Goal: Task Accomplishment & Management: Complete application form

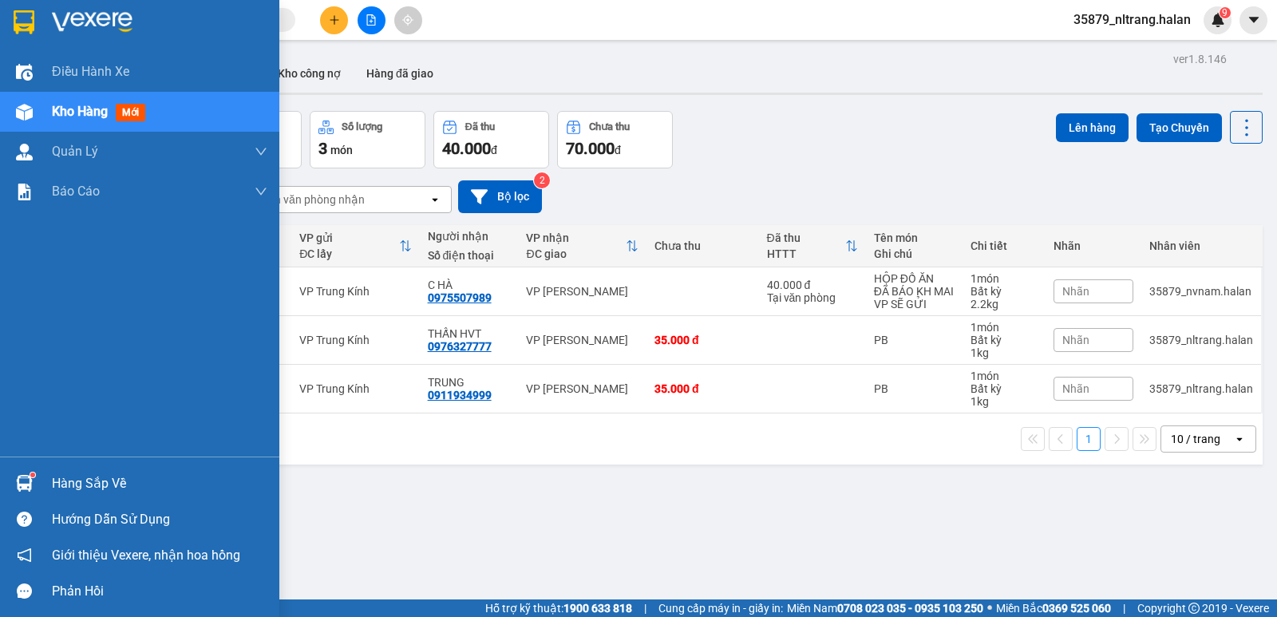
click at [29, 492] on div at bounding box center [24, 483] width 28 height 28
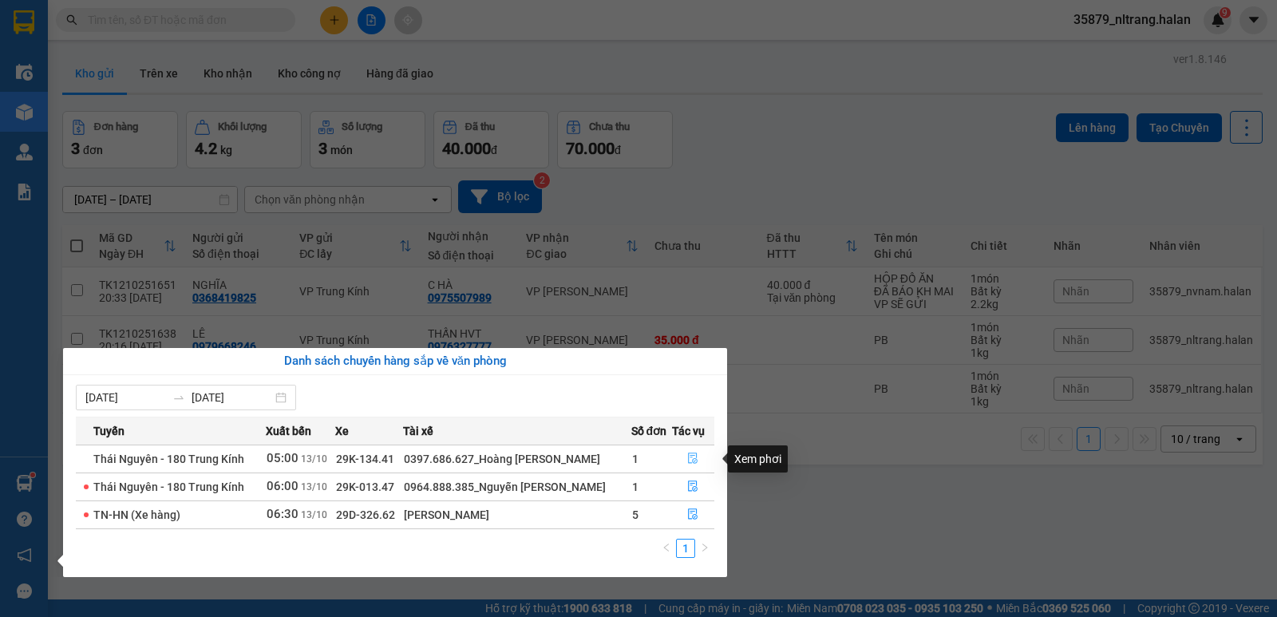
click at [684, 456] on button "button" at bounding box center [693, 459] width 41 height 26
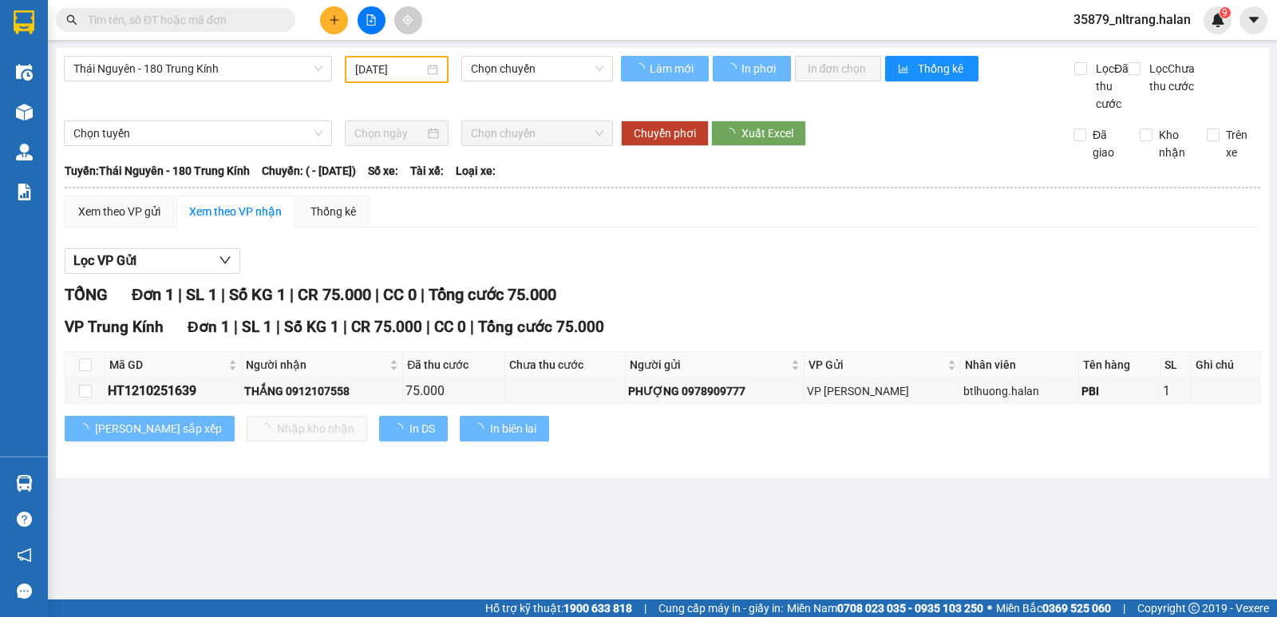
type input "[DATE]"
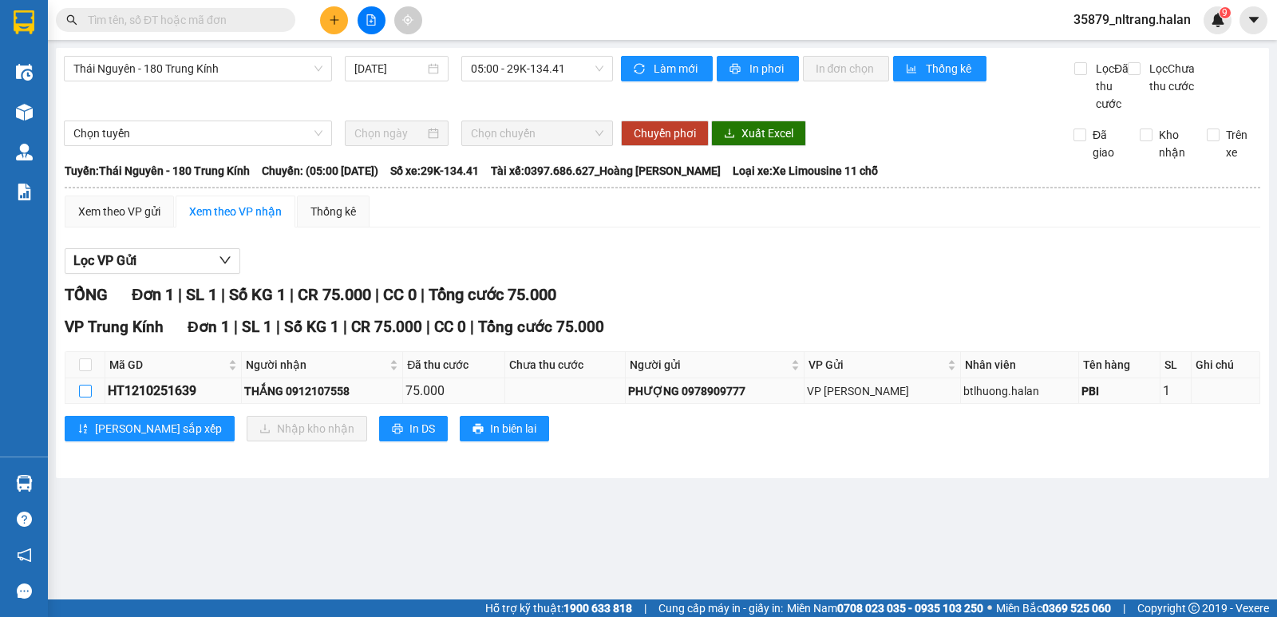
click at [84, 397] on input "checkbox" at bounding box center [85, 391] width 13 height 13
checkbox input "true"
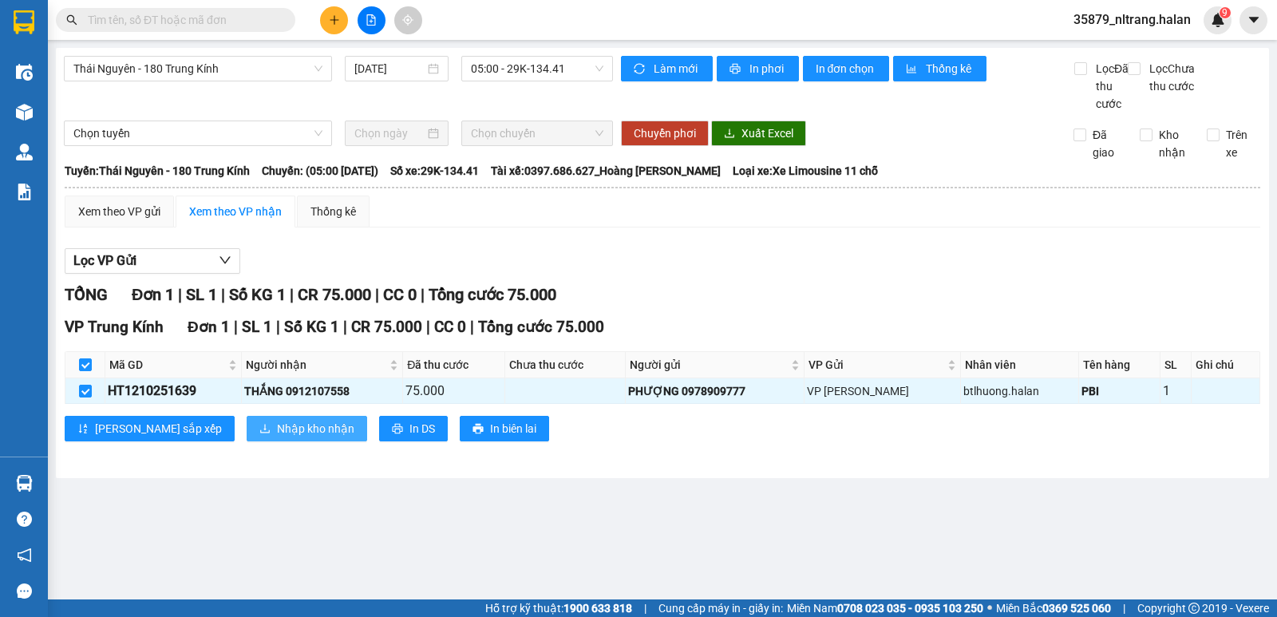
click at [277, 437] on span "Nhập kho nhận" at bounding box center [315, 429] width 77 height 18
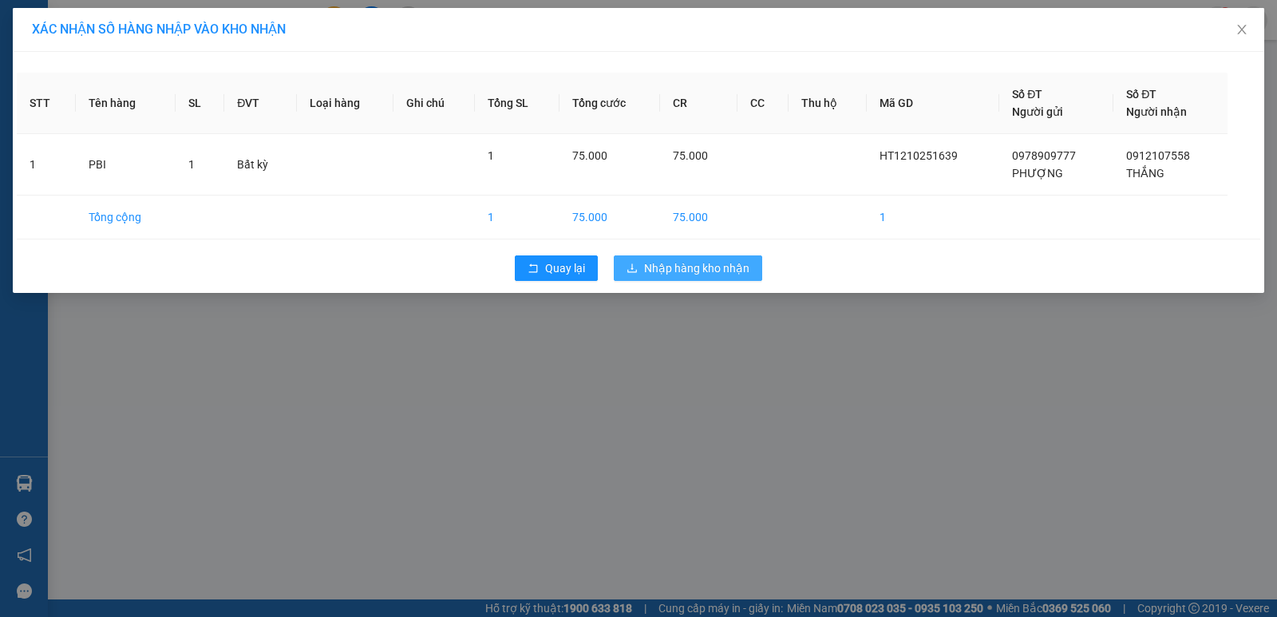
click at [690, 260] on span "Nhập hàng kho nhận" at bounding box center [696, 268] width 105 height 18
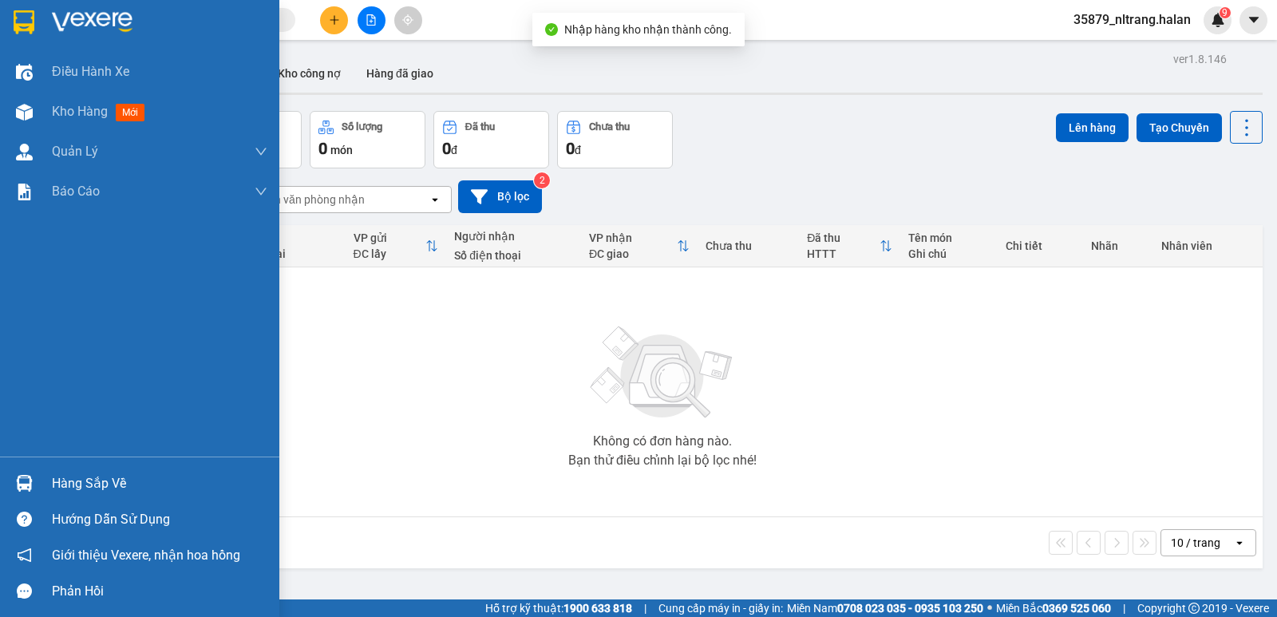
click at [39, 484] on div "Hàng sắp về" at bounding box center [139, 483] width 279 height 36
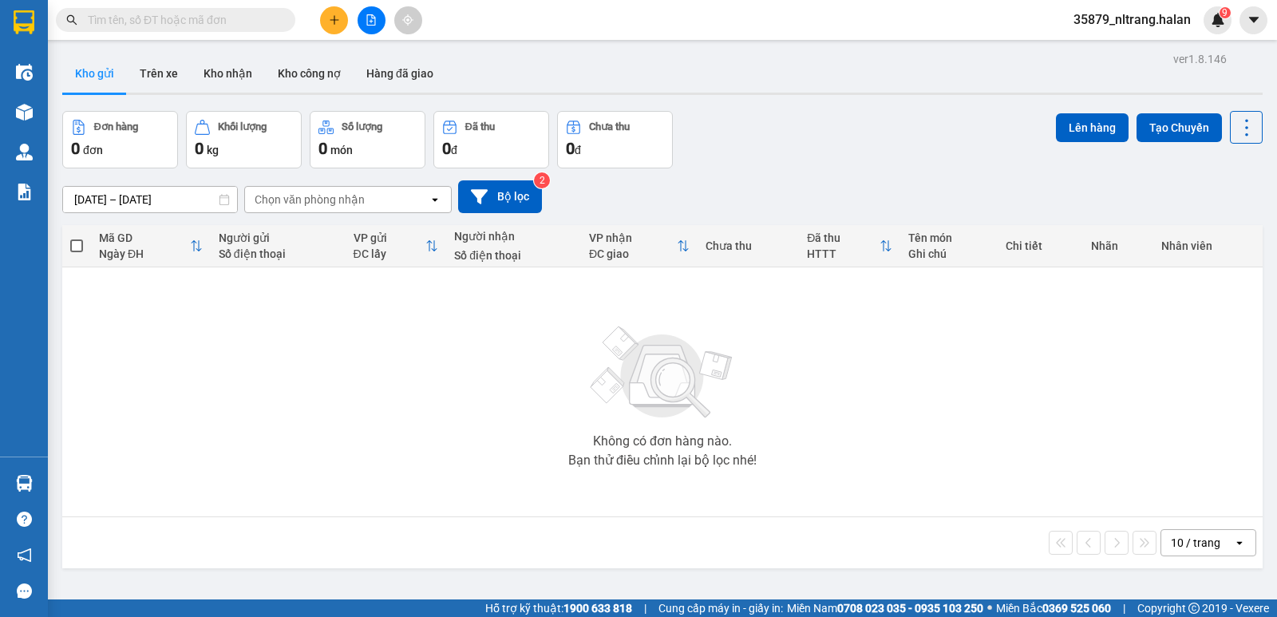
click at [897, 157] on section "Kết quả tìm kiếm ( 0 ) Bộ lọc No Data 35879_nltrang.halan 9 Điều hành xe Kho hà…" at bounding box center [638, 308] width 1277 height 617
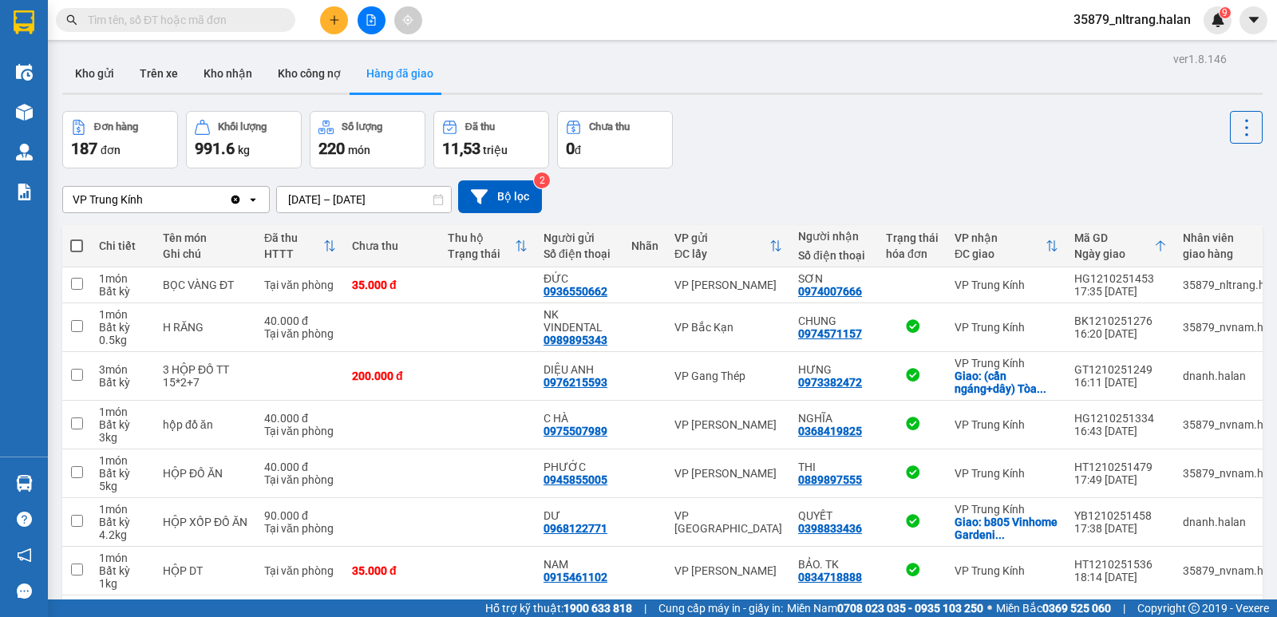
click at [374, 153] on div "220 món" at bounding box center [367, 148] width 98 height 22
click at [104, 84] on button "Kho gửi" at bounding box center [94, 73] width 65 height 38
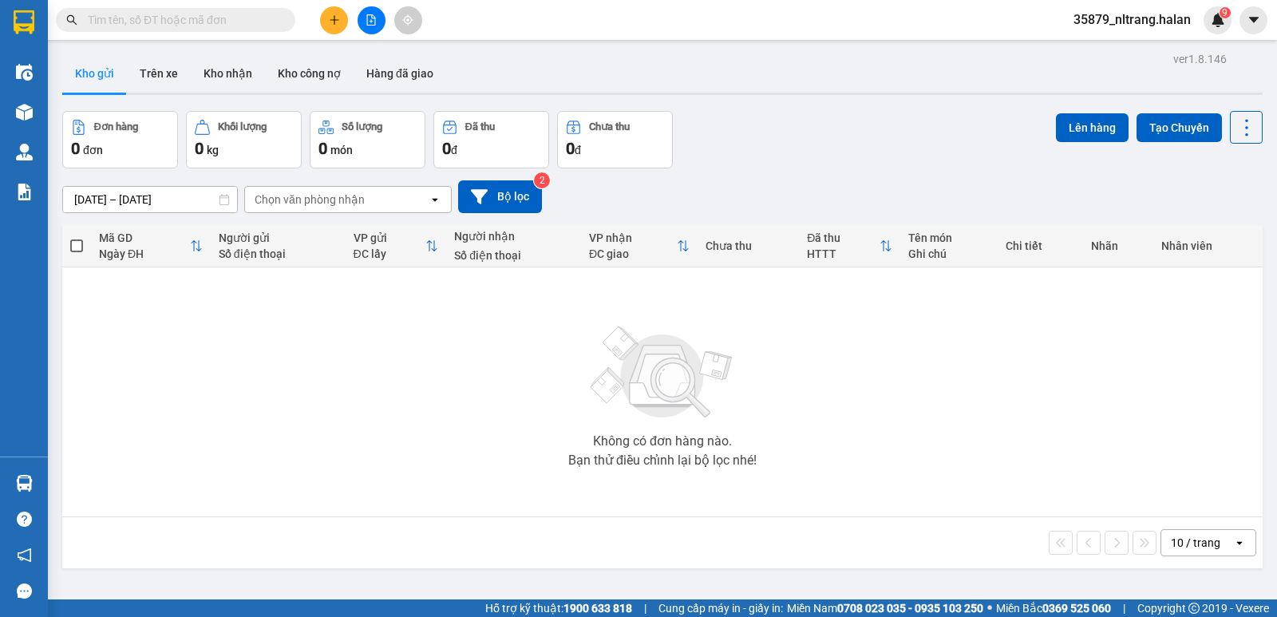
click at [256, 25] on input "text" at bounding box center [182, 20] width 188 height 18
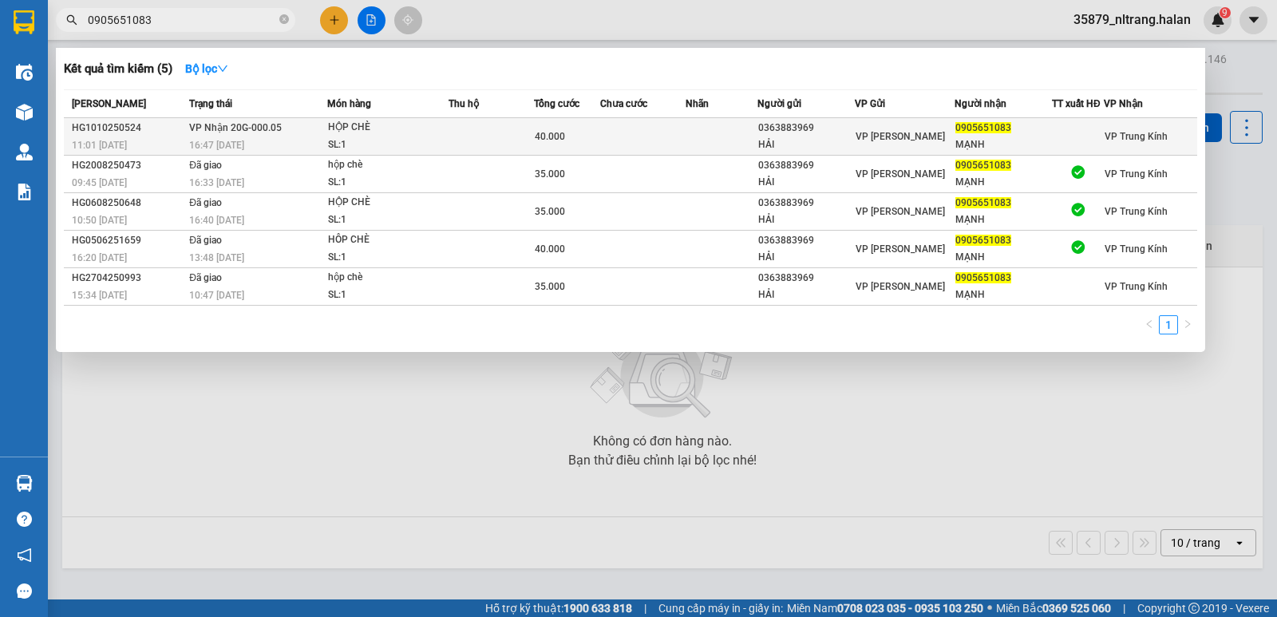
type input "0905651083"
click at [628, 142] on td at bounding box center [642, 137] width 85 height 38
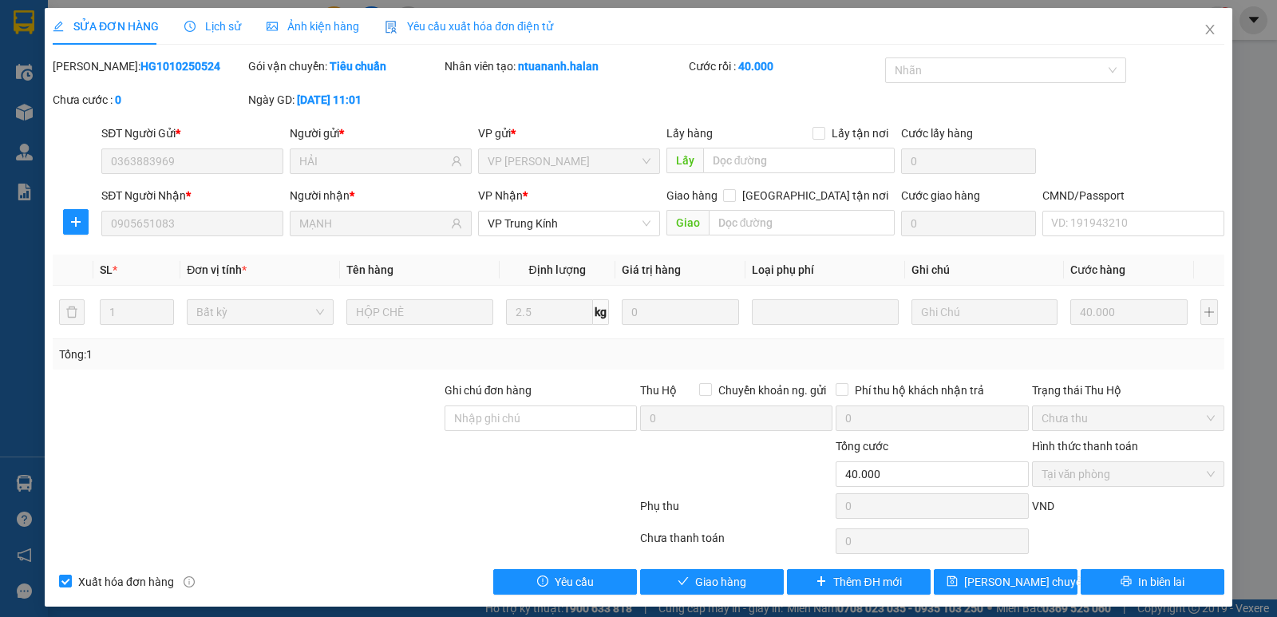
type input "0363883969"
type input "HẢI"
type input "0905651083"
type input "MẠNH"
type input "0"
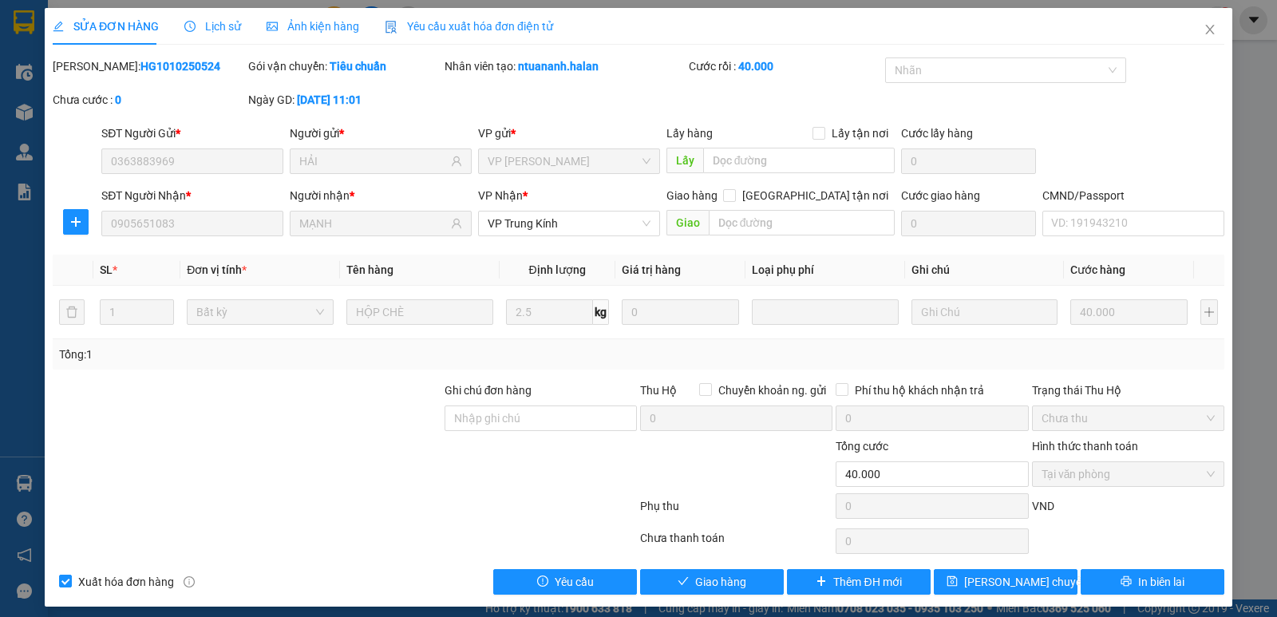
type input "40.000"
click at [683, 590] on button "Giao hàng" at bounding box center [712, 582] width 144 height 26
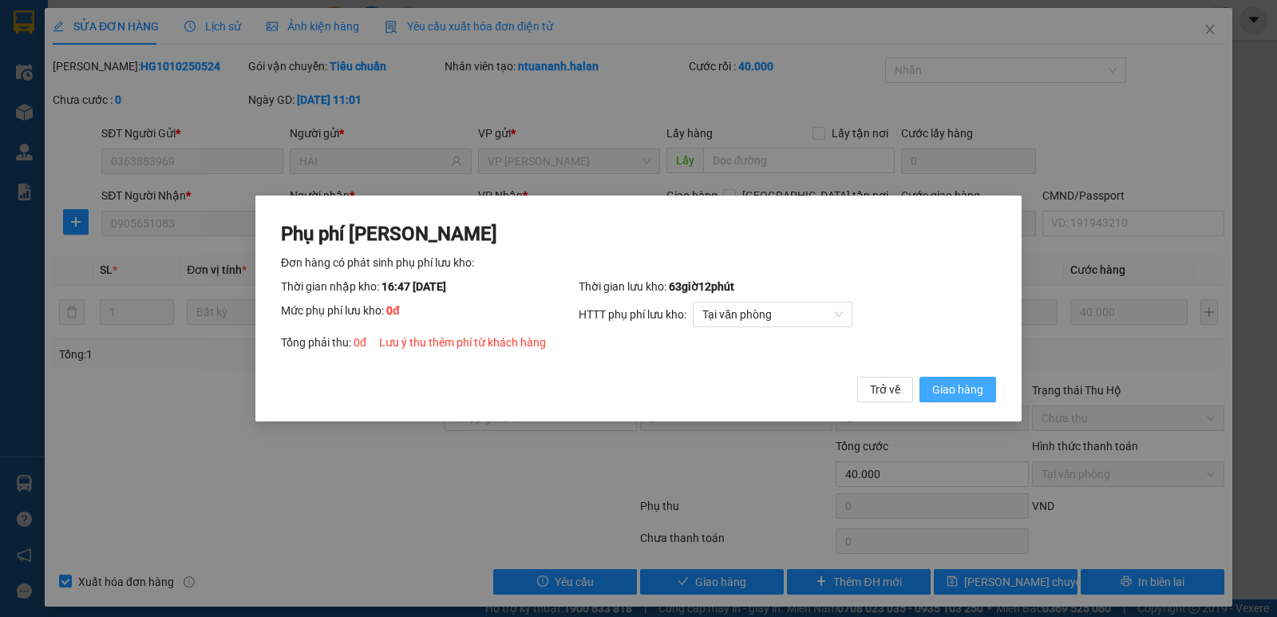
click at [957, 399] on button "Giao hàng" at bounding box center [957, 390] width 77 height 26
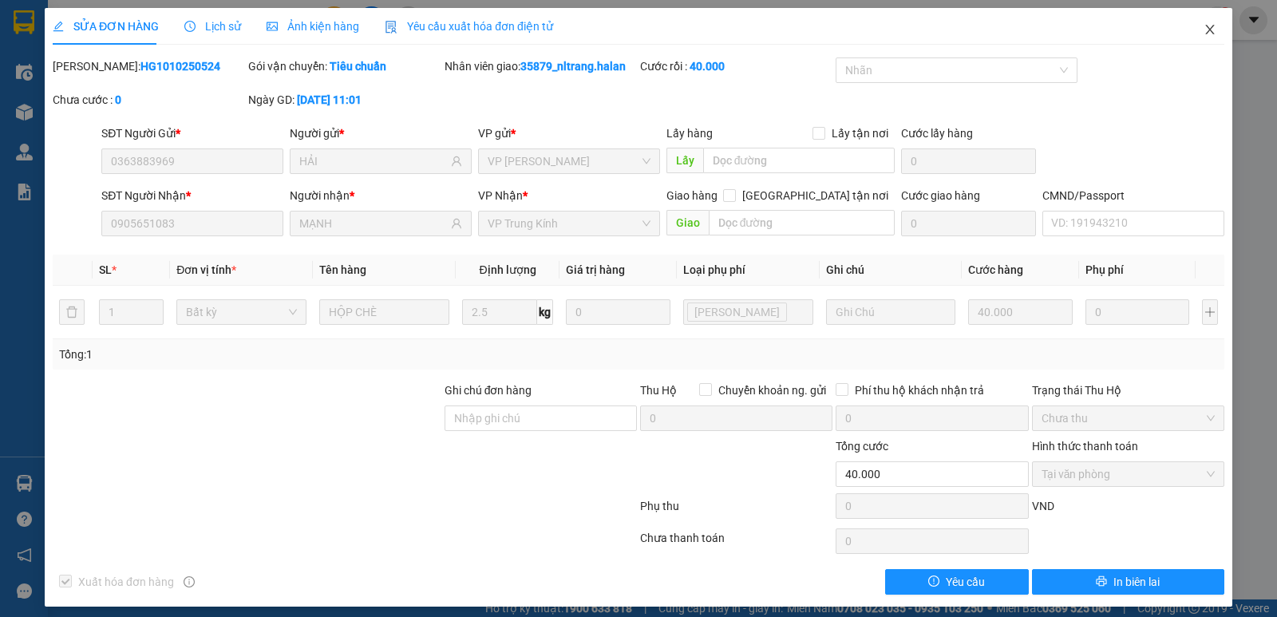
click at [1204, 25] on icon "close" at bounding box center [1209, 29] width 13 height 13
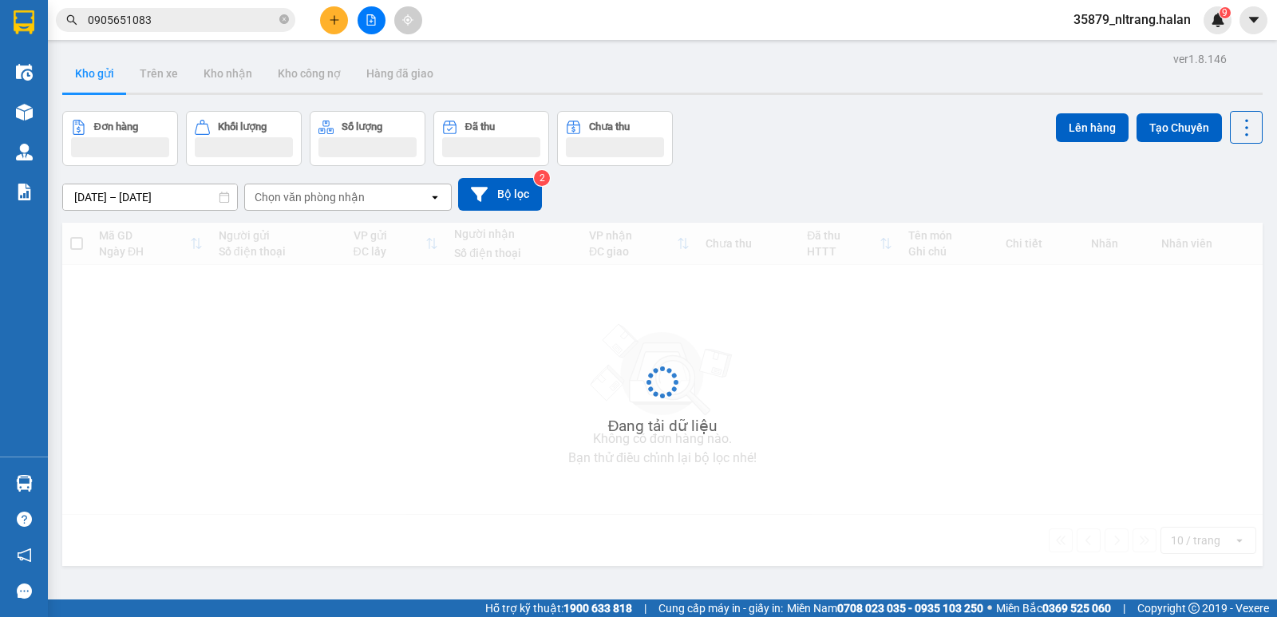
click at [213, 27] on input "0905651083" at bounding box center [182, 20] width 188 height 18
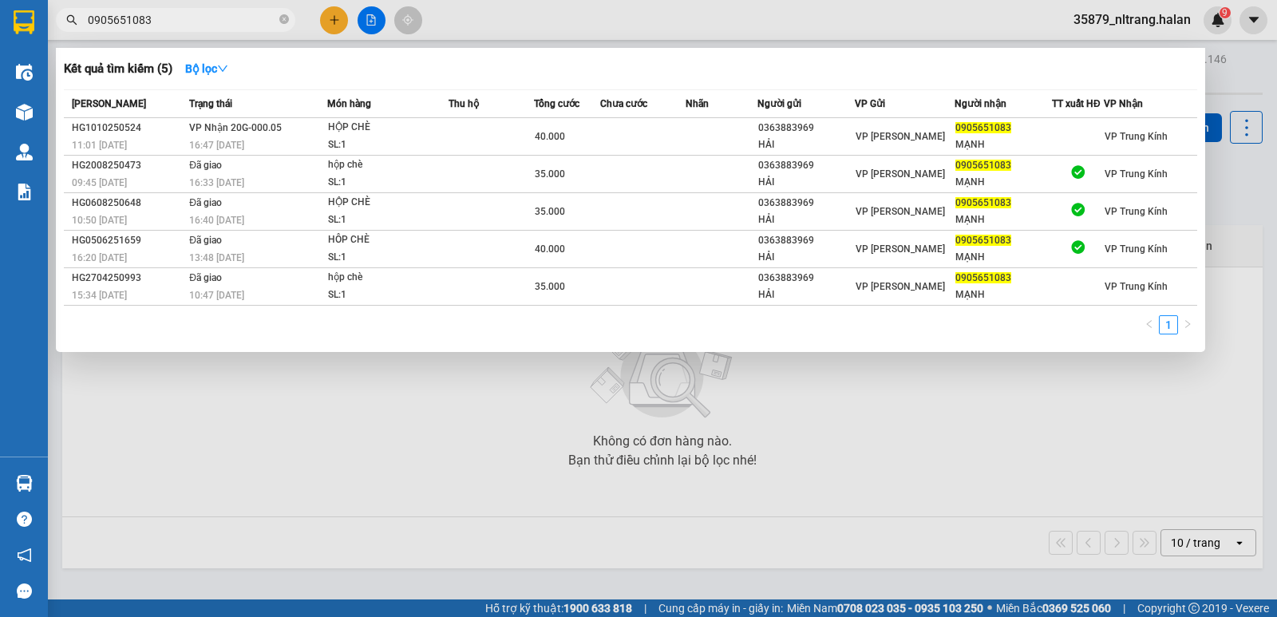
click at [213, 27] on input "0905651083" at bounding box center [182, 20] width 188 height 18
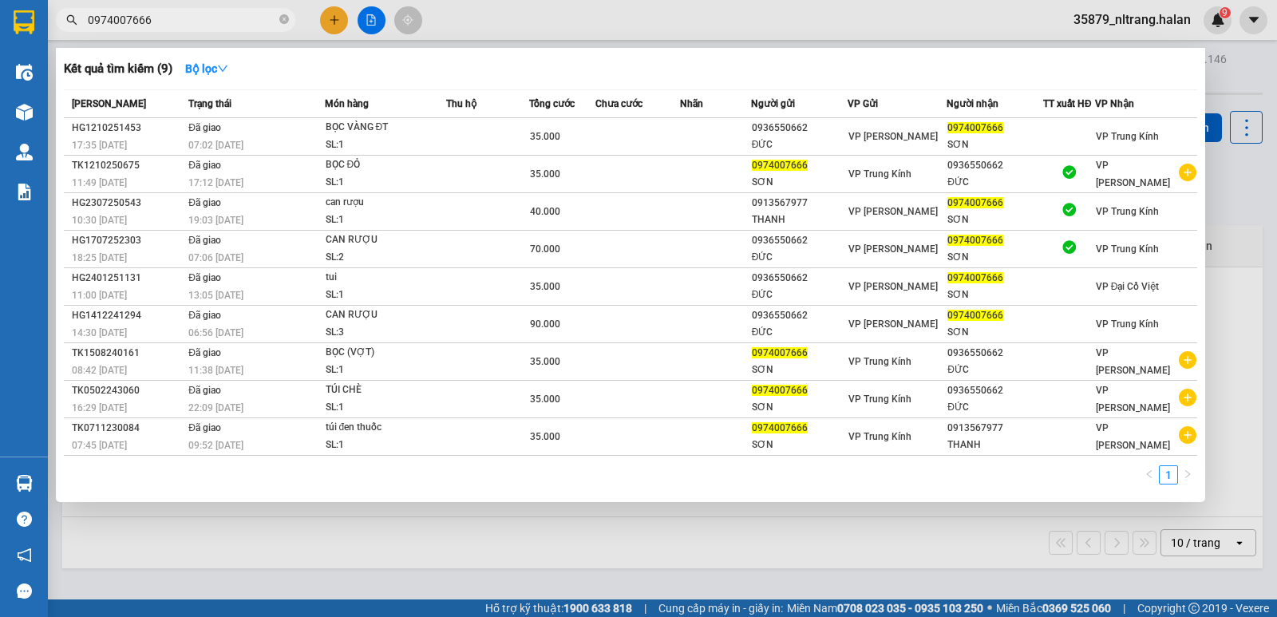
click at [196, 19] on input "0974007666" at bounding box center [182, 20] width 188 height 18
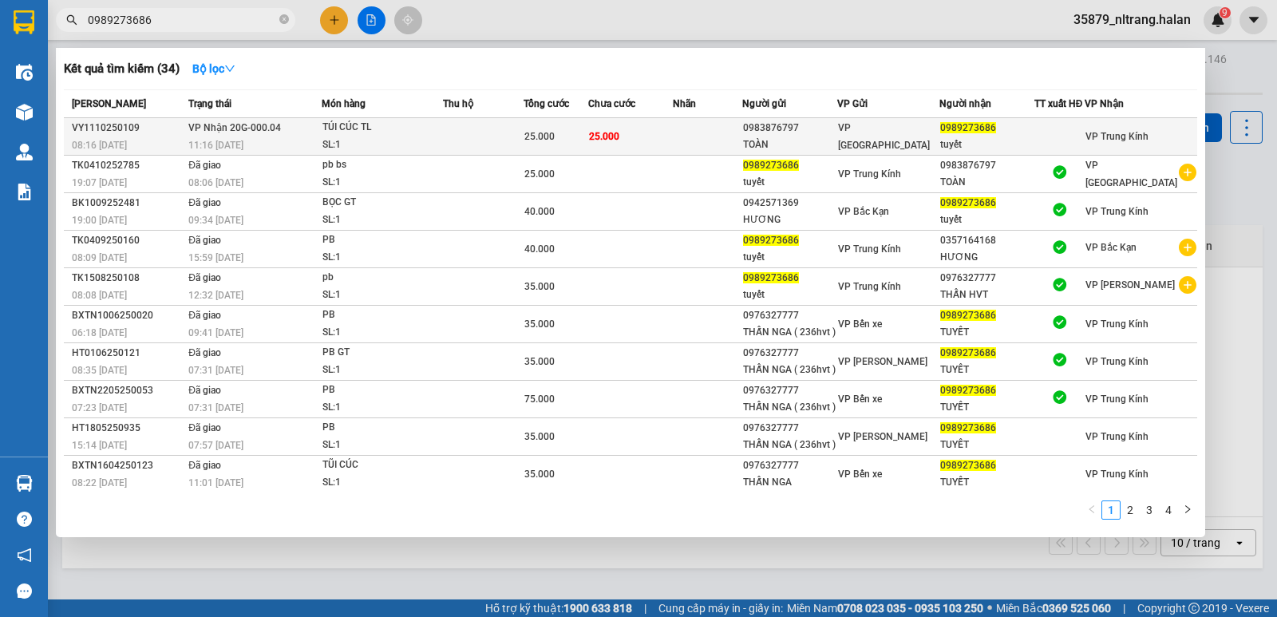
type input "0989273686"
click at [485, 142] on td at bounding box center [483, 137] width 81 height 38
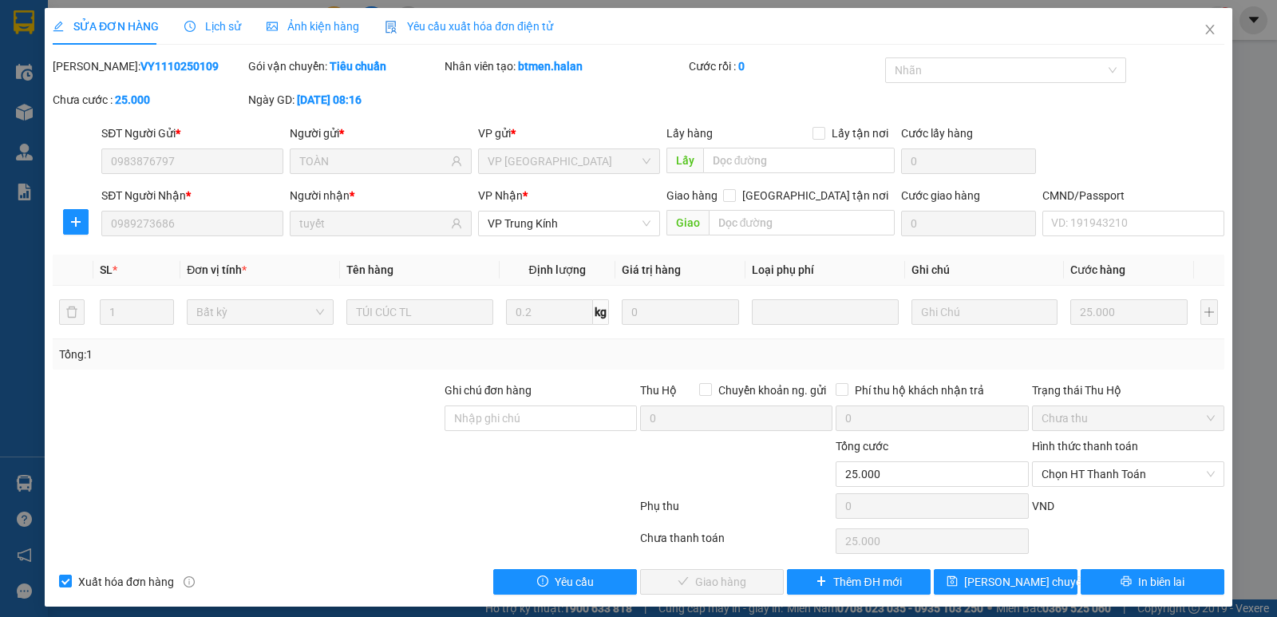
type input "0983876797"
type input "TOÀN"
type input "0989273686"
type input "tuyết"
type input "0"
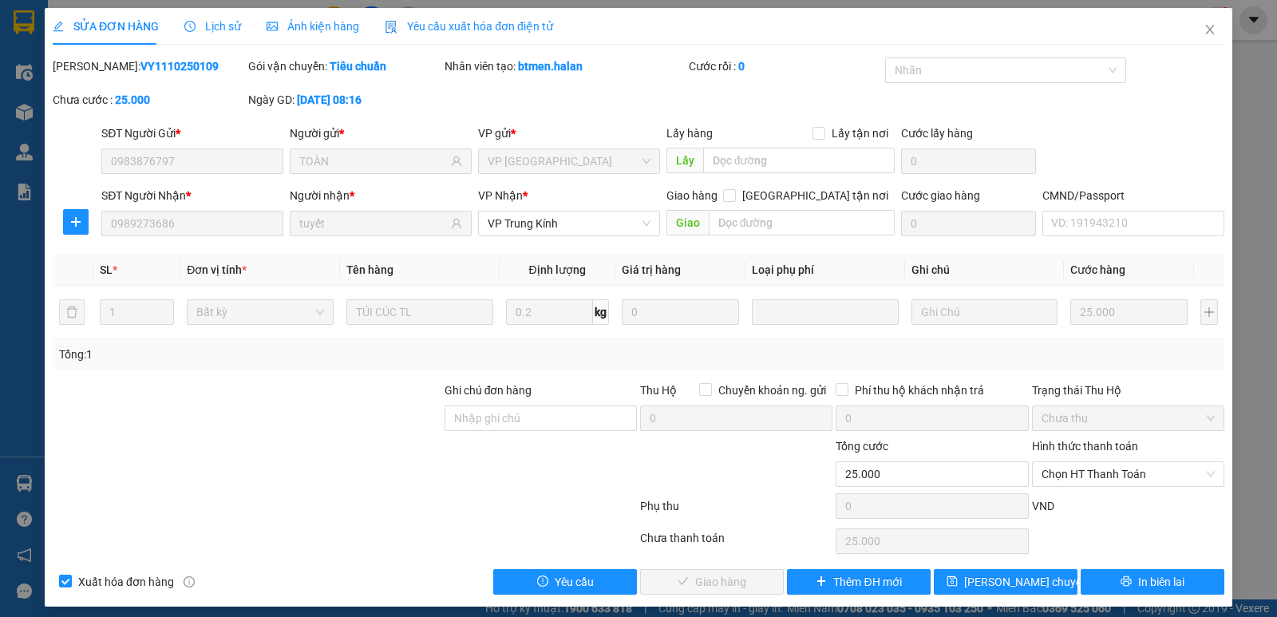
type input "25.000"
click at [1099, 476] on span "Chọn HT Thanh Toán" at bounding box center [1127, 474] width 173 height 24
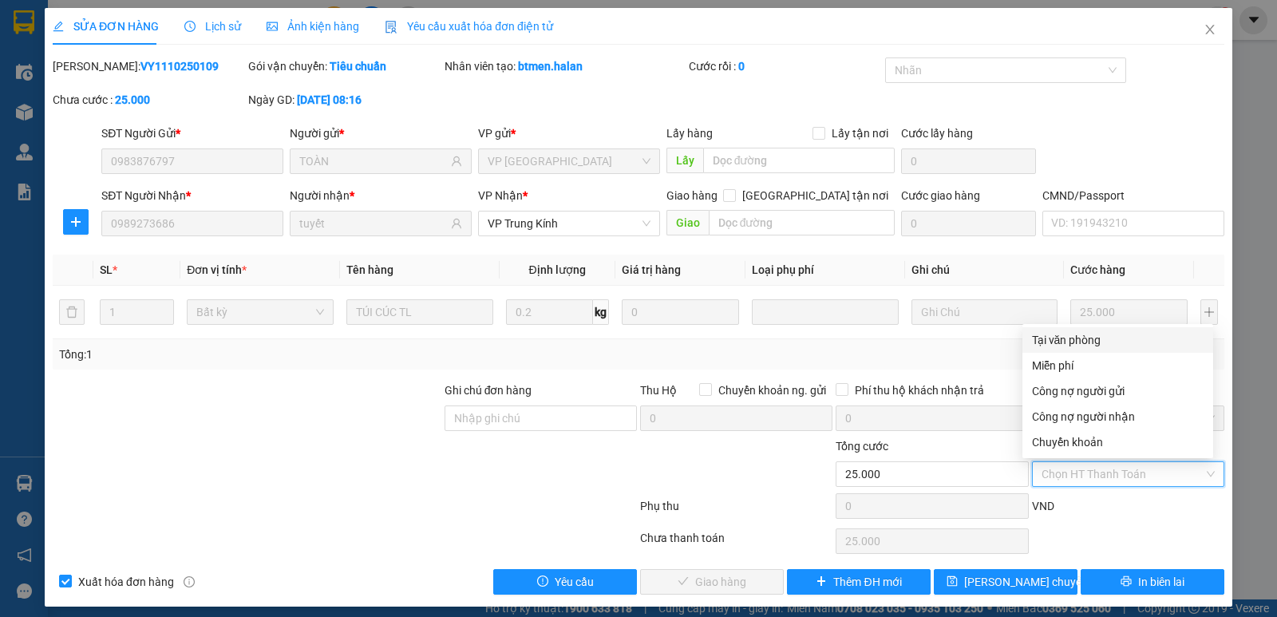
click at [1067, 338] on div "Tại văn phòng" at bounding box center [1118, 340] width 172 height 18
type input "0"
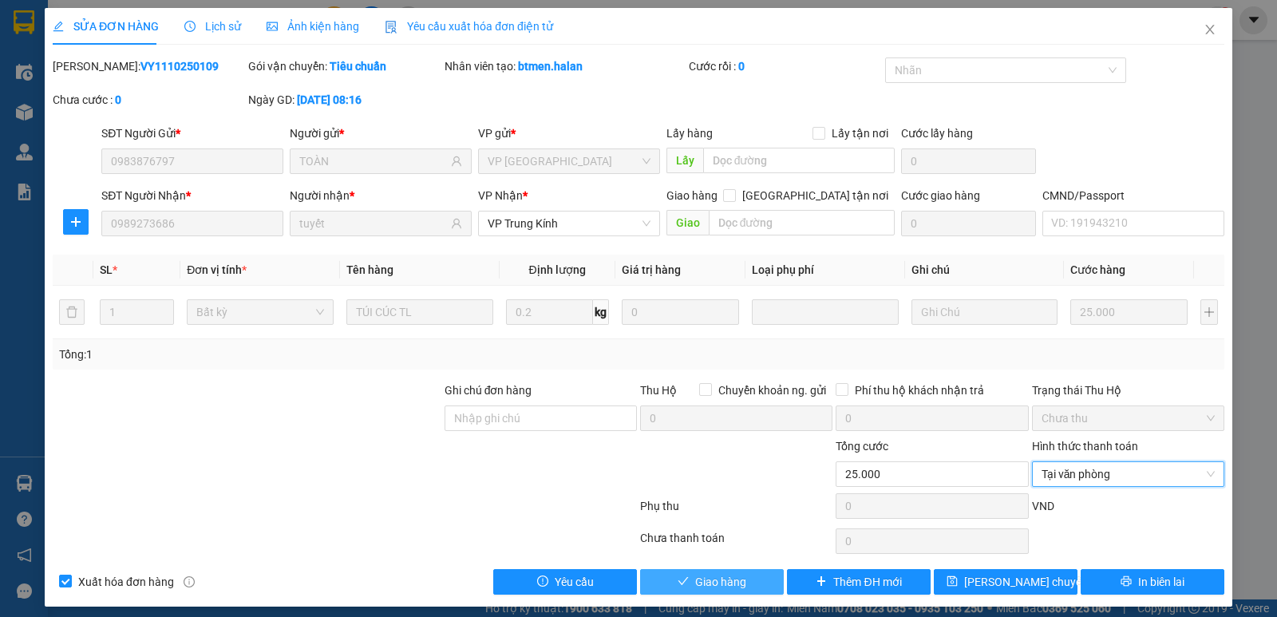
click at [698, 586] on span "Giao hàng" at bounding box center [720, 582] width 51 height 18
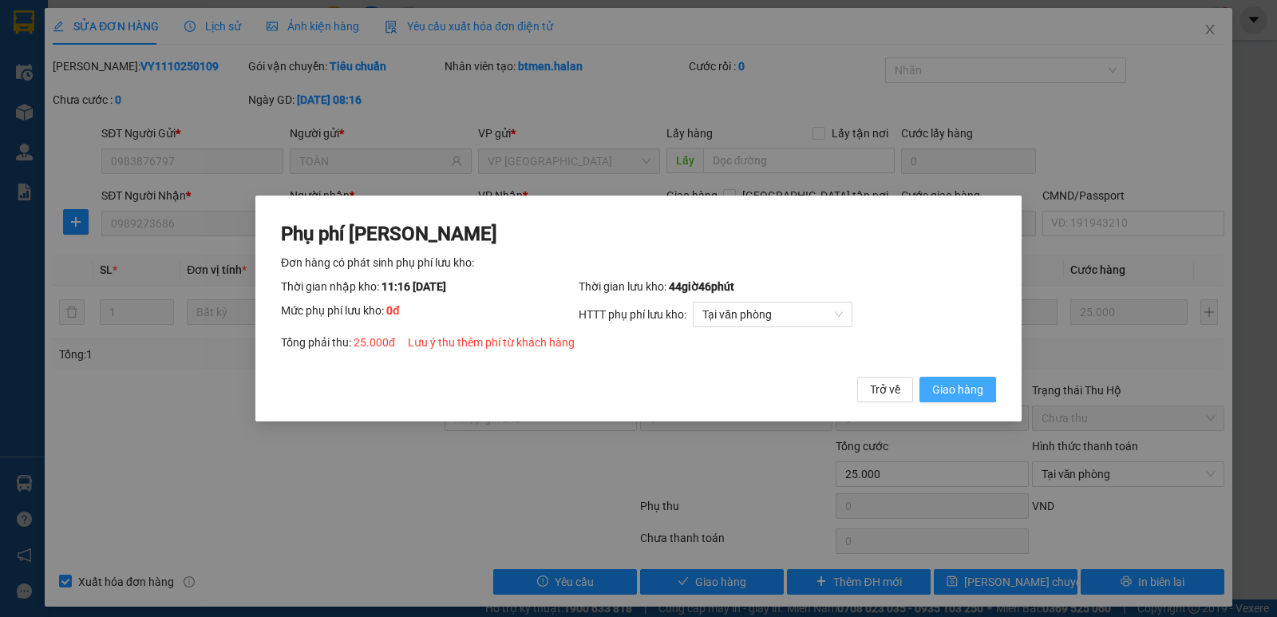
click at [952, 385] on span "Giao hàng" at bounding box center [957, 390] width 51 height 18
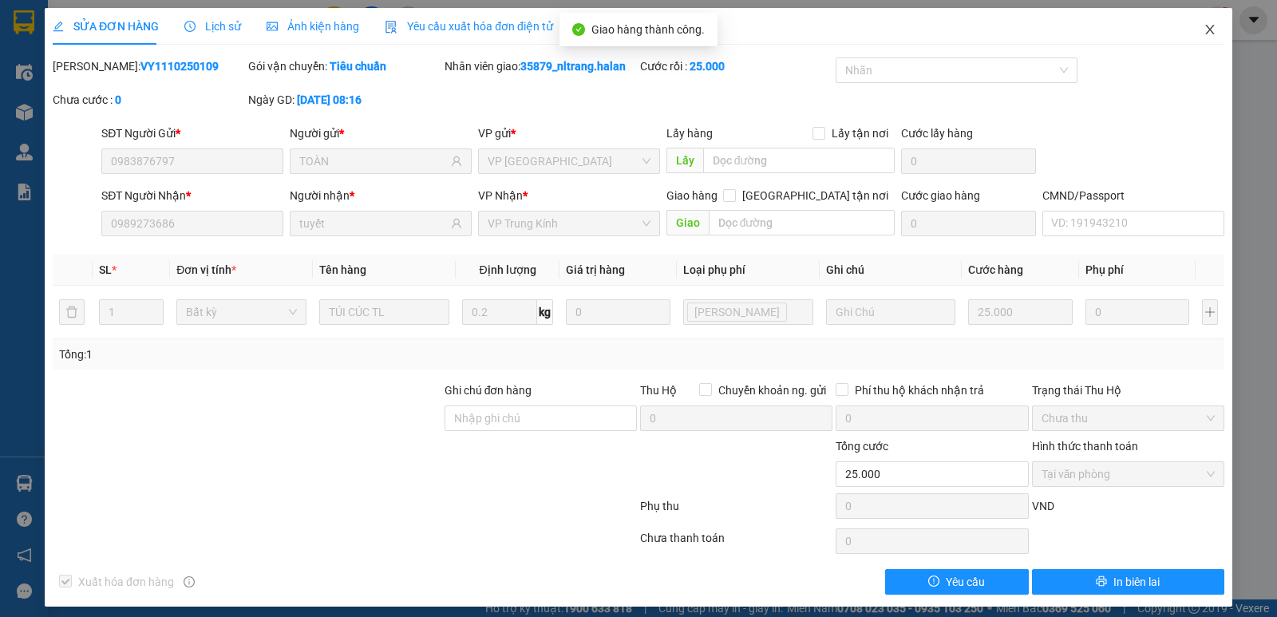
click at [1203, 30] on icon "close" at bounding box center [1209, 29] width 13 height 13
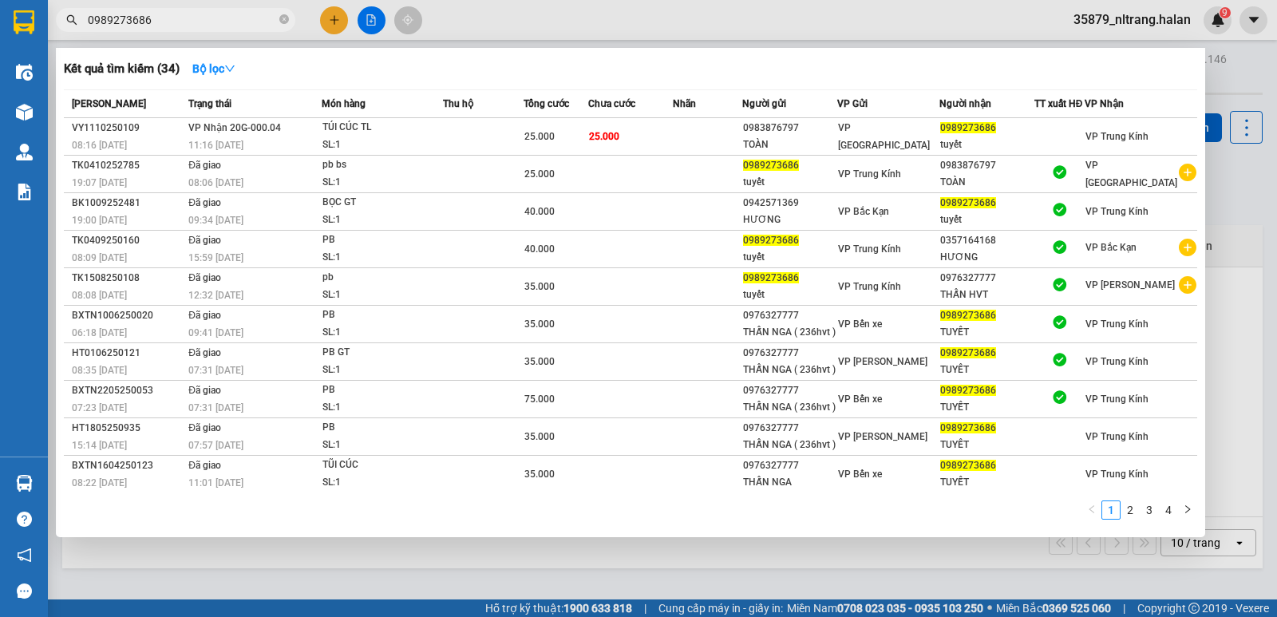
click at [180, 26] on input "0989273686" at bounding box center [182, 20] width 188 height 18
type input "0989273686"
click at [199, 581] on div at bounding box center [638, 308] width 1277 height 617
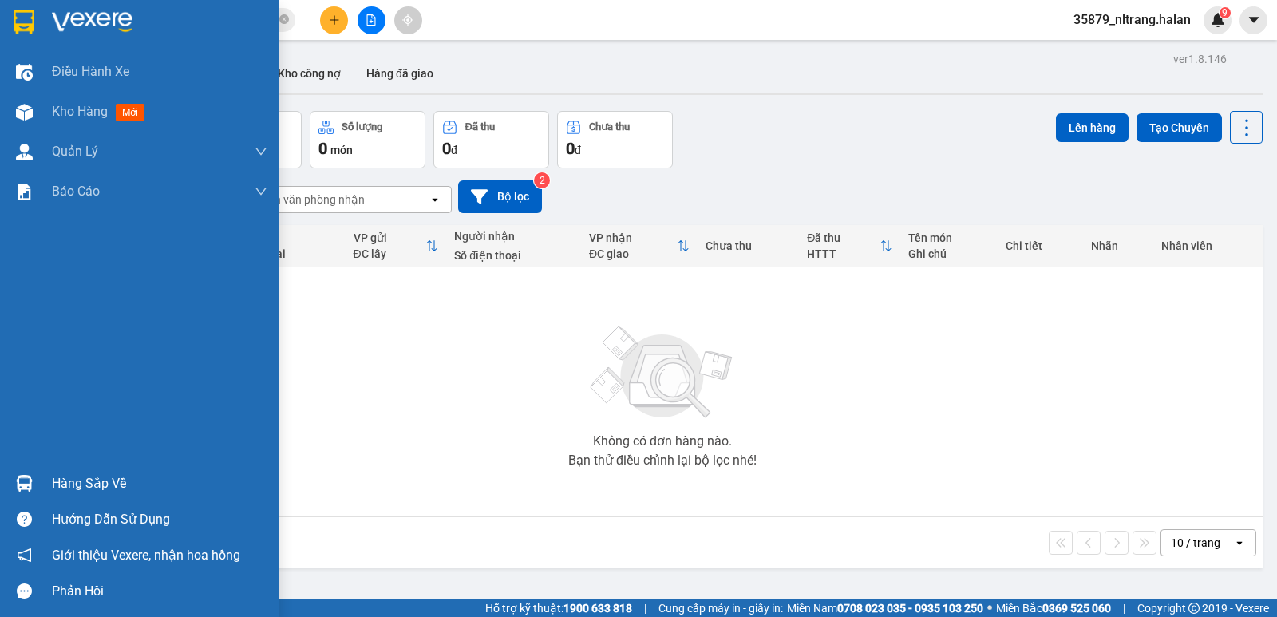
click at [32, 488] on img at bounding box center [24, 483] width 17 height 17
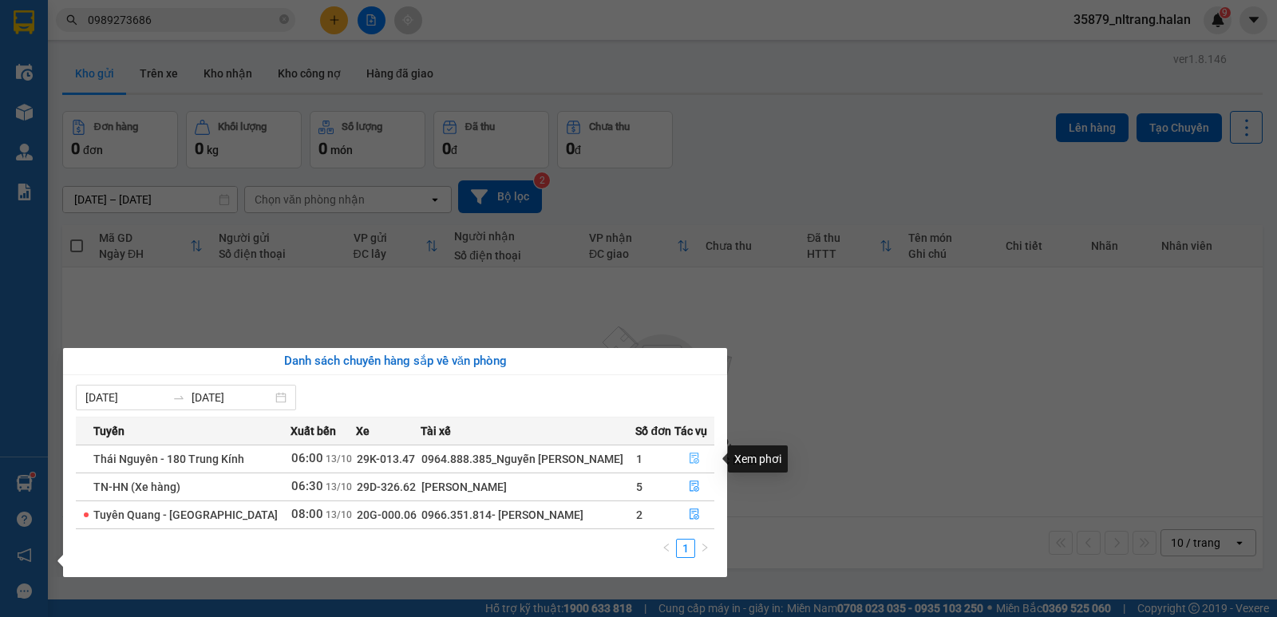
click at [696, 454] on icon "file-done" at bounding box center [694, 458] width 10 height 11
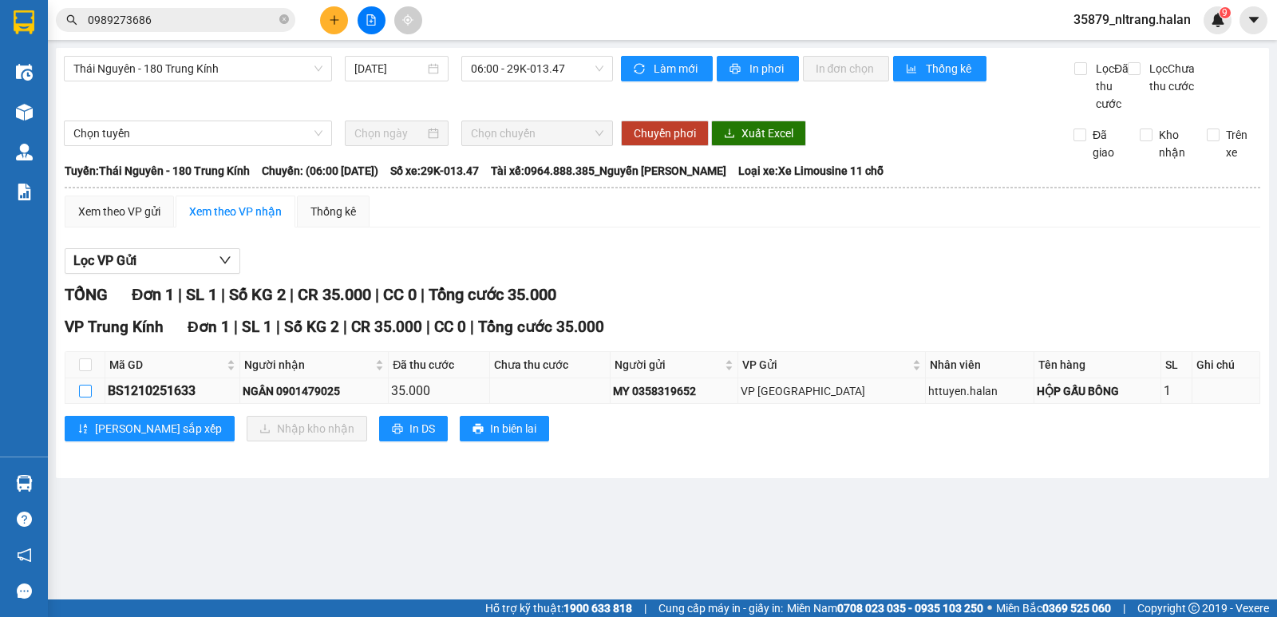
click at [89, 397] on input "checkbox" at bounding box center [85, 391] width 13 height 13
checkbox input "true"
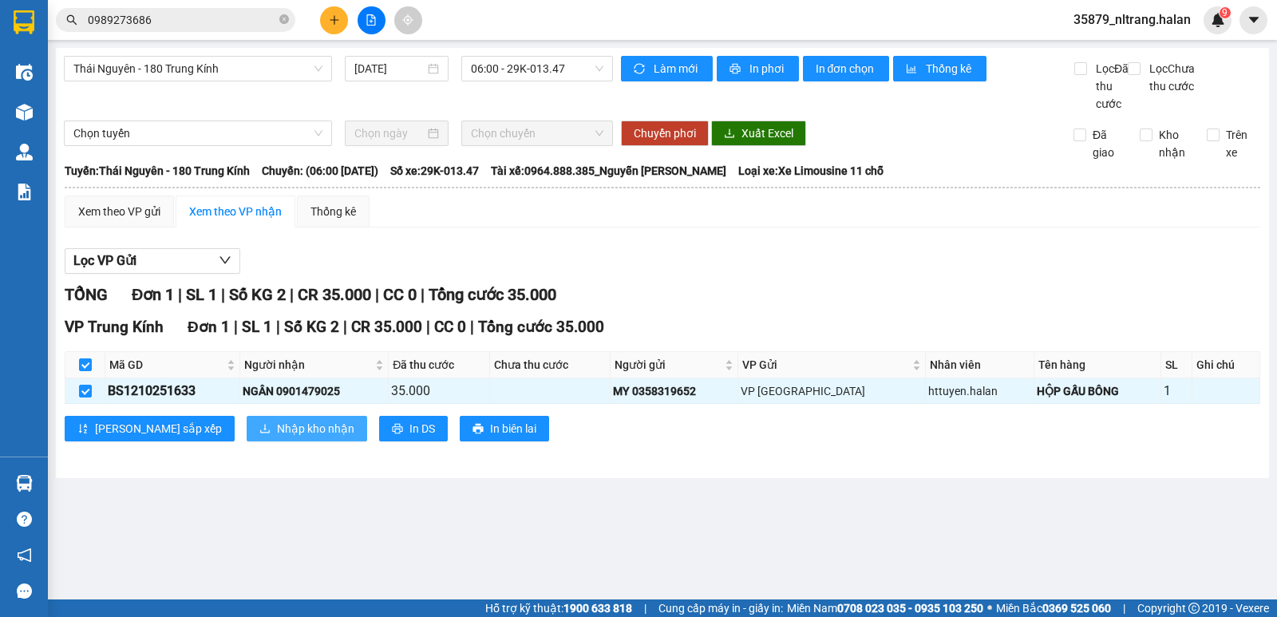
click at [277, 437] on span "Nhập kho nhận" at bounding box center [315, 429] width 77 height 18
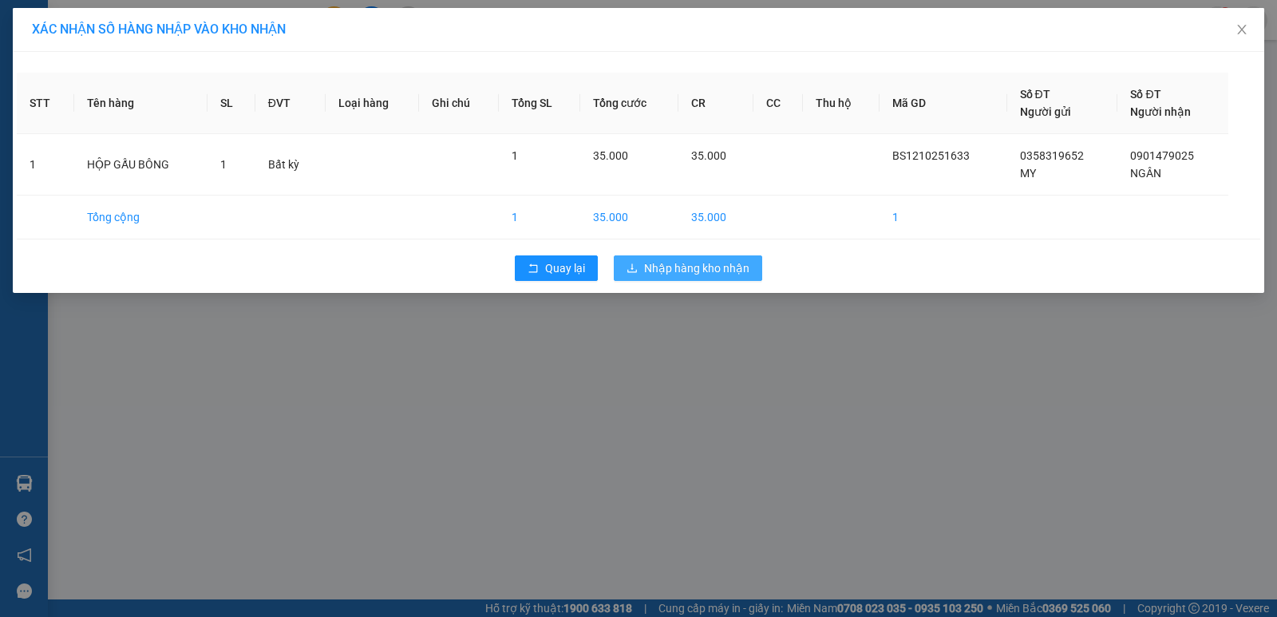
click at [667, 271] on span "Nhập hàng kho nhận" at bounding box center [696, 268] width 105 height 18
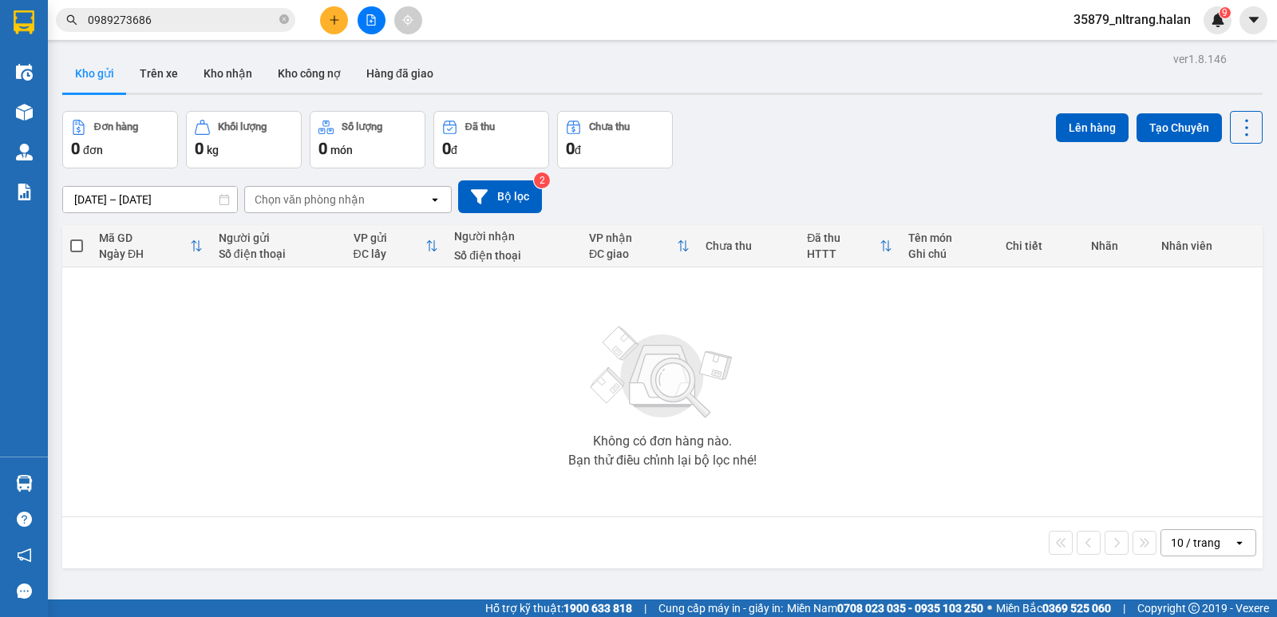
click at [183, 26] on input "0989273686" at bounding box center [182, 20] width 188 height 18
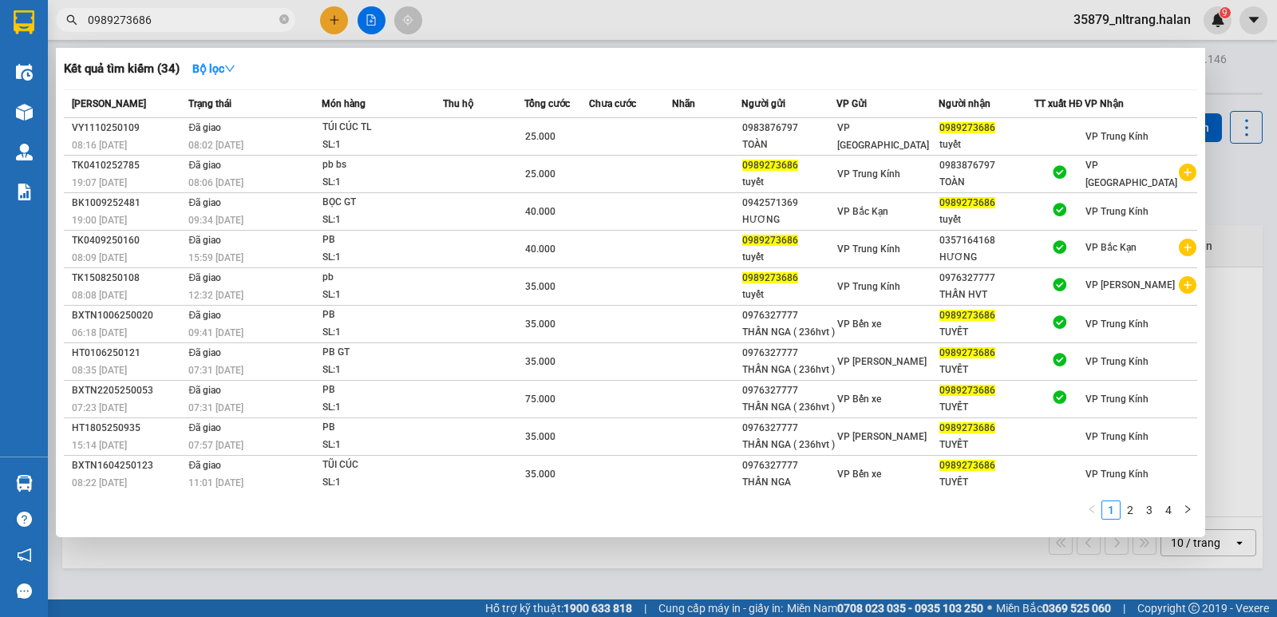
click at [183, 26] on input "0989273686" at bounding box center [182, 20] width 188 height 18
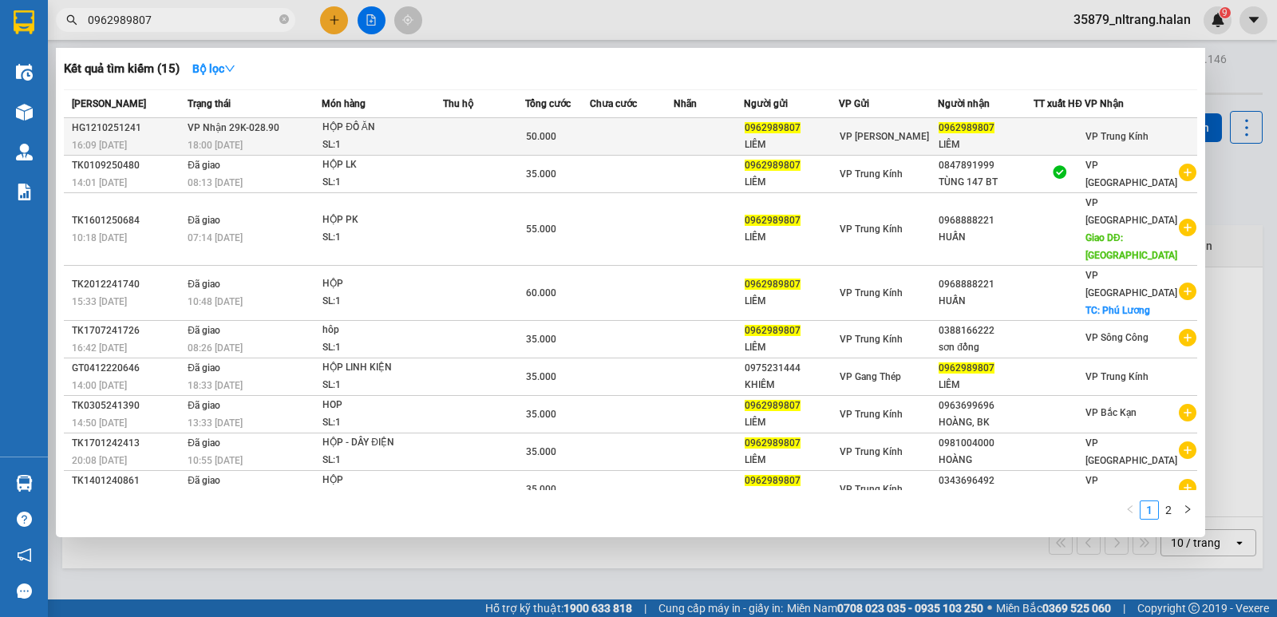
type input "0962989807"
click at [466, 138] on td at bounding box center [484, 137] width 82 height 38
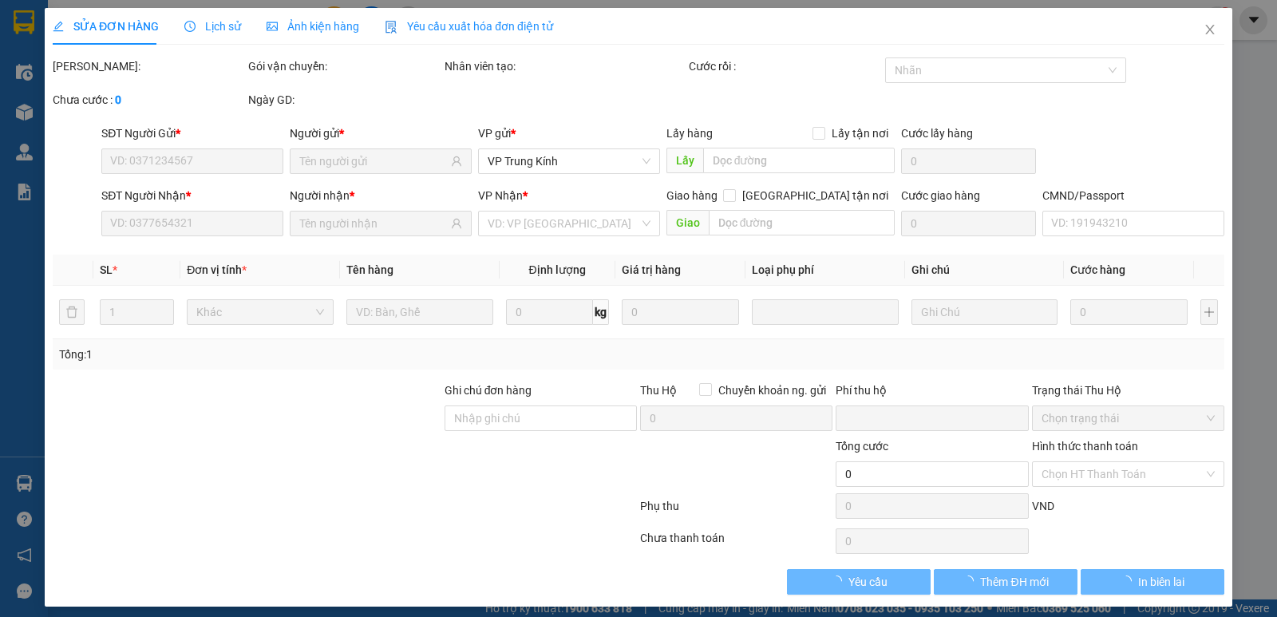
type input "0962989807"
type input "LIÊM"
type input "0962989807"
type input "LIÊM"
type input "0"
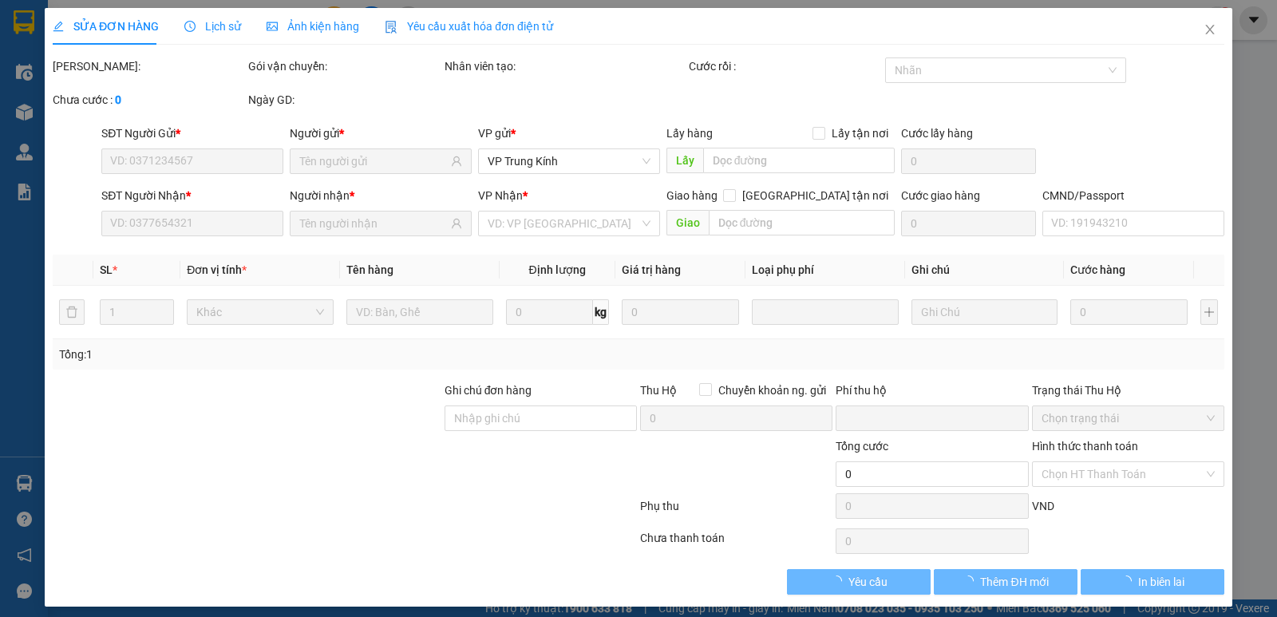
type input "50.000"
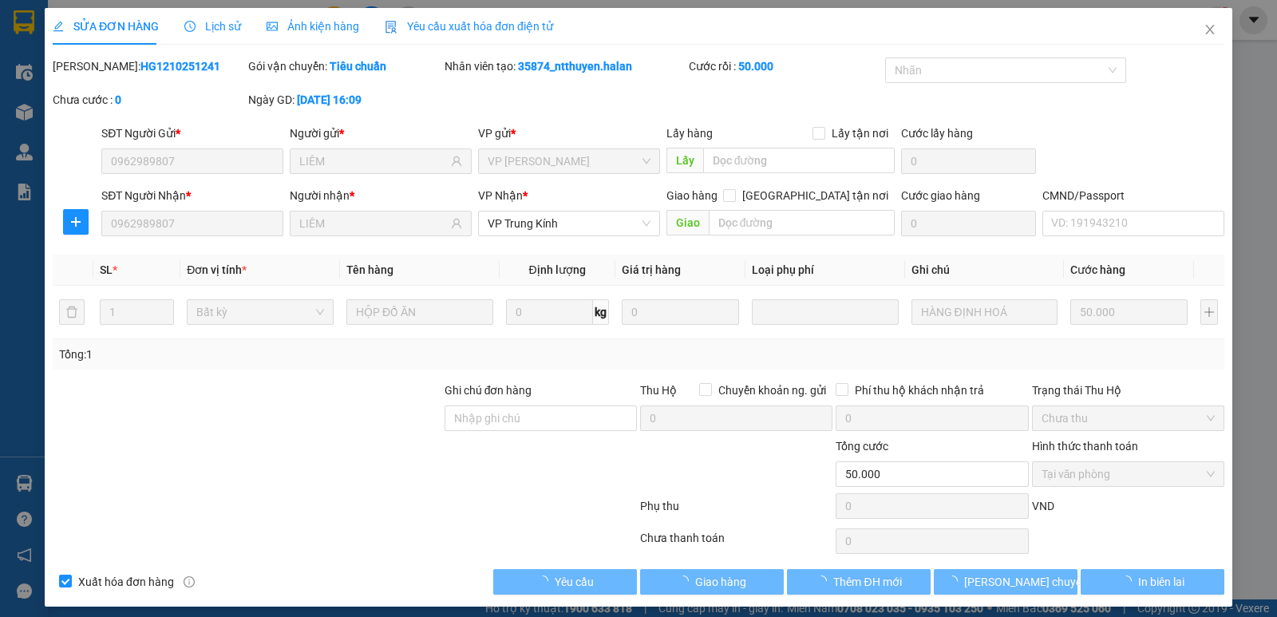
scroll to position [9, 0]
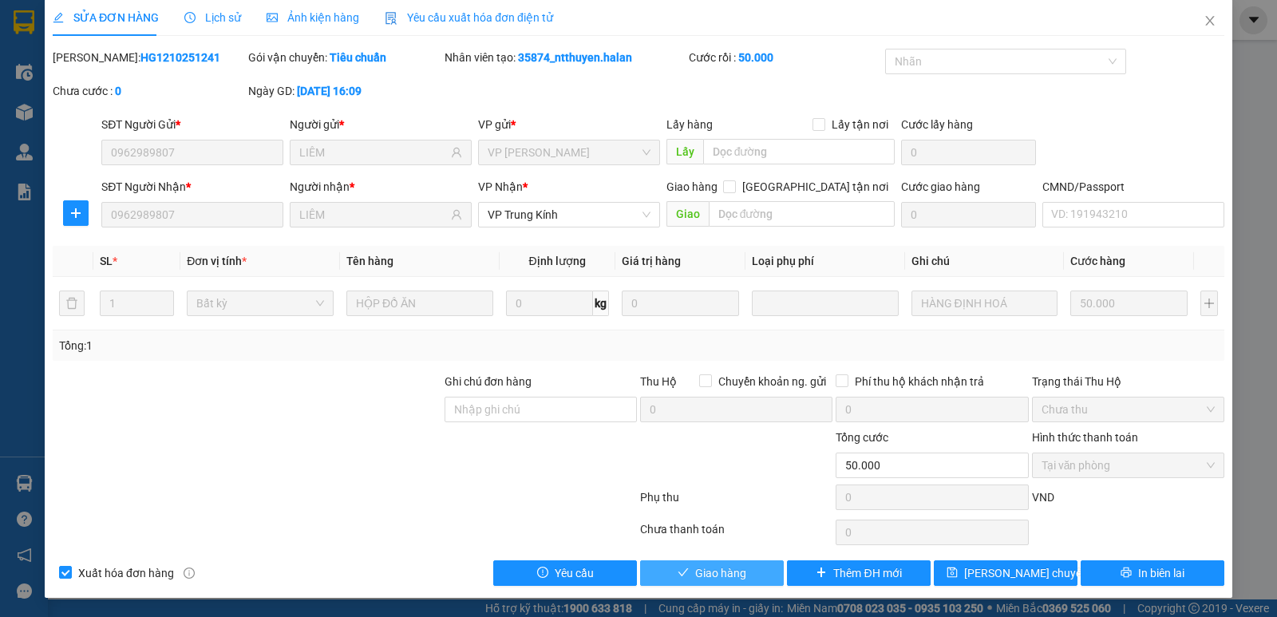
click at [707, 567] on span "Giao hàng" at bounding box center [720, 573] width 51 height 18
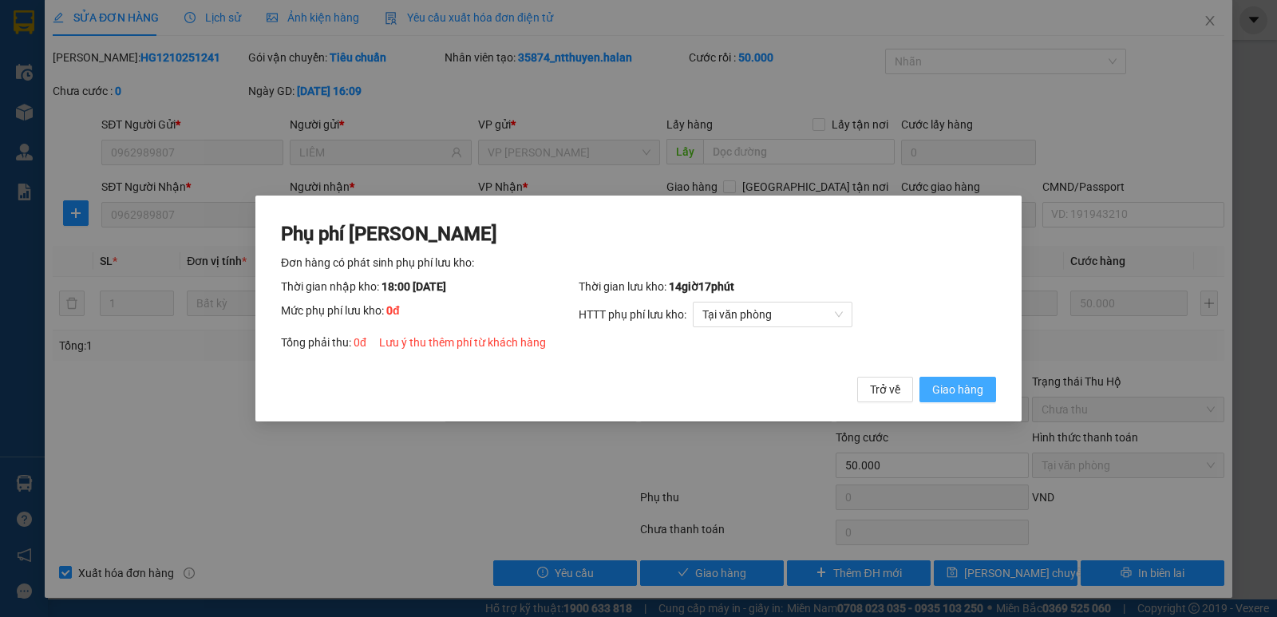
click at [965, 391] on span "Giao hàng" at bounding box center [957, 390] width 51 height 18
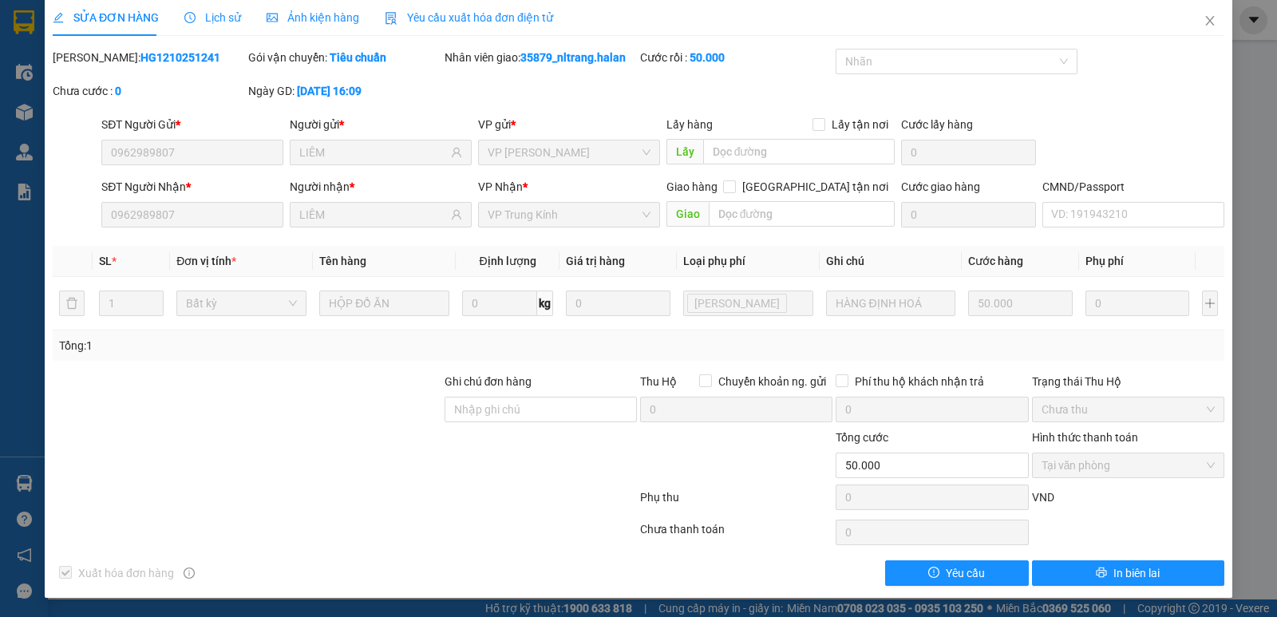
scroll to position [0, 0]
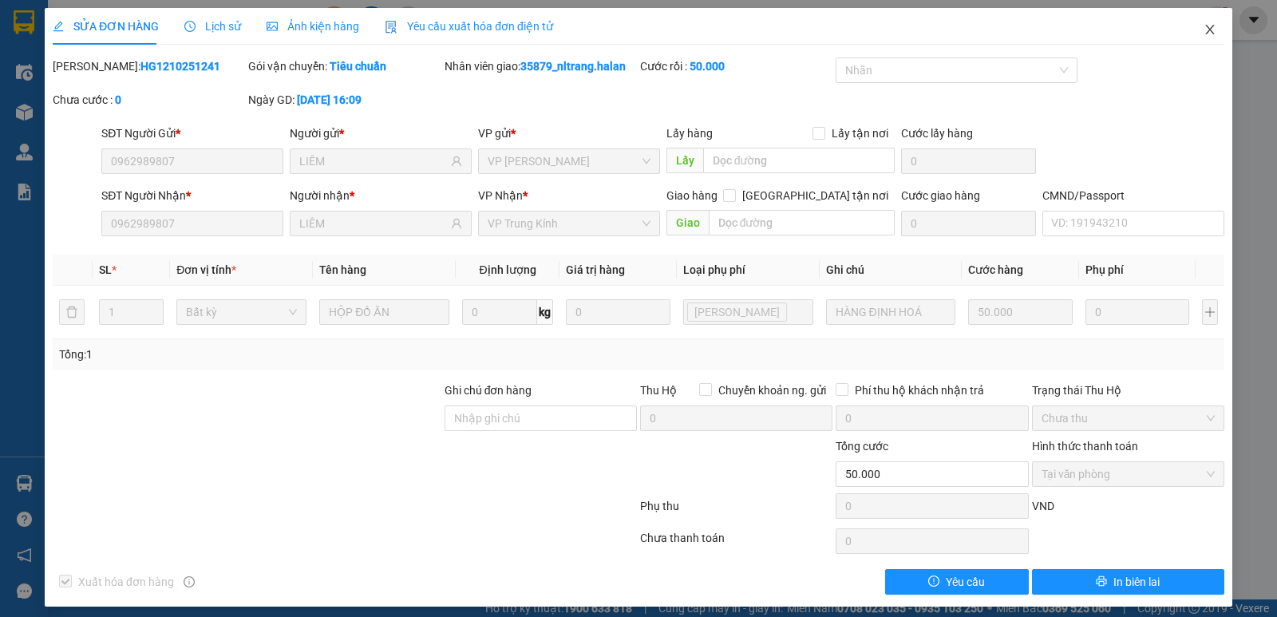
click at [1203, 32] on icon "close" at bounding box center [1209, 29] width 13 height 13
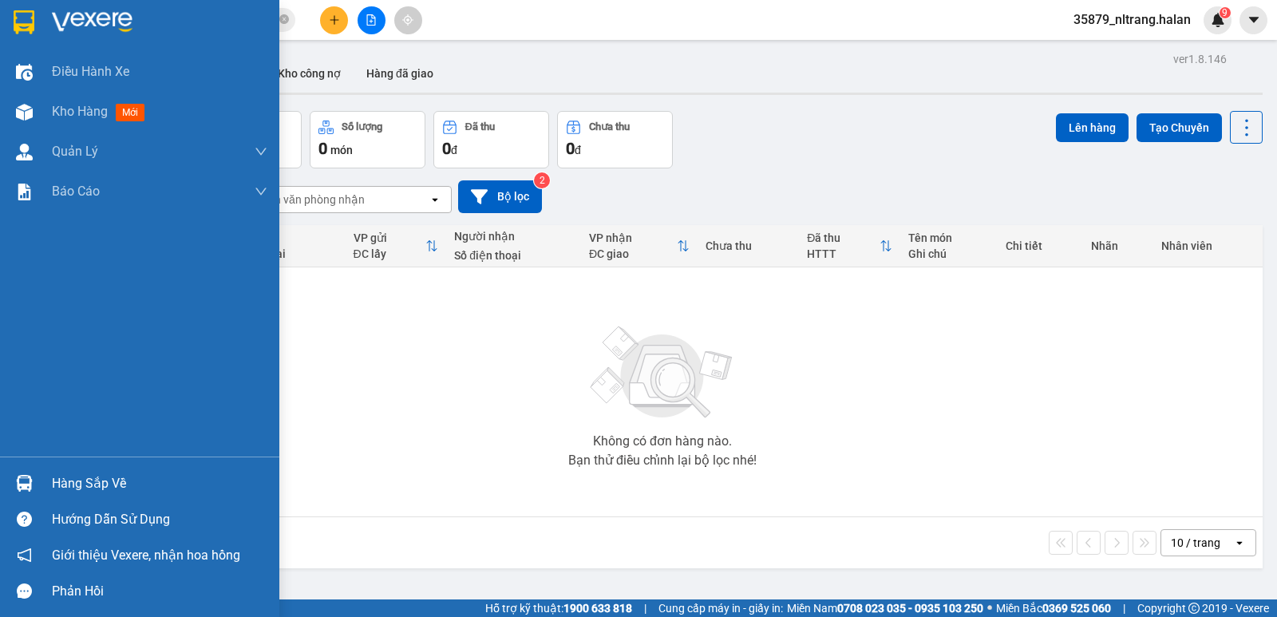
click at [30, 483] on img at bounding box center [24, 483] width 17 height 17
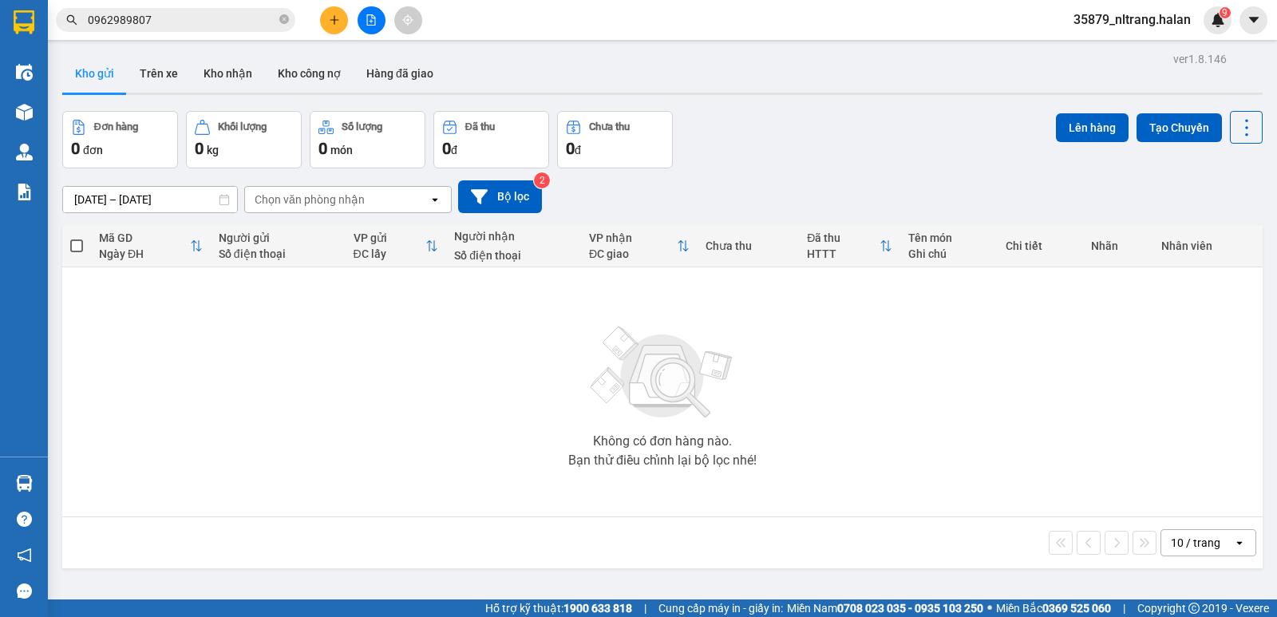
click at [807, 163] on section "Kết quả tìm kiếm ( 15 ) Bộ lọc Mã ĐH Trạng thái Món hàng Thu hộ Tổng cước Chưa …" at bounding box center [638, 308] width 1277 height 617
click at [339, 24] on icon "plus" at bounding box center [334, 19] width 11 height 11
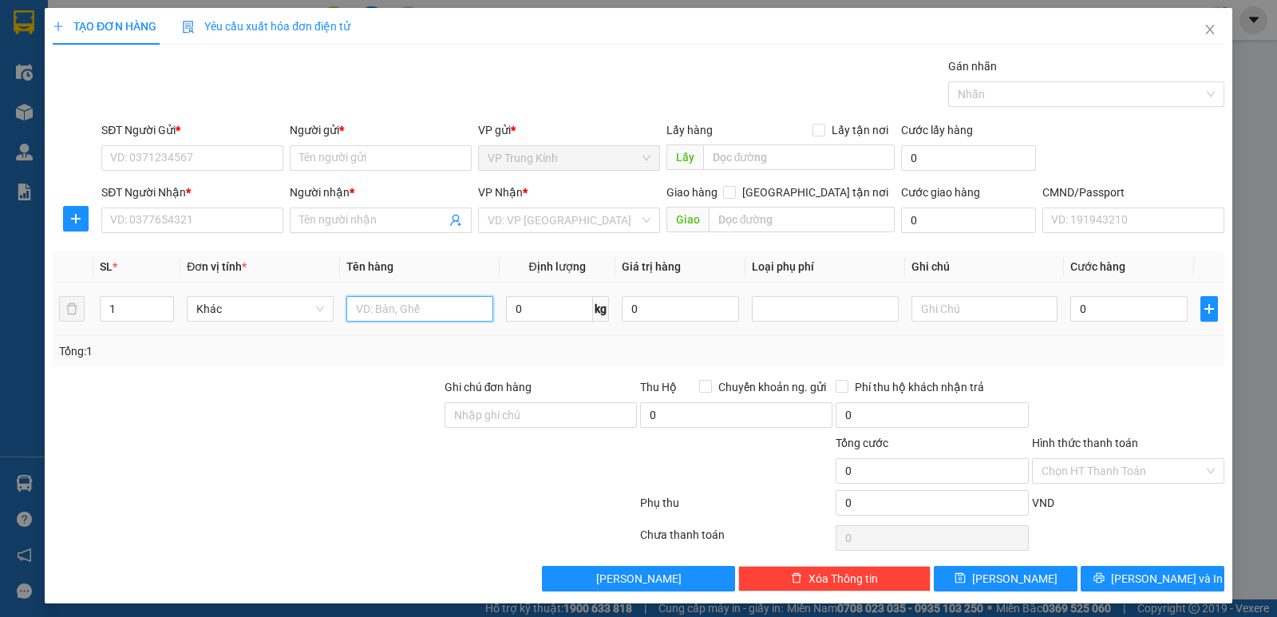
drag, startPoint x: 417, startPoint y: 313, endPoint x: 429, endPoint y: 310, distance: 12.4
click at [418, 313] on input "text" at bounding box center [419, 309] width 147 height 26
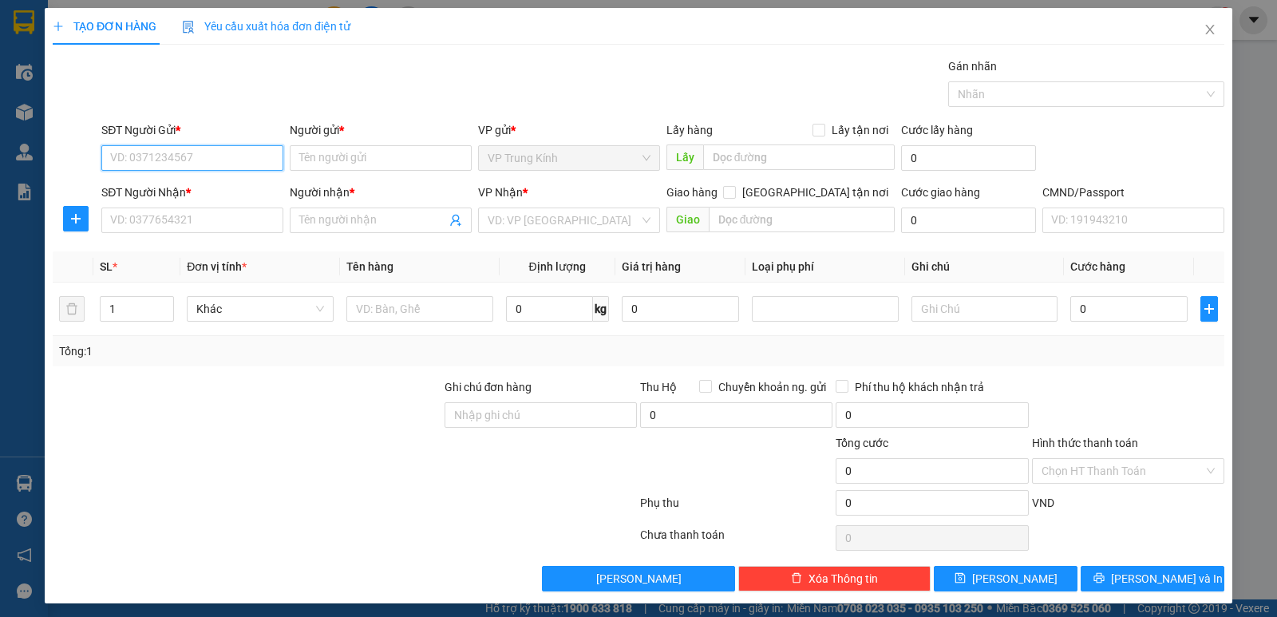
click at [197, 161] on input "SĐT Người Gửi *" at bounding box center [192, 158] width 182 height 26
type input "0986046868"
drag, startPoint x: 205, startPoint y: 187, endPoint x: 194, endPoint y: 207, distance: 22.9
click at [203, 188] on div "0986046868 - HOA THANH [DOMAIN_NAME]" at bounding box center [221, 190] width 223 height 18
type input "HOA THANH [DOMAIN_NAME]"
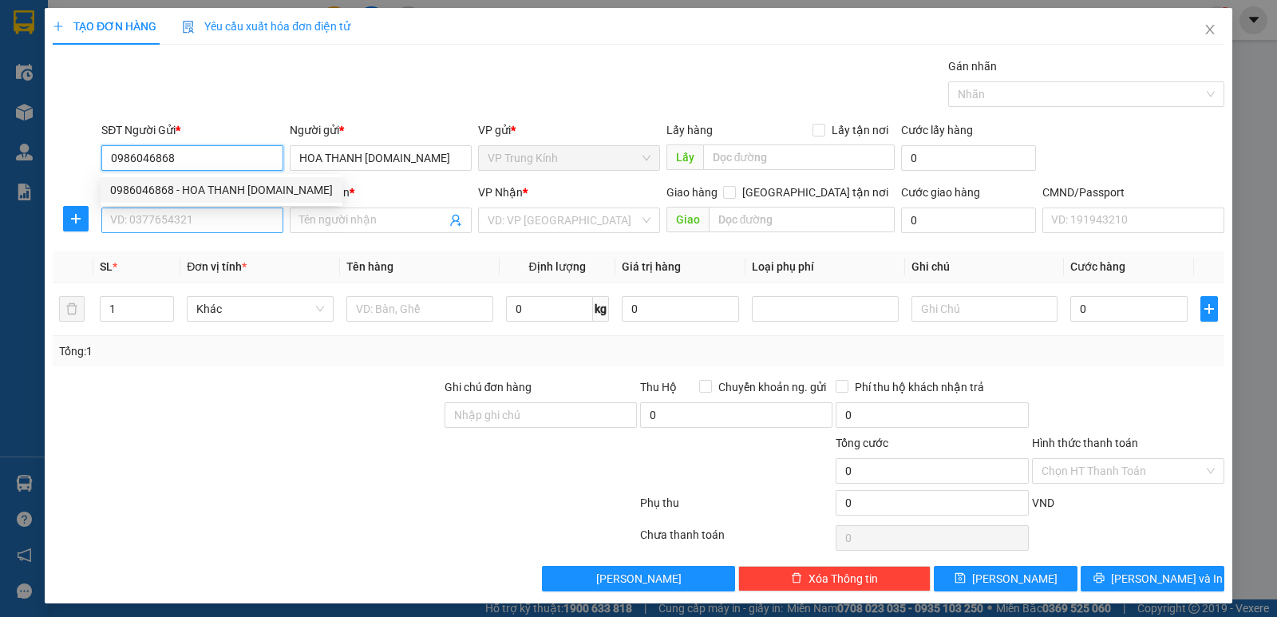
type input "0986046868"
click at [177, 223] on input "SĐT Người Nhận *" at bounding box center [192, 220] width 182 height 26
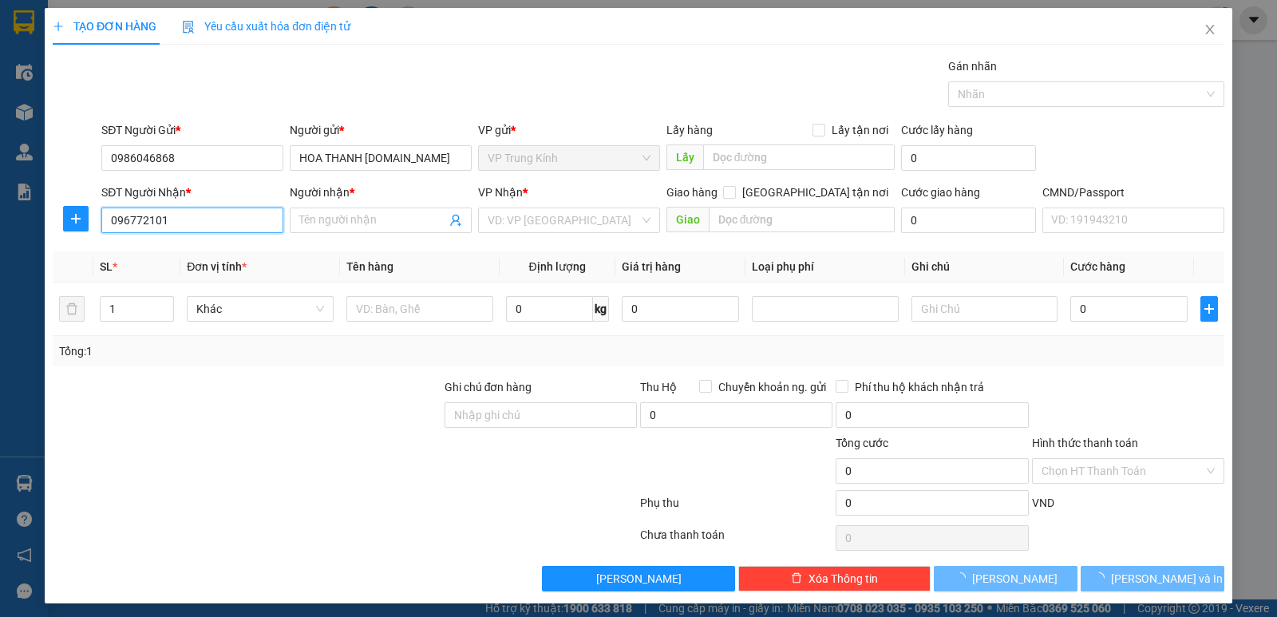
type input "0967721015"
drag, startPoint x: 197, startPoint y: 253, endPoint x: 297, endPoint y: 279, distance: 103.2
click at [199, 253] on div "0967721015 - NGÂN" at bounding box center [190, 252] width 161 height 18
type input "NGÂN"
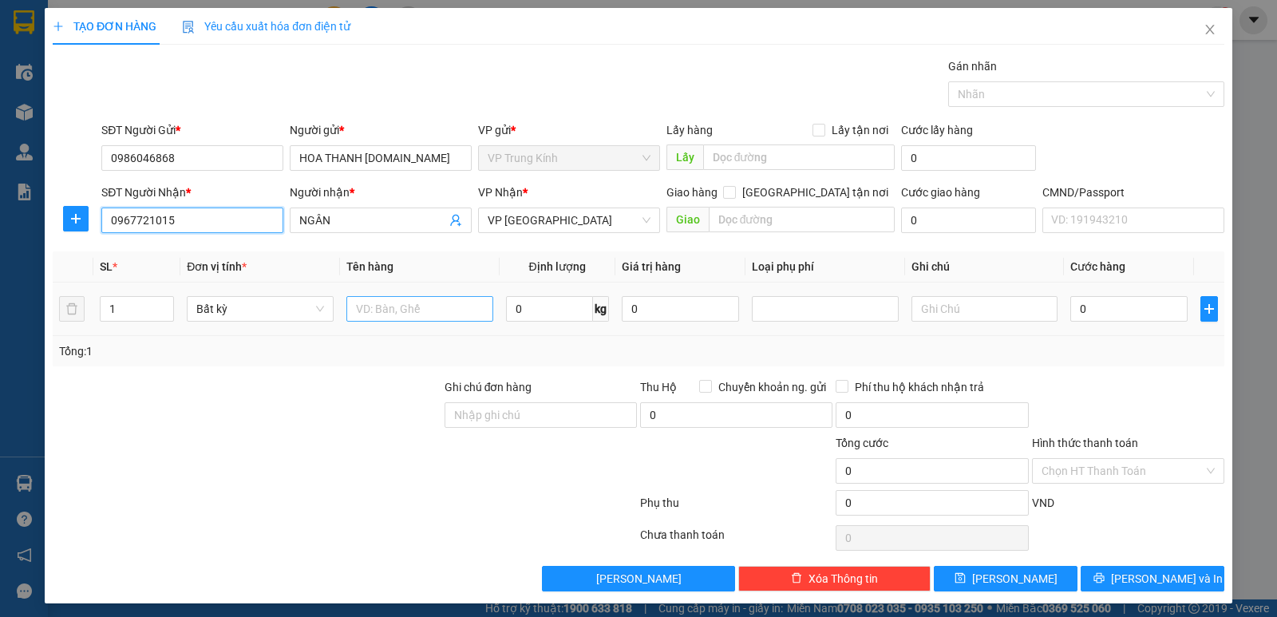
type input "0967721015"
click at [411, 310] on input "text" at bounding box center [419, 309] width 147 height 26
type input "boc bìa hoa"
type input "1"
type input "35.000"
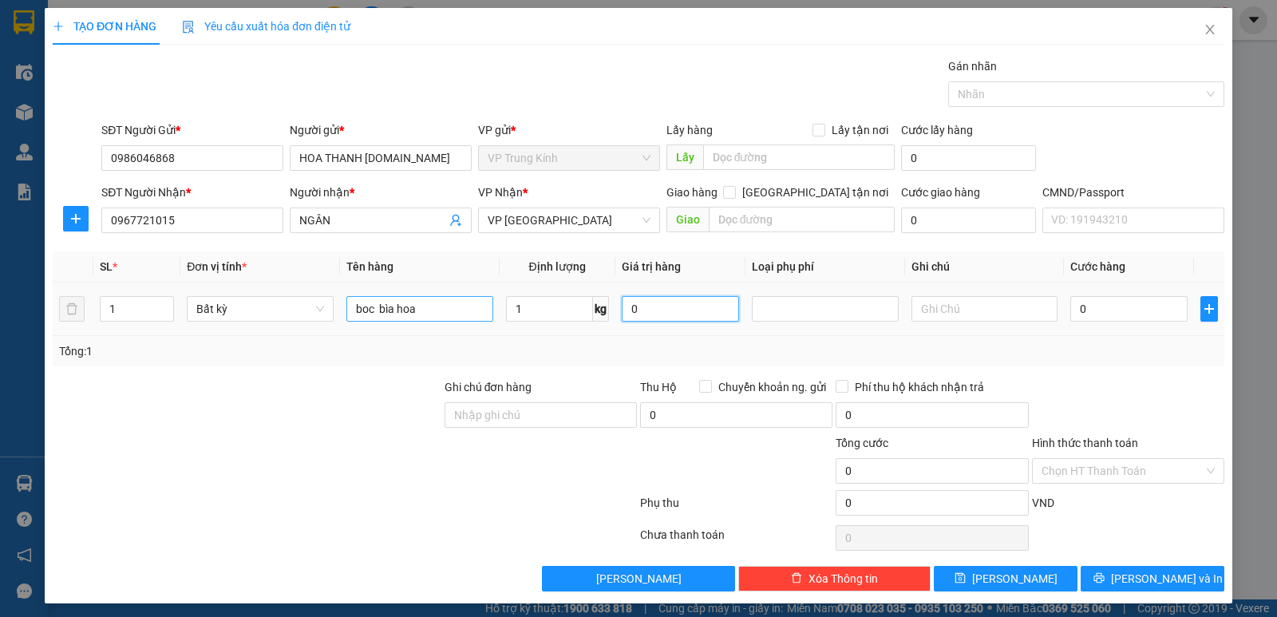
type input "35.000"
click at [1090, 468] on input "Hình thức thanh toán" at bounding box center [1122, 471] width 162 height 24
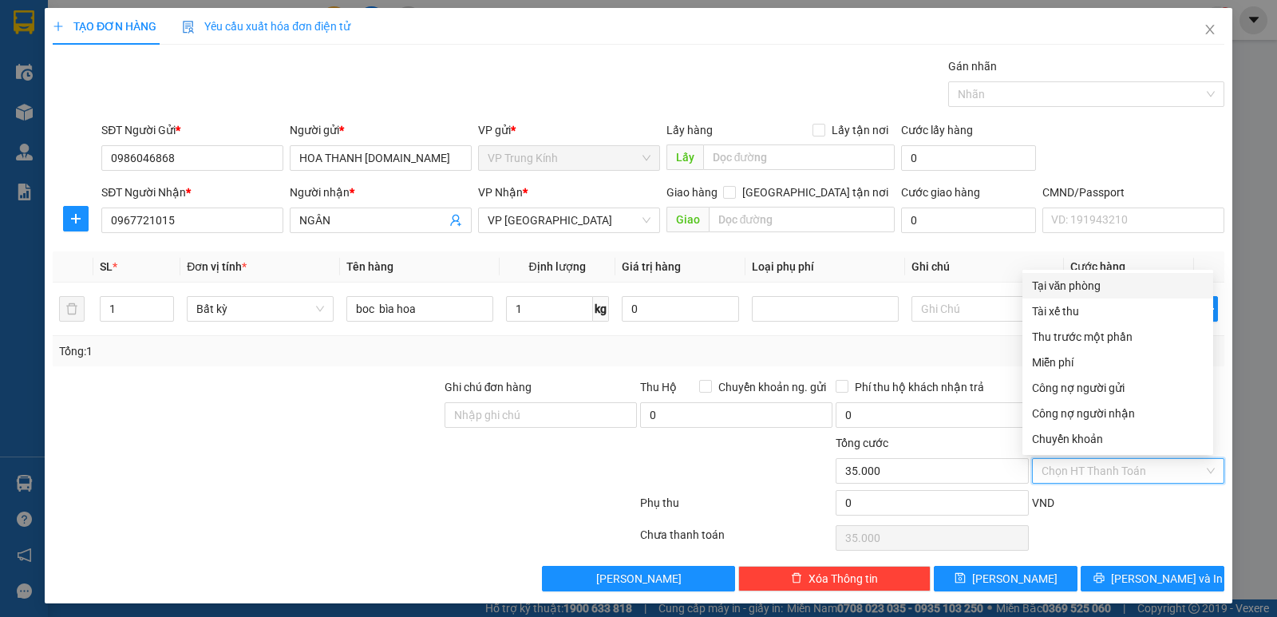
click at [1069, 284] on div "Tại văn phòng" at bounding box center [1118, 286] width 172 height 18
type input "0"
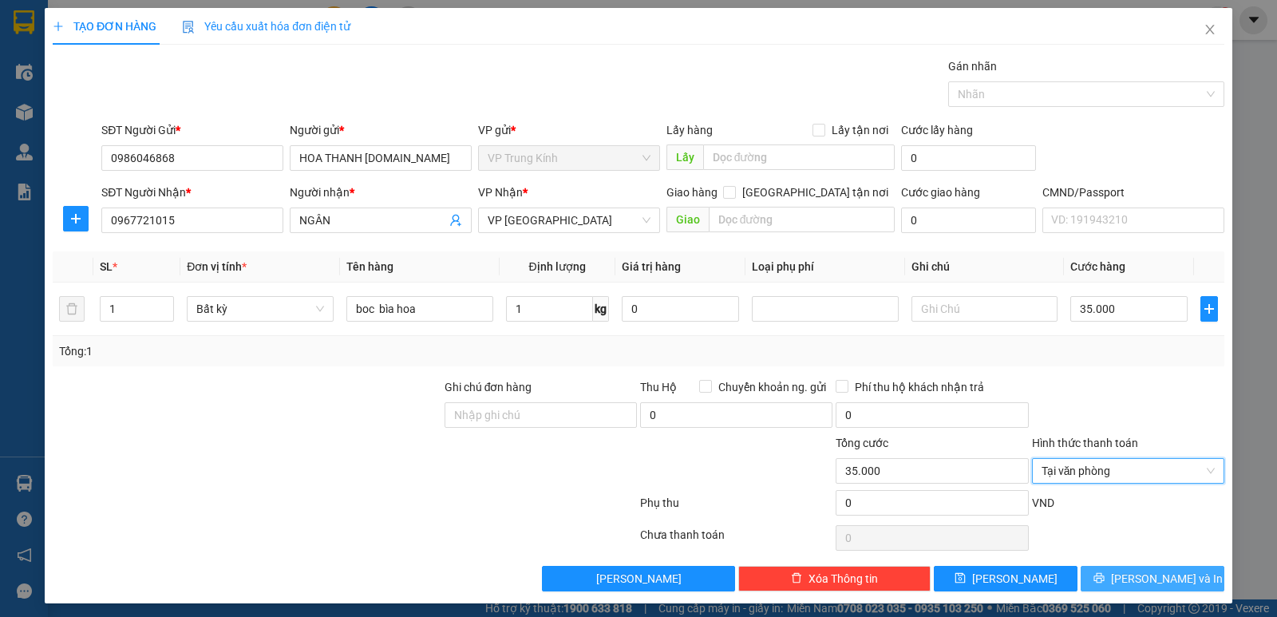
click at [1101, 579] on button "[PERSON_NAME] và In" at bounding box center [1152, 579] width 144 height 26
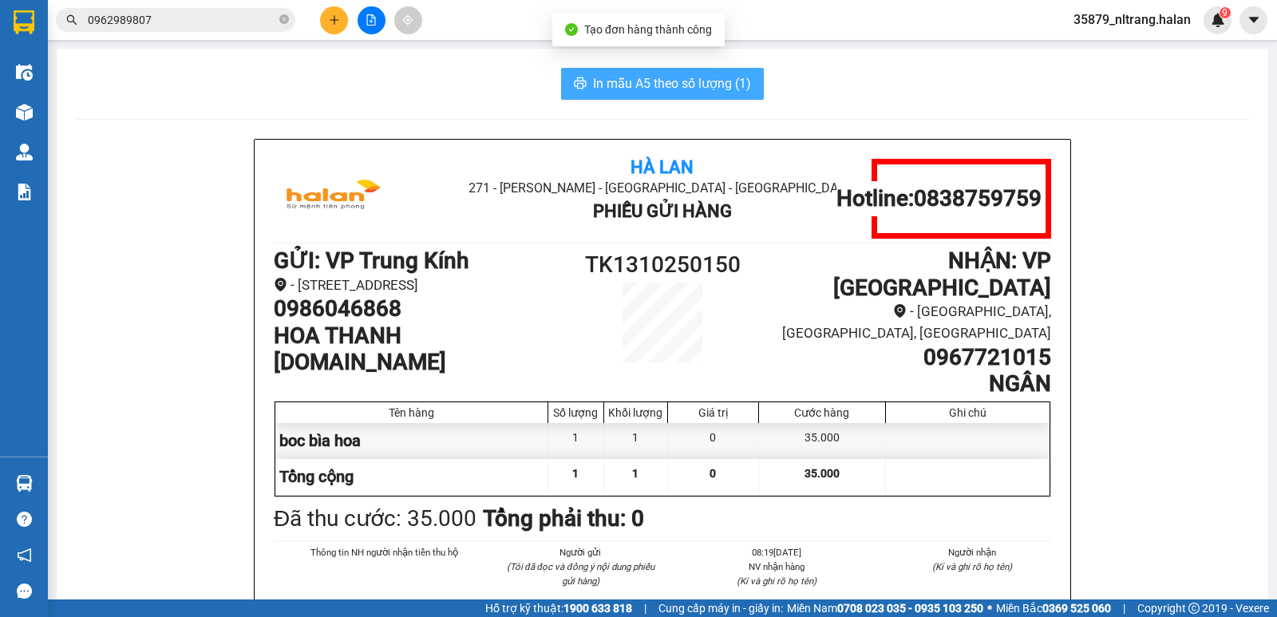
click at [677, 84] on span "In mẫu A5 theo số lượng (1)" at bounding box center [672, 83] width 158 height 20
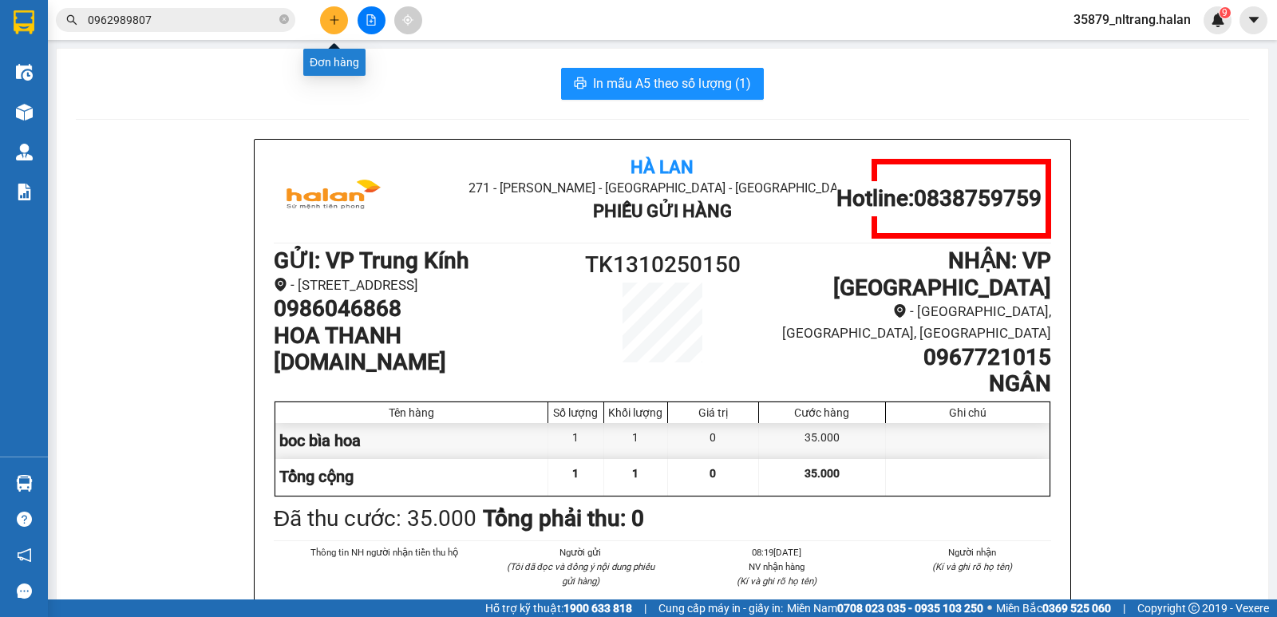
click at [326, 23] on button at bounding box center [334, 20] width 28 height 28
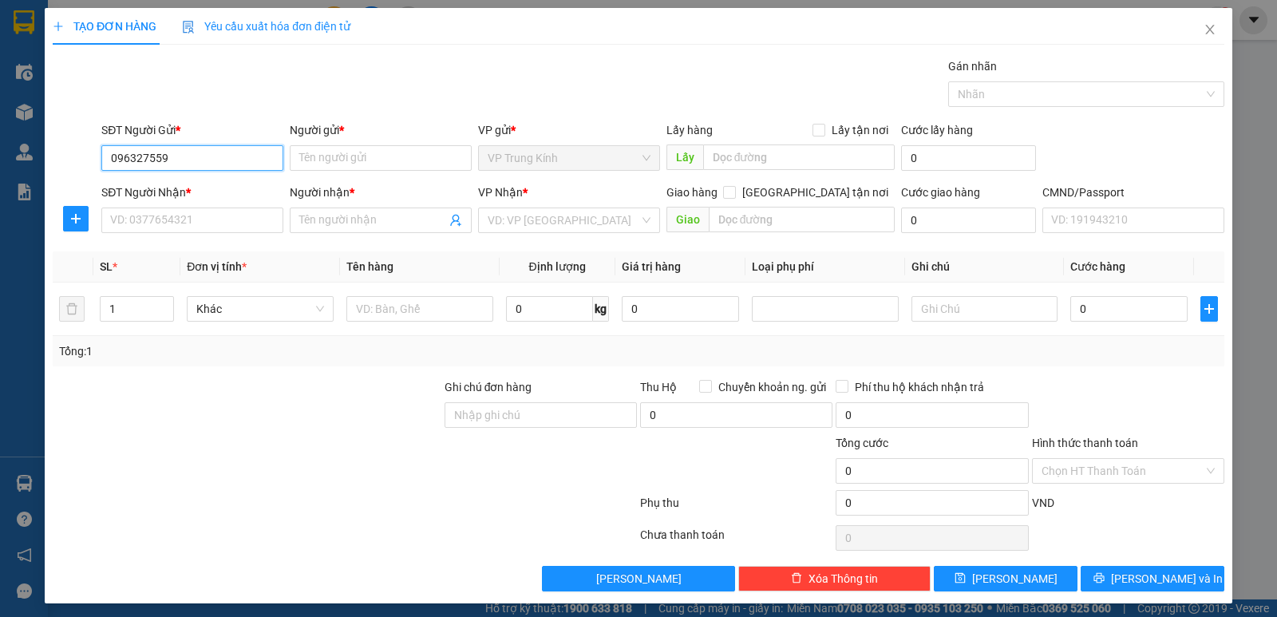
type input "0963275597"
drag, startPoint x: 201, startPoint y: 194, endPoint x: 196, endPoint y: 217, distance: 23.8
click at [200, 194] on div "0963275597 - HIỀN ANH" at bounding box center [190, 190] width 161 height 18
type input "HIỀN ANH"
type input "0963275597"
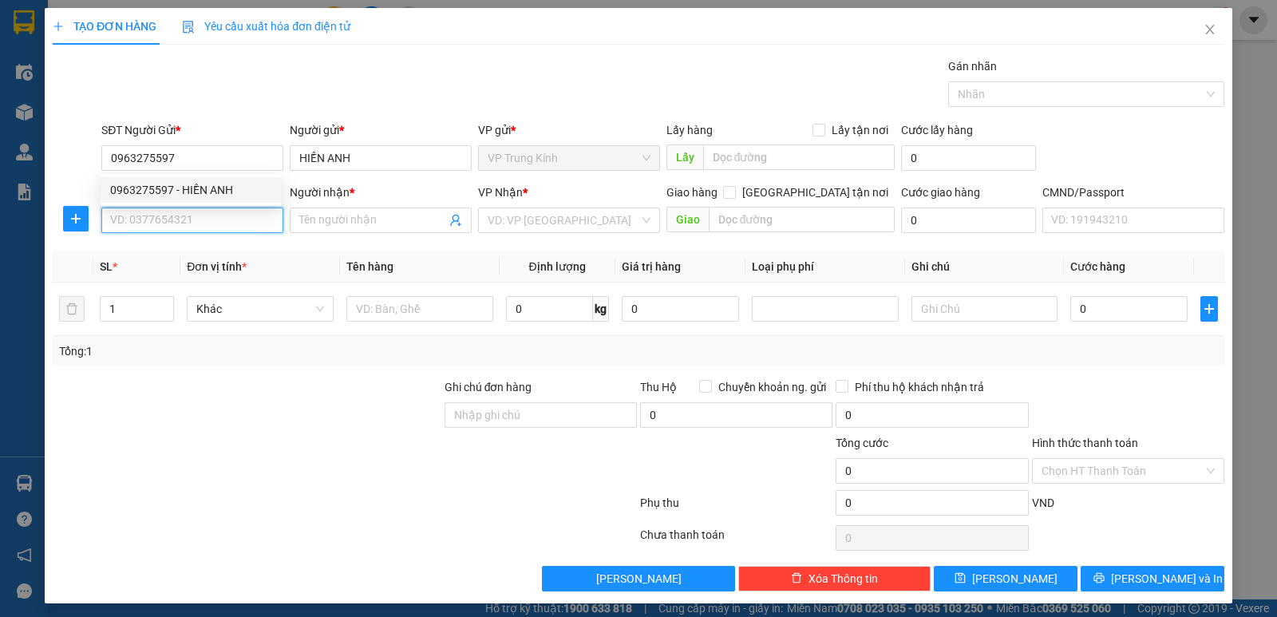
click at [187, 231] on input "SĐT Người Nhận *" at bounding box center [192, 220] width 182 height 26
type input "0982294993"
click at [193, 257] on div "0982294993 - HẢI" at bounding box center [190, 252] width 161 height 18
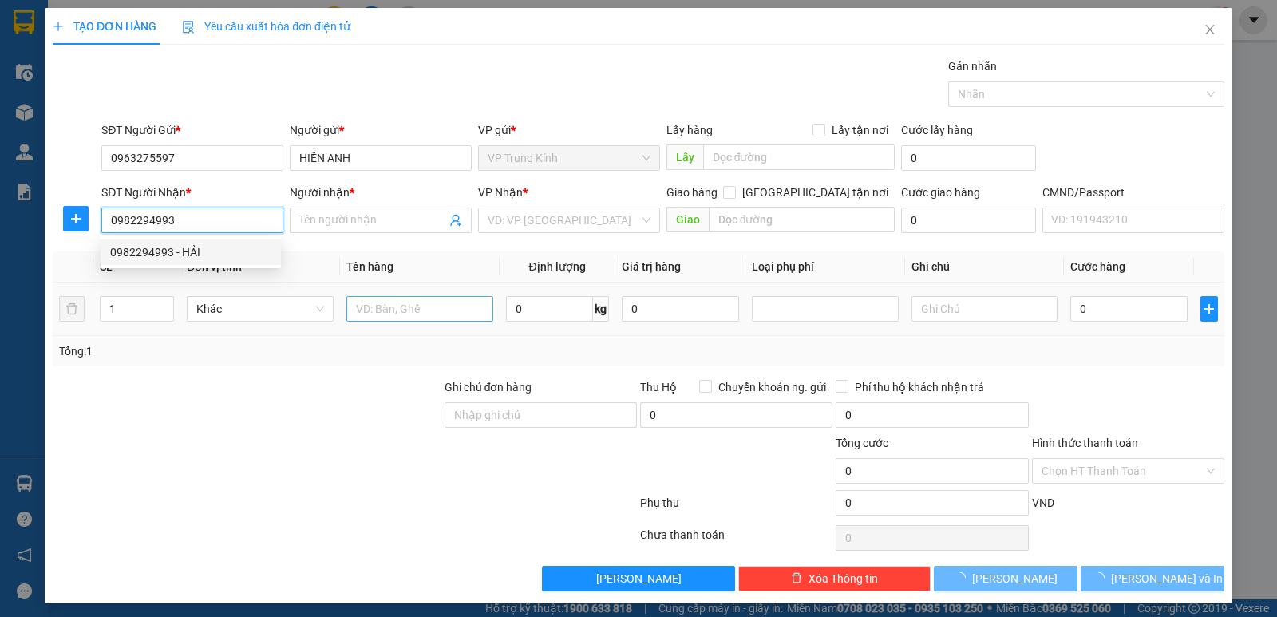
type input "HẢI"
type input "0982294993"
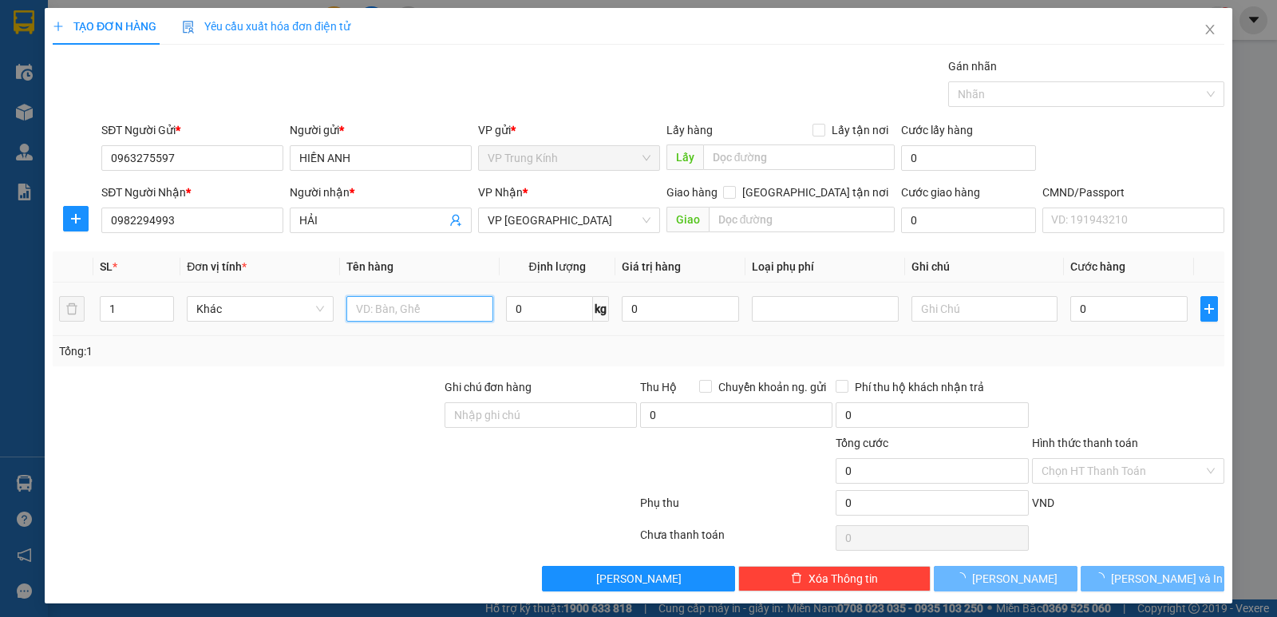
click at [411, 317] on input "text" at bounding box center [419, 309] width 147 height 26
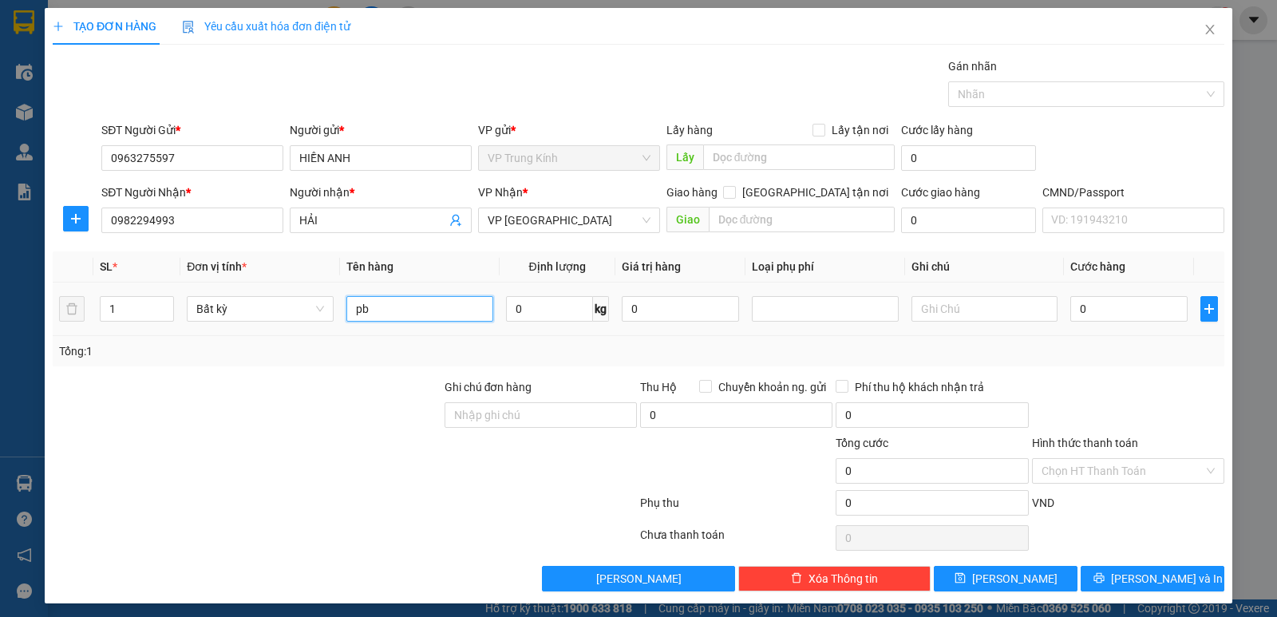
type input "pb"
type input "1"
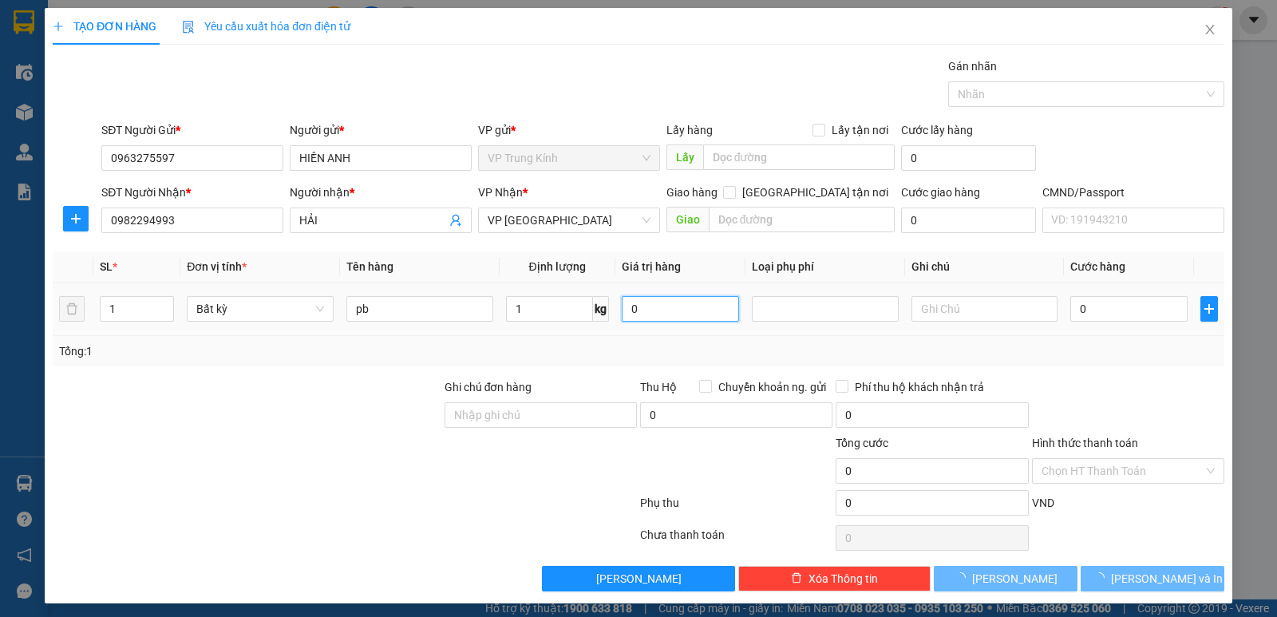
type input "35.000"
click at [1126, 576] on button "[PERSON_NAME] và In" at bounding box center [1152, 579] width 144 height 26
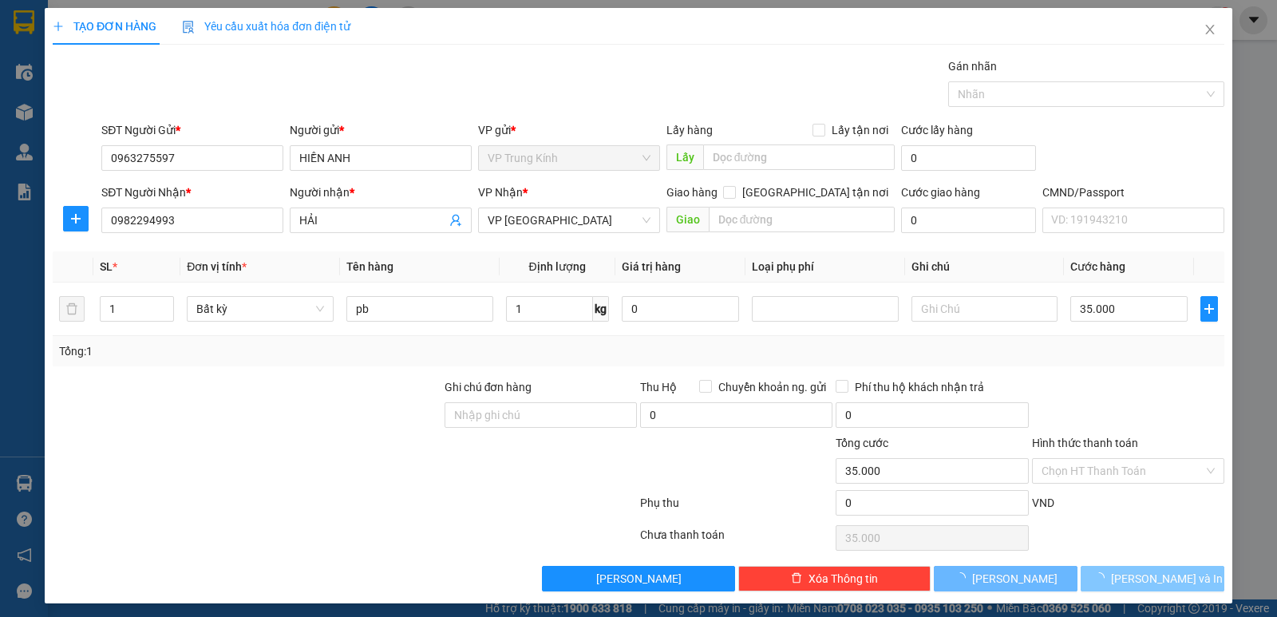
click at [1126, 576] on button "[PERSON_NAME] và In" at bounding box center [1152, 579] width 144 height 26
click at [1111, 576] on span "loading" at bounding box center [1102, 577] width 18 height 11
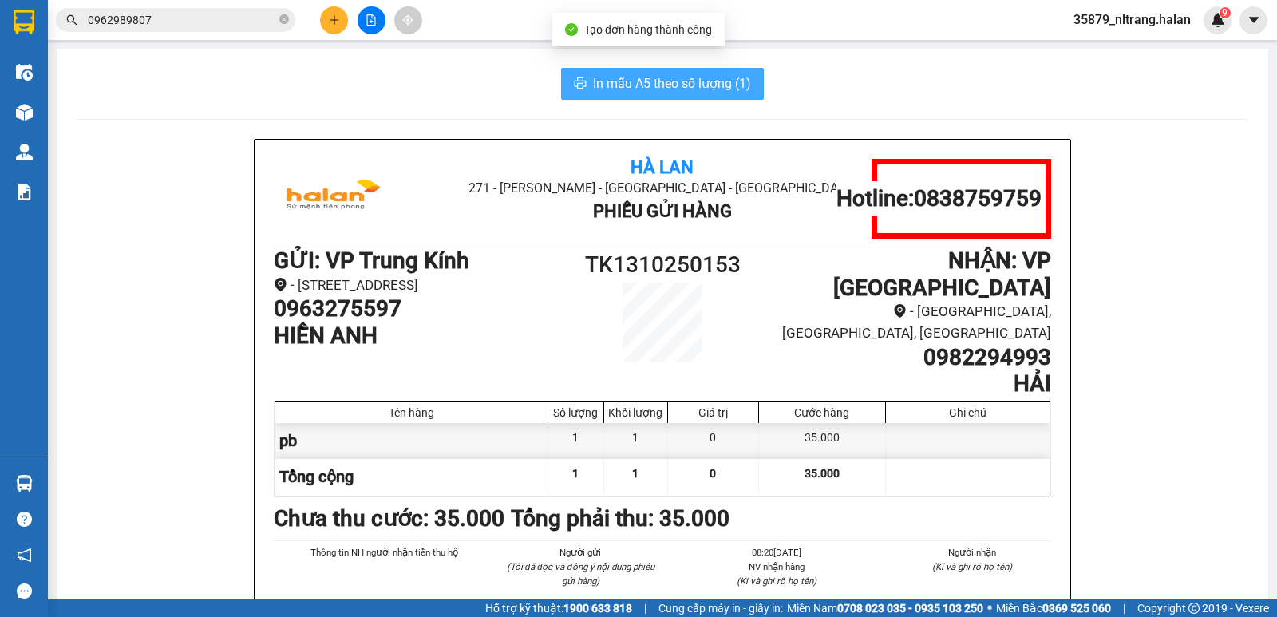
click at [667, 79] on span "In mẫu A5 theo số lượng (1)" at bounding box center [672, 83] width 158 height 20
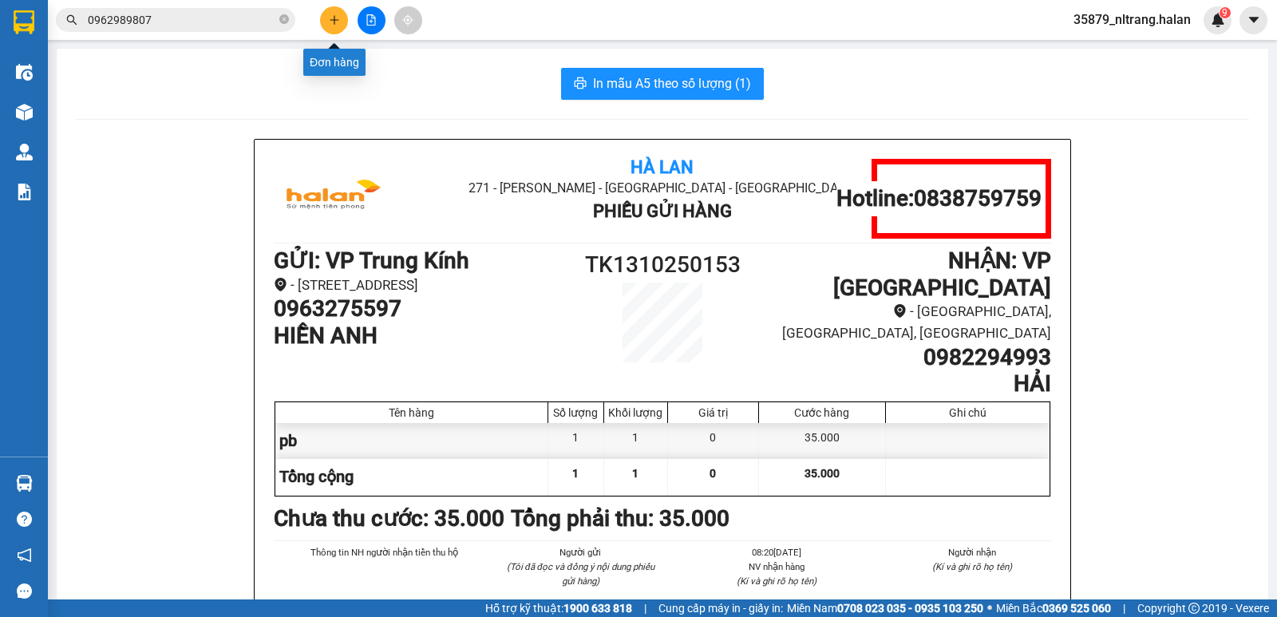
click at [334, 26] on button at bounding box center [334, 20] width 28 height 28
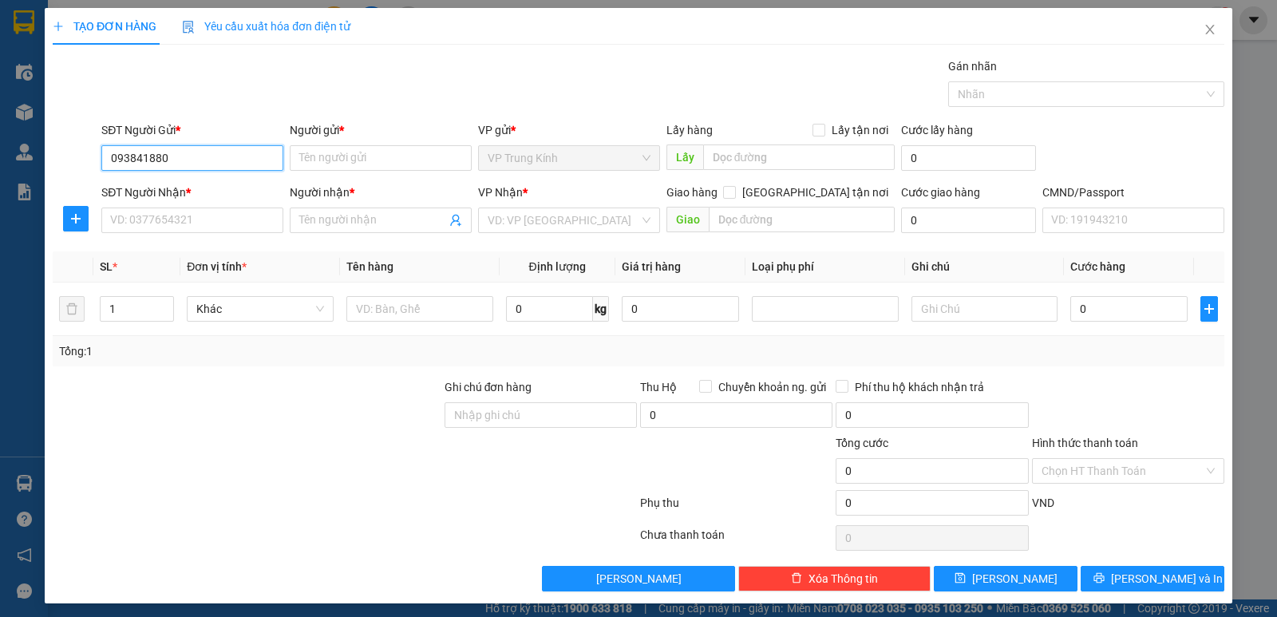
type input "0938418807"
click at [185, 192] on div "0938418807 - DƯƠNG" at bounding box center [190, 190] width 161 height 18
type input "DƯƠNG"
type input "0938418807"
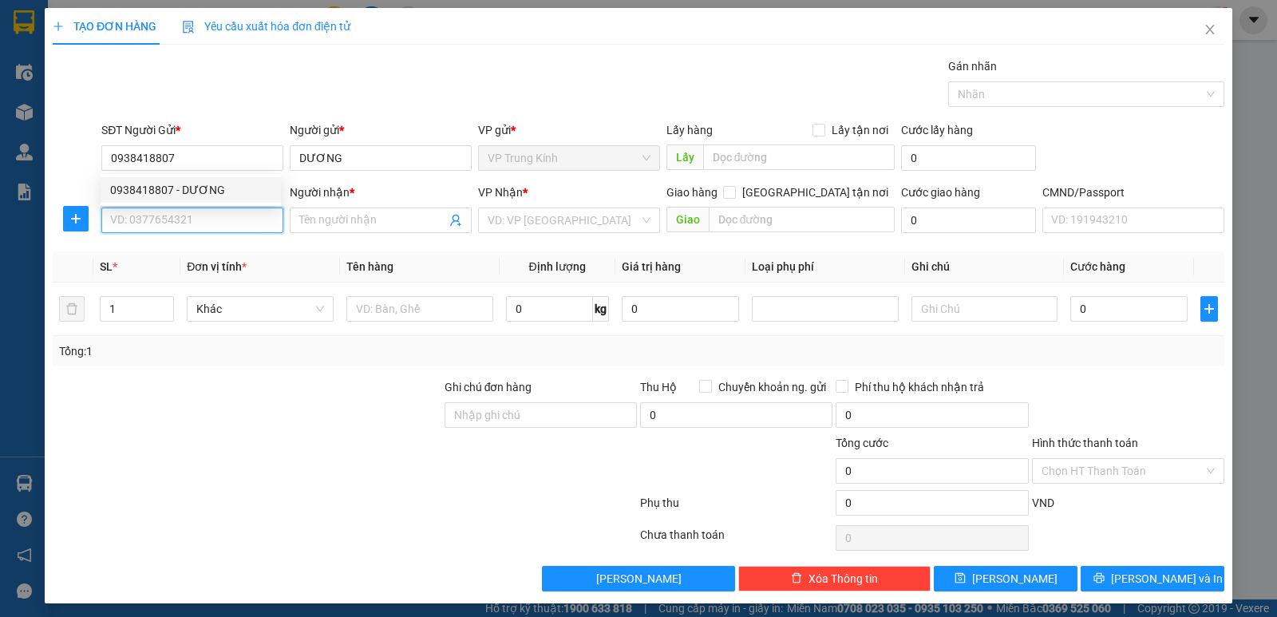
click at [183, 218] on input "SĐT Người Nhận *" at bounding box center [192, 220] width 182 height 26
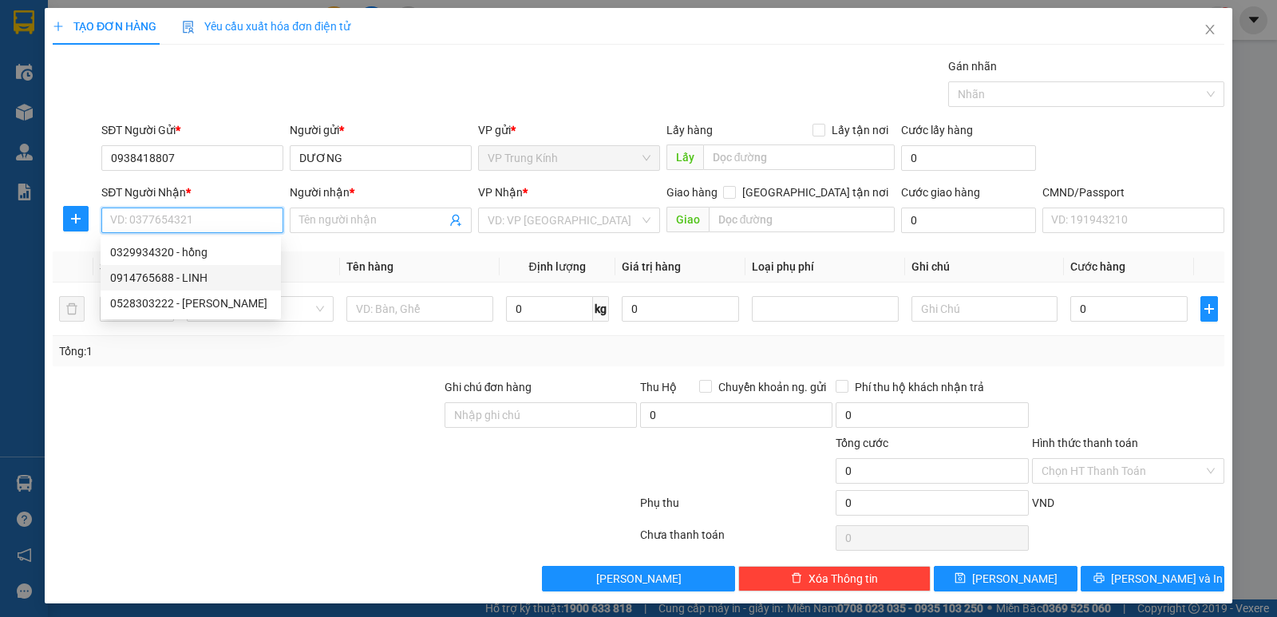
click at [187, 279] on div "0914765688 - LINH" at bounding box center [190, 278] width 161 height 18
type input "0914765688"
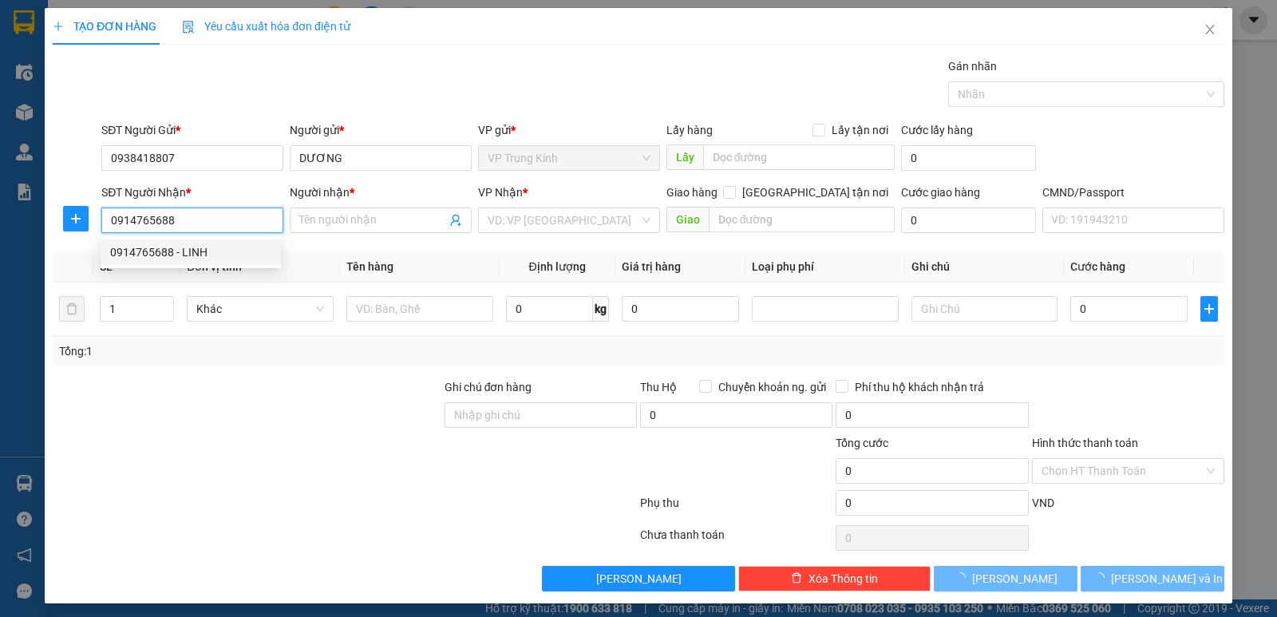
type input "LINH"
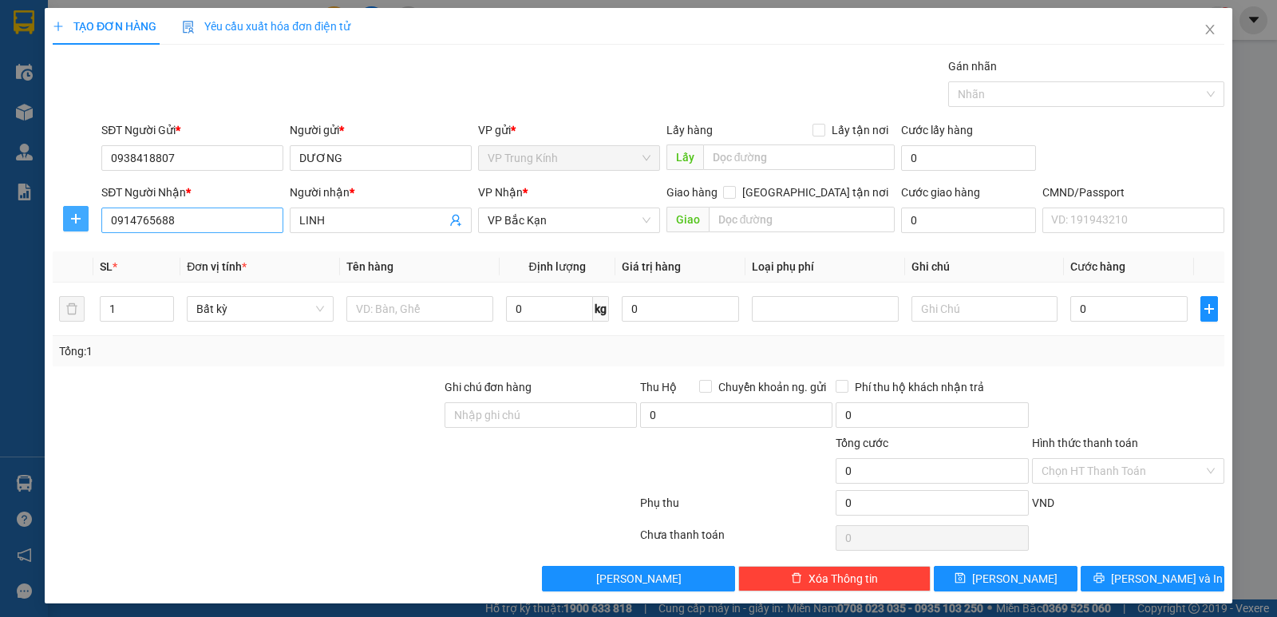
drag, startPoint x: 73, startPoint y: 220, endPoint x: 235, endPoint y: 209, distance: 161.6
click at [76, 219] on icon "plus" at bounding box center [75, 218] width 13 height 13
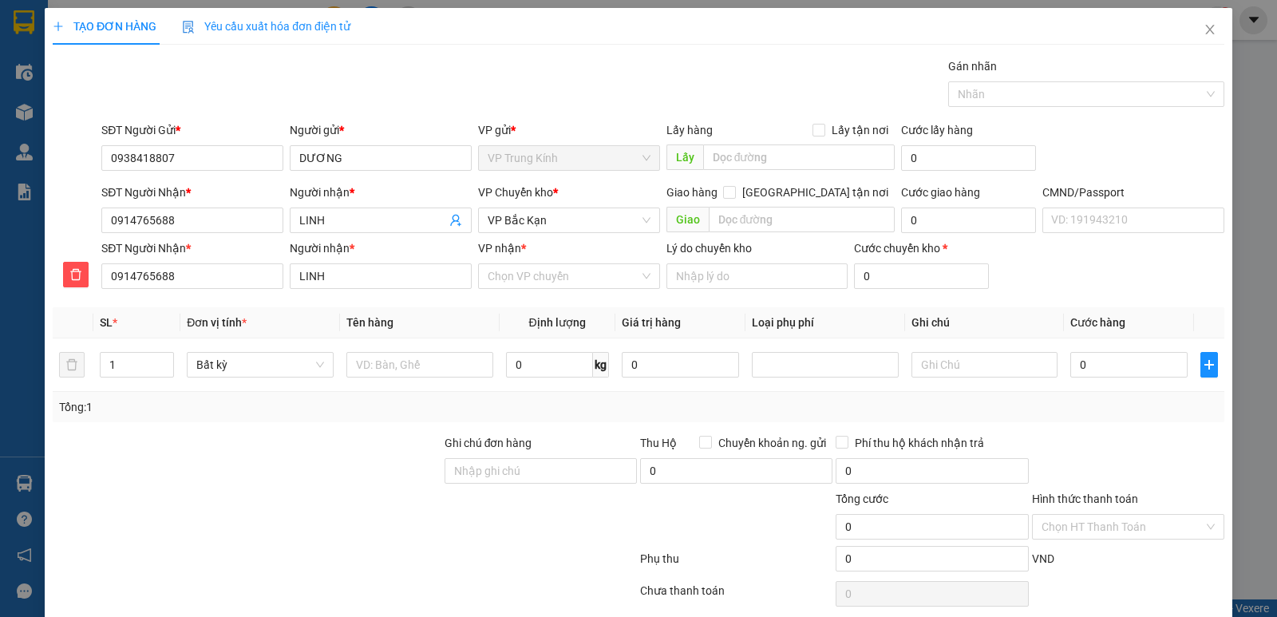
click at [504, 206] on div "VP Chuyển kho *" at bounding box center [569, 196] width 182 height 24
click at [508, 217] on span "VP Bắc Kạn" at bounding box center [569, 220] width 163 height 24
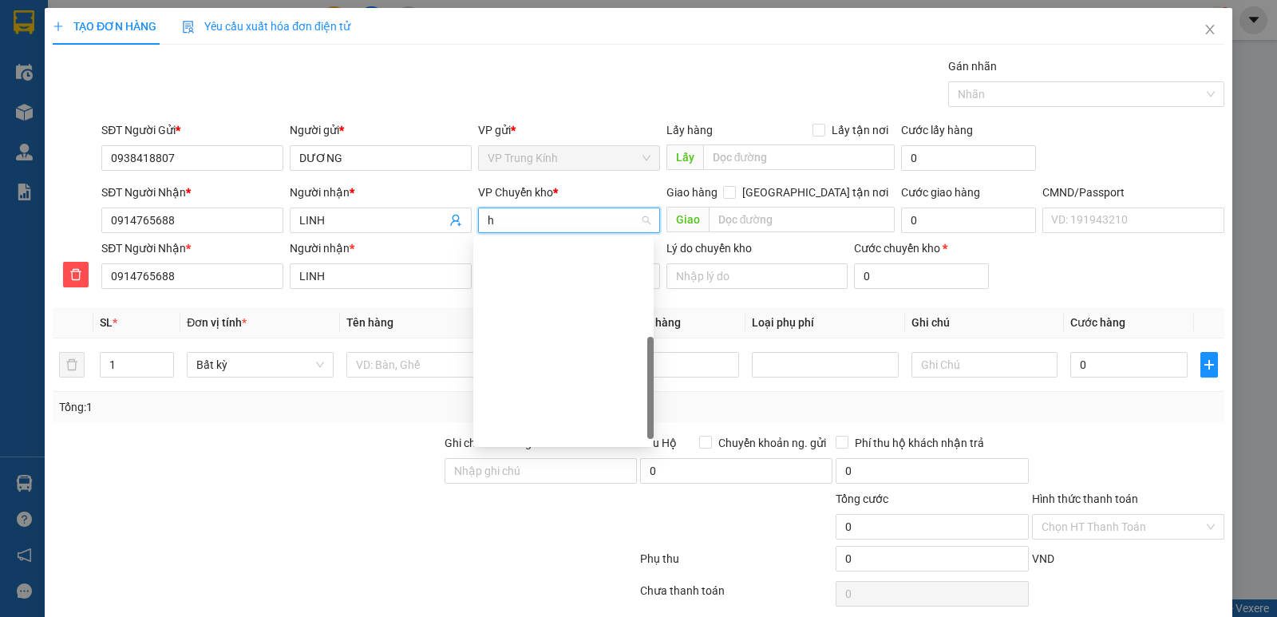
type input "ho"
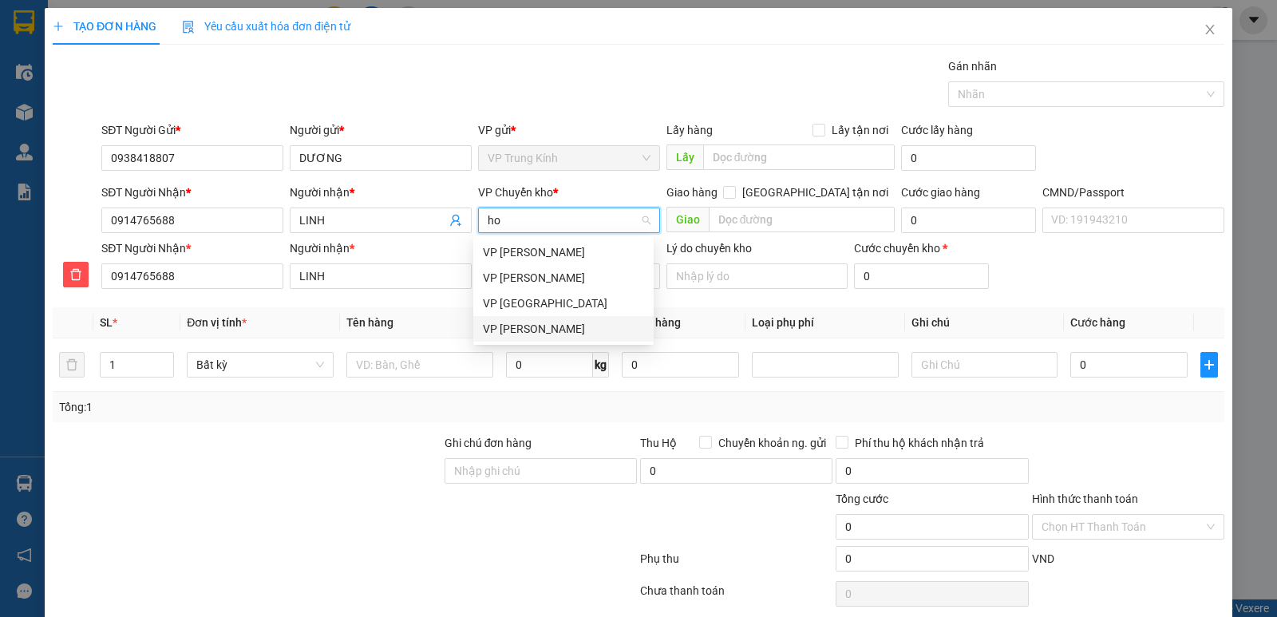
click at [527, 330] on div "VP [PERSON_NAME]" at bounding box center [563, 329] width 161 height 18
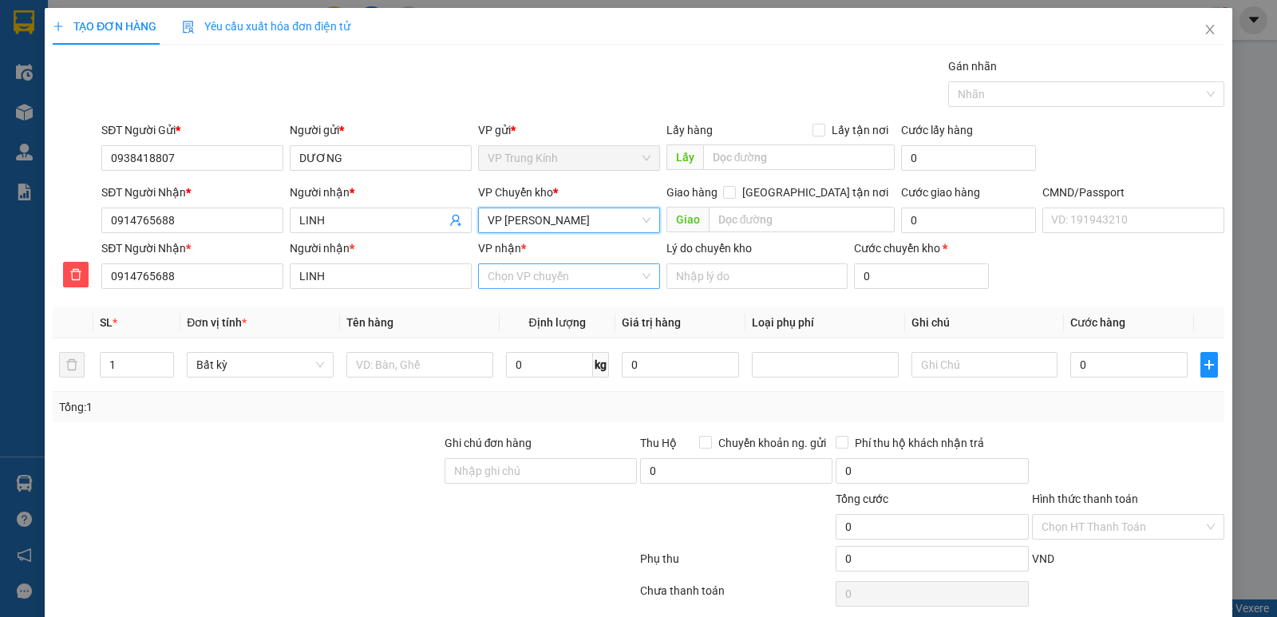
click at [500, 283] on input "VP nhận *" at bounding box center [564, 276] width 152 height 24
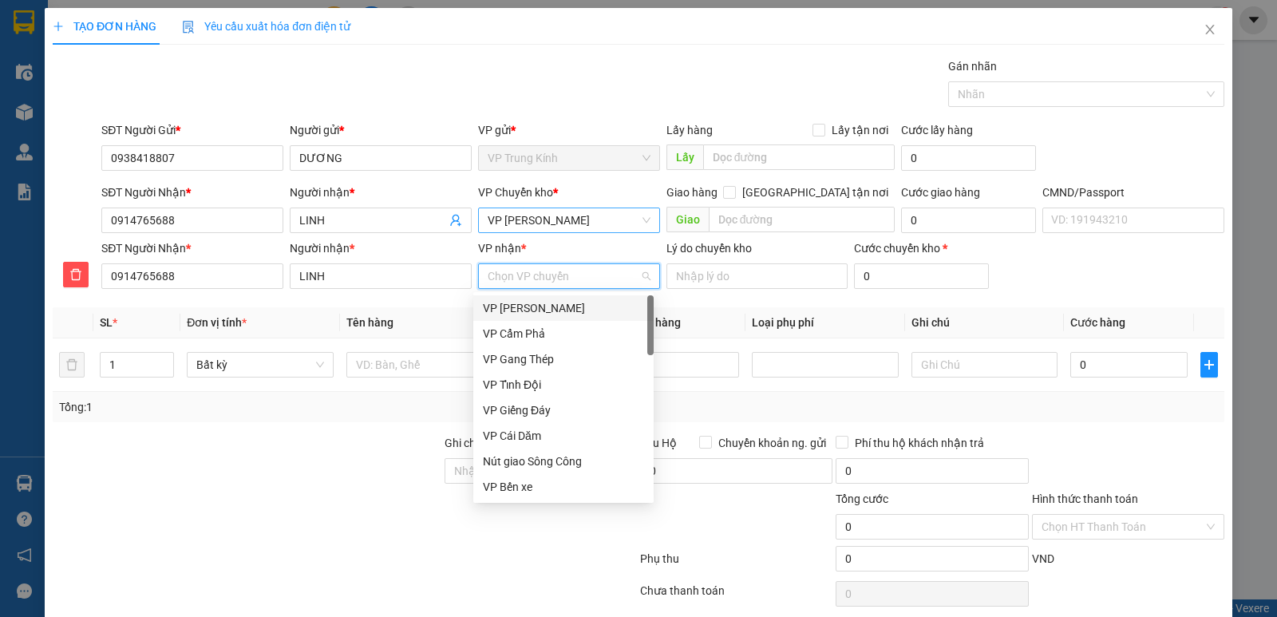
type input "b"
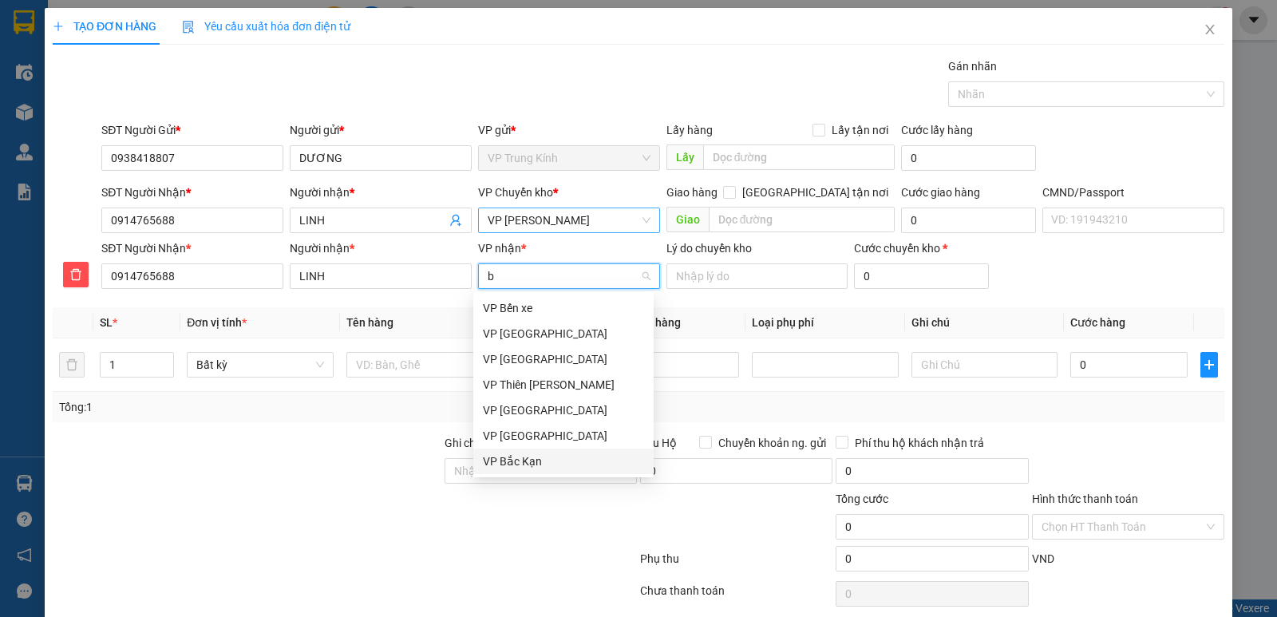
click at [495, 464] on div "VP Bắc Kạn" at bounding box center [563, 461] width 161 height 18
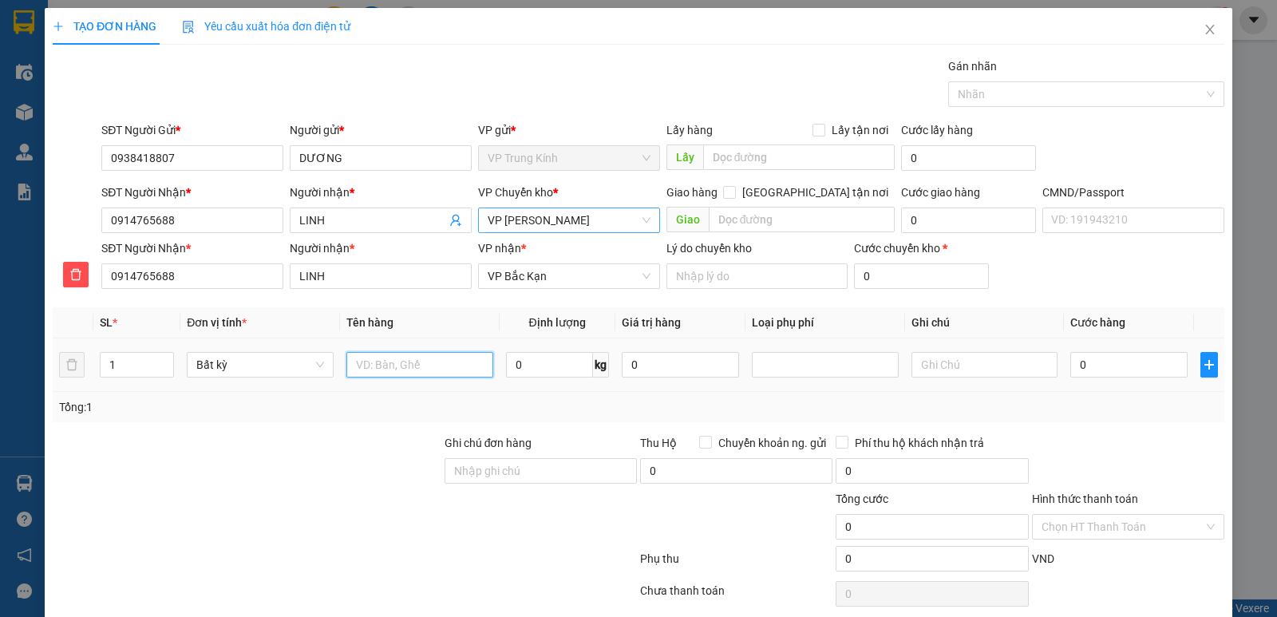
click at [397, 368] on input "text" at bounding box center [419, 365] width 147 height 26
type input "bao súc sích"
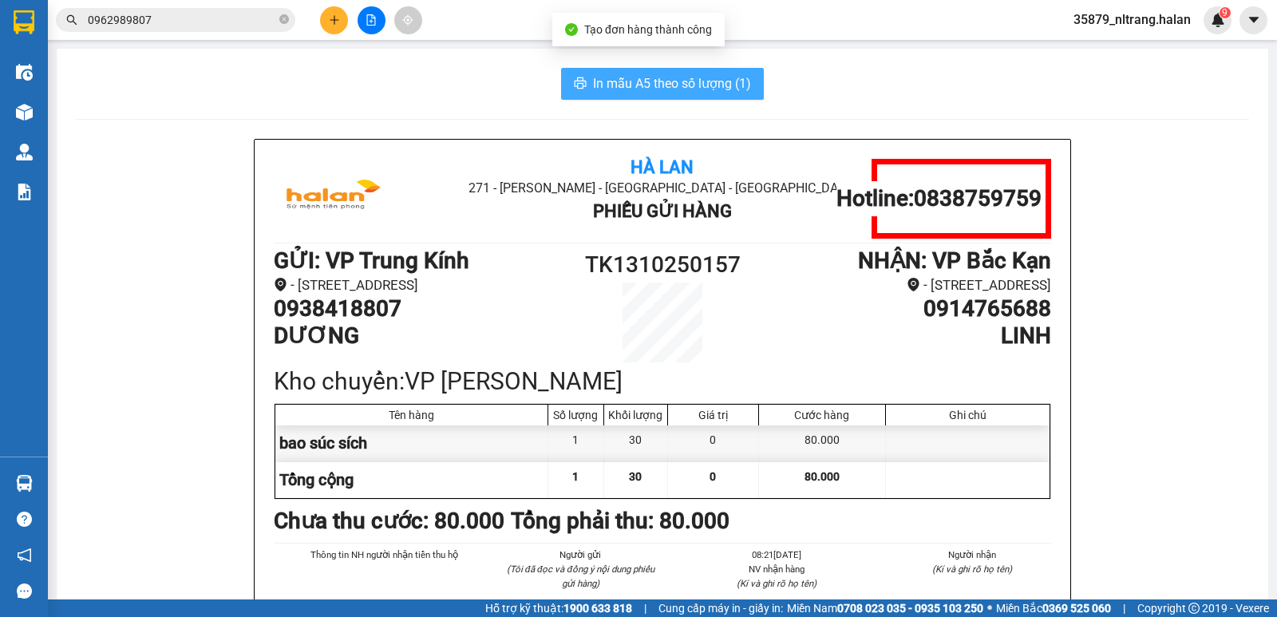
click at [631, 79] on span "In mẫu A5 theo số lượng (1)" at bounding box center [672, 83] width 158 height 20
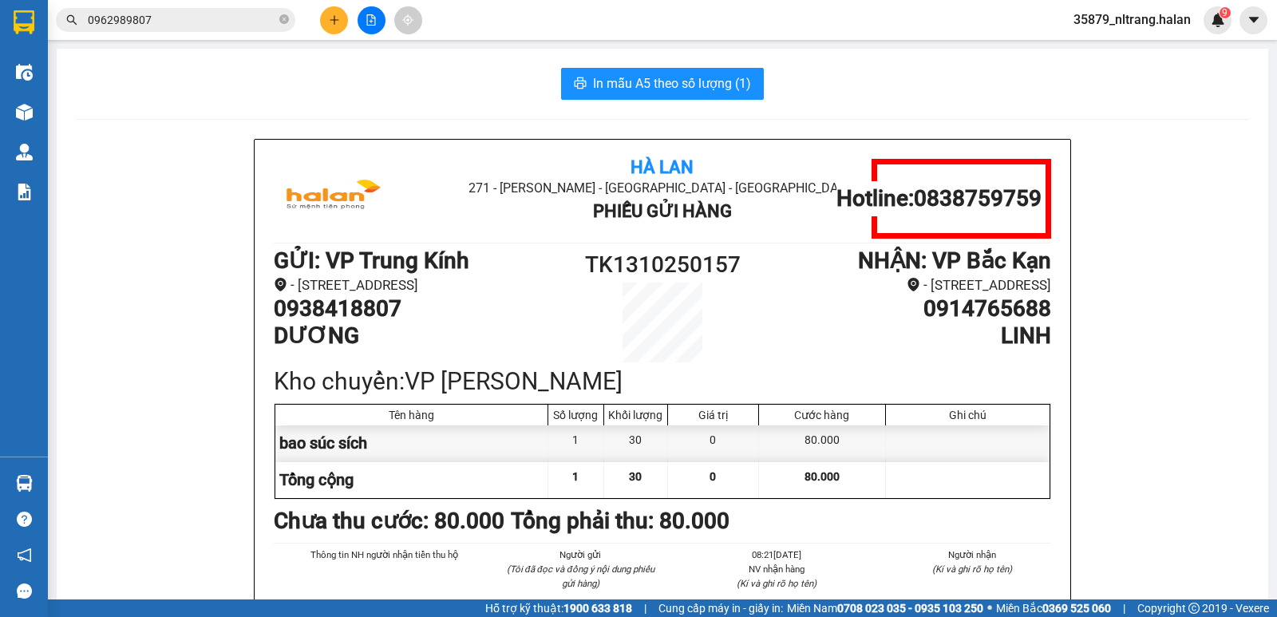
click at [232, 24] on input "0962989807" at bounding box center [182, 20] width 188 height 18
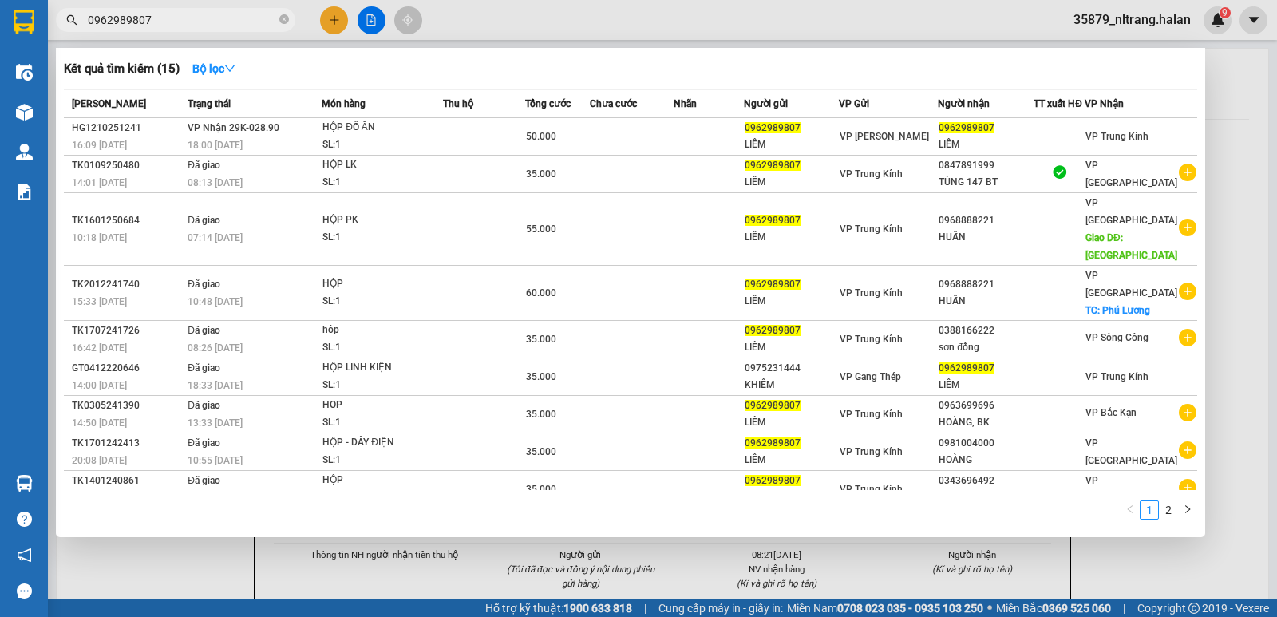
click at [232, 24] on input "0962989807" at bounding box center [182, 20] width 188 height 18
click at [241, 19] on input "0962989807" at bounding box center [182, 20] width 188 height 18
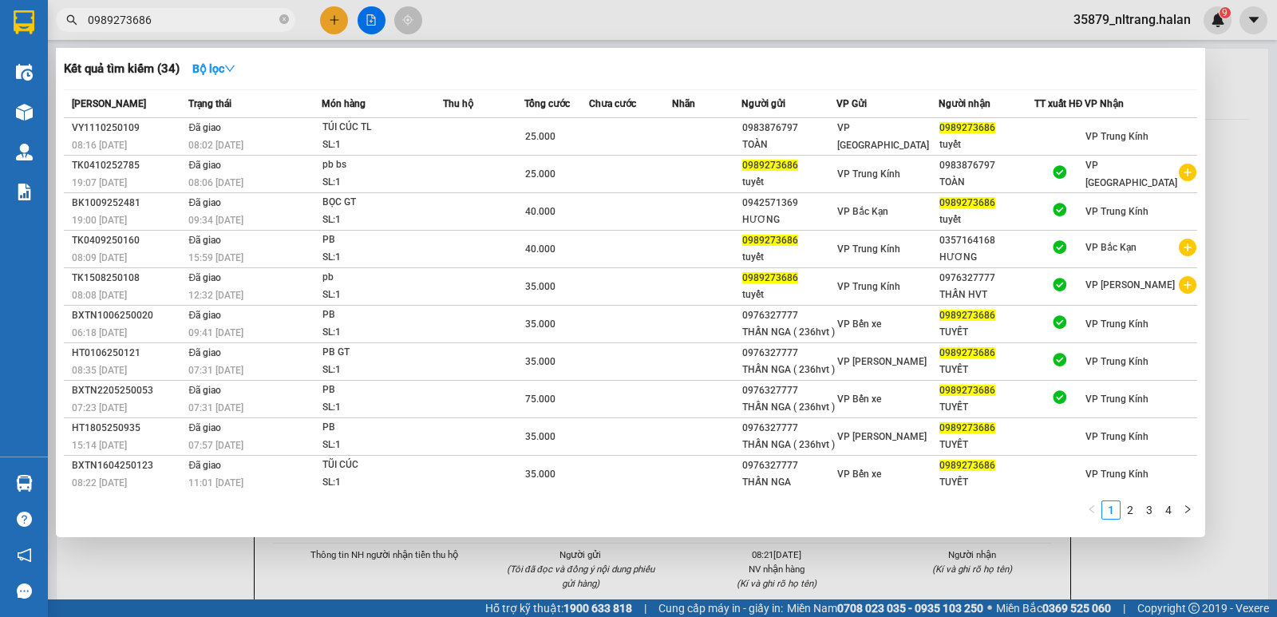
click at [215, 32] on div at bounding box center [638, 308] width 1277 height 617
click at [207, 26] on input "0989273686" at bounding box center [182, 20] width 188 height 18
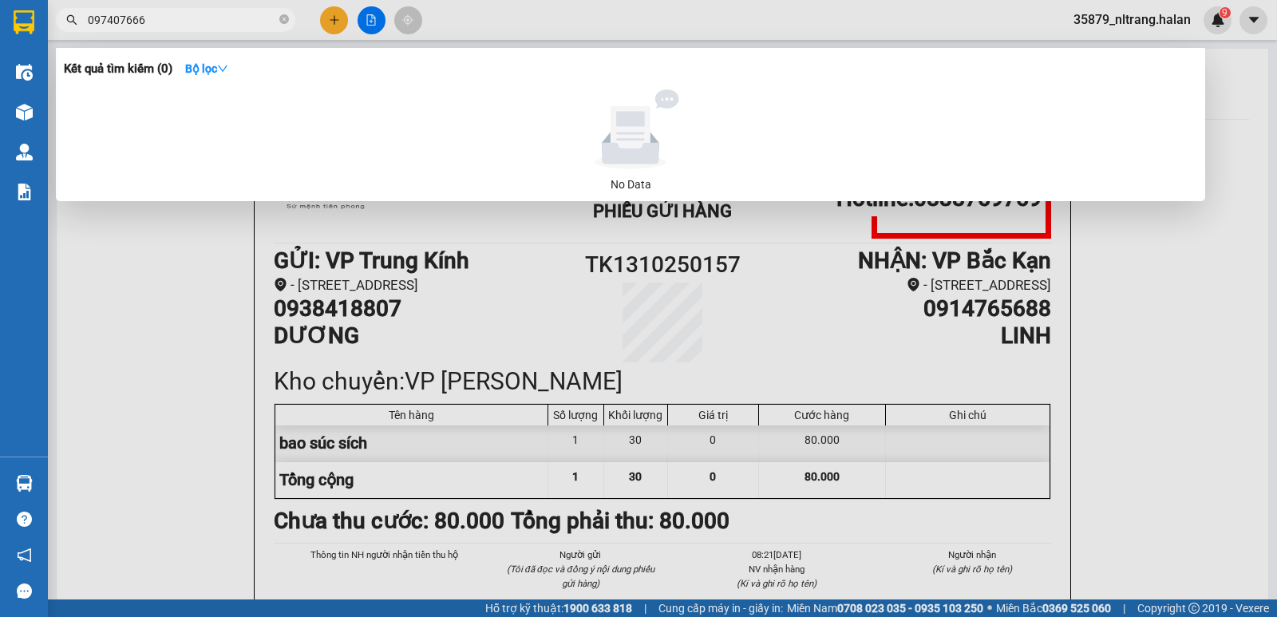
click at [173, 24] on input "097407666" at bounding box center [182, 20] width 188 height 18
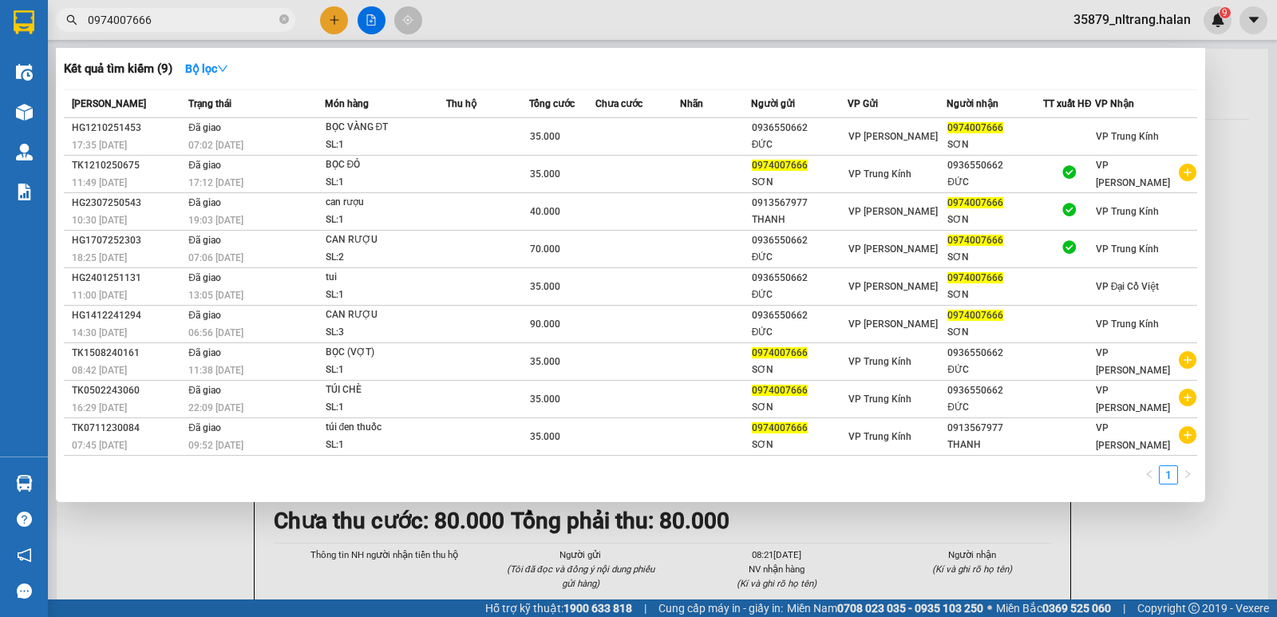
click at [167, 18] on input "0974007666" at bounding box center [182, 20] width 188 height 18
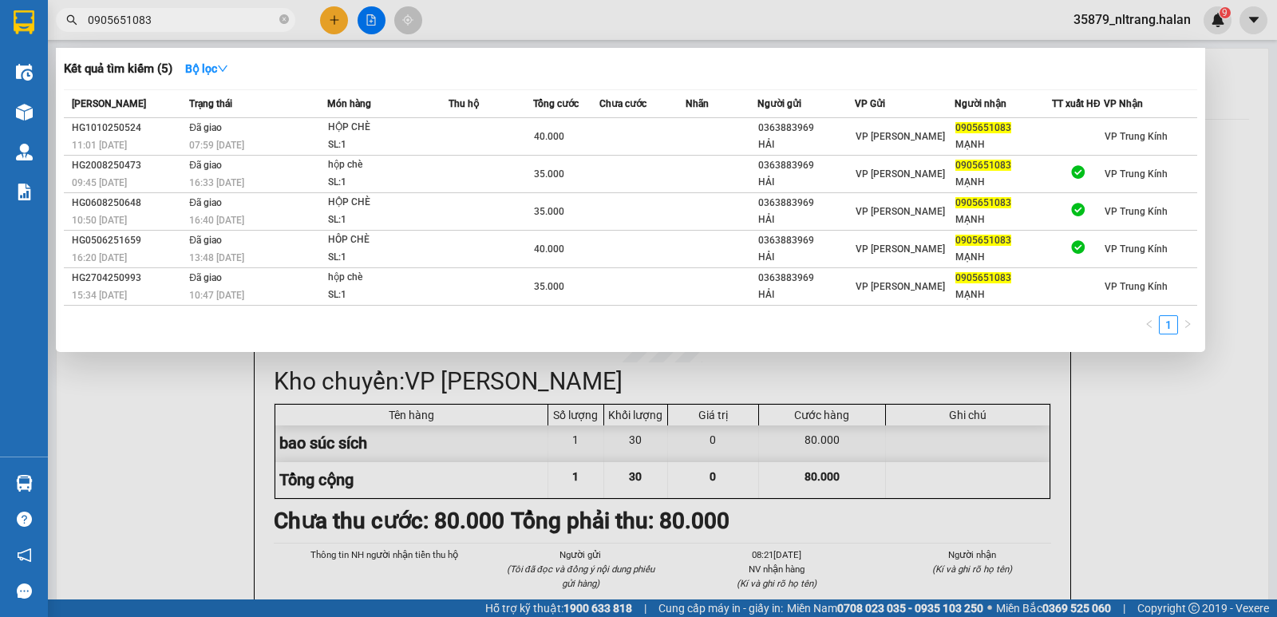
type input "0905651083"
click at [192, 424] on div at bounding box center [638, 308] width 1277 height 617
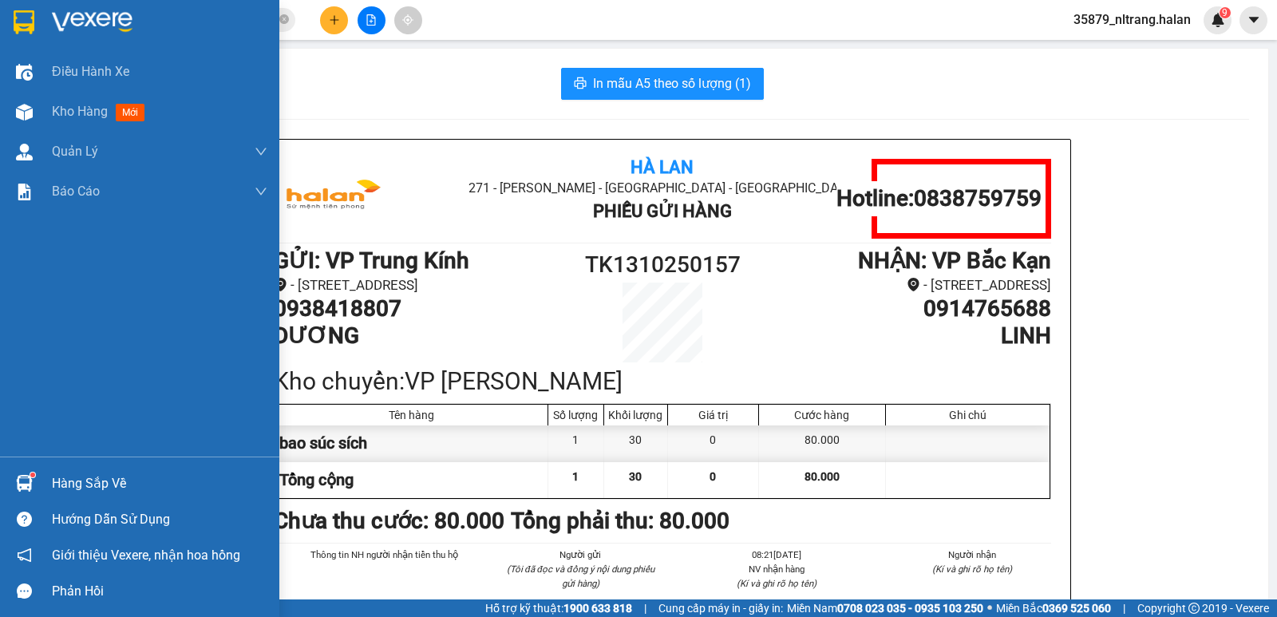
click at [5, 482] on div "Hàng sắp về" at bounding box center [139, 483] width 279 height 36
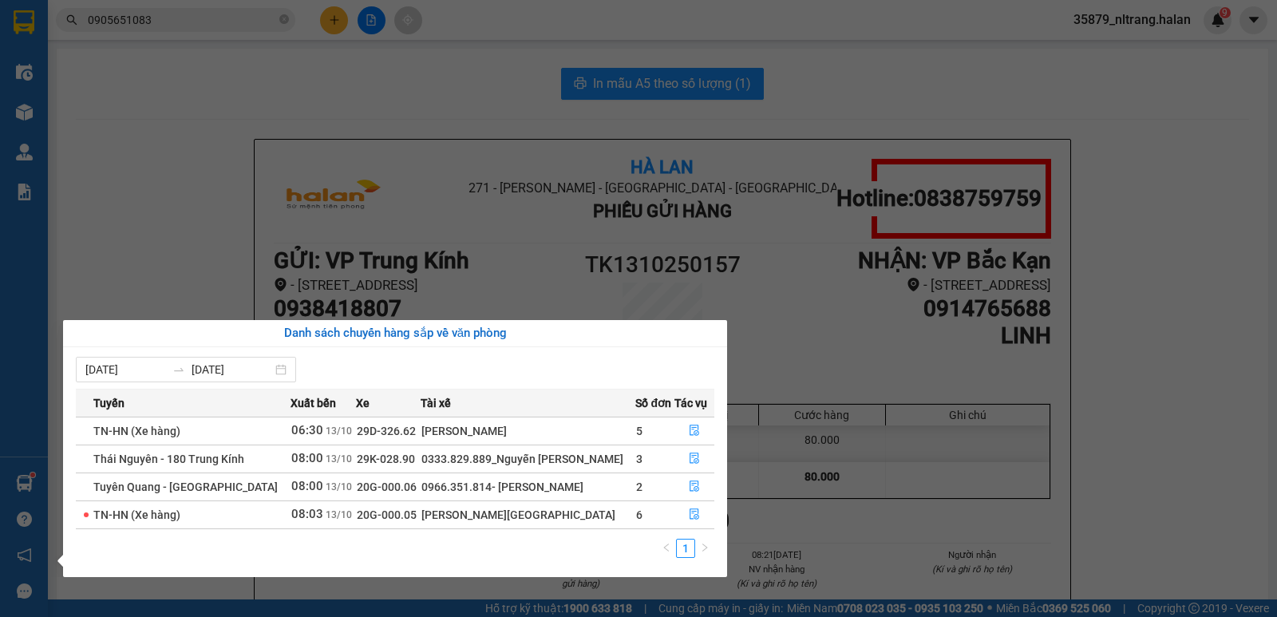
click at [228, 139] on section "Kết quả tìm kiếm ( 5 ) Bộ lọc Mã ĐH Trạng thái Món hàng Thu hộ Tổng cước Chưa c…" at bounding box center [638, 308] width 1277 height 617
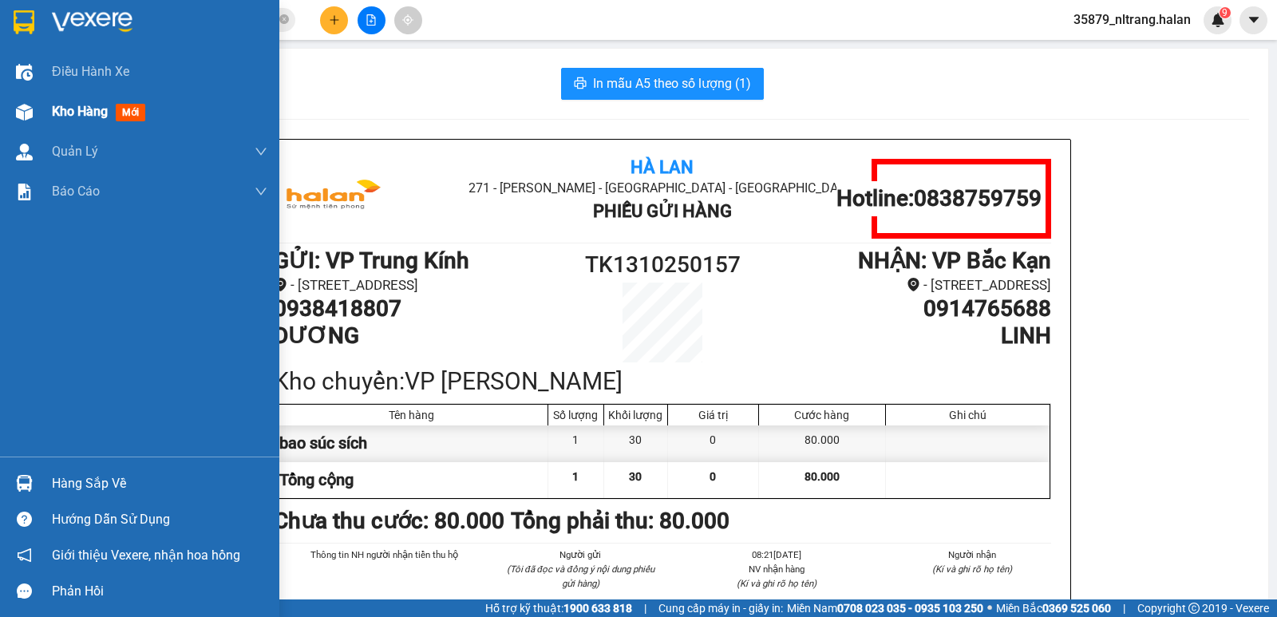
click at [28, 114] on img at bounding box center [24, 112] width 17 height 17
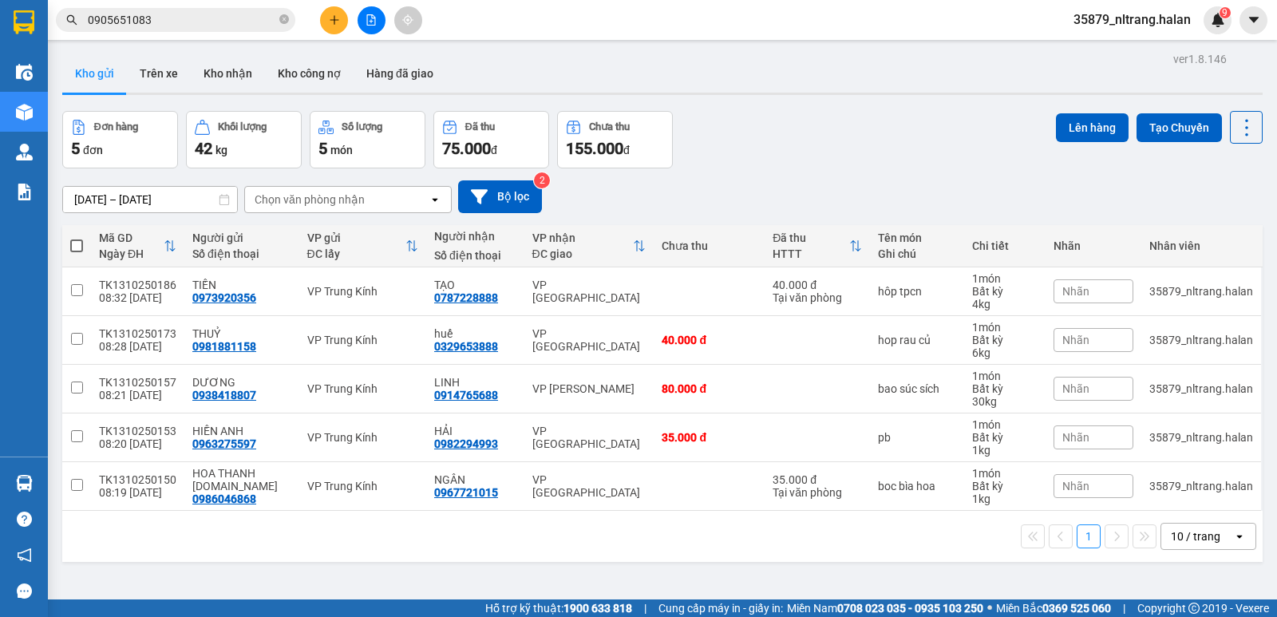
click at [321, 22] on button at bounding box center [334, 20] width 28 height 28
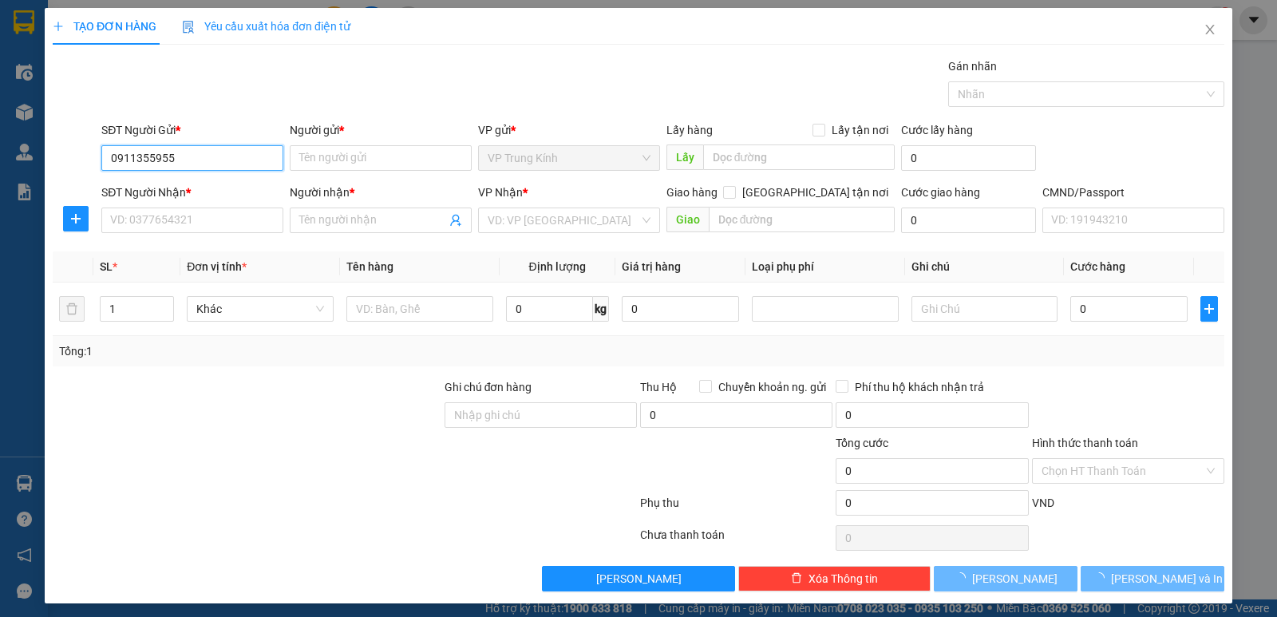
type input "0911355955"
click at [176, 192] on div "SĐT Người Nhận *" at bounding box center [192, 193] width 182 height 18
click at [176, 207] on input "SĐT Người Nhận *" at bounding box center [192, 220] width 182 height 26
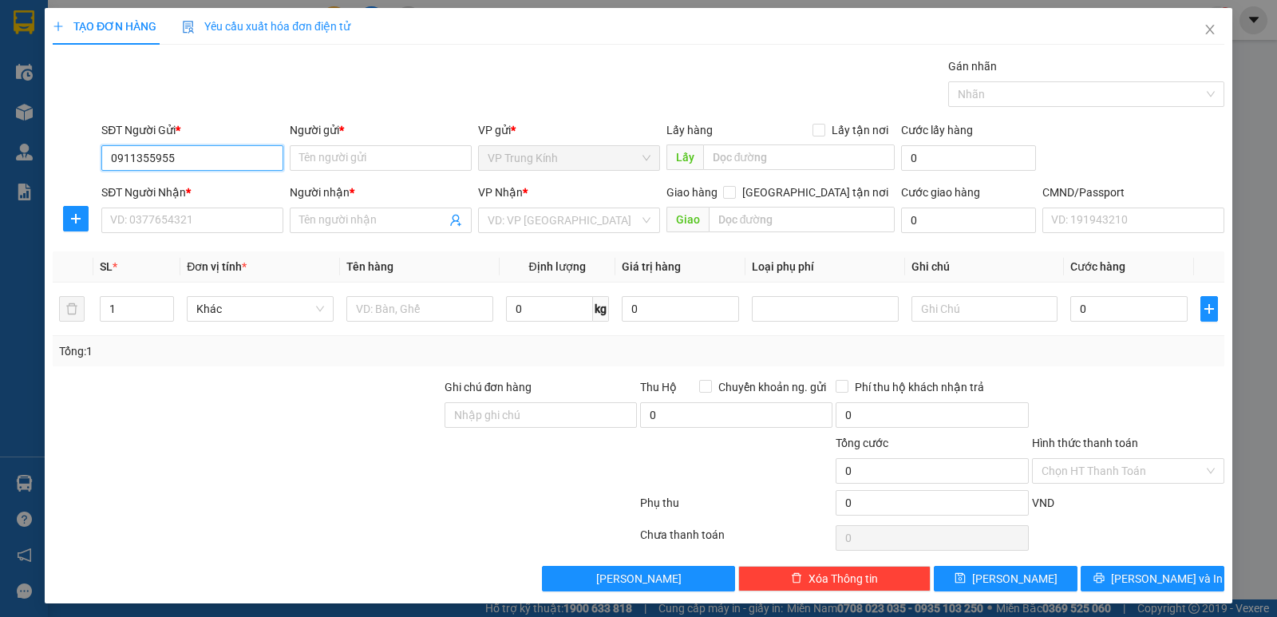
click at [243, 162] on input "0911355955" at bounding box center [192, 158] width 182 height 26
click at [238, 163] on input "0911355955" at bounding box center [192, 158] width 182 height 26
click at [210, 190] on div "0911355955 - VP 180TK" at bounding box center [190, 190] width 161 height 18
type input "VP 180TK"
drag, startPoint x: 189, startPoint y: 223, endPoint x: 317, endPoint y: 176, distance: 136.1
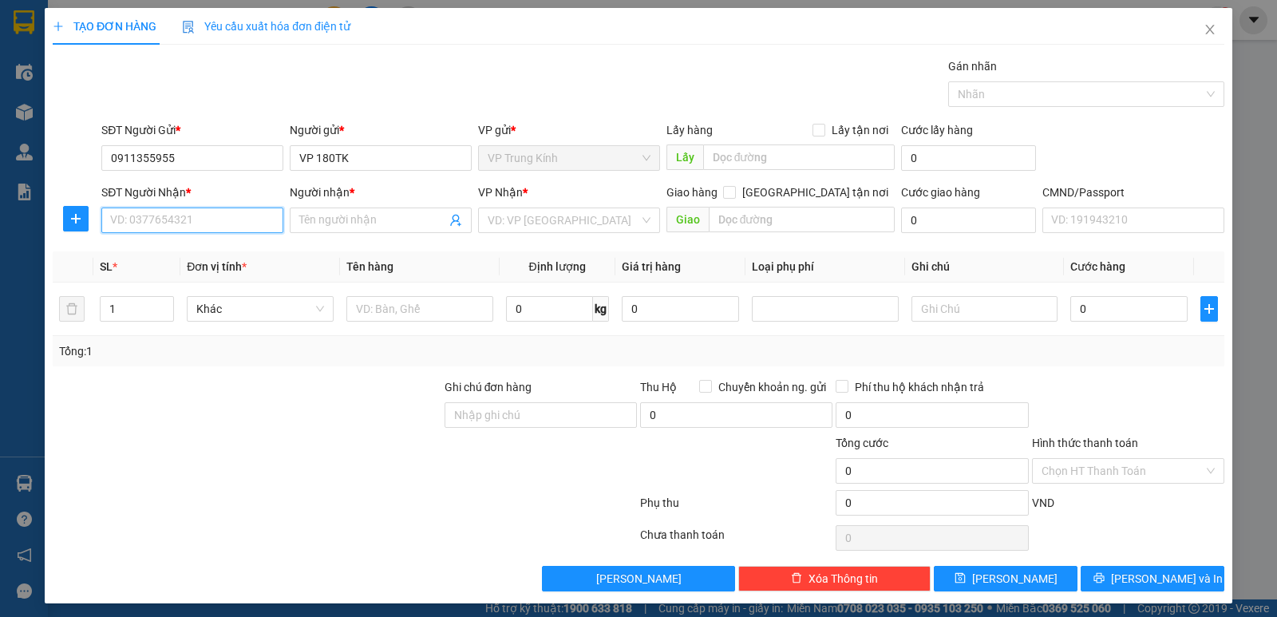
click at [194, 219] on input "SĐT Người Nhận *" at bounding box center [192, 220] width 182 height 26
click at [212, 251] on div "0988900284 - NGỌC KẾ TOÁN" at bounding box center [190, 252] width 161 height 18
type input "0988900284"
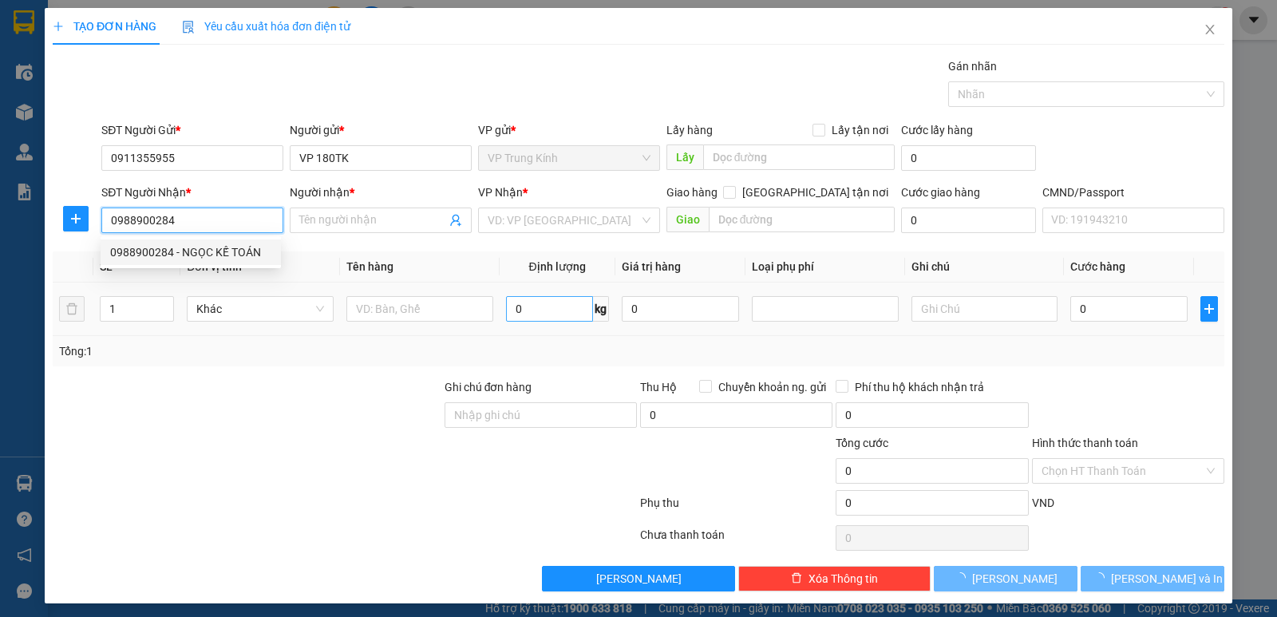
type input "NGỌC KẾ TOÁN"
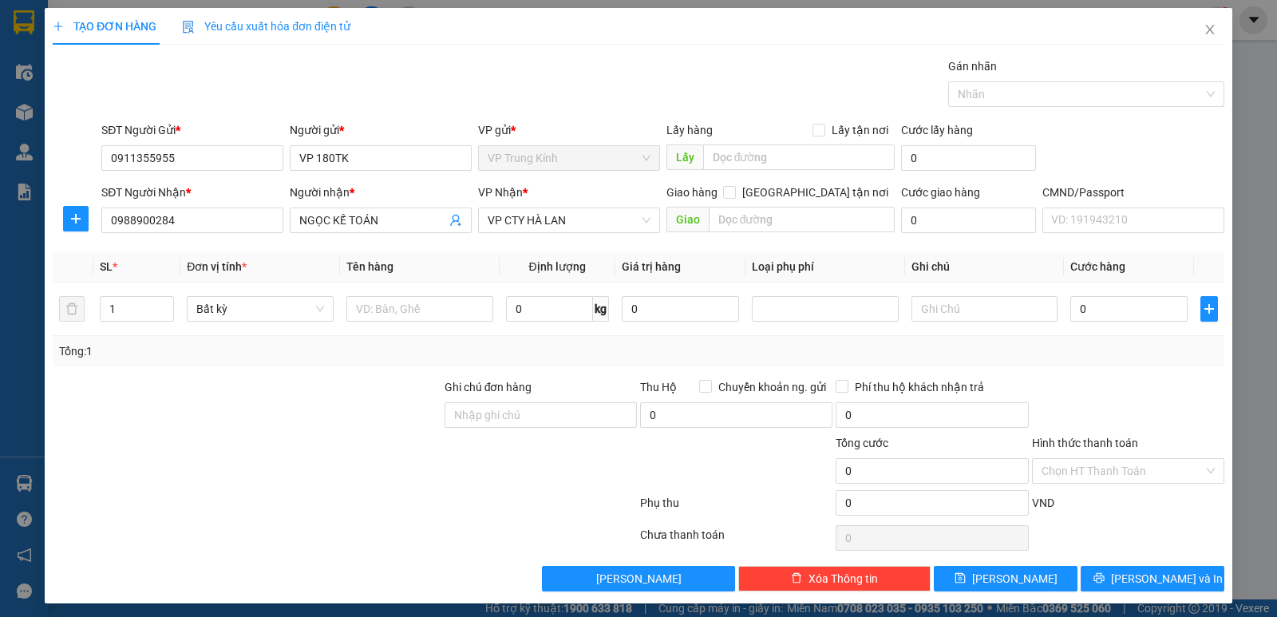
click at [531, 238] on div "VP Nhận * VP CTY HÀ LAN" at bounding box center [569, 212] width 182 height 56
drag, startPoint x: 401, startPoint y: 301, endPoint x: 433, endPoint y: 279, distance: 38.3
click at [404, 302] on input "text" at bounding box center [419, 309] width 147 height 26
type input "pb"
type input "1"
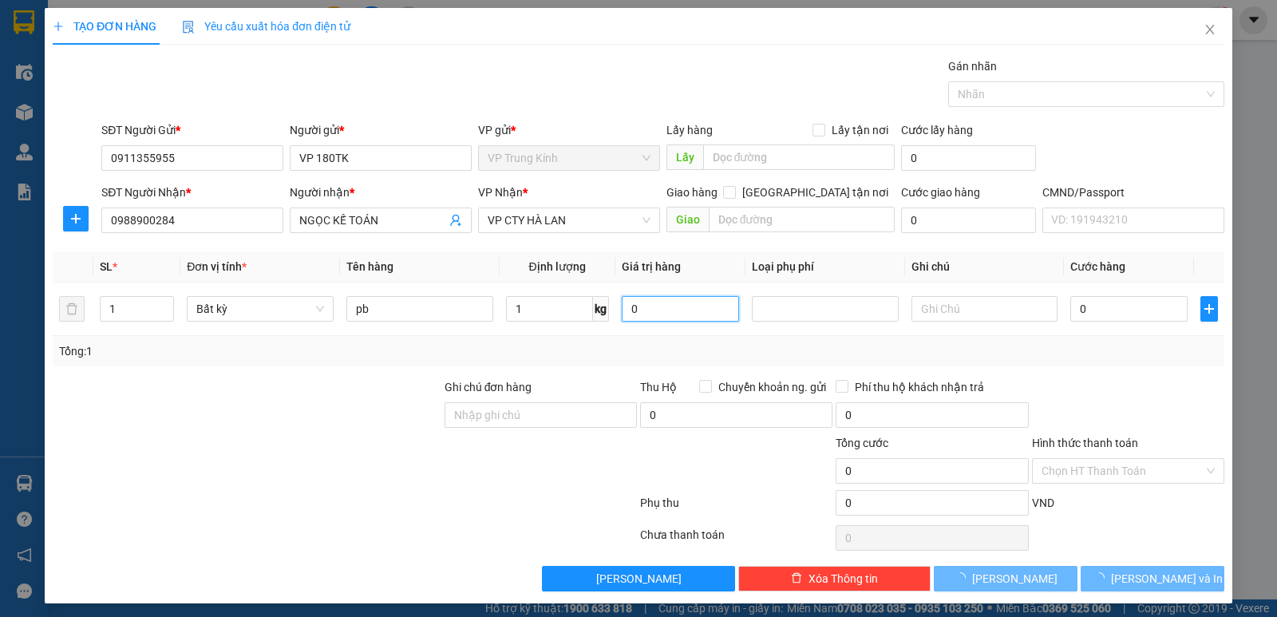
type input "35.000"
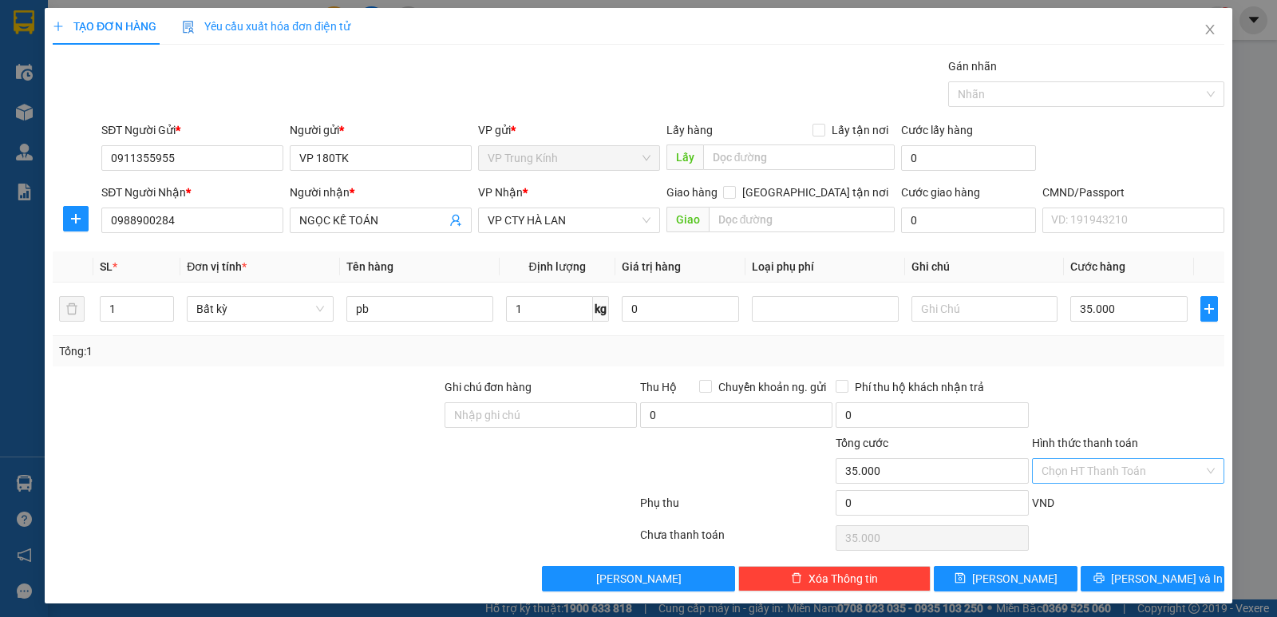
click at [1077, 470] on input "Hình thức thanh toán" at bounding box center [1122, 471] width 162 height 24
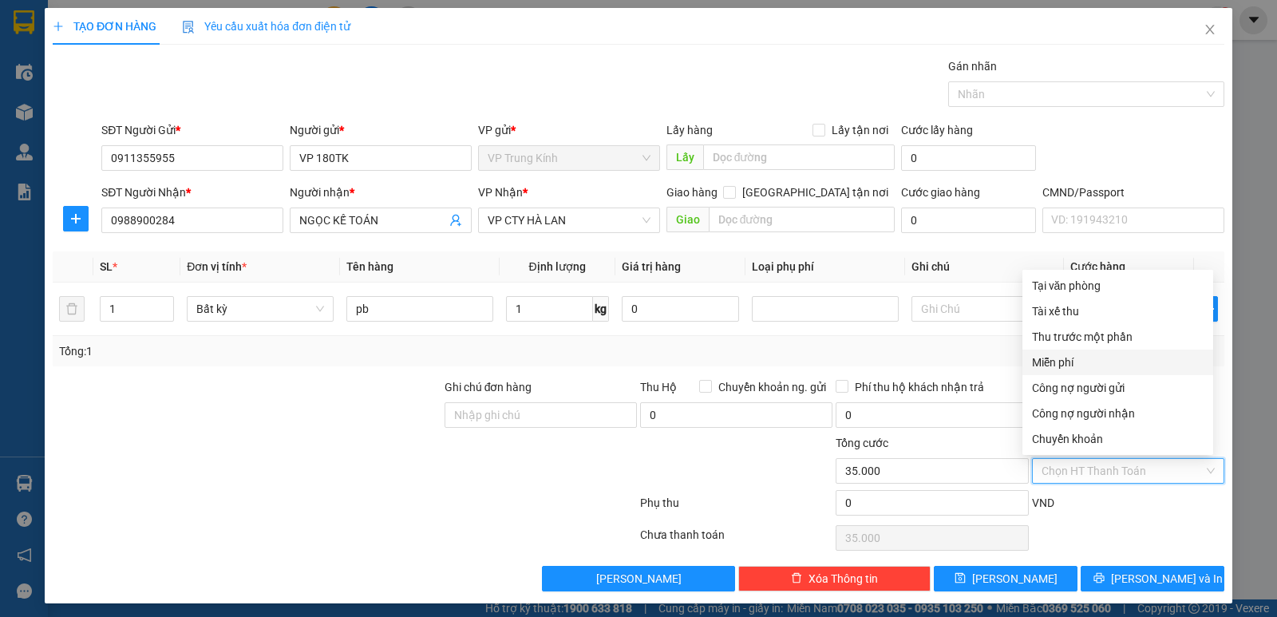
click at [1051, 357] on div "Miễn phí" at bounding box center [1118, 363] width 172 height 18
type input "0"
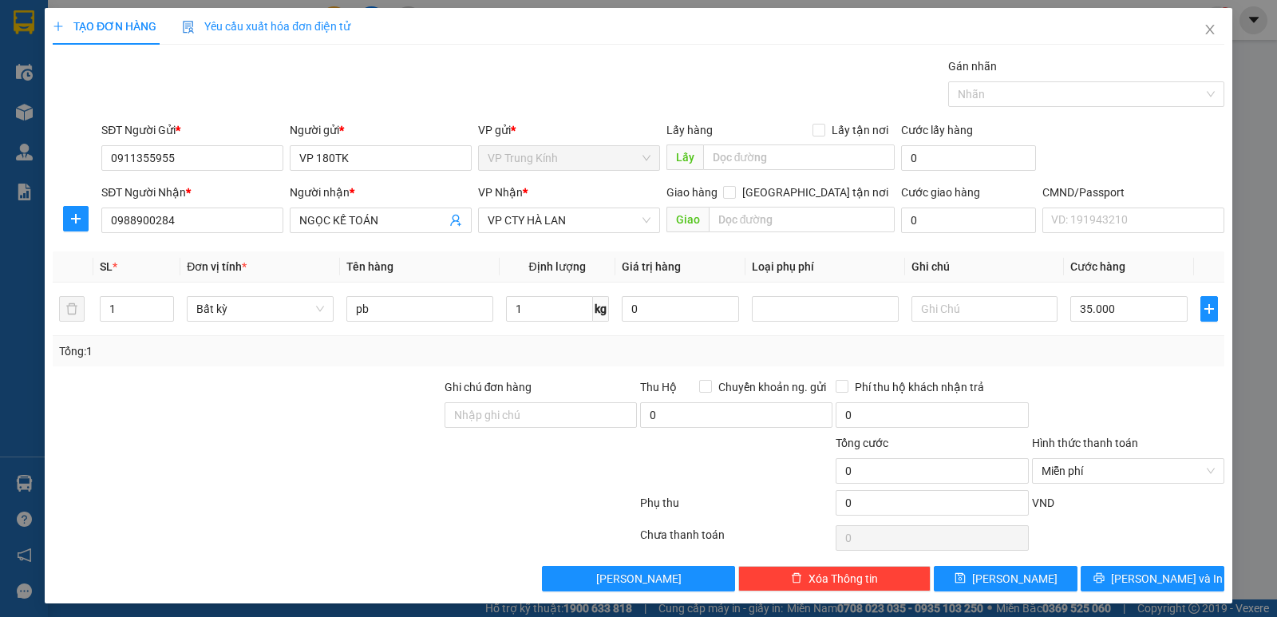
click at [1108, 591] on div "TẠO ĐƠN HÀNG Yêu cầu xuất hóa đơn điện tử Transit Pickup Surcharge Ids Transit …" at bounding box center [638, 305] width 1187 height 595
click at [1117, 571] on button "[PERSON_NAME] và In" at bounding box center [1152, 579] width 144 height 26
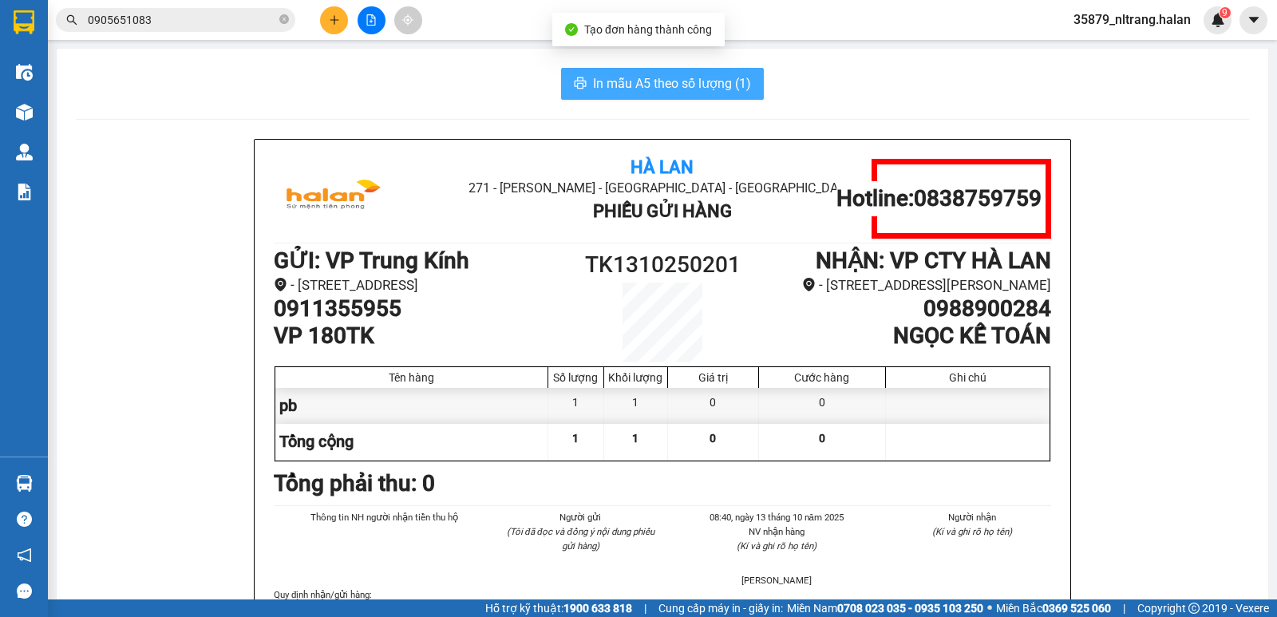
click at [627, 87] on span "In mẫu A5 theo số lượng (1)" at bounding box center [672, 83] width 158 height 20
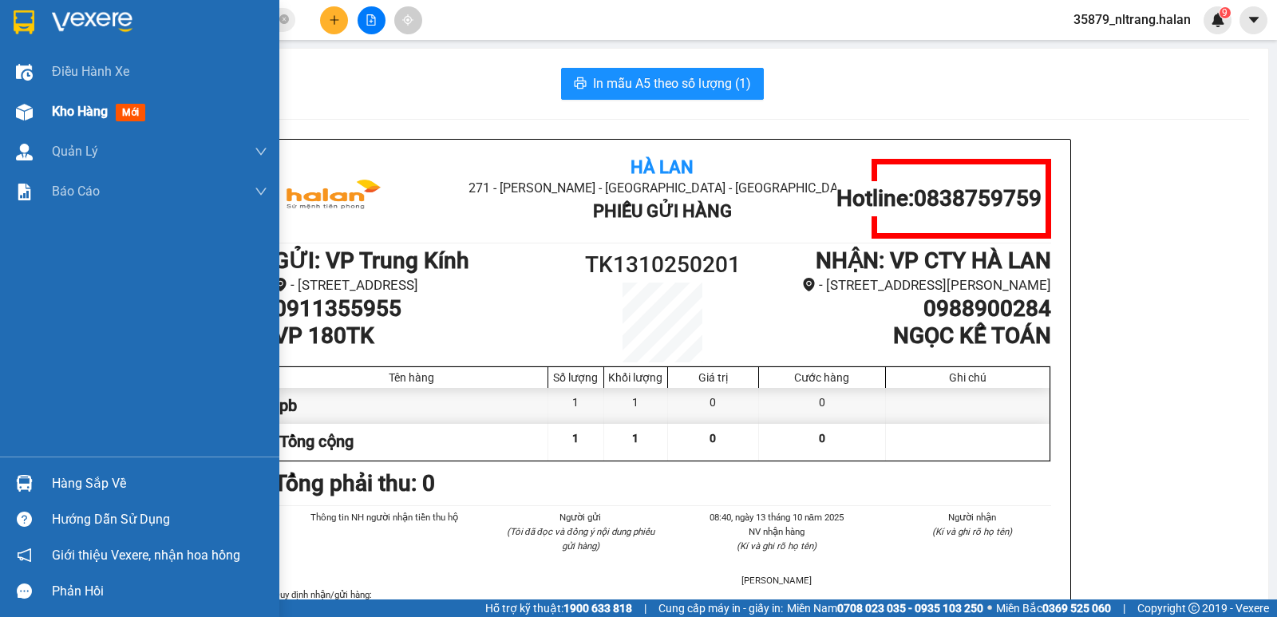
click at [25, 109] on img at bounding box center [24, 112] width 17 height 17
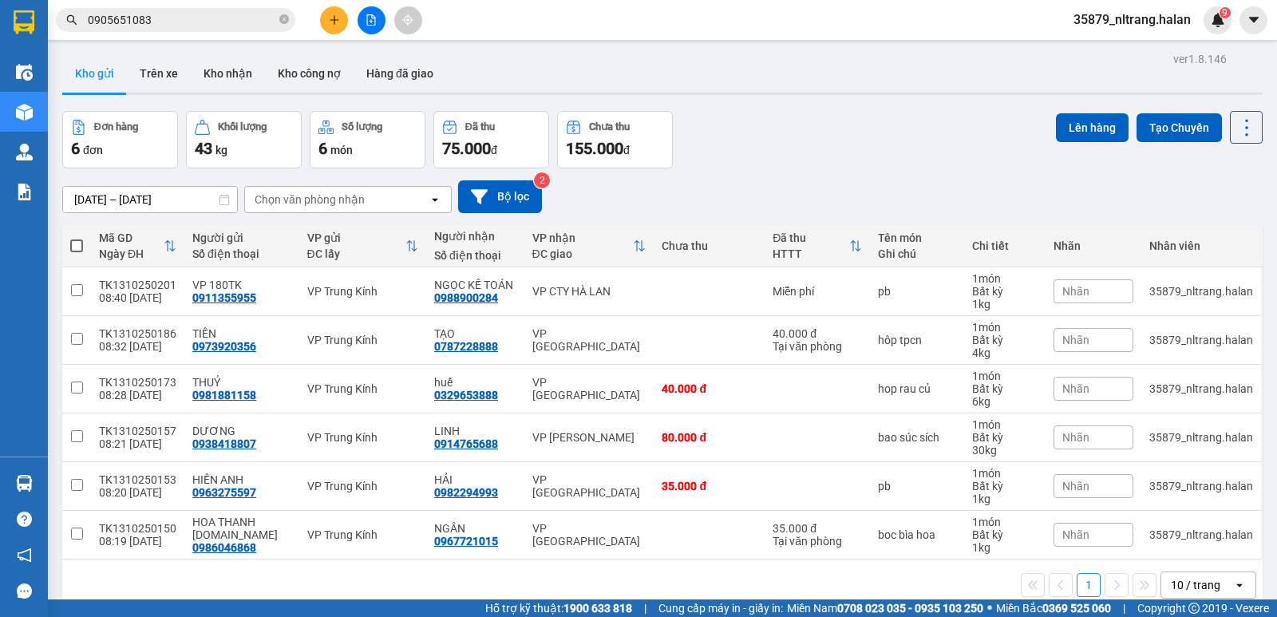
click at [799, 159] on div "Đơn hàng 6 đơn Khối lượng 43 kg Số lượng 6 món Đã thu 75.000 đ Chưa thu 155.000…" at bounding box center [662, 139] width 1200 height 57
click at [337, 7] on button at bounding box center [334, 20] width 28 height 28
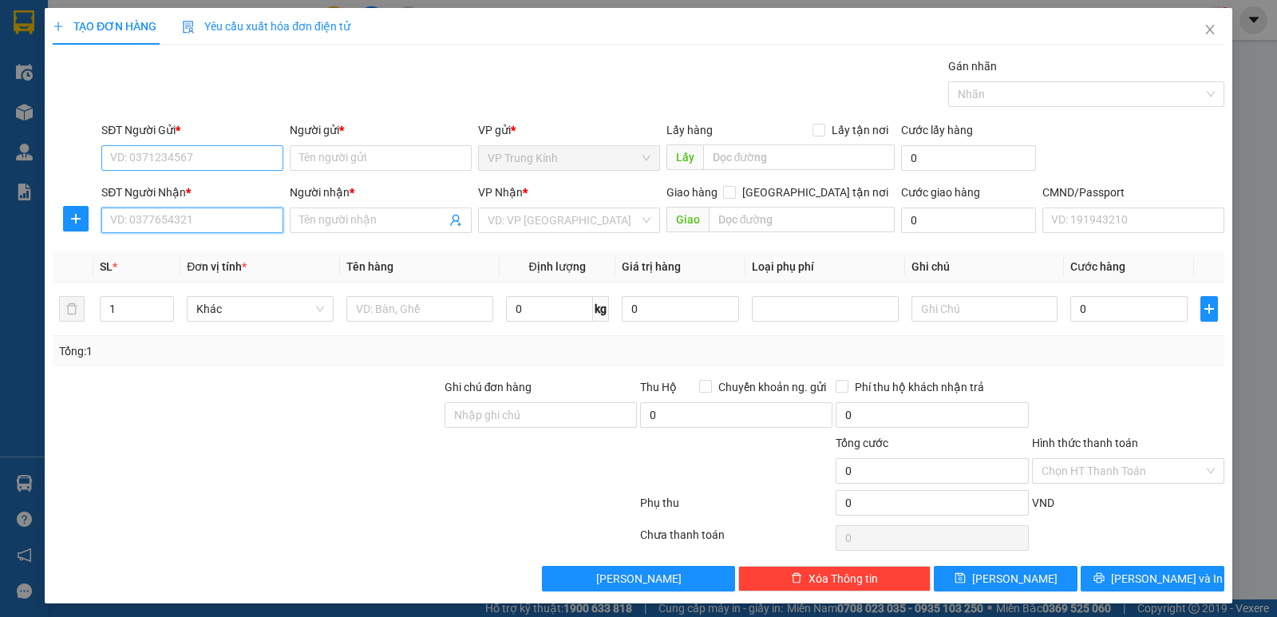
drag, startPoint x: 168, startPoint y: 218, endPoint x: 251, endPoint y: 167, distance: 96.8
click at [168, 216] on input "SĐT Người Nhận *" at bounding box center [192, 220] width 182 height 26
type input "0362681666"
click at [191, 247] on div "0362681666 - vina dental" at bounding box center [190, 252] width 161 height 18
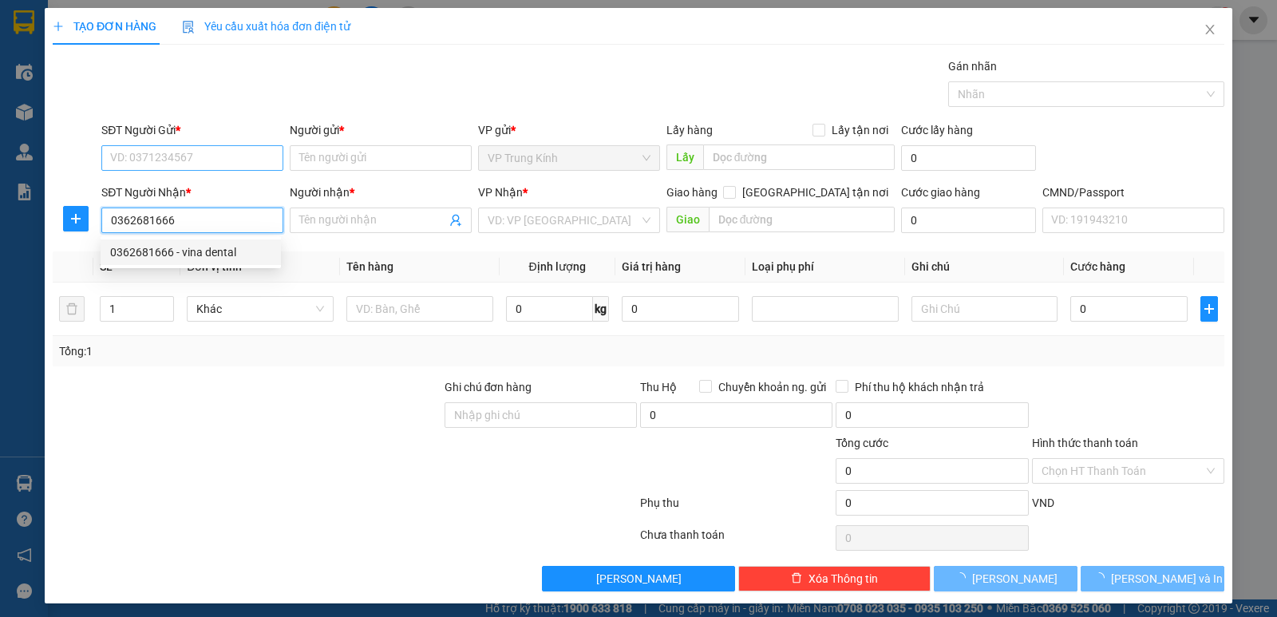
type input "vina dental"
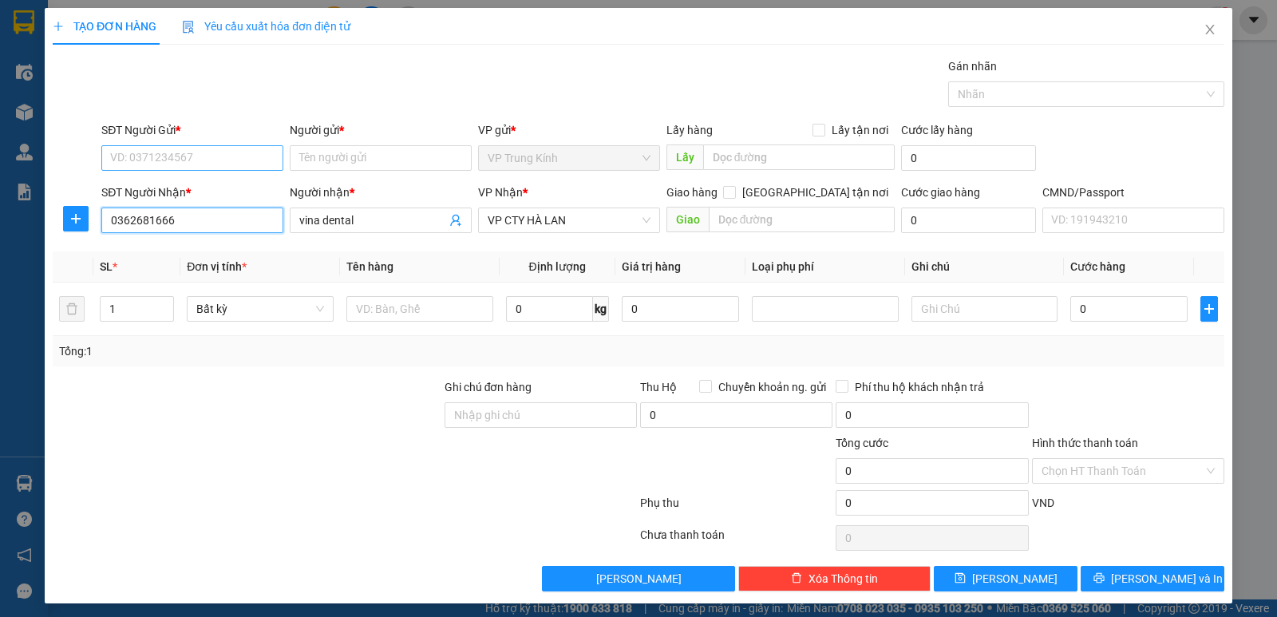
type input "0362681666"
click at [169, 154] on input "SĐT Người Gửi *" at bounding box center [192, 158] width 182 height 26
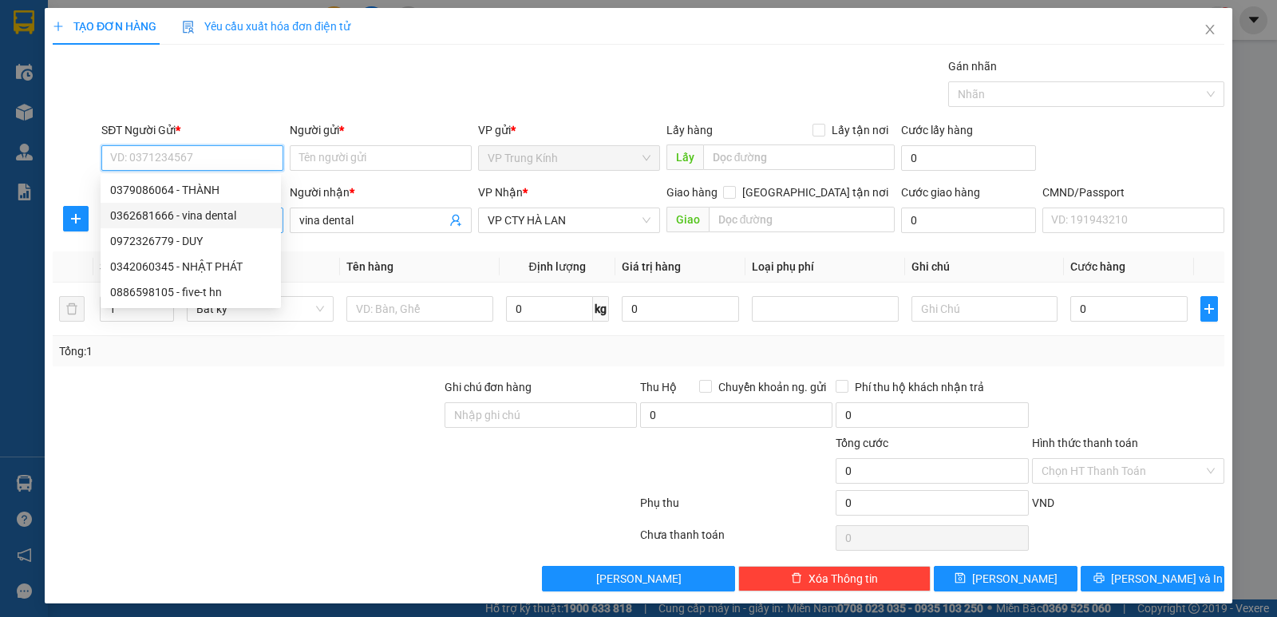
drag, startPoint x: 200, startPoint y: 212, endPoint x: 233, endPoint y: 227, distance: 36.1
click at [200, 213] on div "0362681666 - vina dental" at bounding box center [190, 216] width 161 height 18
type input "0362681666"
type input "vina dental"
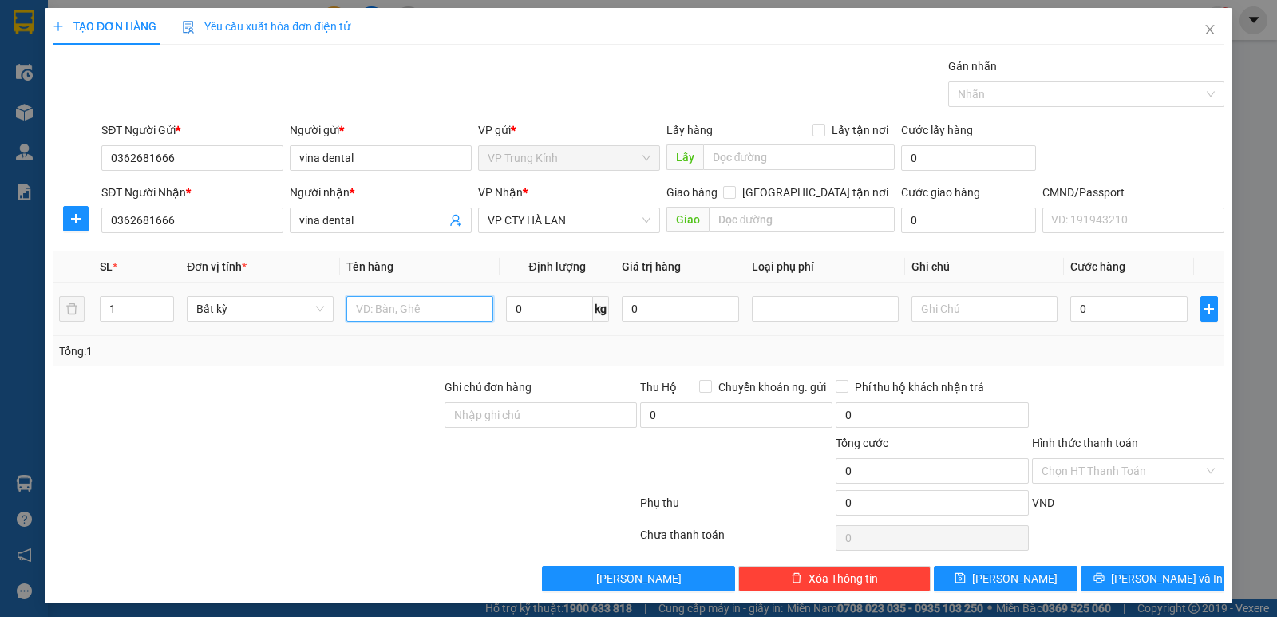
click at [404, 312] on input "text" at bounding box center [419, 309] width 147 height 26
type input "pb"
type input "1"
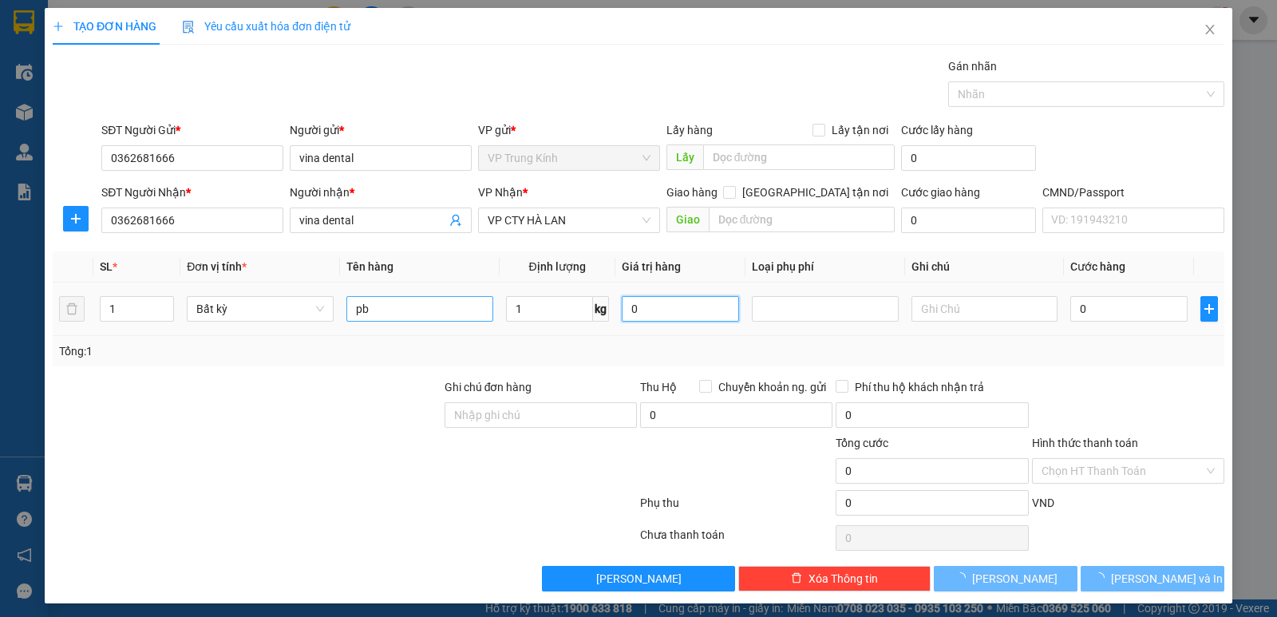
type input "1"
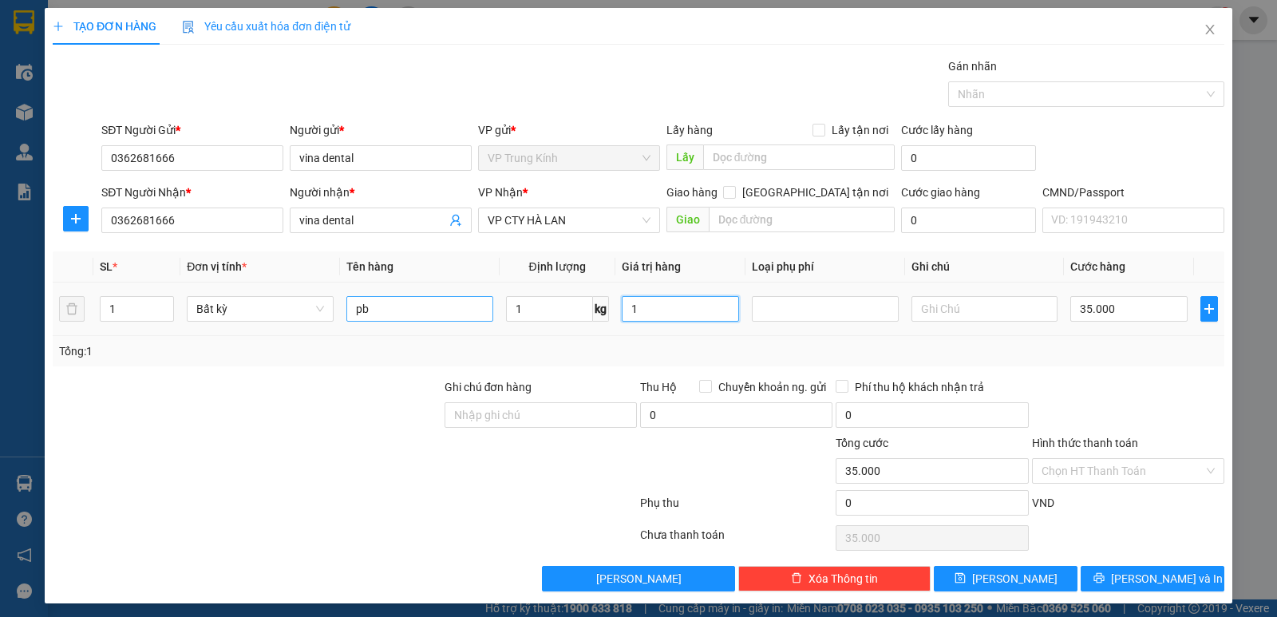
type input "35.000"
type input "1.000"
drag, startPoint x: 435, startPoint y: 310, endPoint x: 543, endPoint y: 223, distance: 138.6
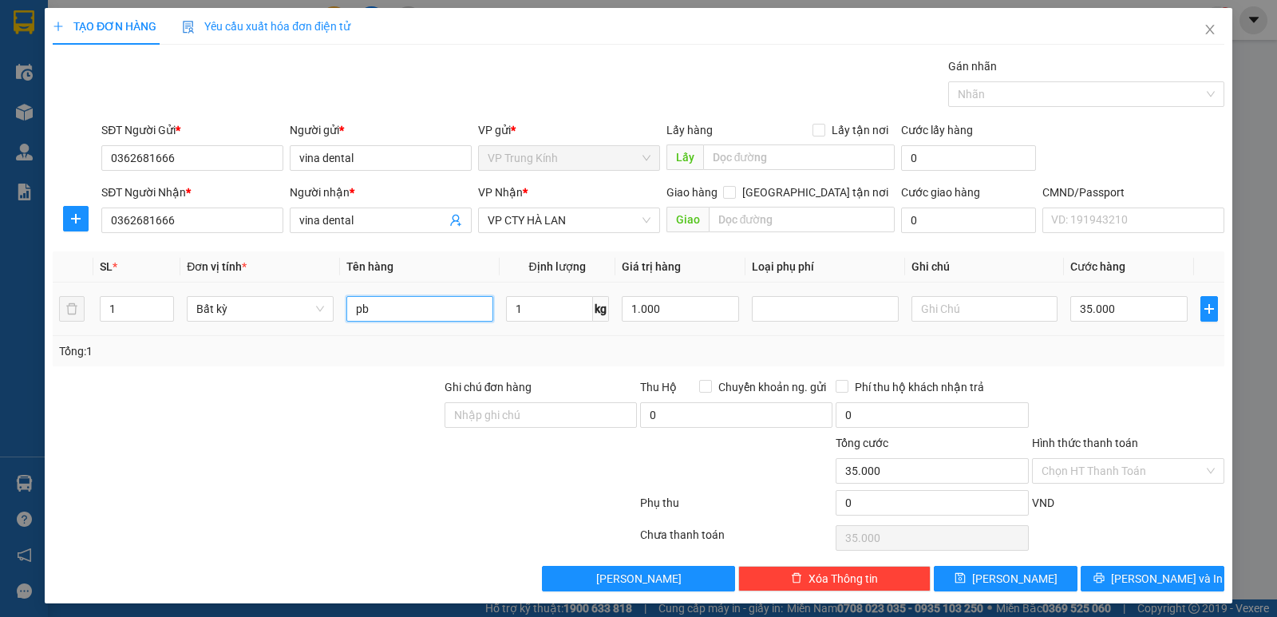
click at [434, 309] on input "pb" at bounding box center [419, 309] width 147 height 26
type input "pb răng"
click at [1093, 567] on button "[PERSON_NAME] và In" at bounding box center [1152, 579] width 144 height 26
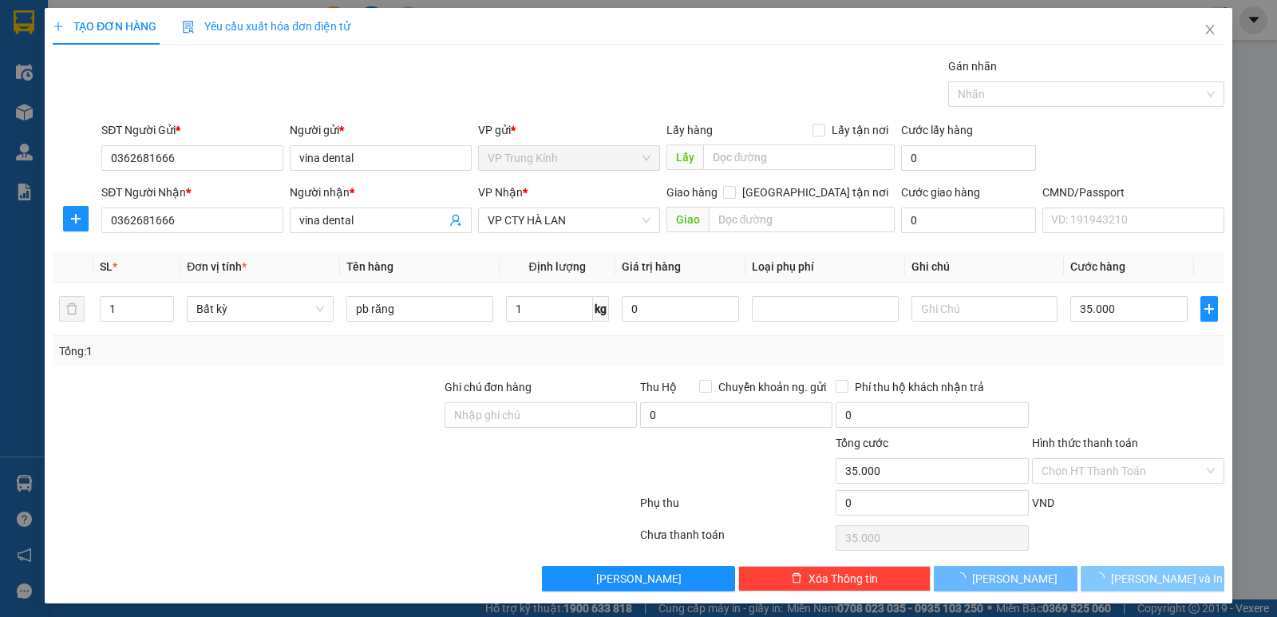
click at [1093, 567] on button "[PERSON_NAME] và In" at bounding box center [1152, 579] width 144 height 26
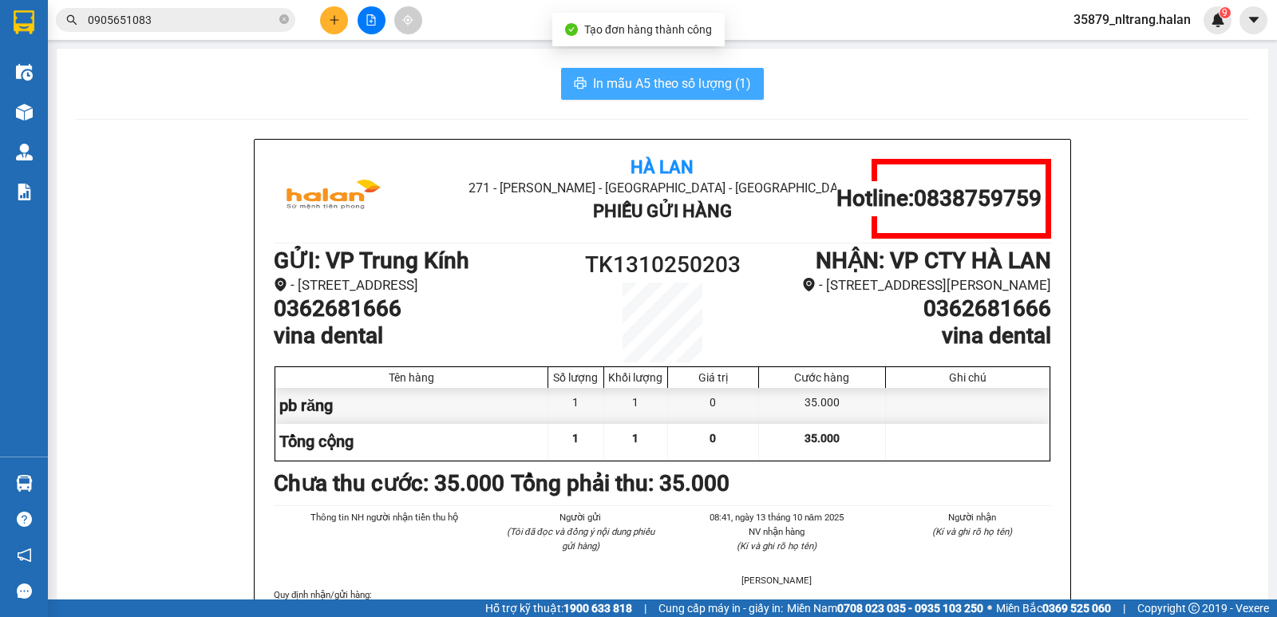
click at [596, 81] on span "In mẫu A5 theo số lượng (1)" at bounding box center [672, 83] width 158 height 20
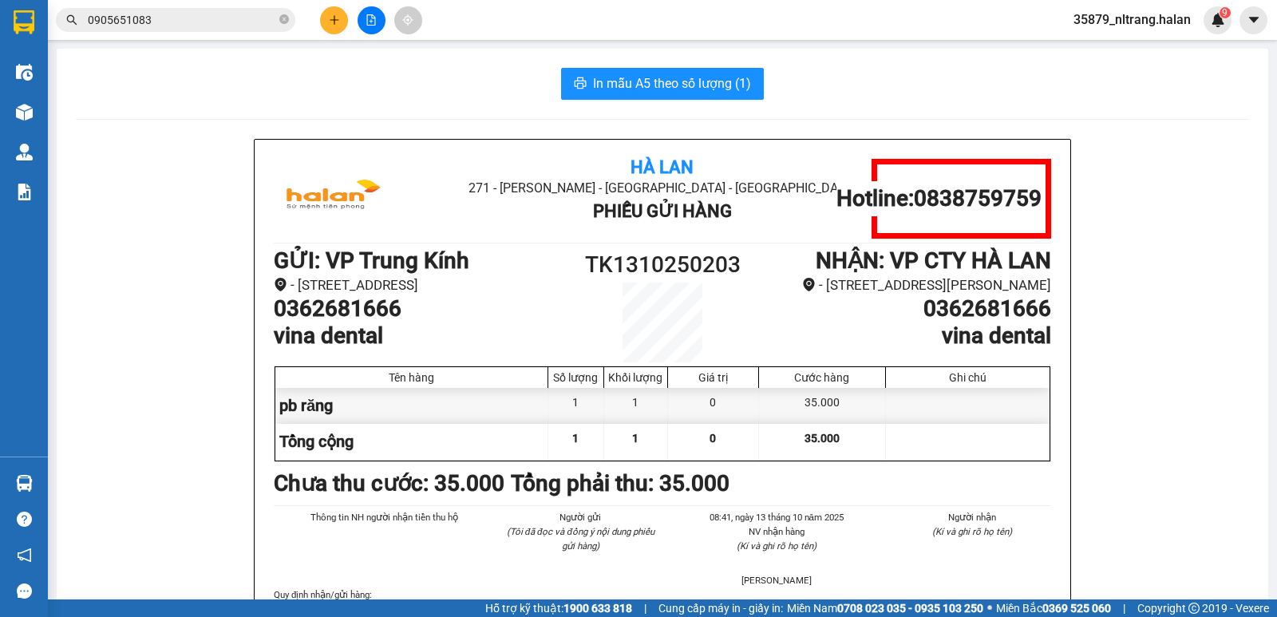
click at [215, 18] on input "0905651083" at bounding box center [182, 20] width 188 height 18
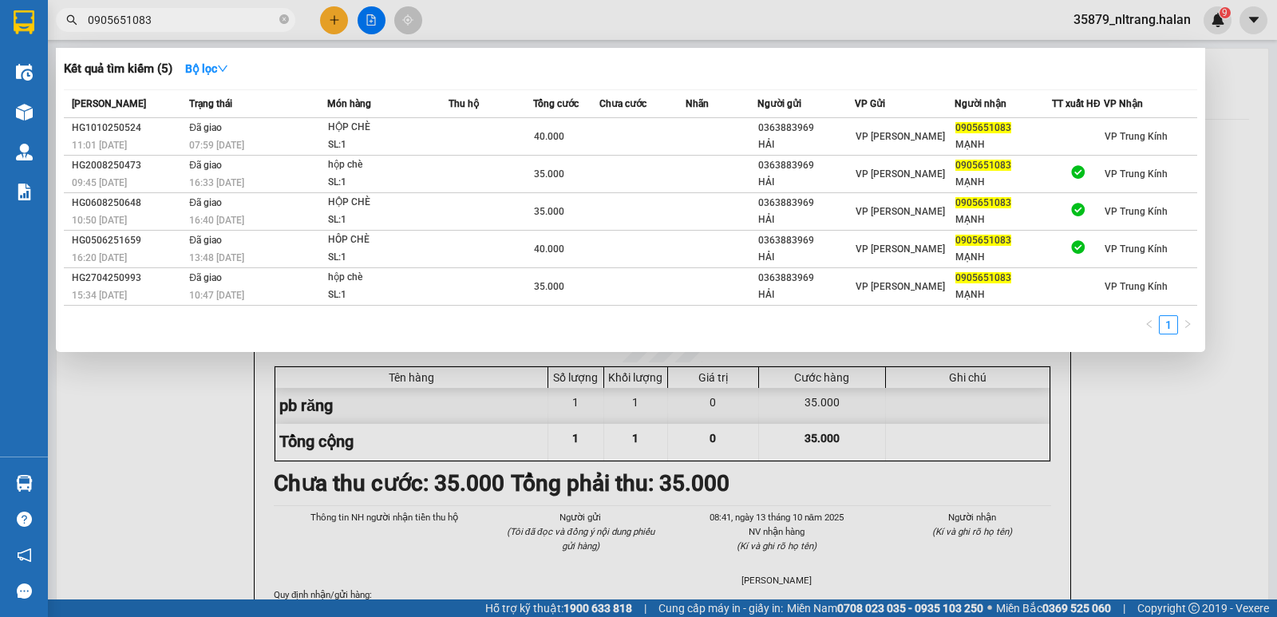
click at [215, 18] on input "0905651083" at bounding box center [182, 20] width 188 height 18
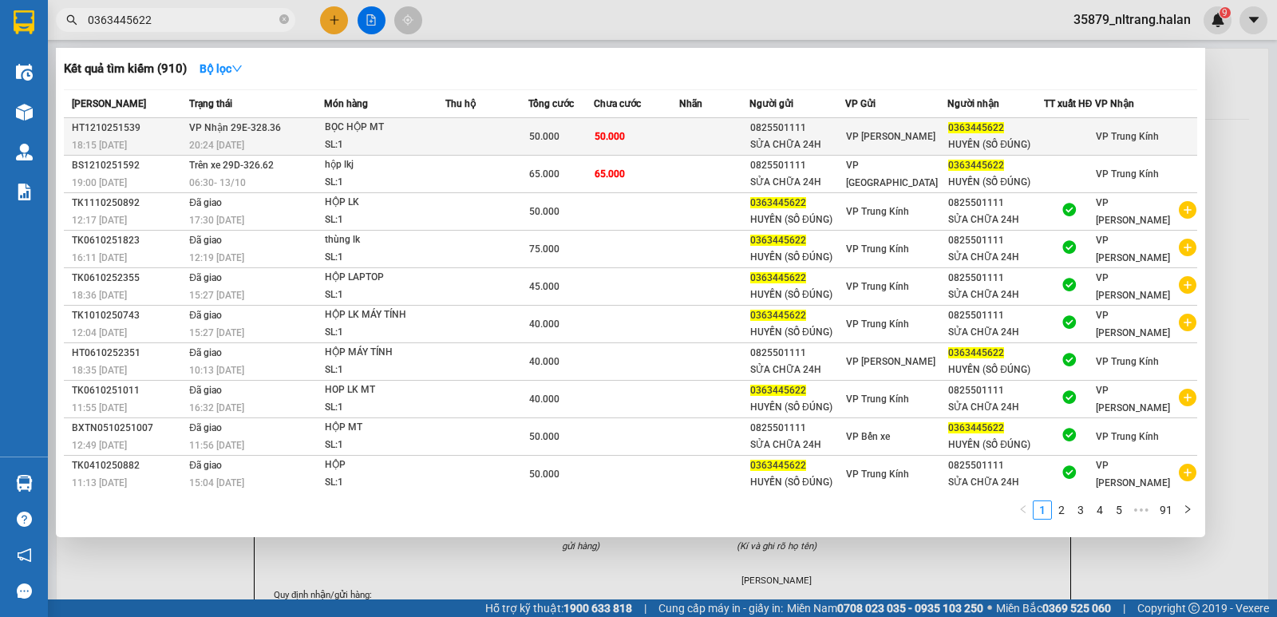
type input "0363445622"
click at [396, 131] on div "BỌC HỘP MT" at bounding box center [385, 128] width 120 height 18
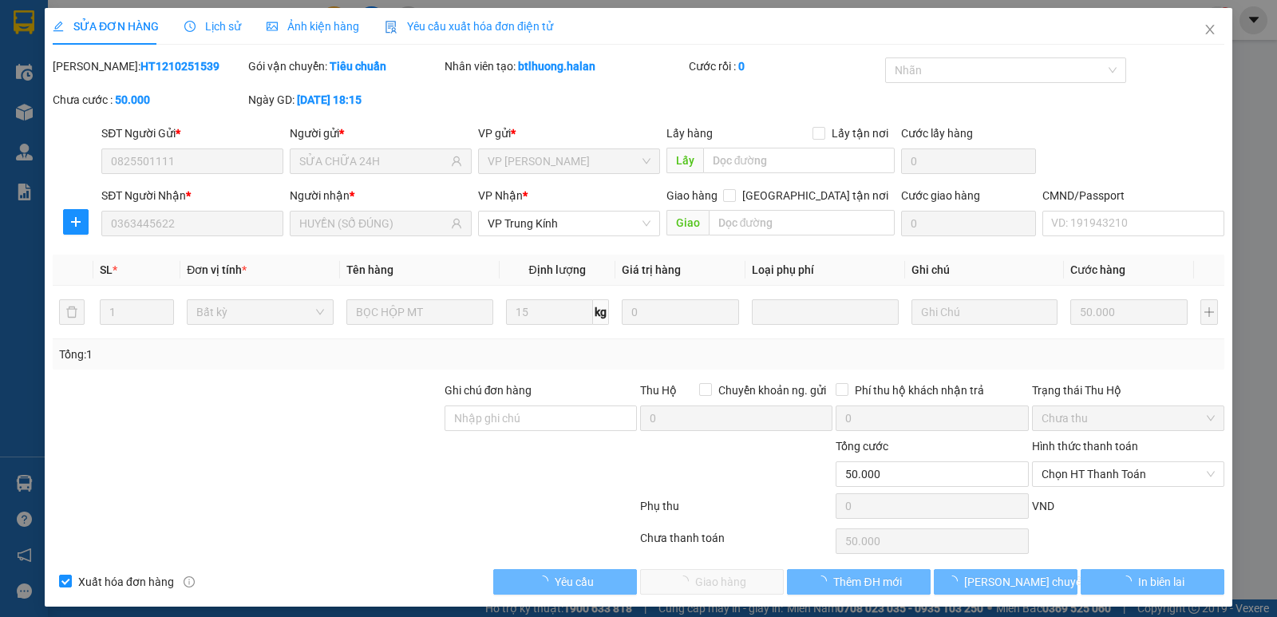
type input "0825501111"
type input "SỬA CHỮA 24H"
type input "0363445622"
type input "HUYỀN (SỐ ĐÚNG)"
type input "0"
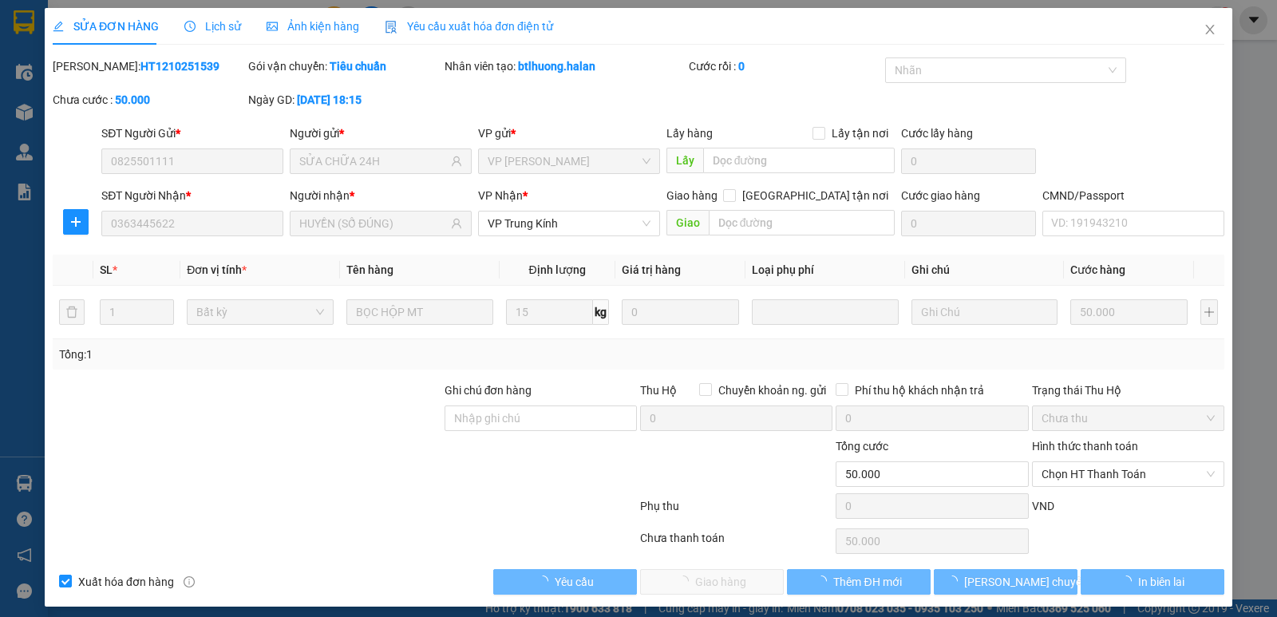
type input "50.000"
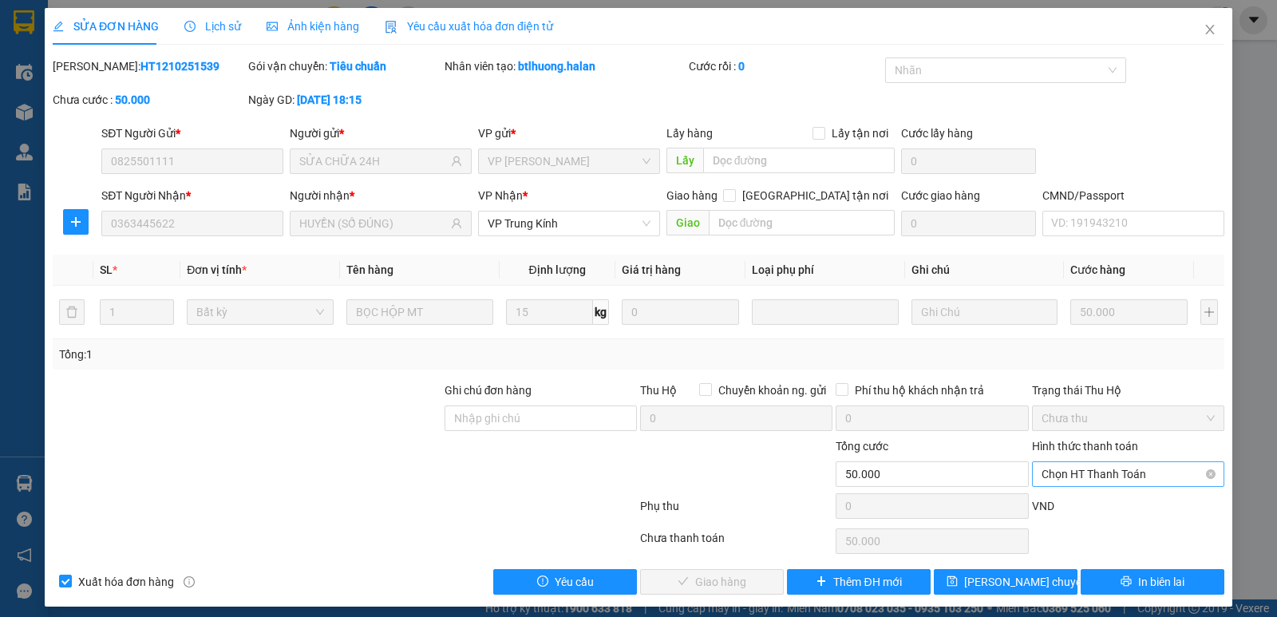
click at [1068, 462] on span "Chọn HT Thanh Toán" at bounding box center [1127, 474] width 173 height 24
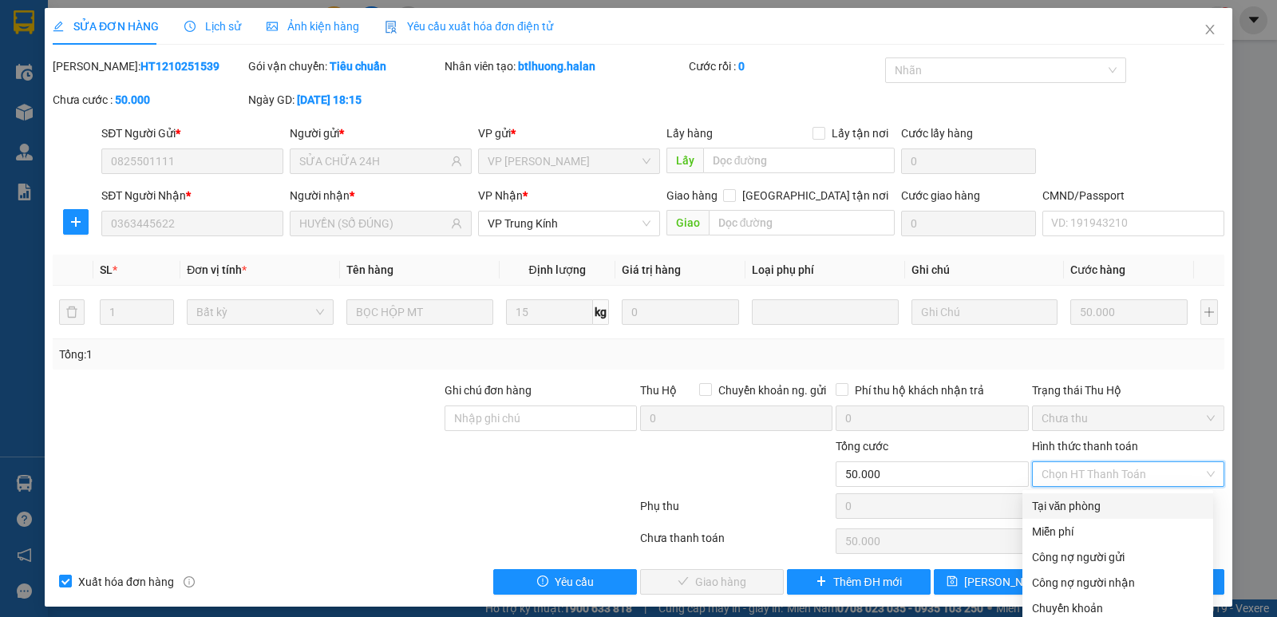
click at [1059, 498] on div "Tại văn phòng" at bounding box center [1118, 506] width 172 height 18
type input "0"
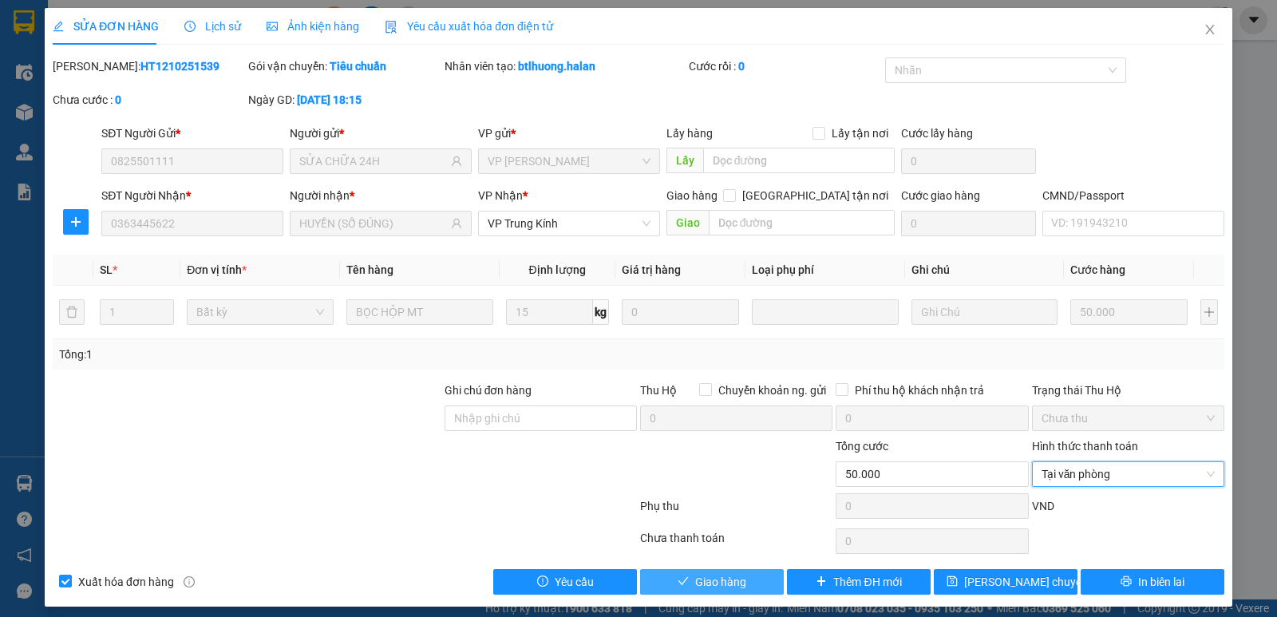
click at [682, 577] on button "Giao hàng" at bounding box center [712, 582] width 144 height 26
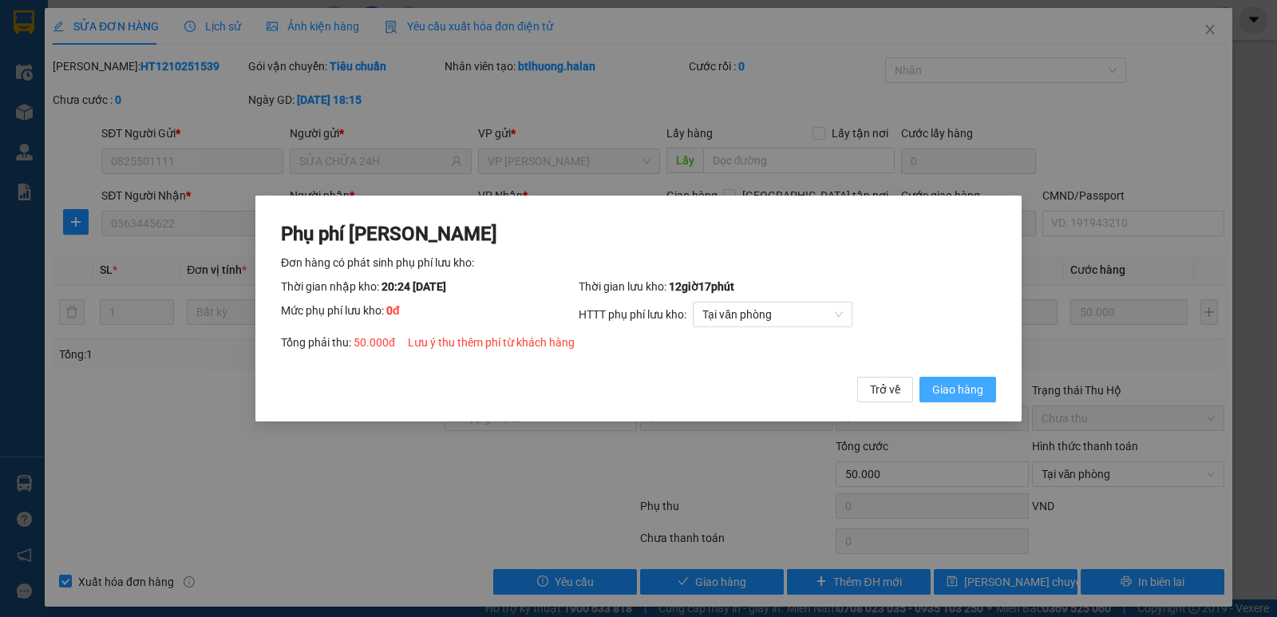
click at [966, 397] on span "Giao hàng" at bounding box center [957, 390] width 51 height 18
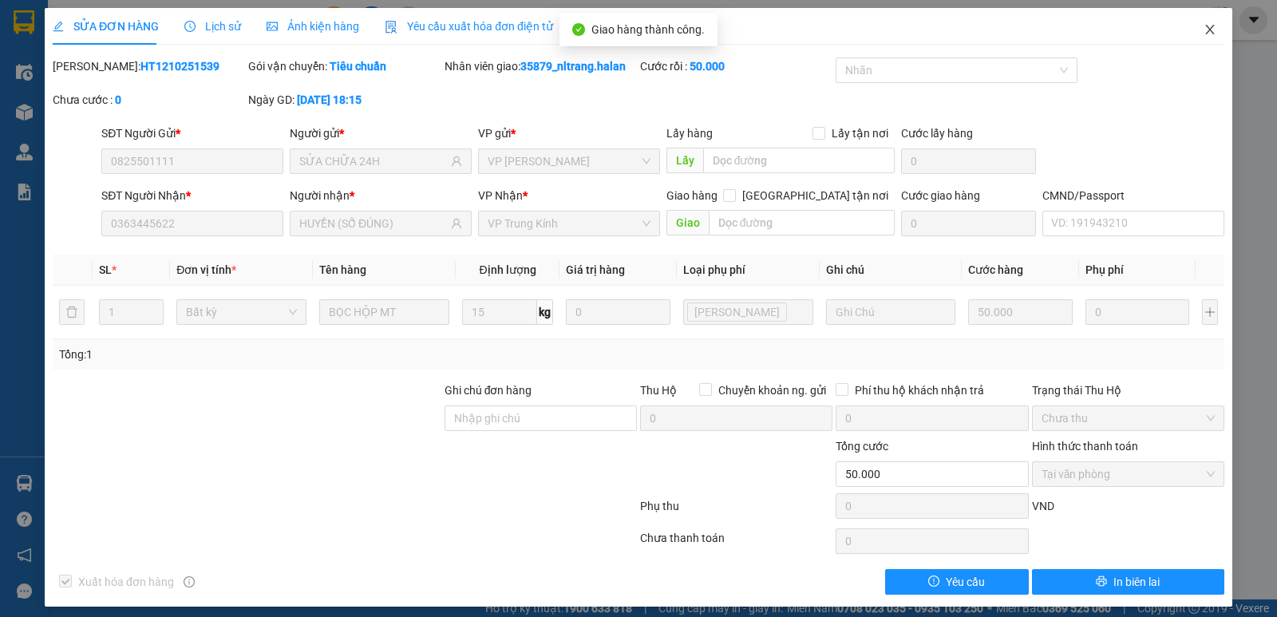
click at [1203, 34] on icon "close" at bounding box center [1209, 29] width 13 height 13
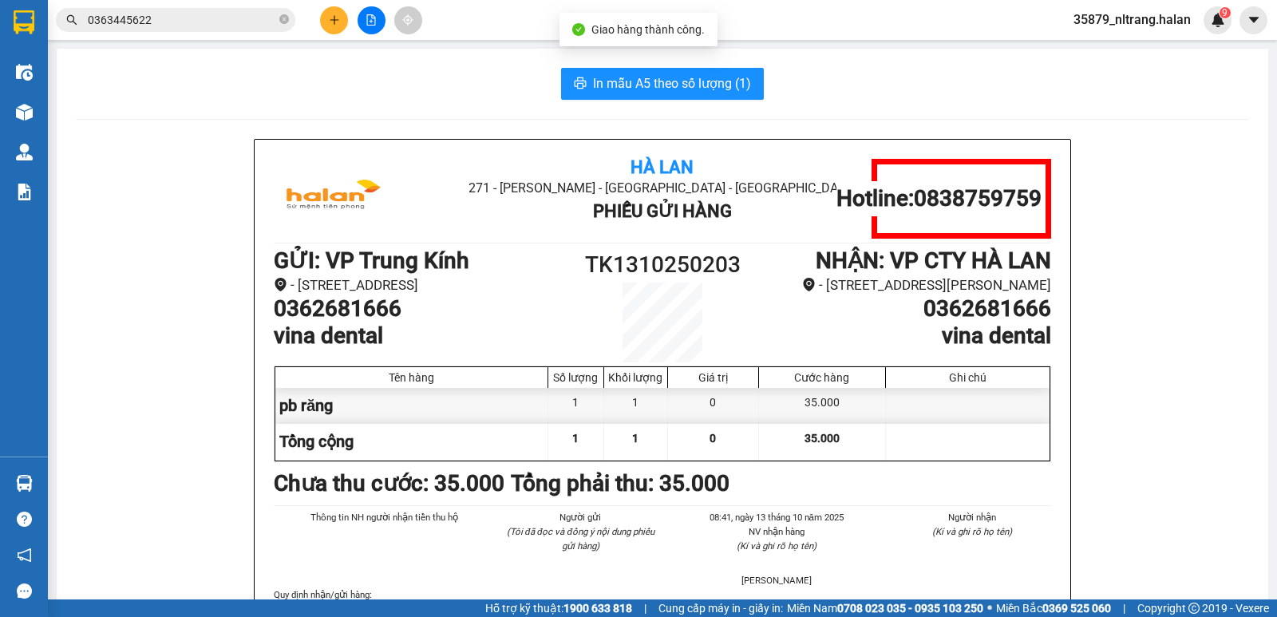
click at [216, 26] on input "0363445622" at bounding box center [182, 20] width 188 height 18
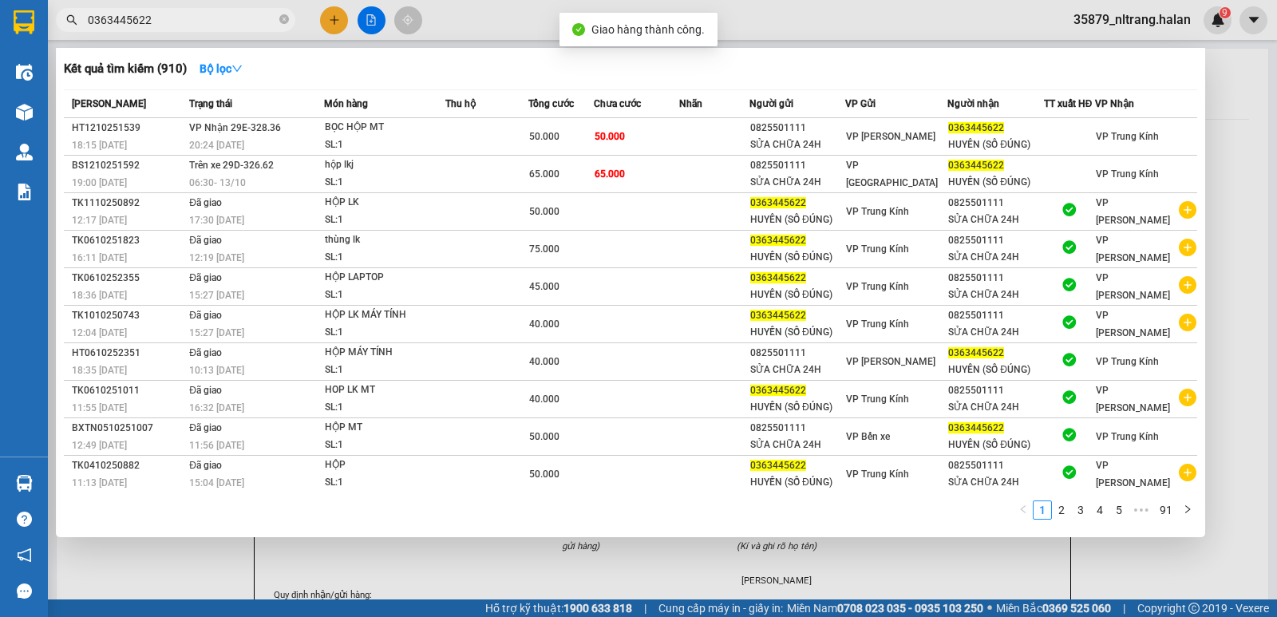
click at [216, 26] on input "0363445622" at bounding box center [182, 20] width 188 height 18
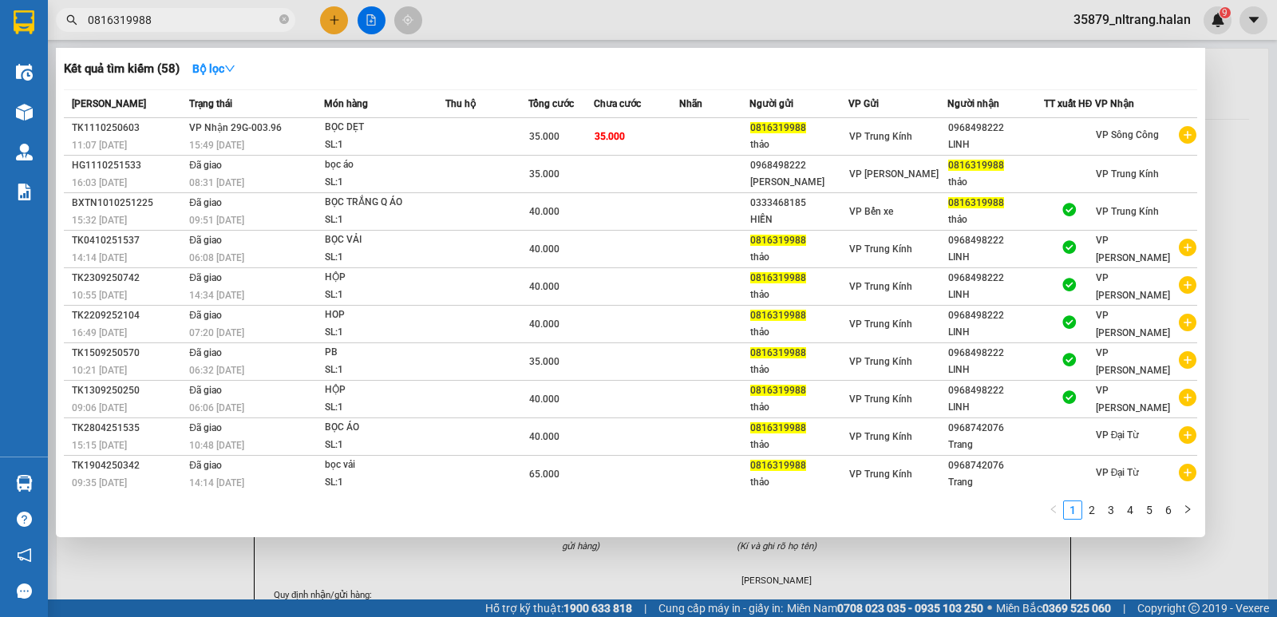
click at [166, 19] on input "0816319988" at bounding box center [182, 20] width 188 height 18
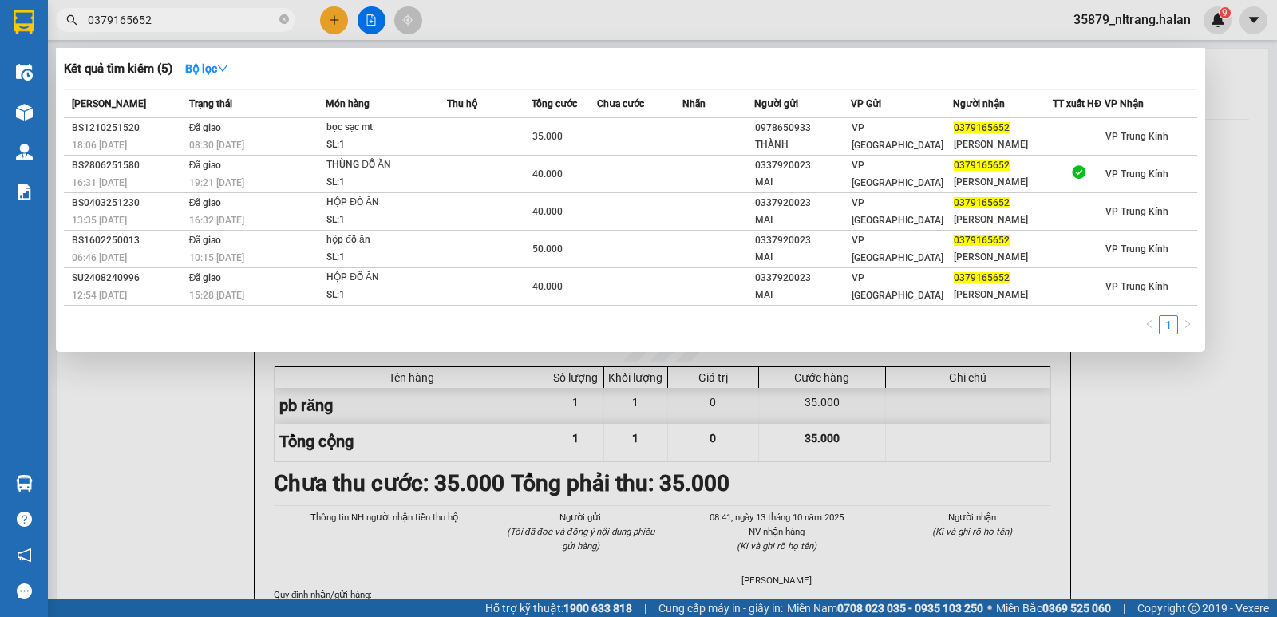
click at [119, 394] on div at bounding box center [638, 308] width 1277 height 617
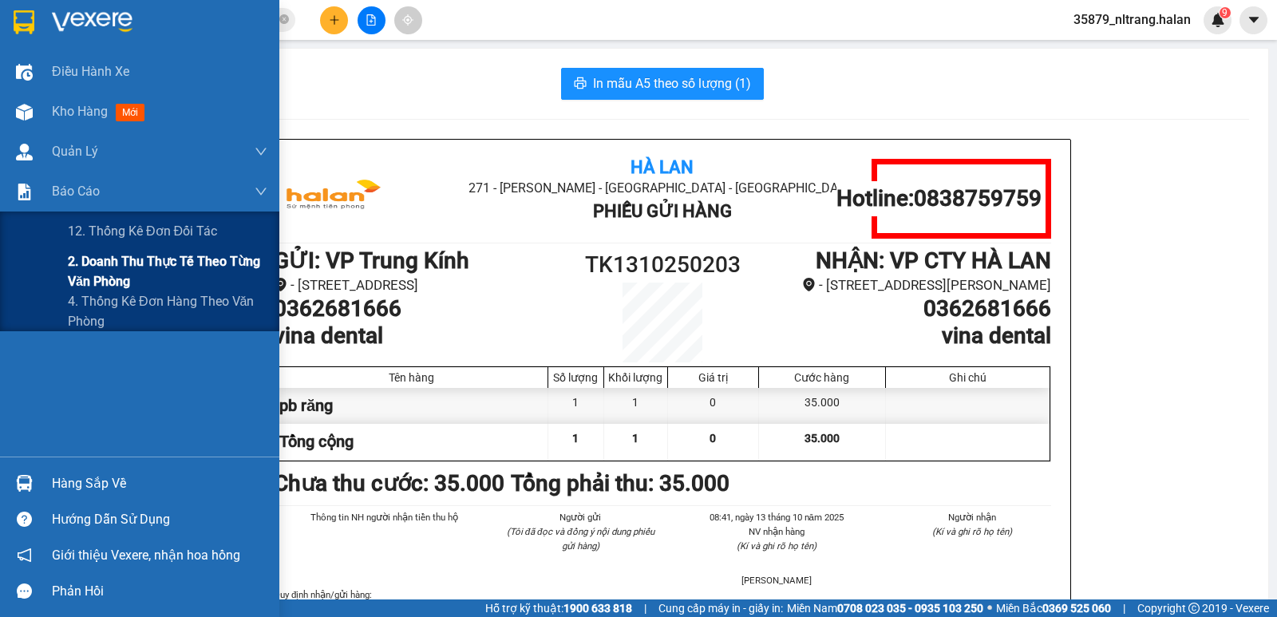
drag, startPoint x: 85, startPoint y: 266, endPoint x: 111, endPoint y: 269, distance: 25.7
click at [89, 266] on span "2. Doanh thu thực tế theo từng văn phòng" at bounding box center [167, 271] width 199 height 40
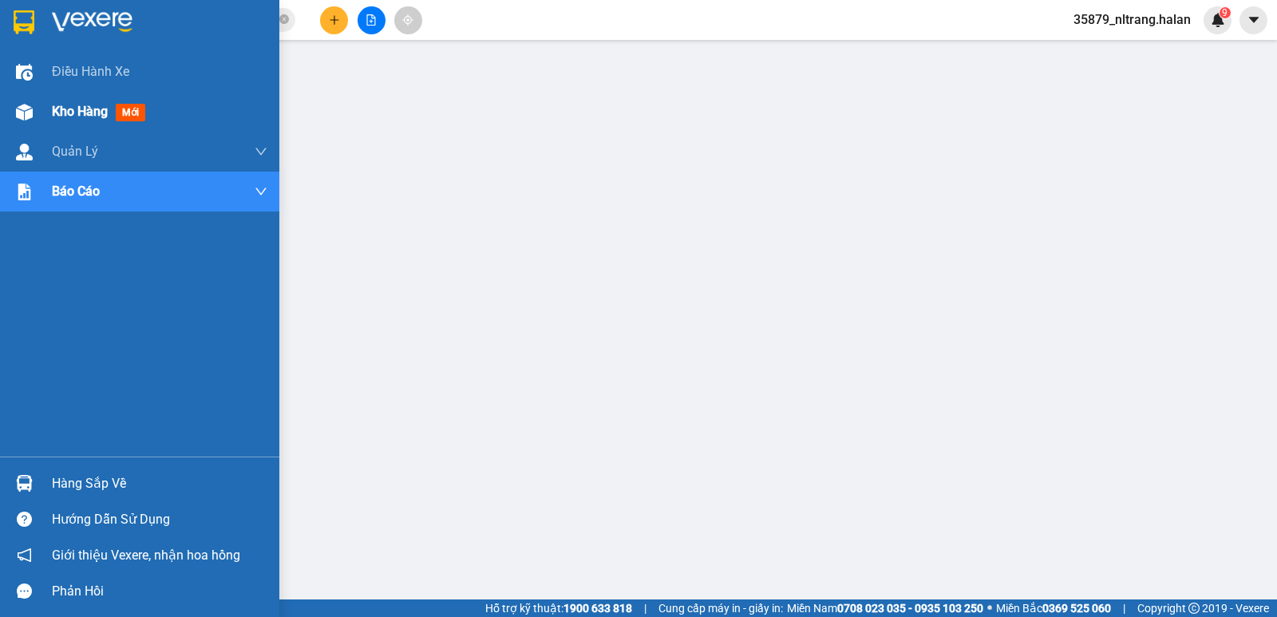
click at [53, 110] on span "Kho hàng" at bounding box center [80, 111] width 56 height 15
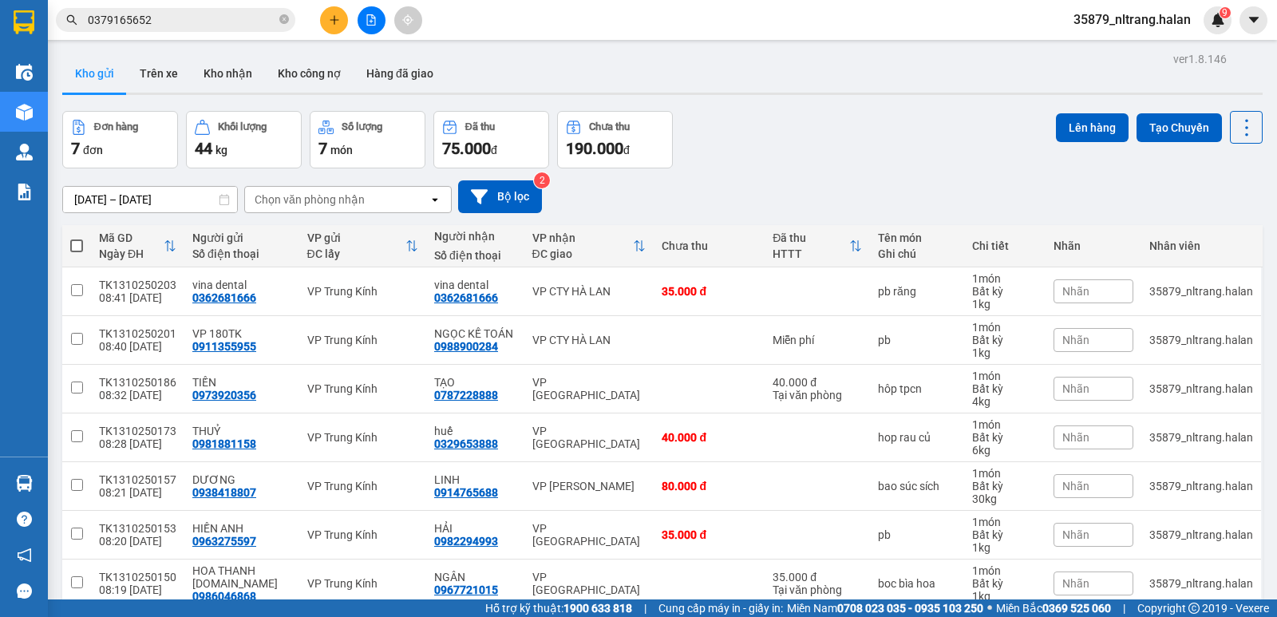
click at [258, 23] on input "0379165652" at bounding box center [182, 20] width 188 height 18
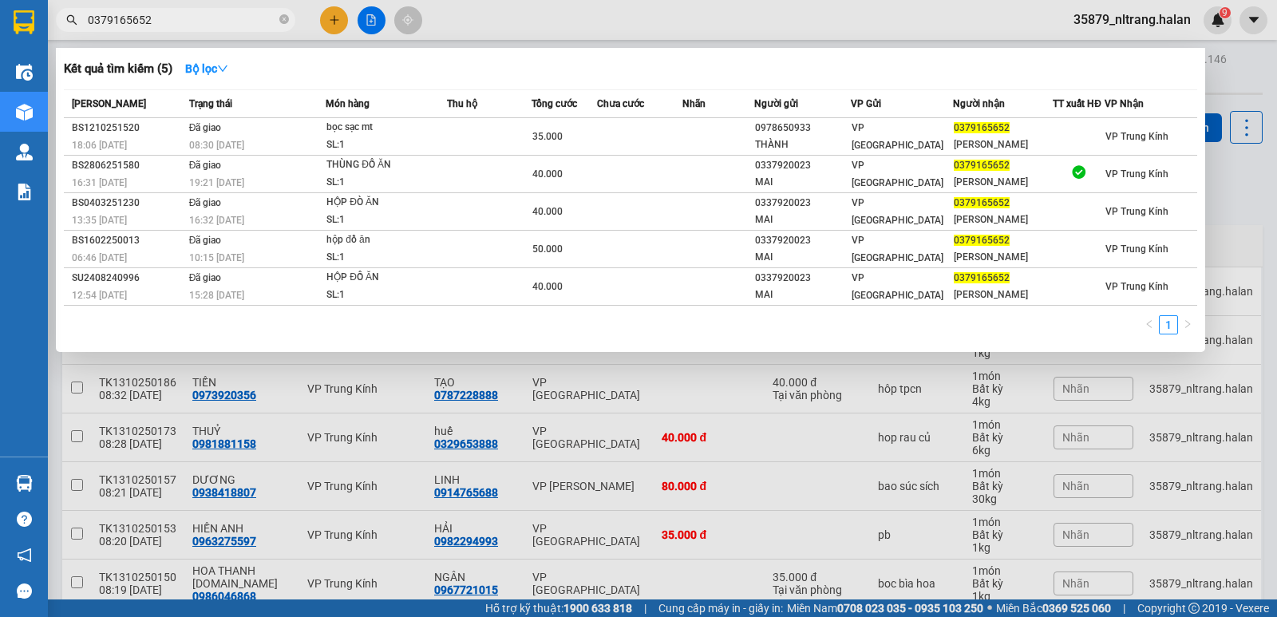
click at [258, 23] on input "0379165652" at bounding box center [182, 20] width 188 height 18
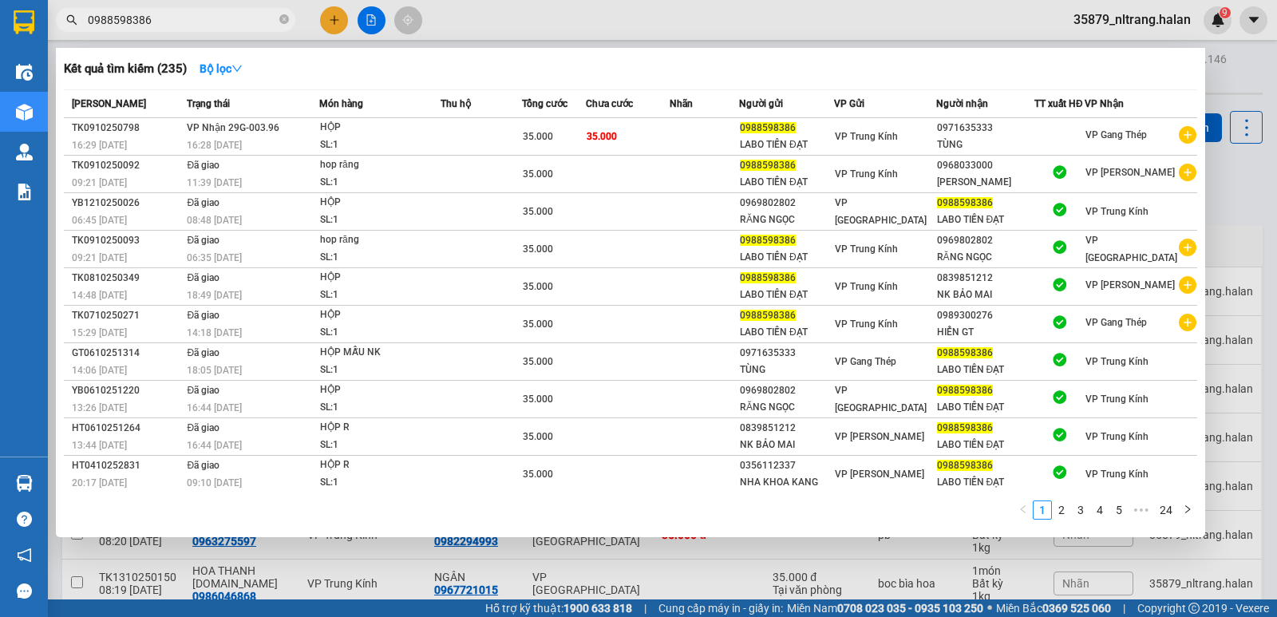
type input "0988598386"
click at [335, 562] on div at bounding box center [638, 308] width 1277 height 617
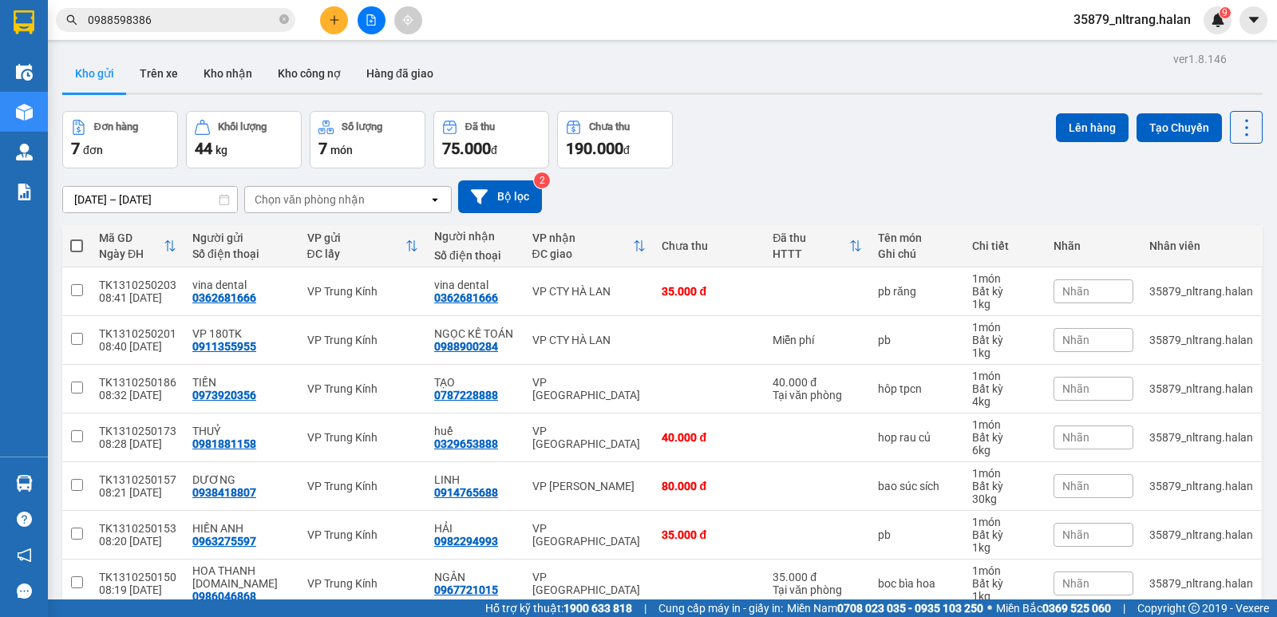
click at [630, 559] on td "VP [GEOGRAPHIC_DATA]" at bounding box center [589, 583] width 130 height 49
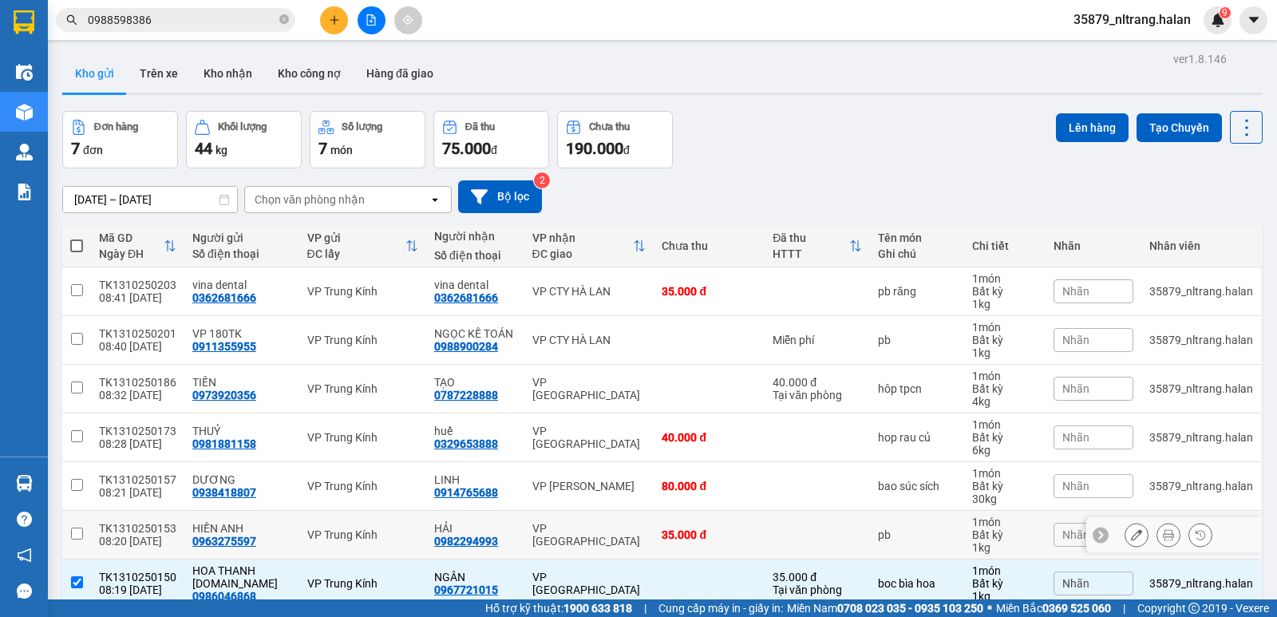
click at [611, 511] on td "VP [GEOGRAPHIC_DATA]" at bounding box center [589, 535] width 130 height 49
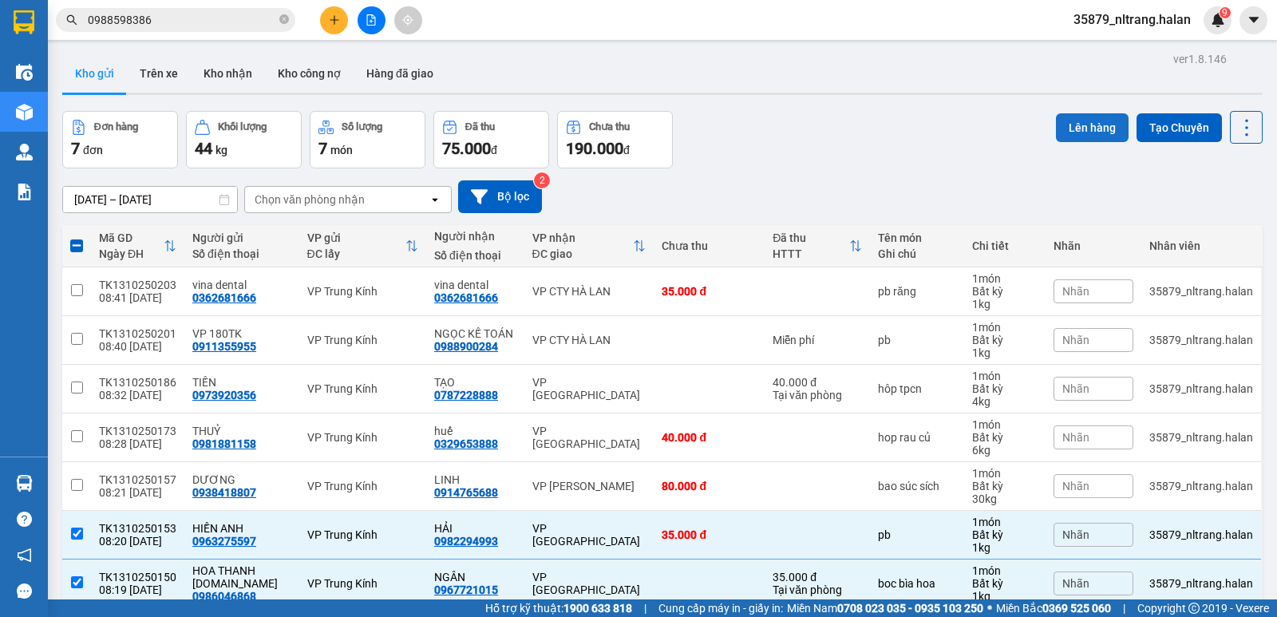
click at [1078, 113] on button "Lên hàng" at bounding box center [1092, 127] width 73 height 29
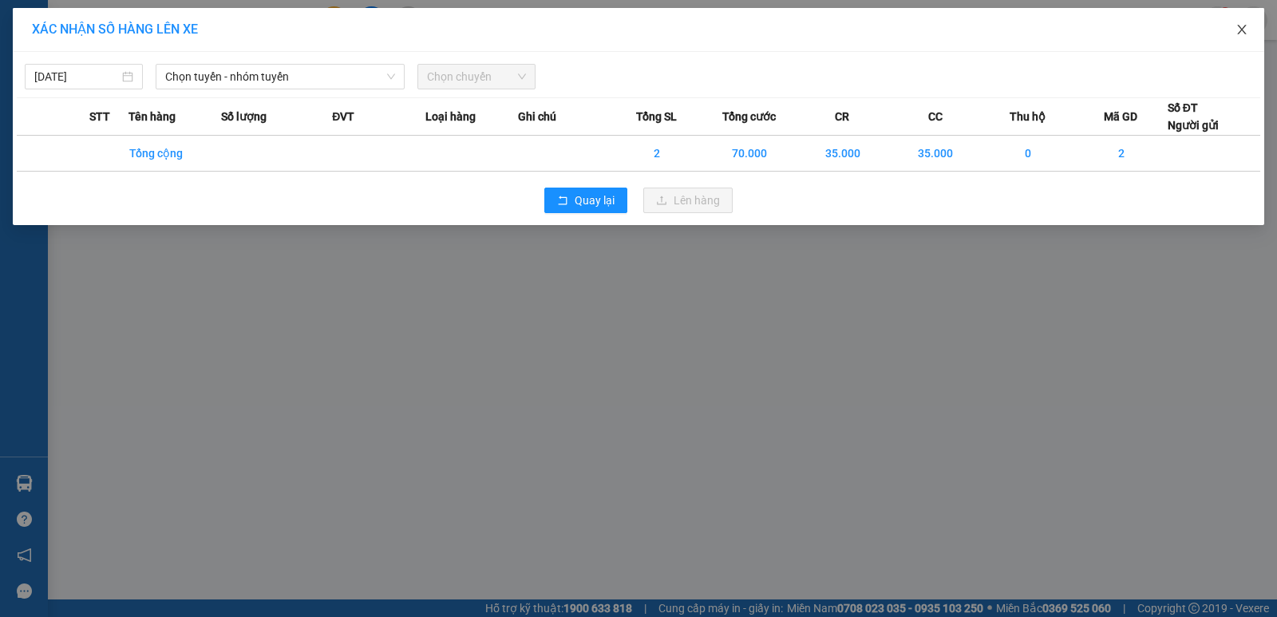
click at [1240, 29] on icon "close" at bounding box center [1241, 30] width 9 height 10
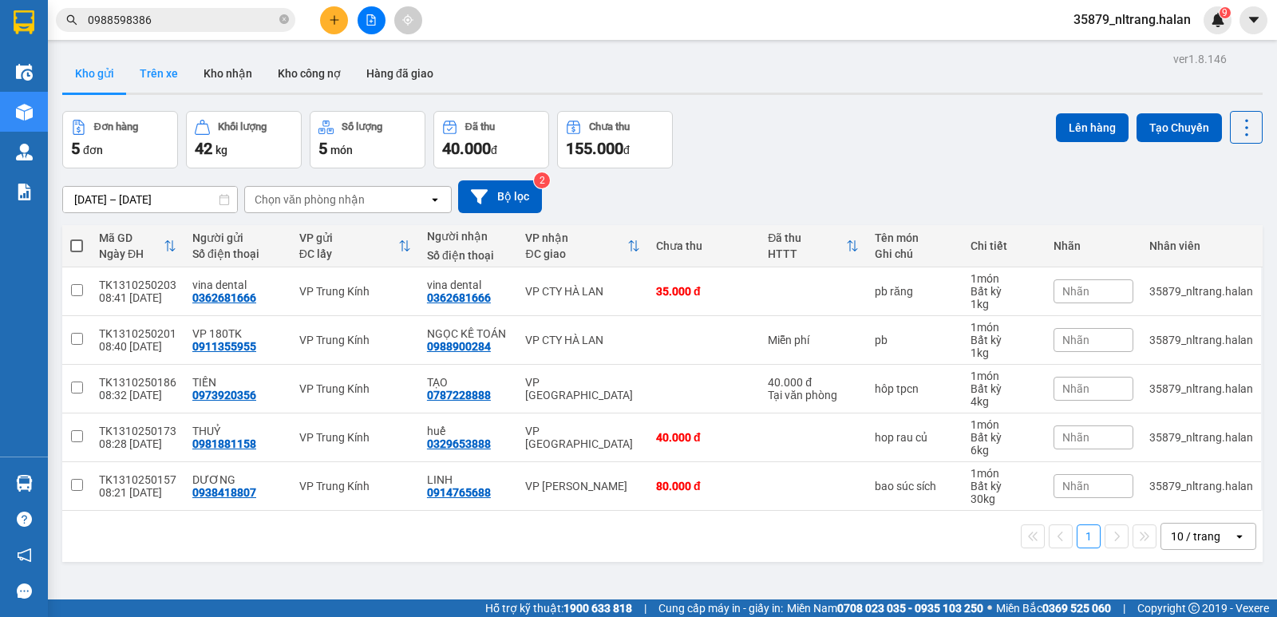
click at [164, 77] on button "Trên xe" at bounding box center [159, 73] width 64 height 38
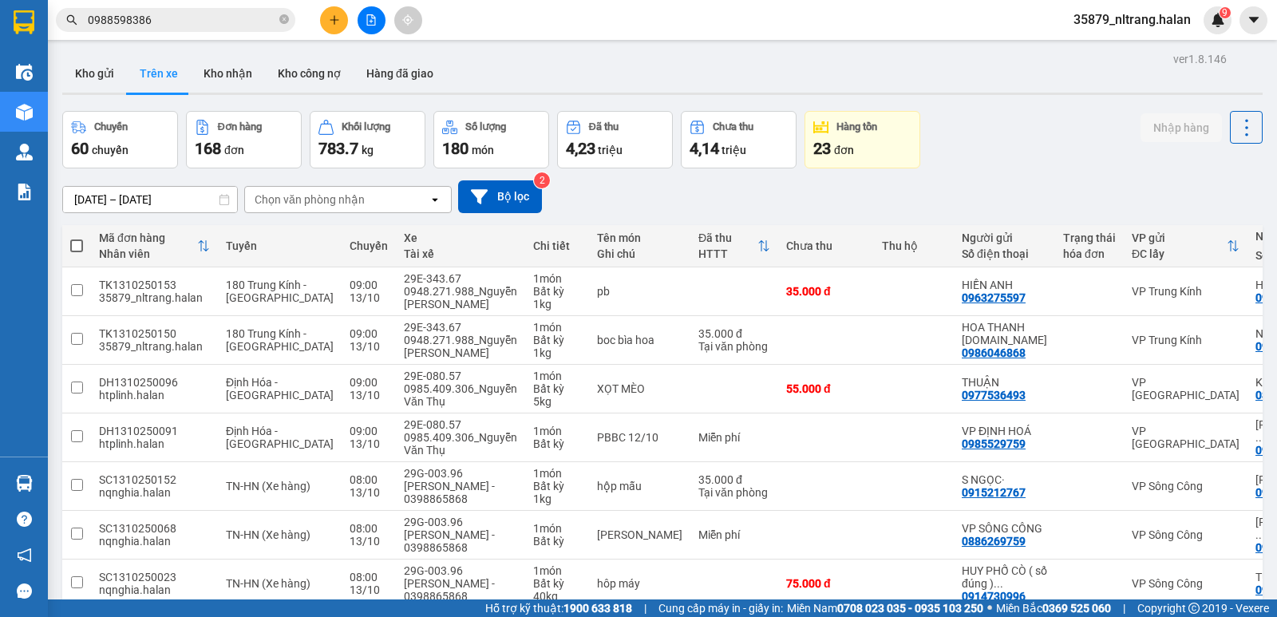
click at [1040, 168] on div "[DATE] – [DATE] Press the down arrow key to interact with the calendar and sele…" at bounding box center [662, 196] width 1200 height 57
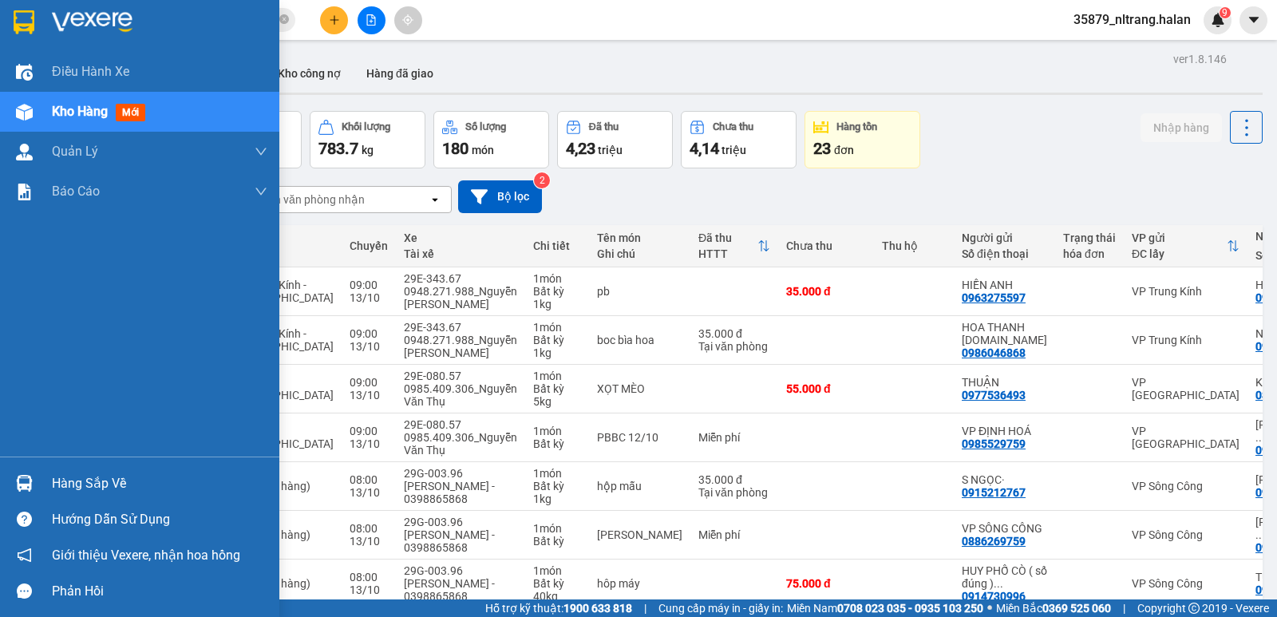
drag, startPoint x: 16, startPoint y: 480, endPoint x: 139, endPoint y: 484, distance: 123.0
click at [18, 480] on img at bounding box center [24, 483] width 17 height 17
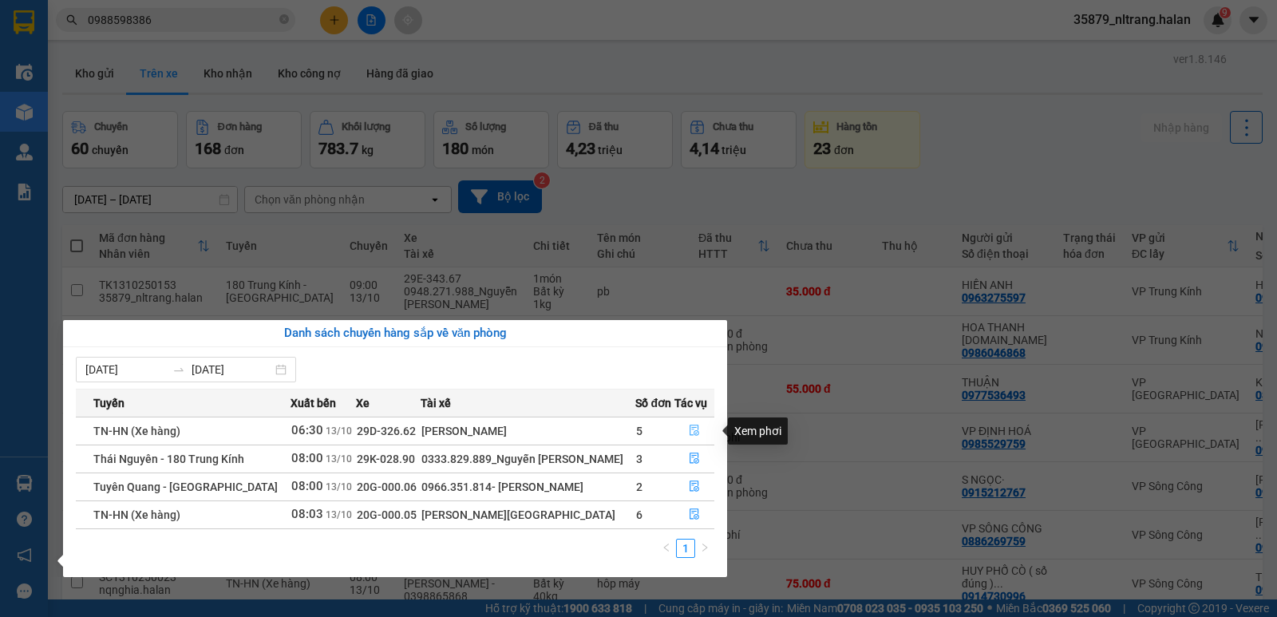
click at [690, 430] on icon "file-done" at bounding box center [694, 430] width 11 height 11
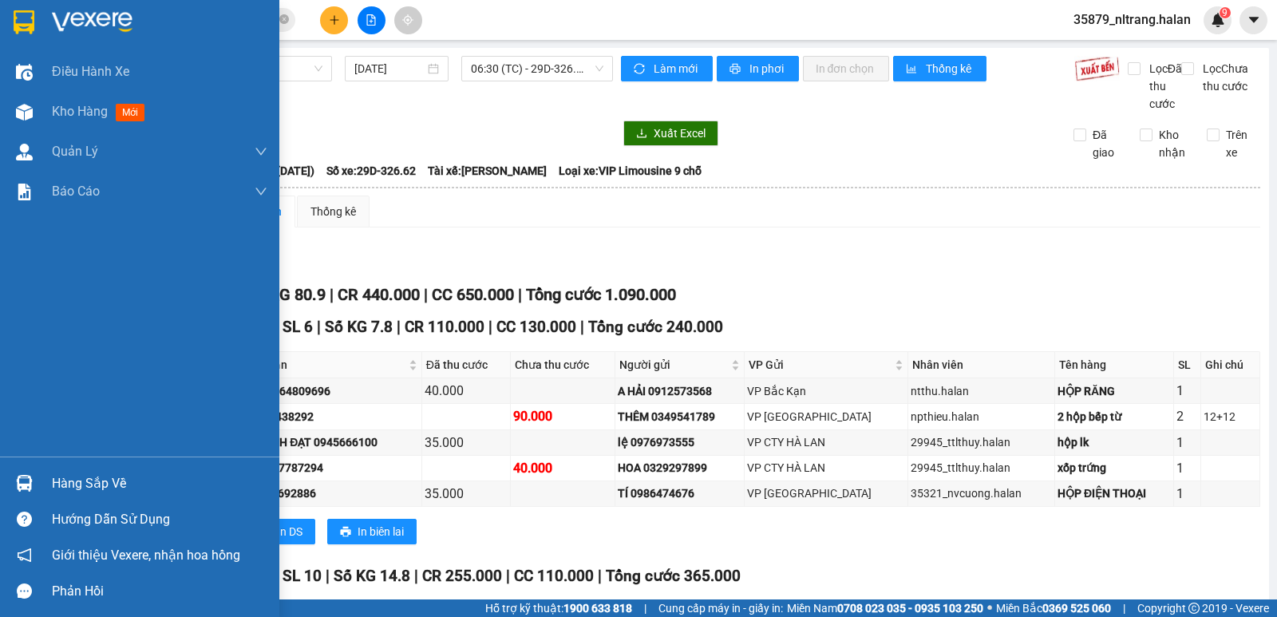
click at [17, 479] on img at bounding box center [24, 483] width 17 height 17
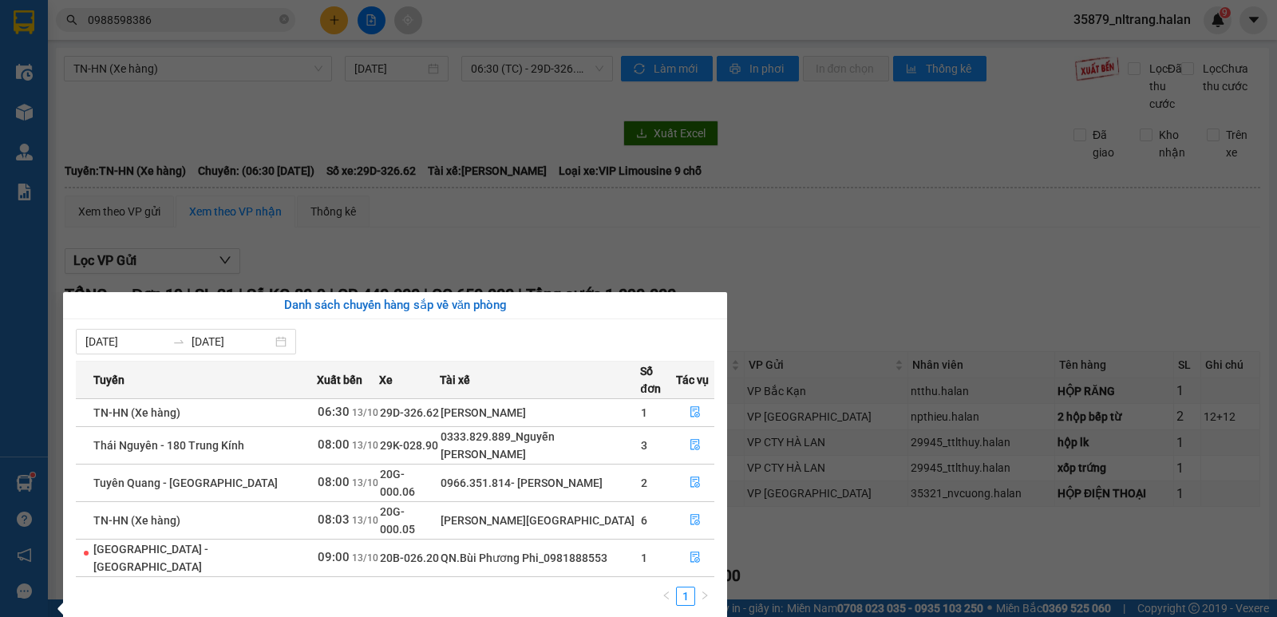
click at [77, 113] on section "Kết quả tìm kiếm ( 235 ) Bộ lọc Mã ĐH Trạng thái Món hàng Thu hộ Tổng cước Chưa…" at bounding box center [638, 308] width 1277 height 617
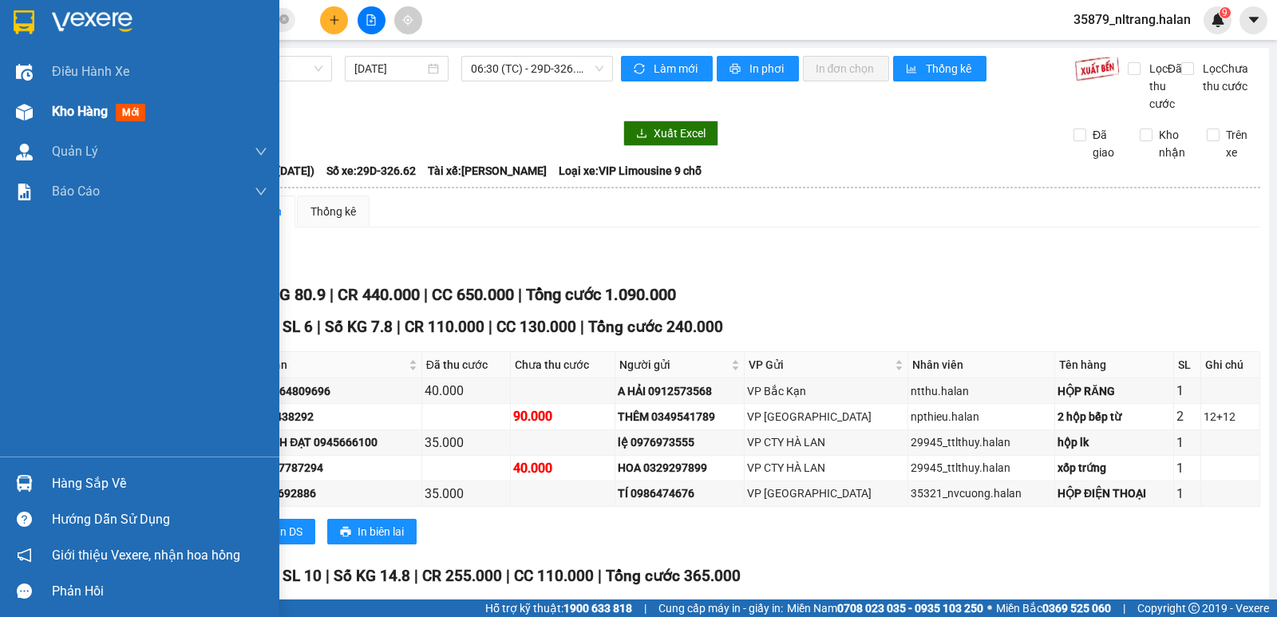
click at [18, 113] on img at bounding box center [24, 112] width 17 height 17
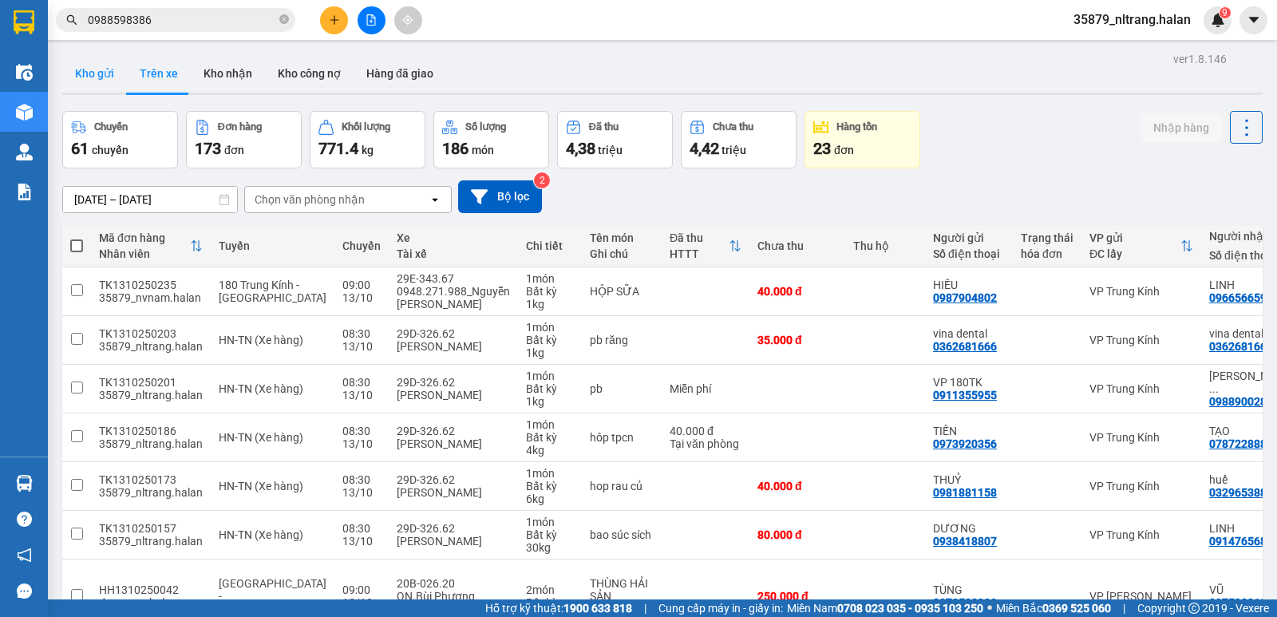
click at [95, 80] on button "Kho gửi" at bounding box center [94, 73] width 65 height 38
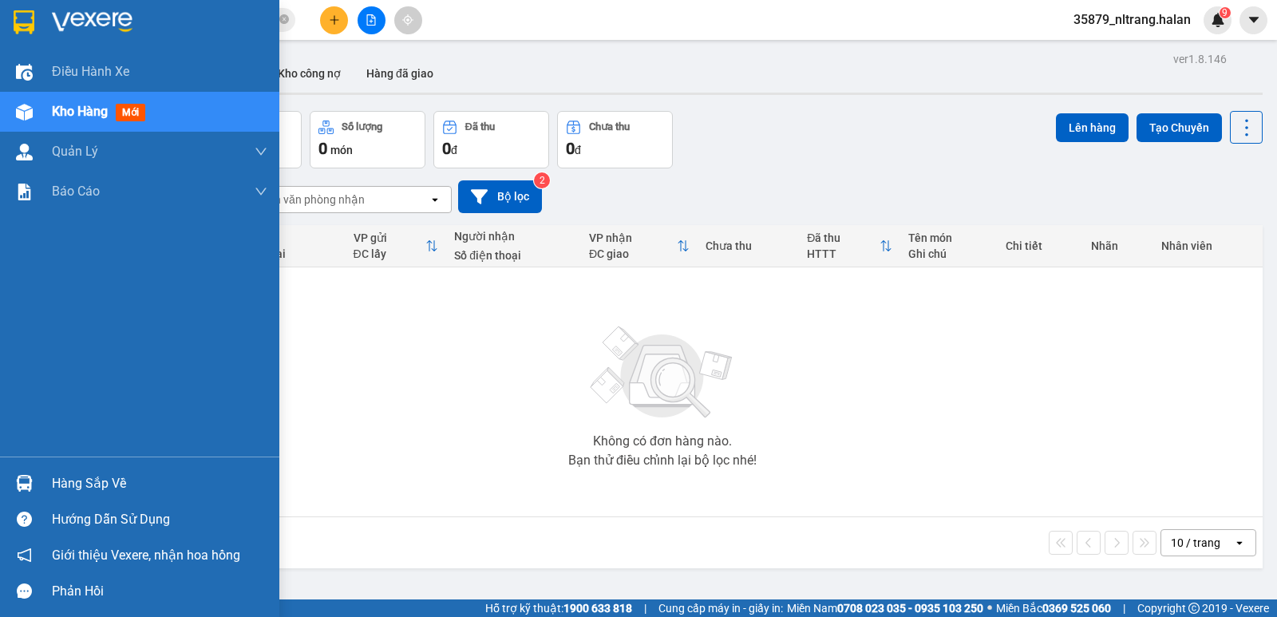
click at [17, 480] on img at bounding box center [24, 483] width 17 height 17
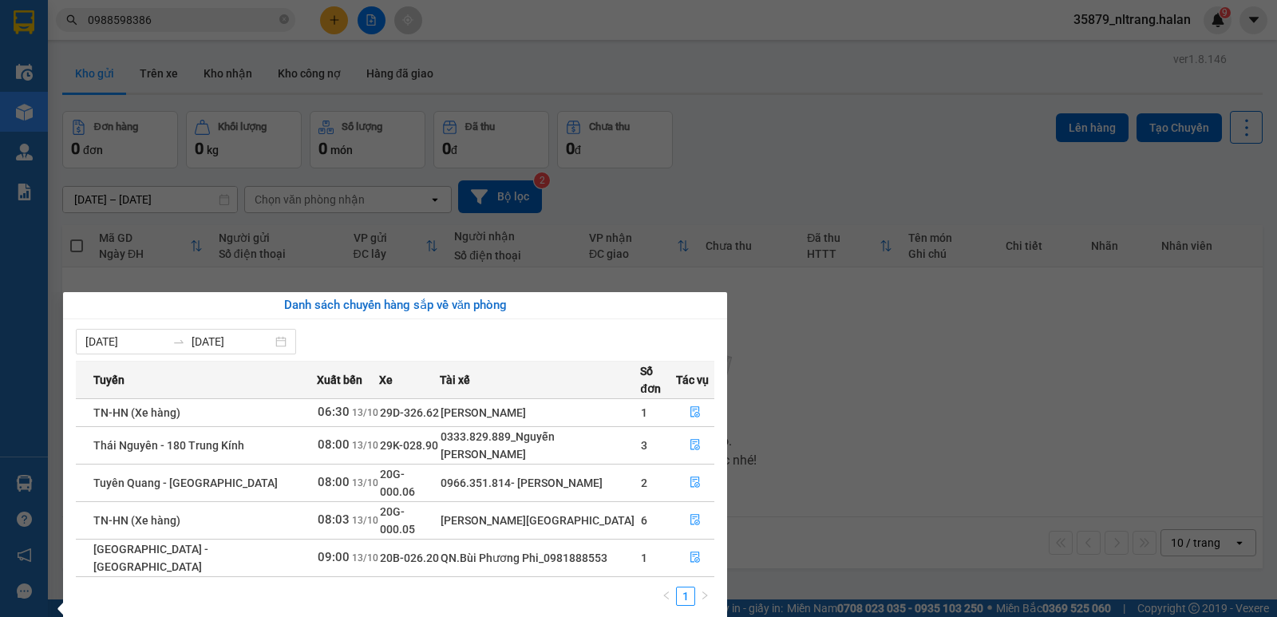
click at [1009, 371] on section "Kết quả tìm kiếm ( 235 ) Bộ lọc Mã ĐH Trạng thái Món hàng Thu hộ Tổng cước Chưa…" at bounding box center [638, 308] width 1277 height 617
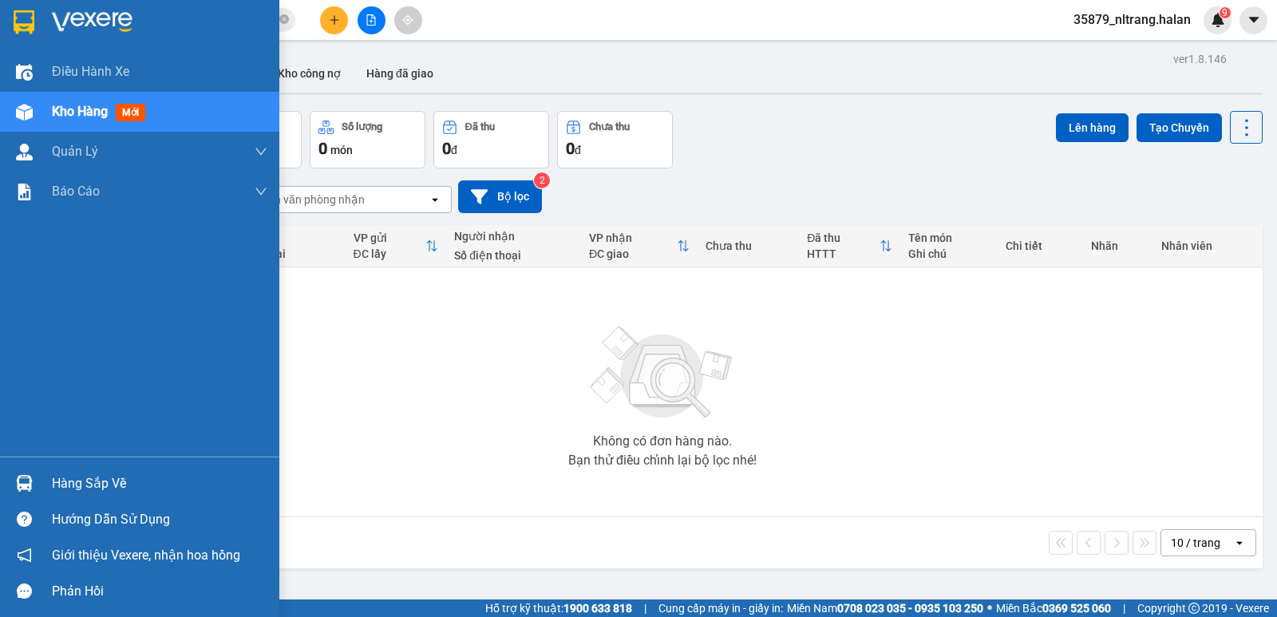
drag, startPoint x: 43, startPoint y: 476, endPoint x: 61, endPoint y: 475, distance: 17.6
click at [49, 476] on div "Hàng sắp về" at bounding box center [139, 483] width 279 height 36
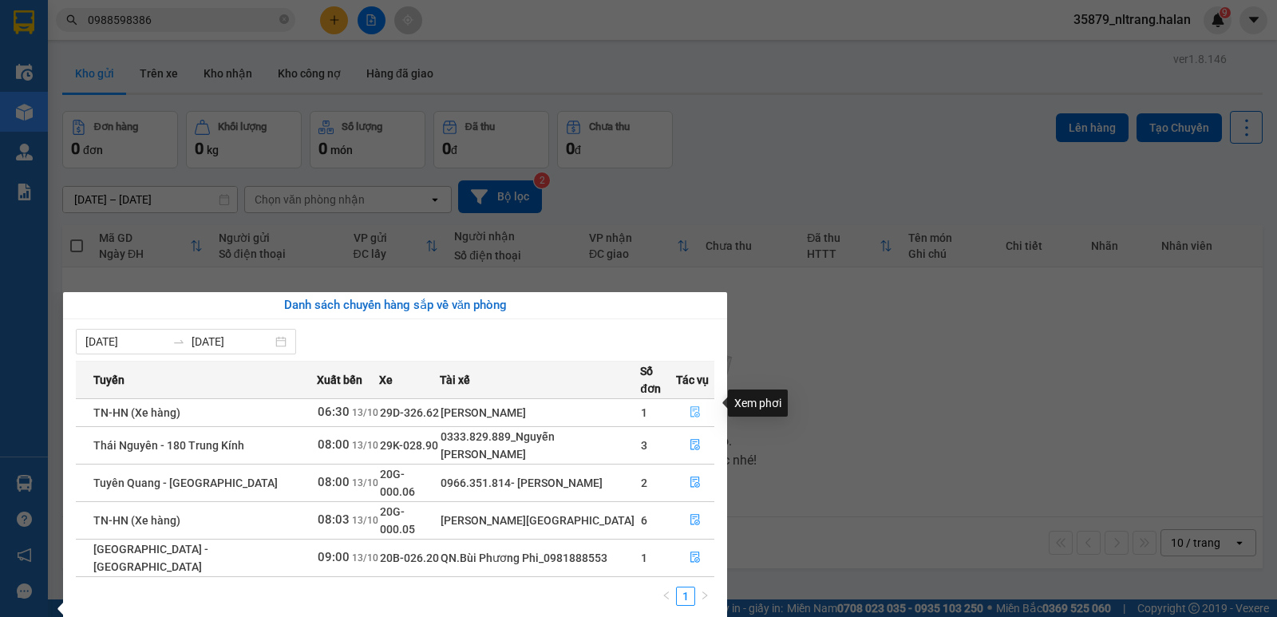
click at [690, 406] on icon "file-done" at bounding box center [694, 411] width 11 height 11
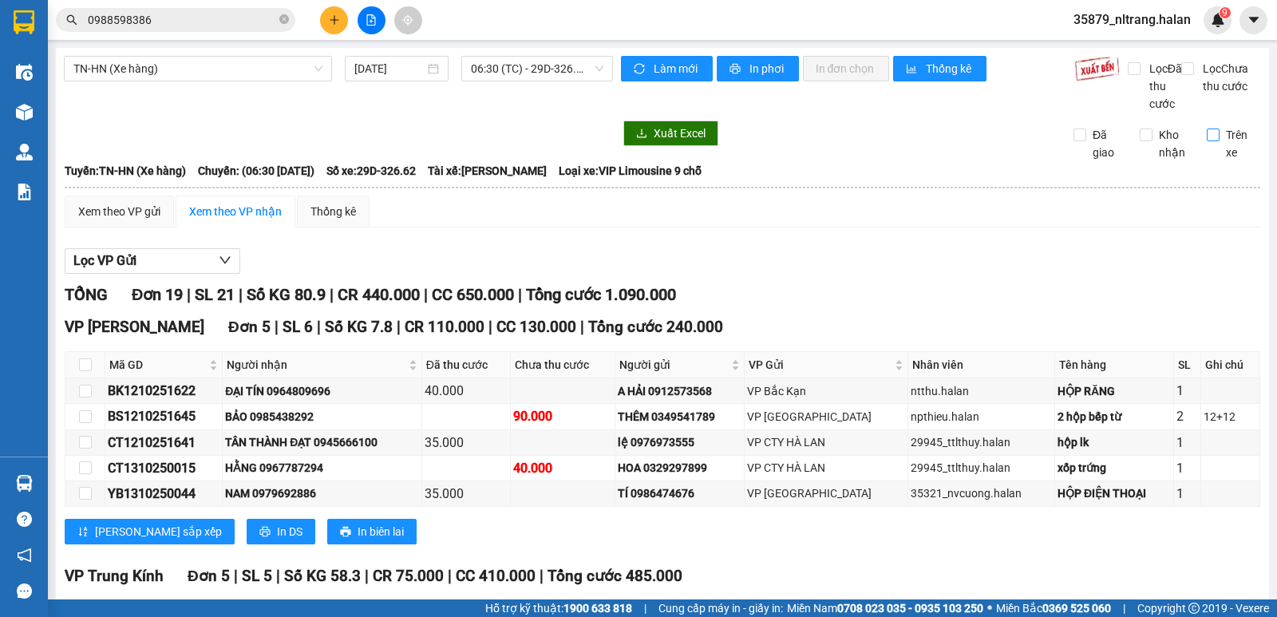
click at [1207, 141] on input "Trên xe" at bounding box center [1213, 134] width 13 height 13
checkbox input "true"
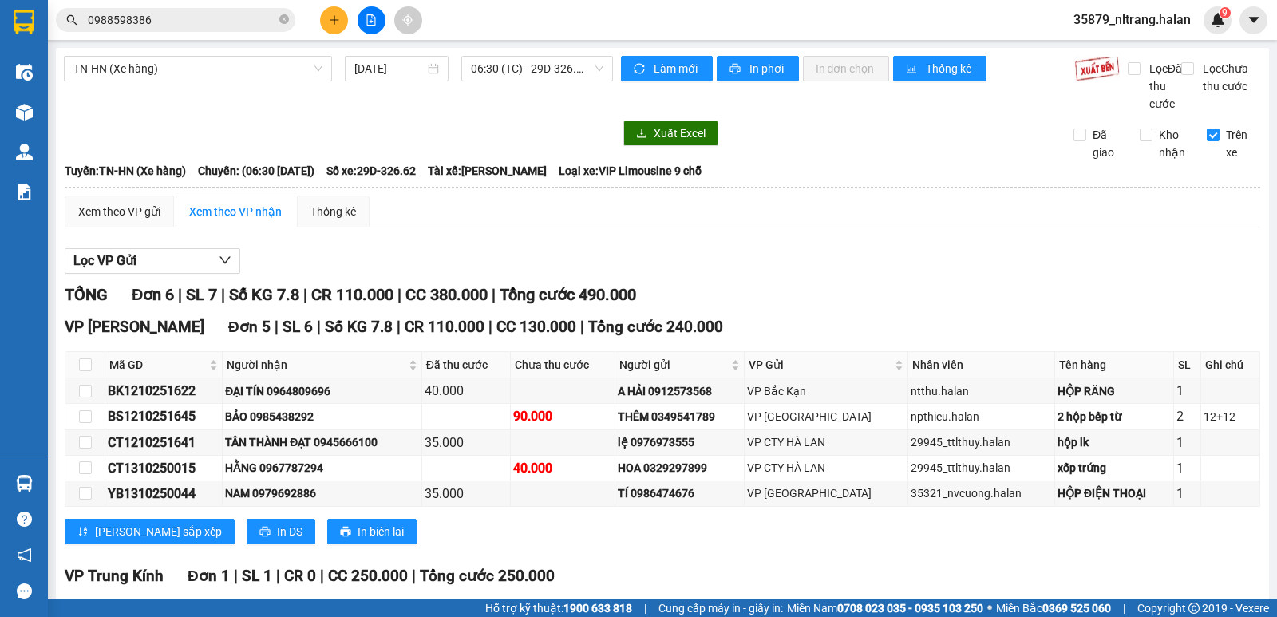
click at [219, 20] on input "0988598386" at bounding box center [182, 20] width 188 height 18
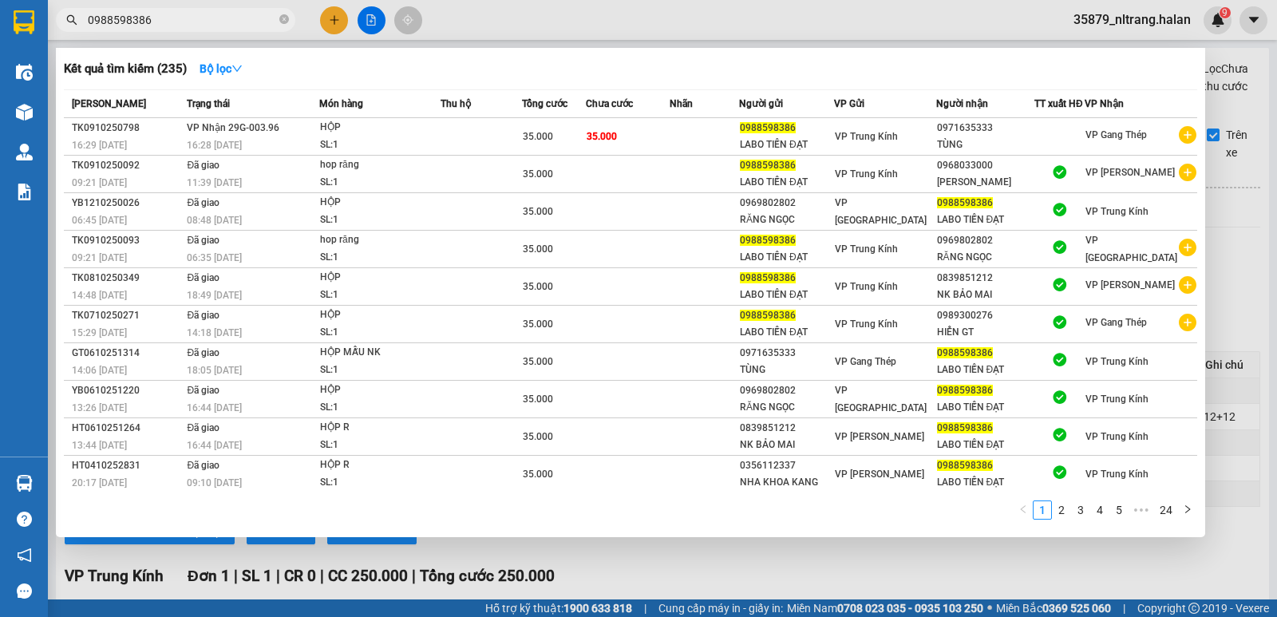
click at [219, 20] on input "0988598386" at bounding box center [182, 20] width 188 height 18
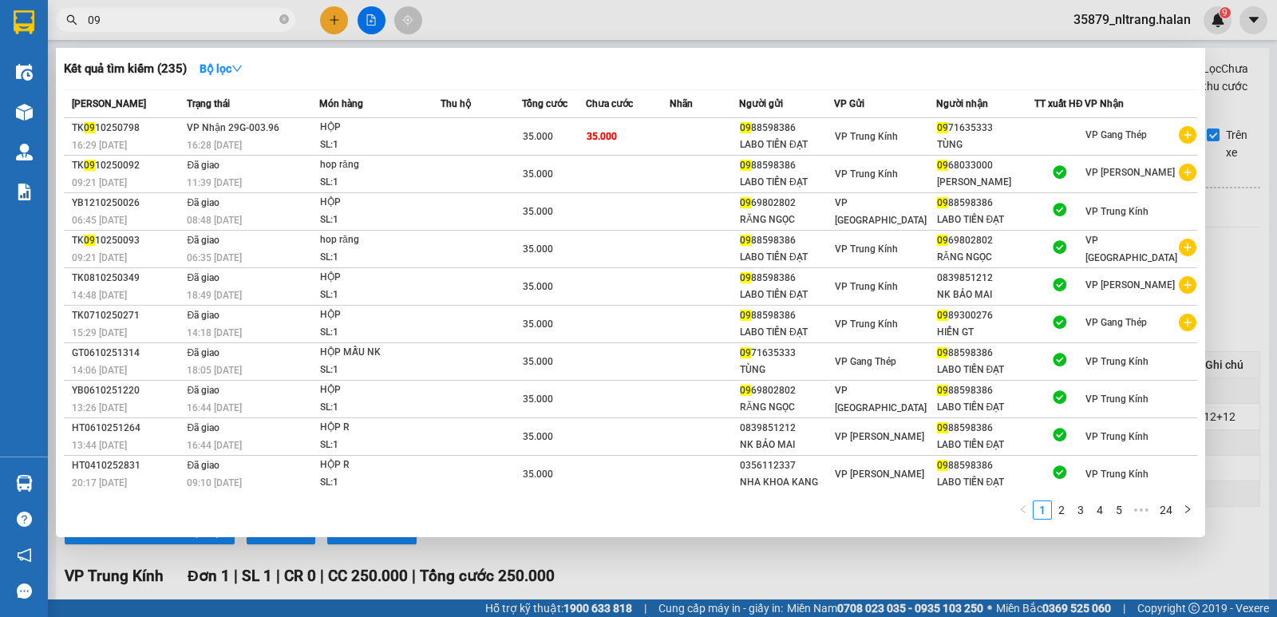
type input "094"
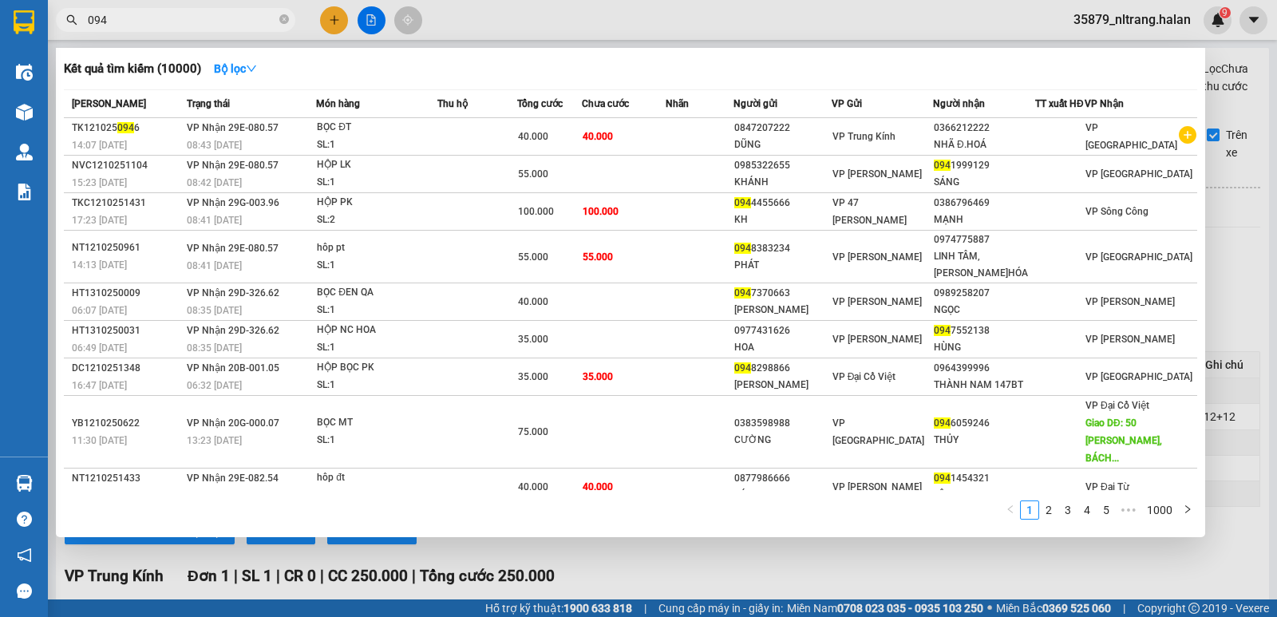
click at [148, 27] on input "094" at bounding box center [182, 20] width 188 height 18
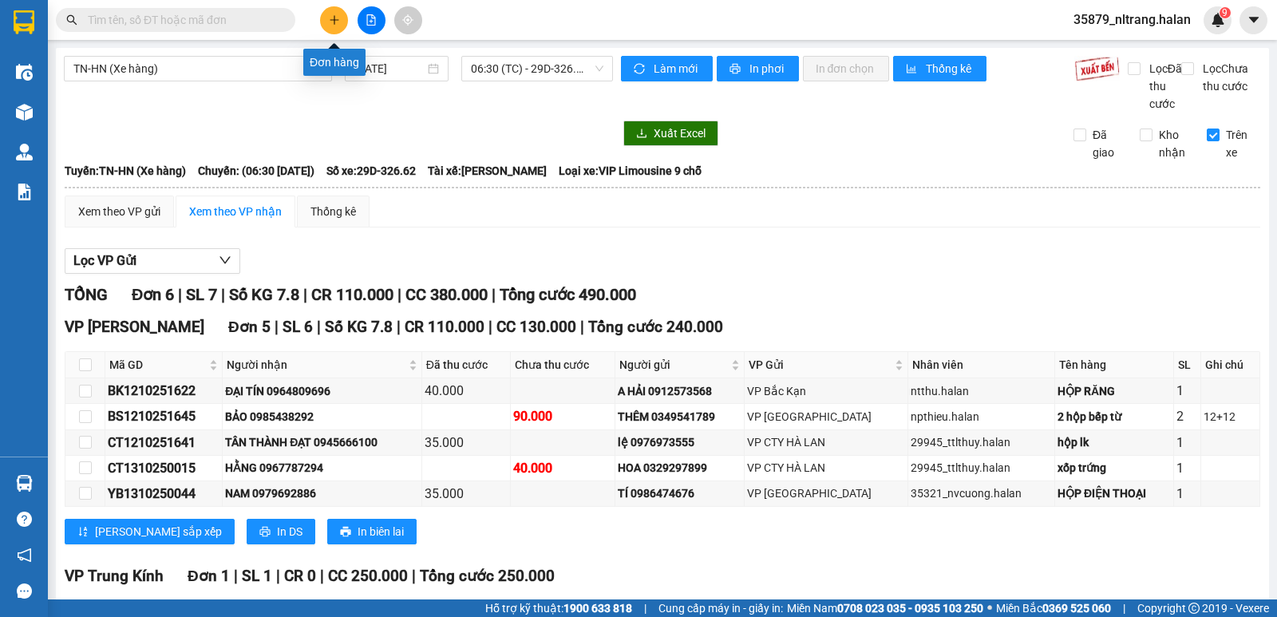
click at [333, 22] on icon "plus" at bounding box center [334, 19] width 11 height 11
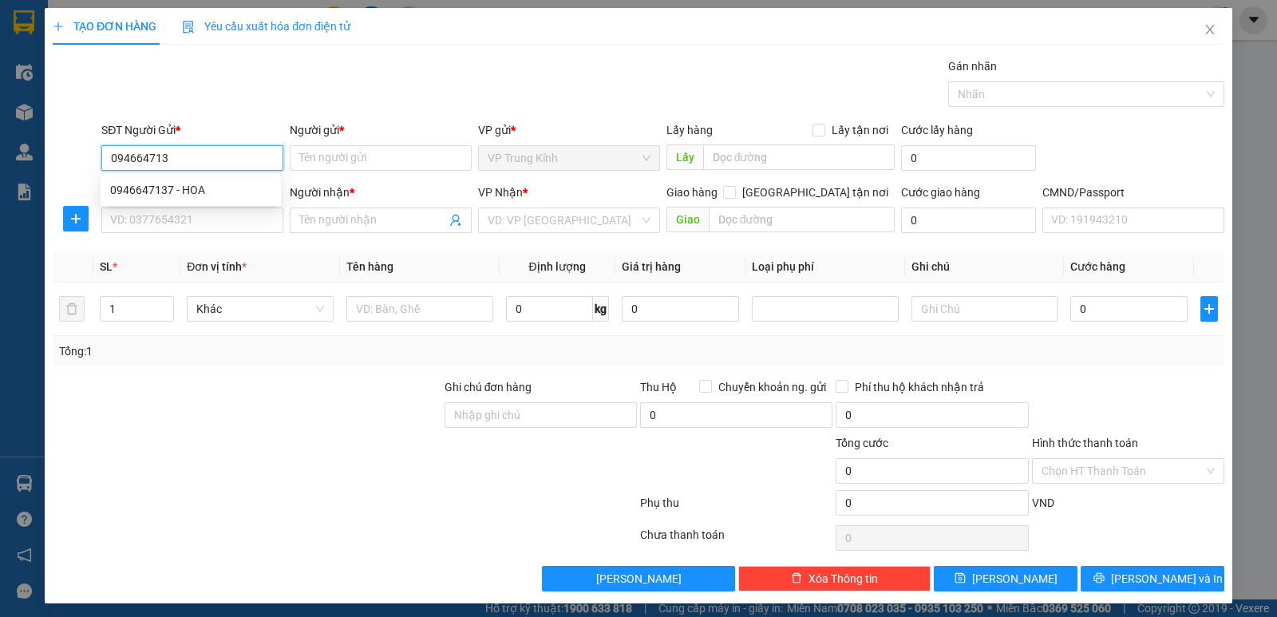
type input "0946647137"
click at [208, 189] on div "0946647137 - HOA" at bounding box center [190, 190] width 161 height 18
type input "HOA"
type input "0946647137"
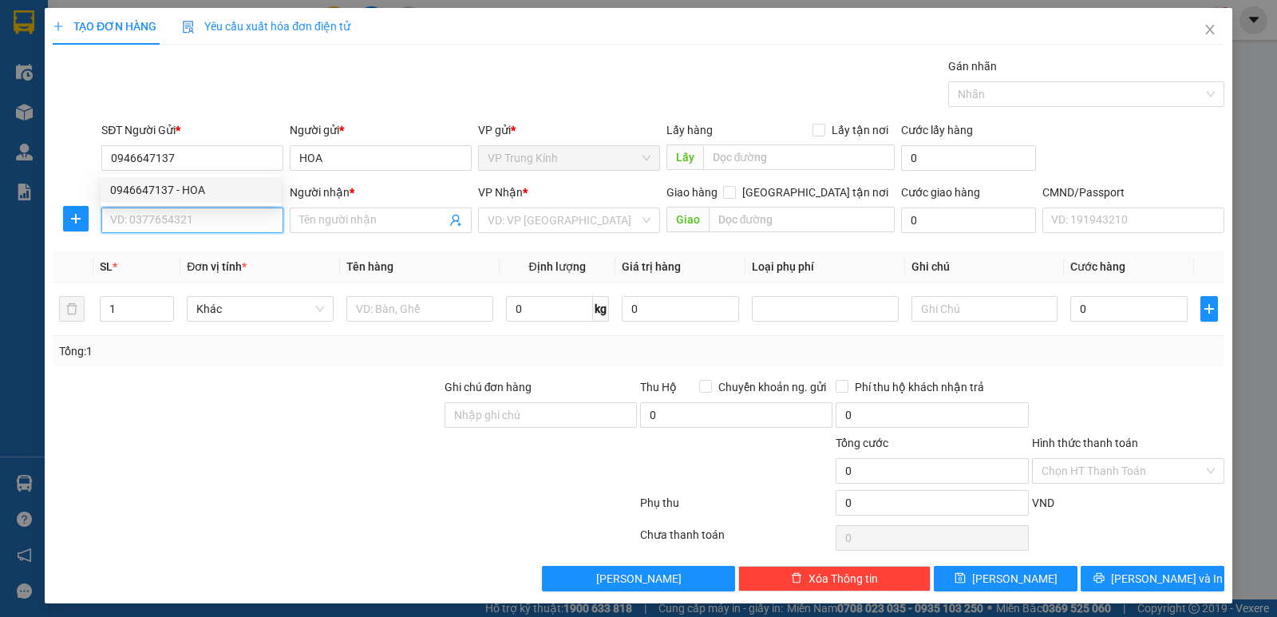
click at [203, 218] on input "SĐT Người Nhận *" at bounding box center [192, 220] width 182 height 26
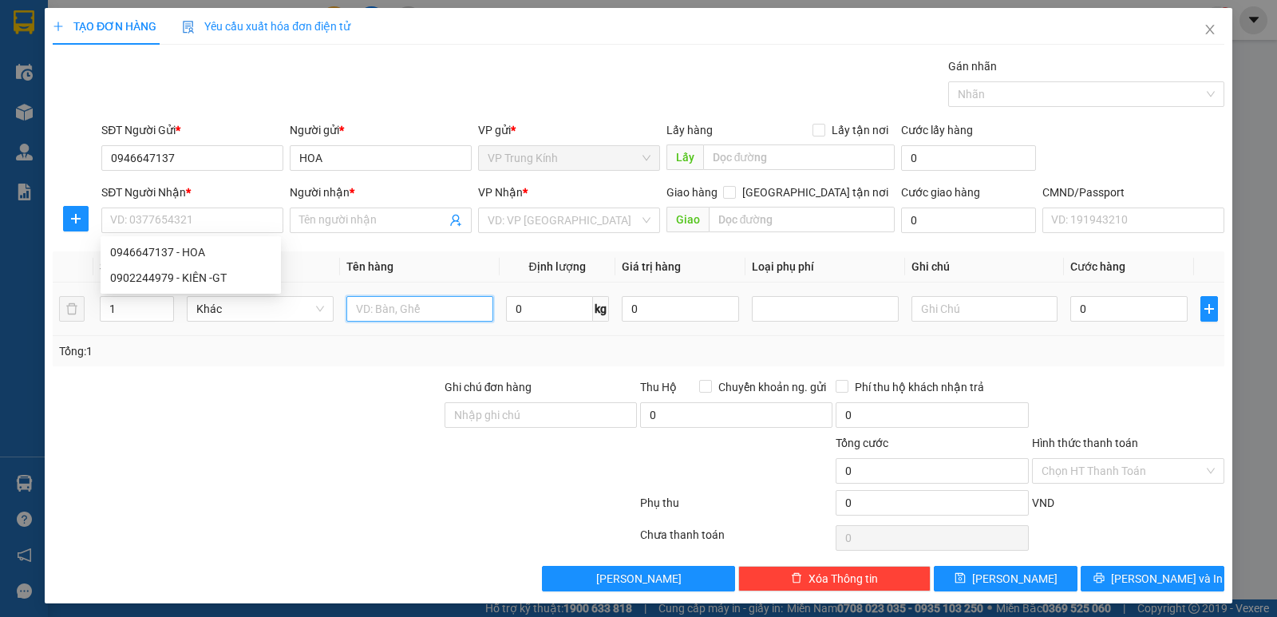
click at [407, 318] on input "text" at bounding box center [419, 309] width 147 height 26
type input "boc hop"
type input "29"
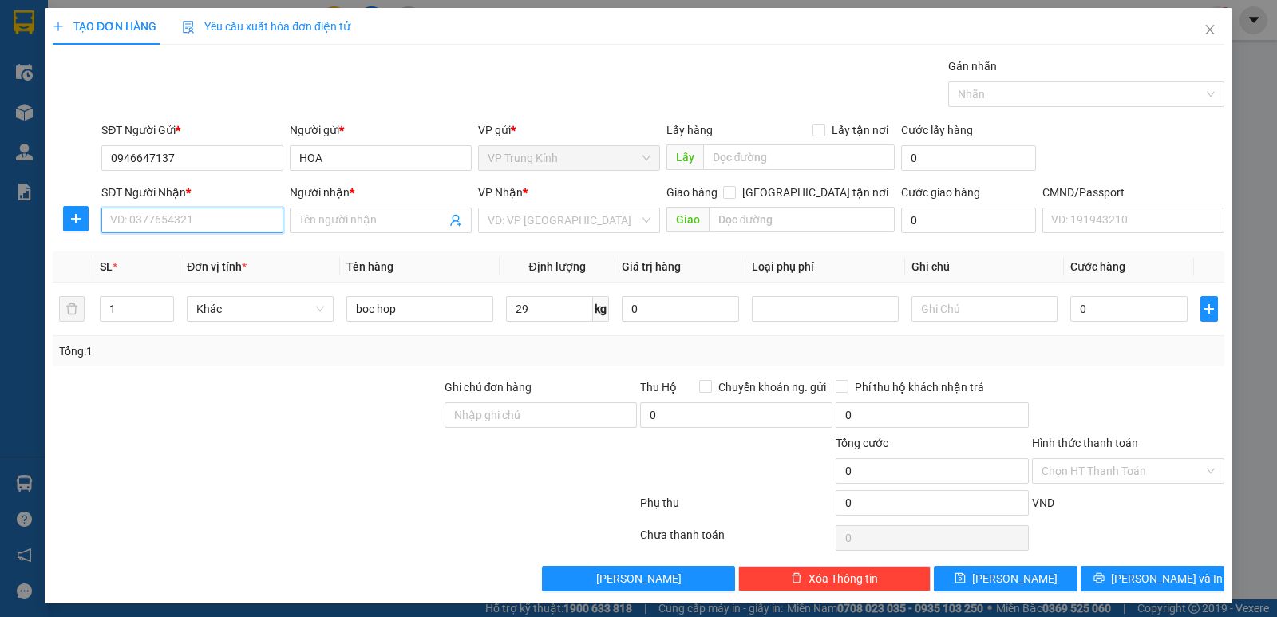
click at [188, 219] on input "SĐT Người Nhận *" at bounding box center [192, 220] width 182 height 26
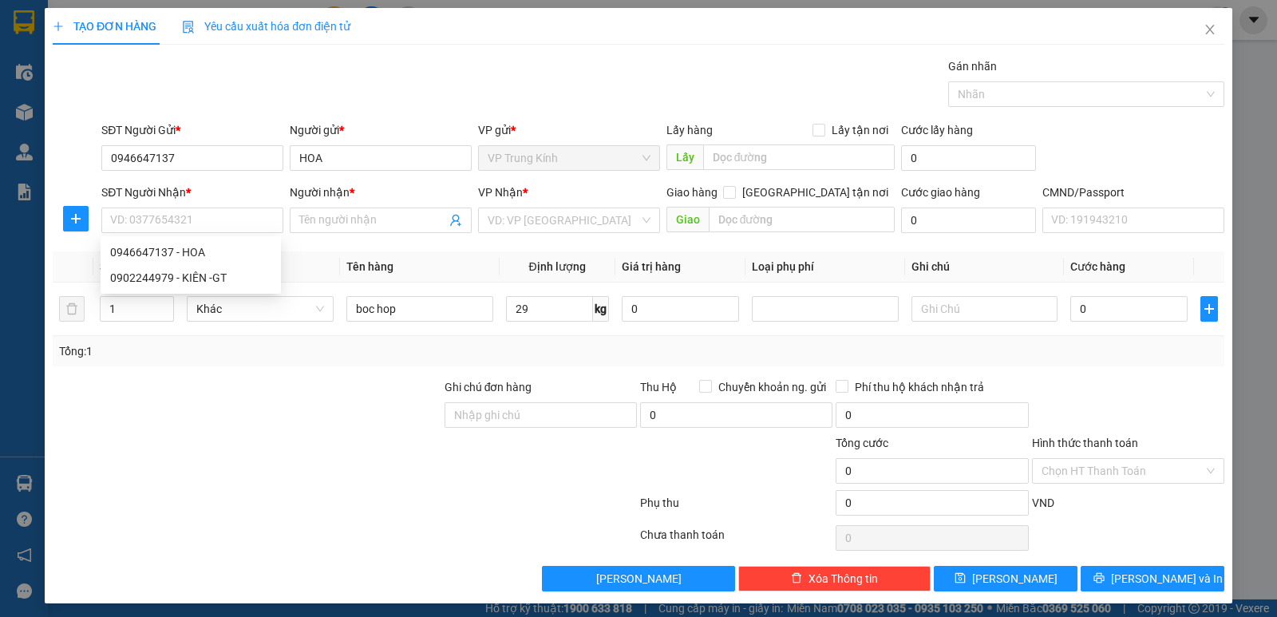
click at [609, 81] on div "Gói vận chuyển * Tiêu chuẩn Gán nhãn Nhãn" at bounding box center [662, 85] width 1129 height 56
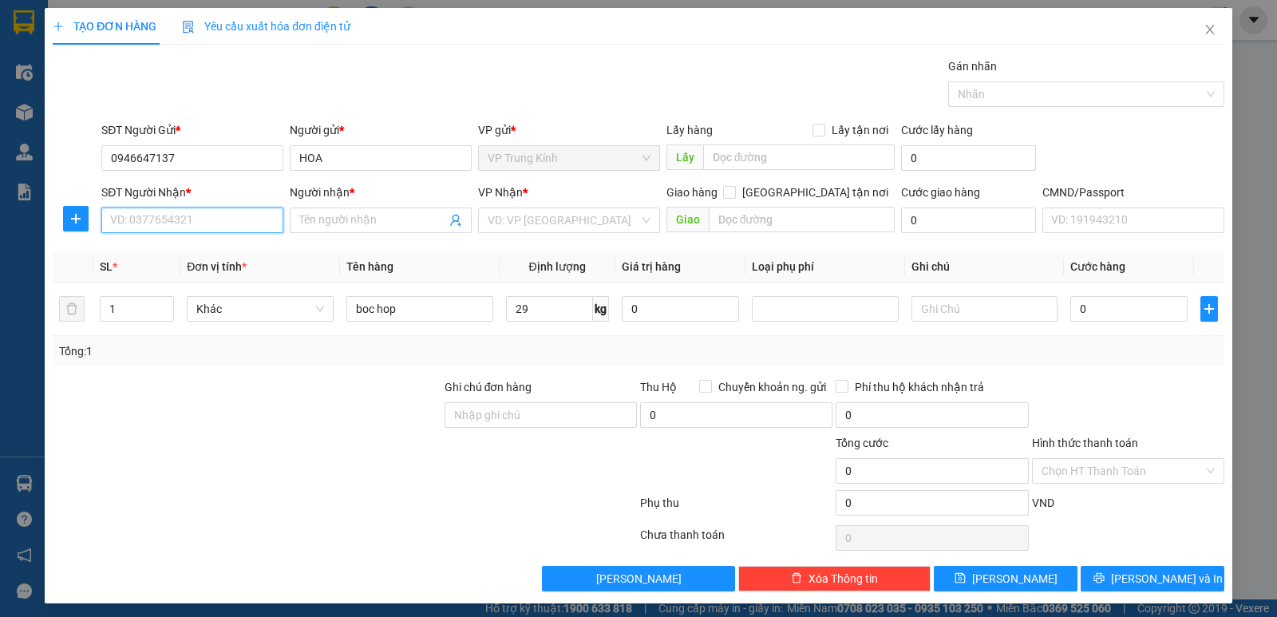
drag, startPoint x: 182, startPoint y: 219, endPoint x: 439, endPoint y: 120, distance: 275.3
click at [200, 203] on div "SĐT Người Nhận * VD: 0377654321" at bounding box center [192, 212] width 182 height 56
type input "0902244979"
click at [172, 259] on div "0902244979 - KIÊN -GT" at bounding box center [190, 252] width 161 height 18
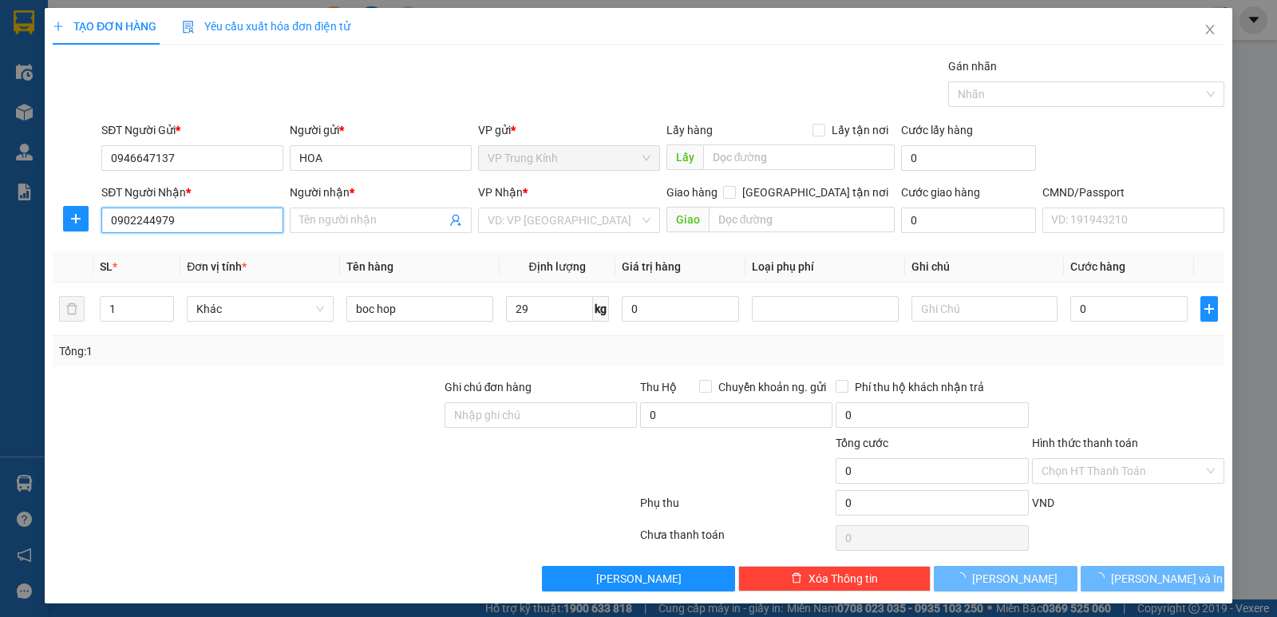
type input "KIÊN -GT"
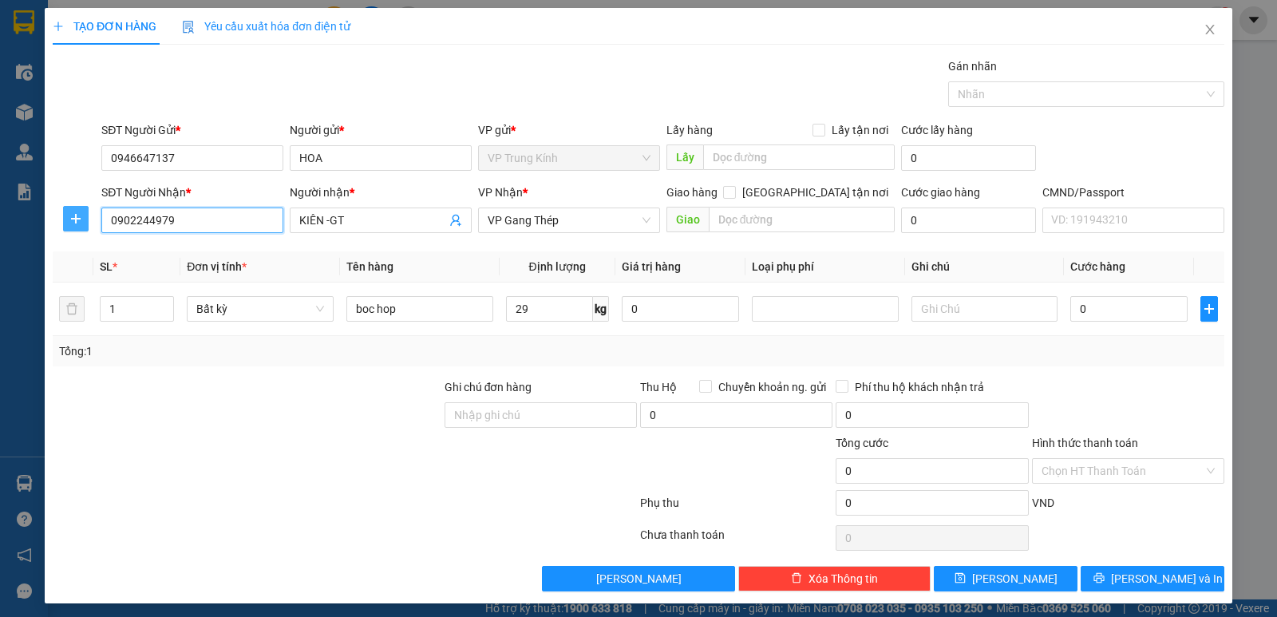
type input "0902244979"
click at [80, 225] on button "button" at bounding box center [76, 219] width 26 height 26
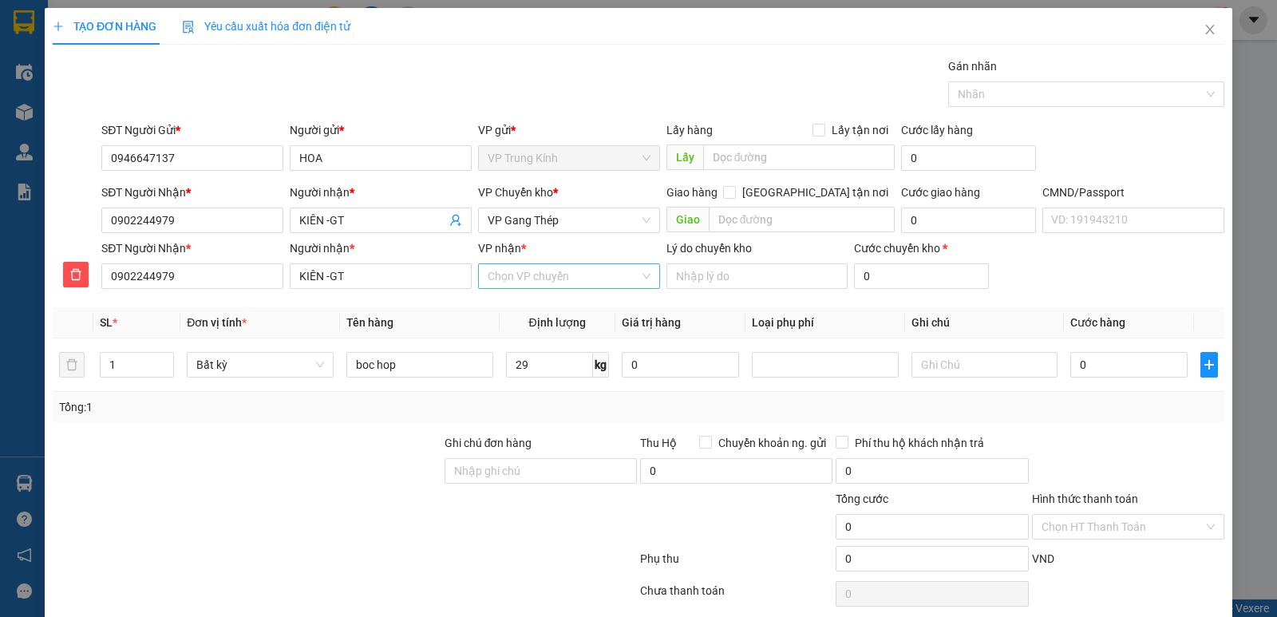
click at [509, 278] on input "VP nhận *" at bounding box center [564, 276] width 152 height 24
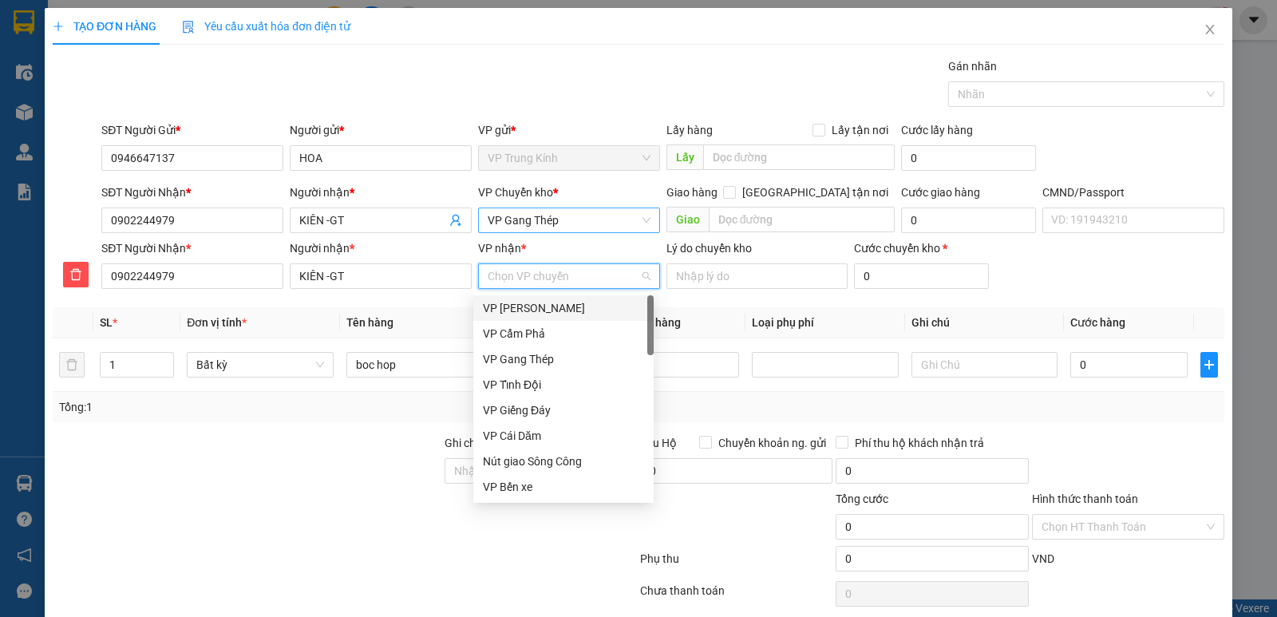
click at [516, 217] on span "VP Gang Thép" at bounding box center [569, 220] width 163 height 24
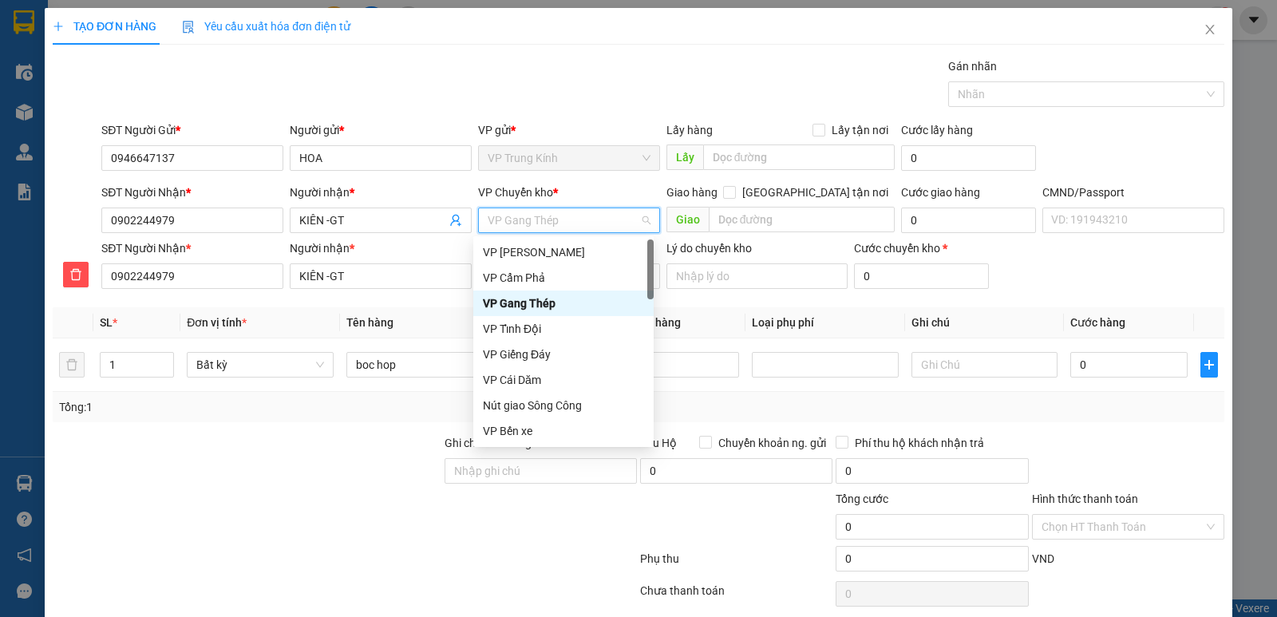
type input "y"
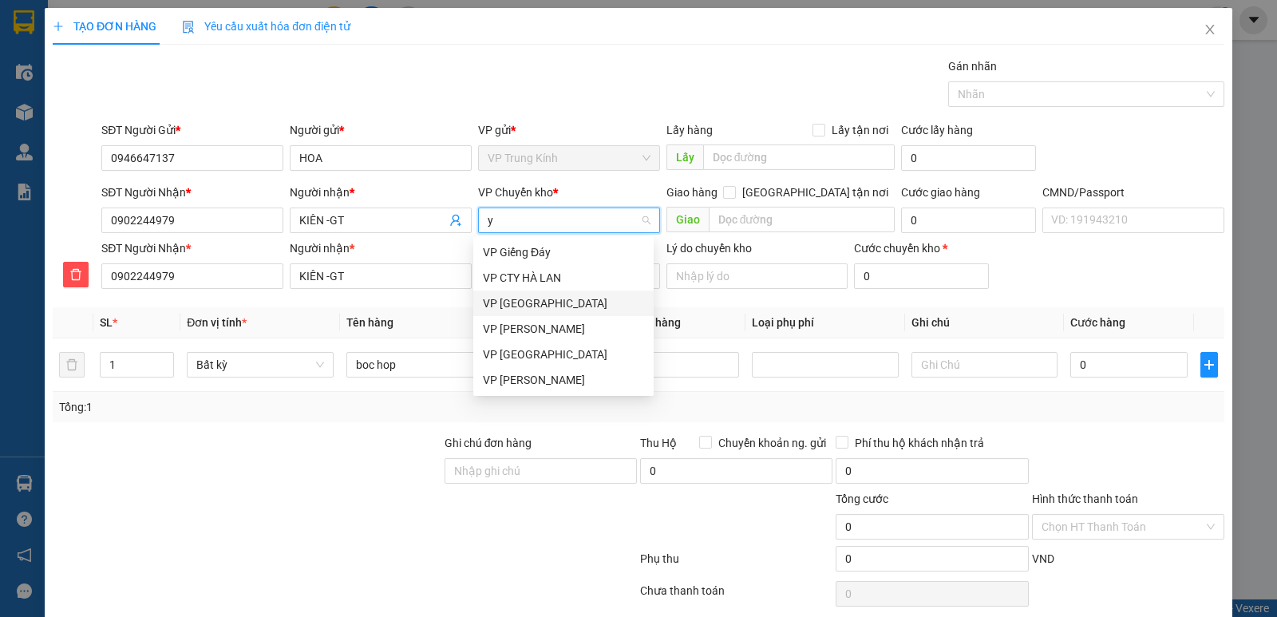
click at [530, 310] on div "VP [GEOGRAPHIC_DATA]" at bounding box center [563, 303] width 161 height 18
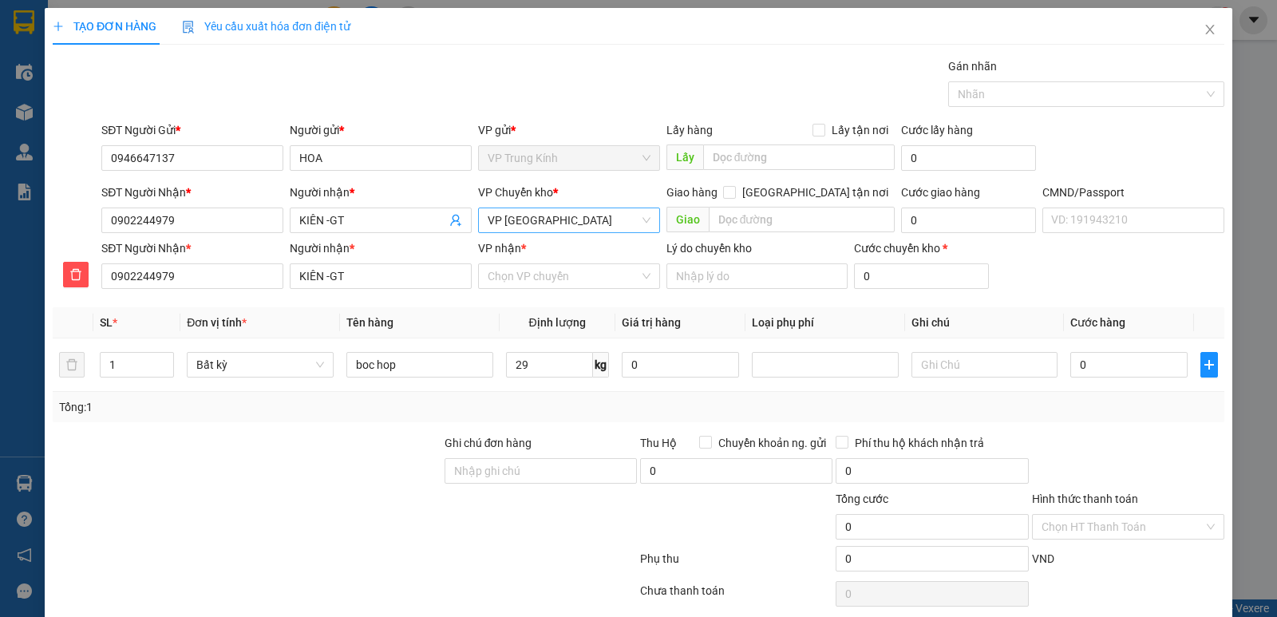
click at [521, 291] on div "VP nhận * Chọn VP chuyển" at bounding box center [569, 267] width 182 height 56
click at [519, 279] on input "VP nhận *" at bounding box center [564, 276] width 152 height 24
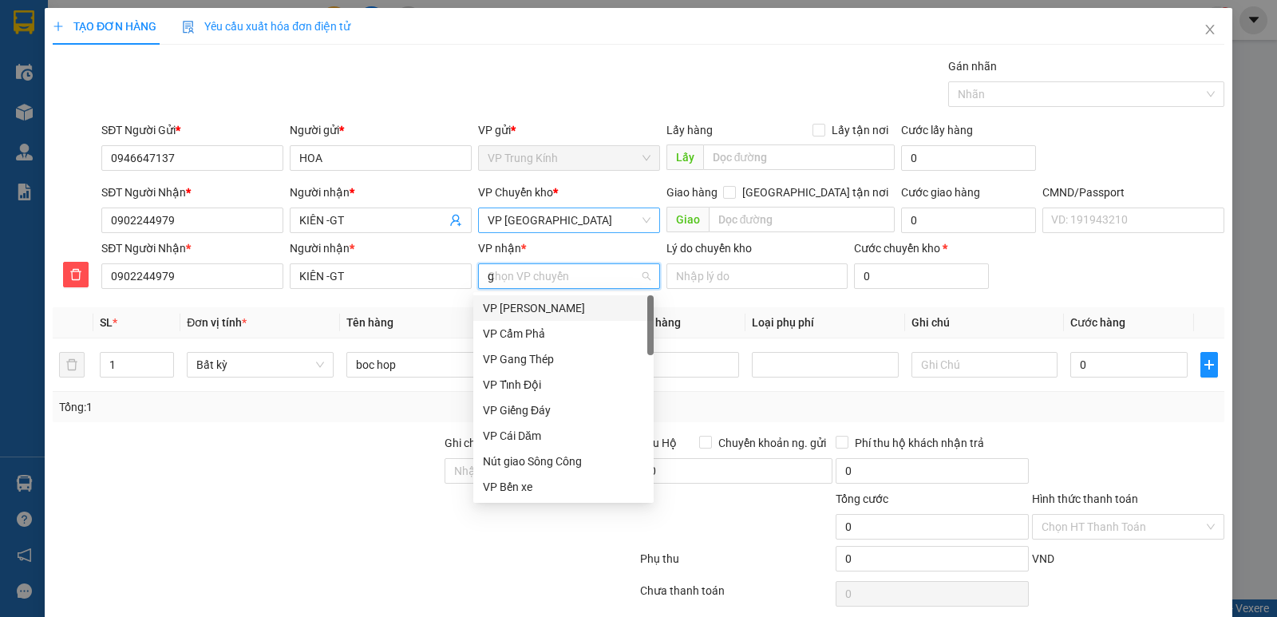
type input "ga"
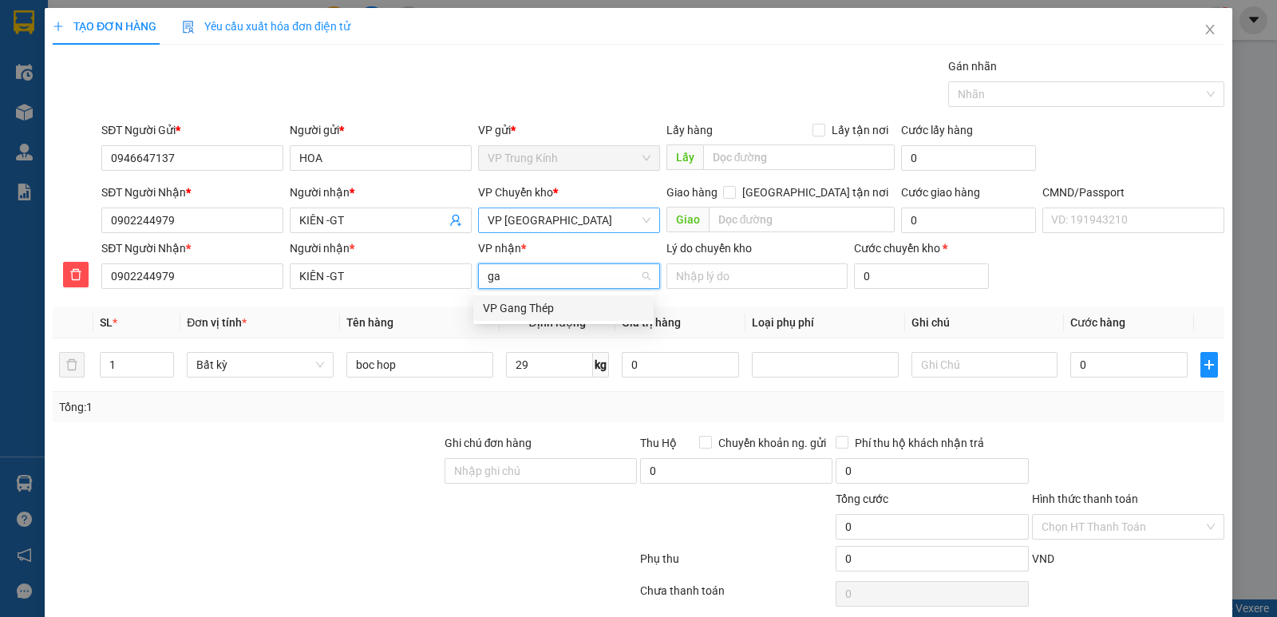
click at [528, 314] on div "VP Gang Thép" at bounding box center [563, 308] width 161 height 18
click at [564, 375] on input "29" at bounding box center [549, 365] width 87 height 26
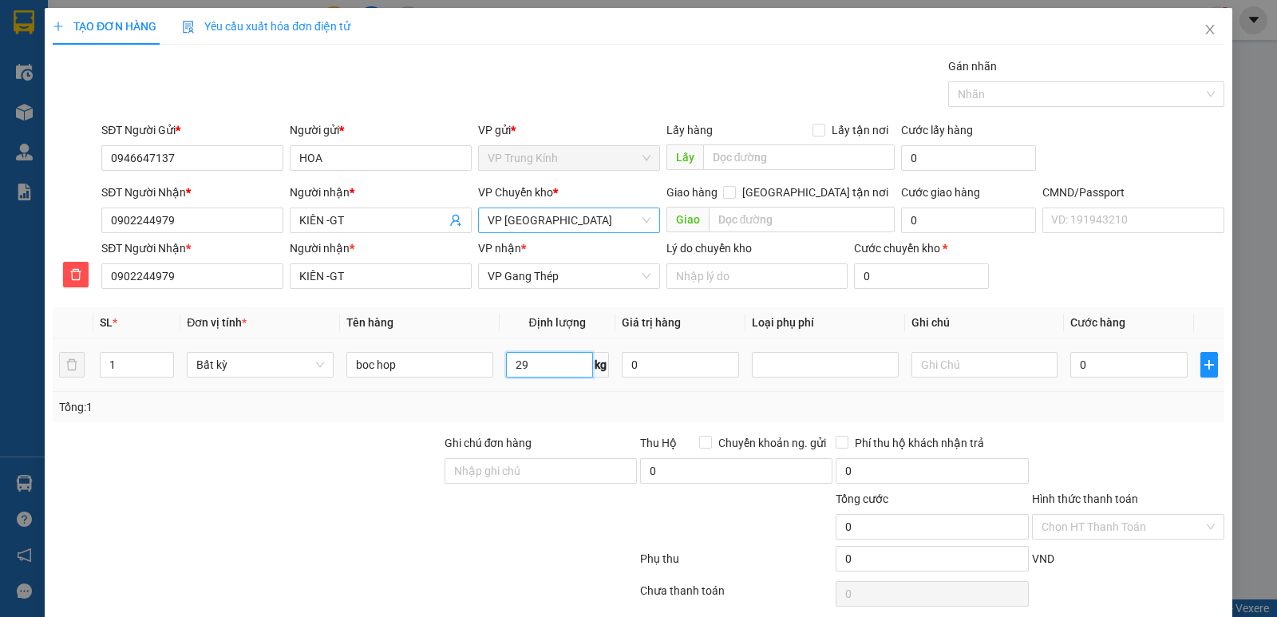
click at [564, 375] on input "29" at bounding box center [549, 365] width 87 height 26
type input "0"
click at [970, 373] on input "text" at bounding box center [984, 365] width 147 height 26
type input "14x2"
type input "2"
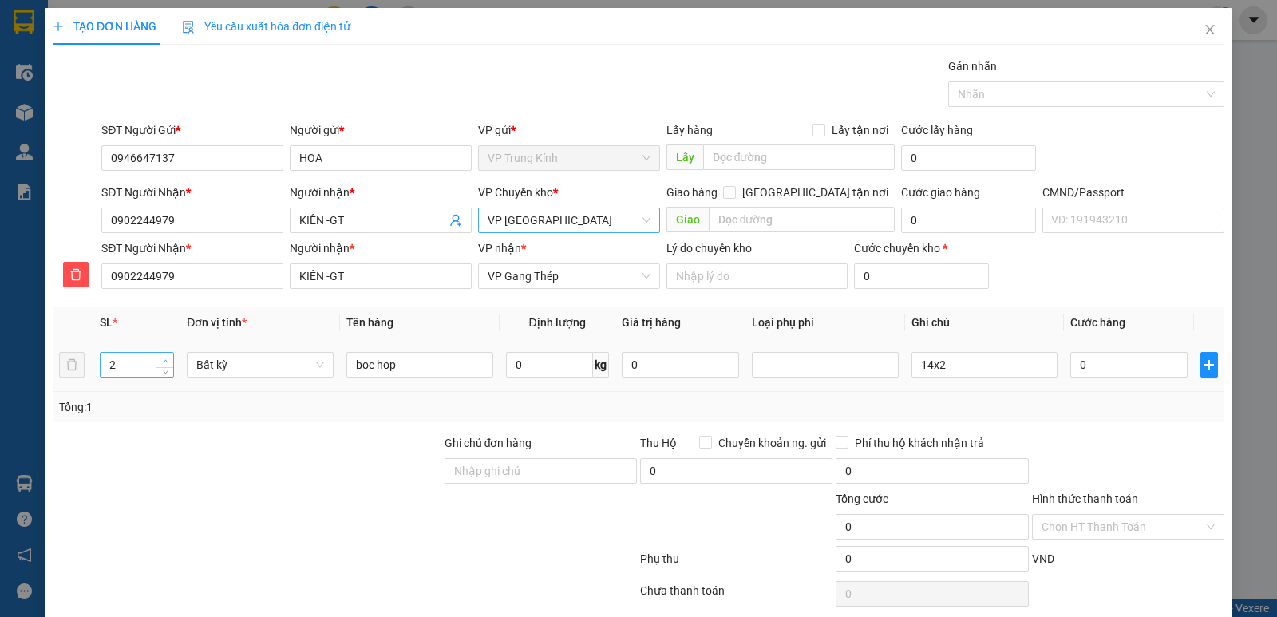
click at [163, 358] on icon "up" at bounding box center [166, 361] width 6 height 6
click at [1092, 373] on input "0" at bounding box center [1128, 365] width 117 height 26
click at [414, 358] on input "boc hop" at bounding box center [419, 365] width 147 height 26
type input "boc hop tb điện"
click at [1112, 370] on input "0" at bounding box center [1128, 365] width 117 height 26
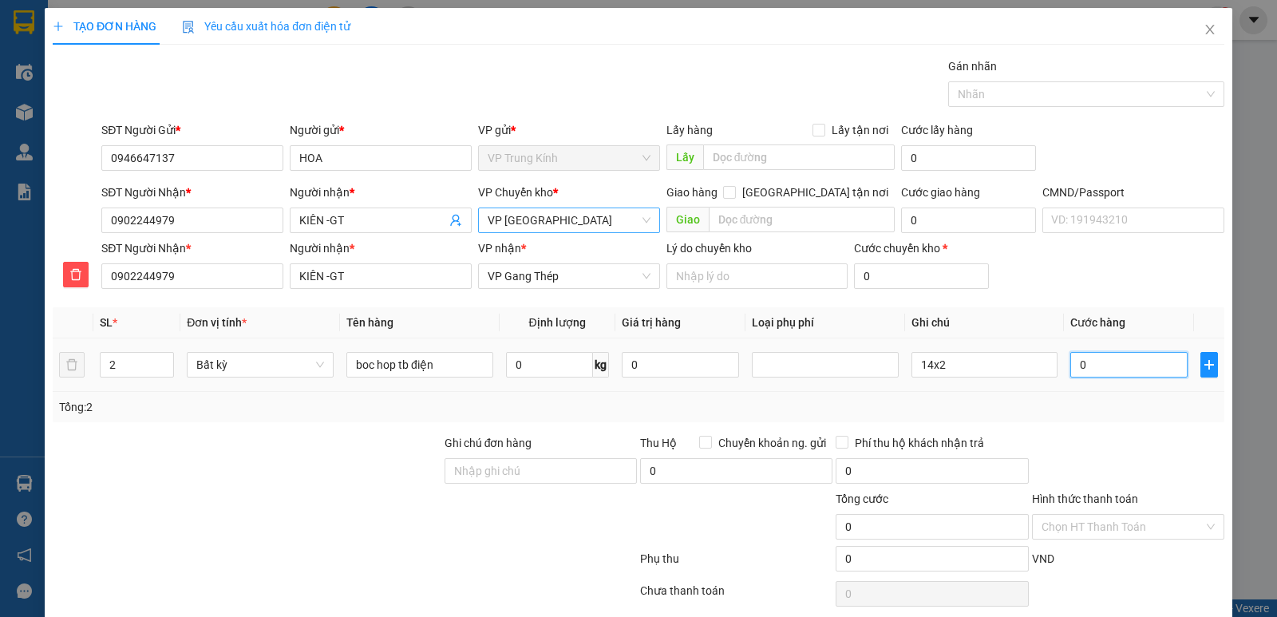
type input "9"
type input "90"
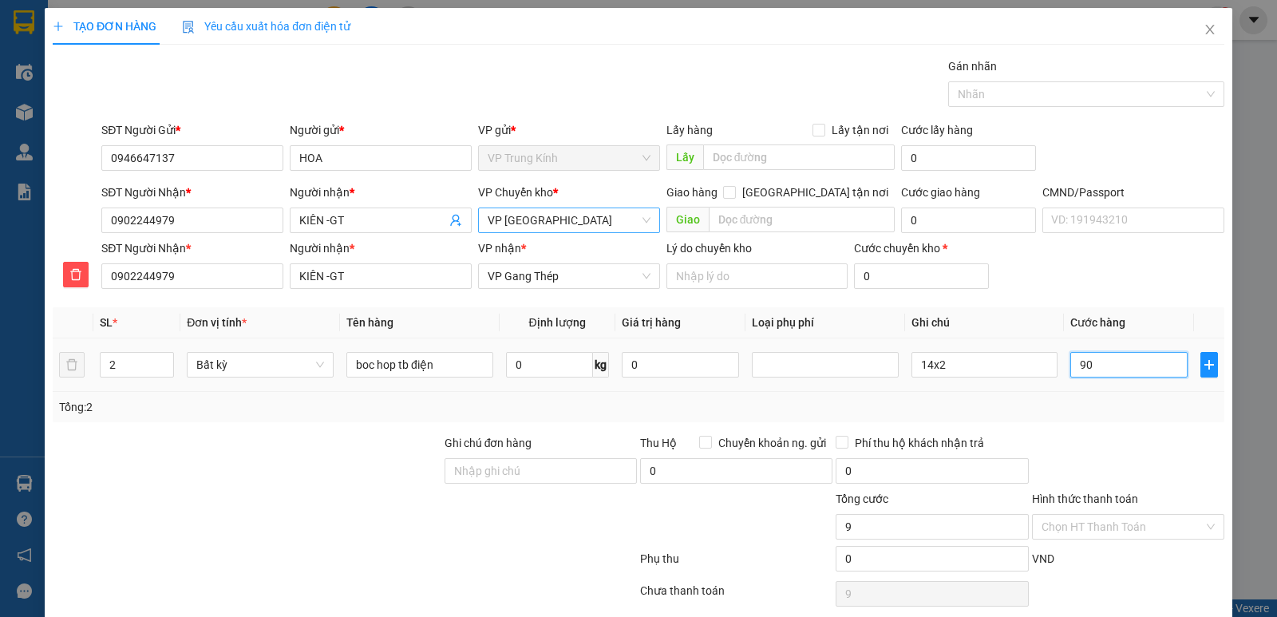
type input "90"
type input "900"
type input "9.000"
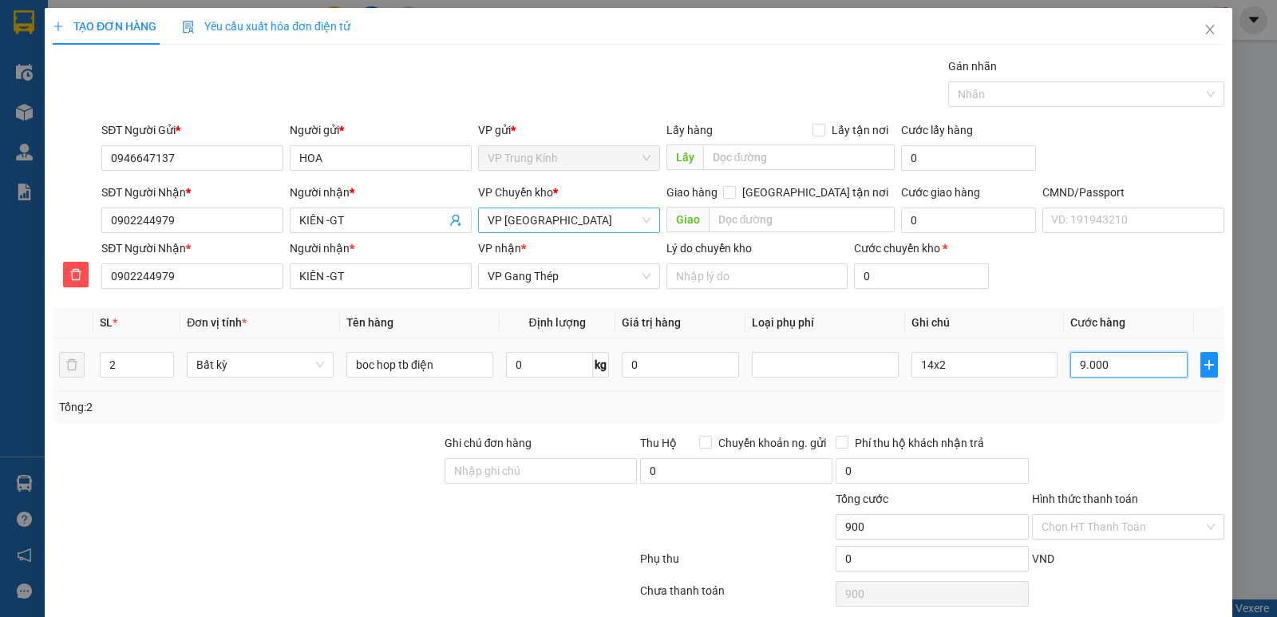
type input "9.000"
type input "90.000"
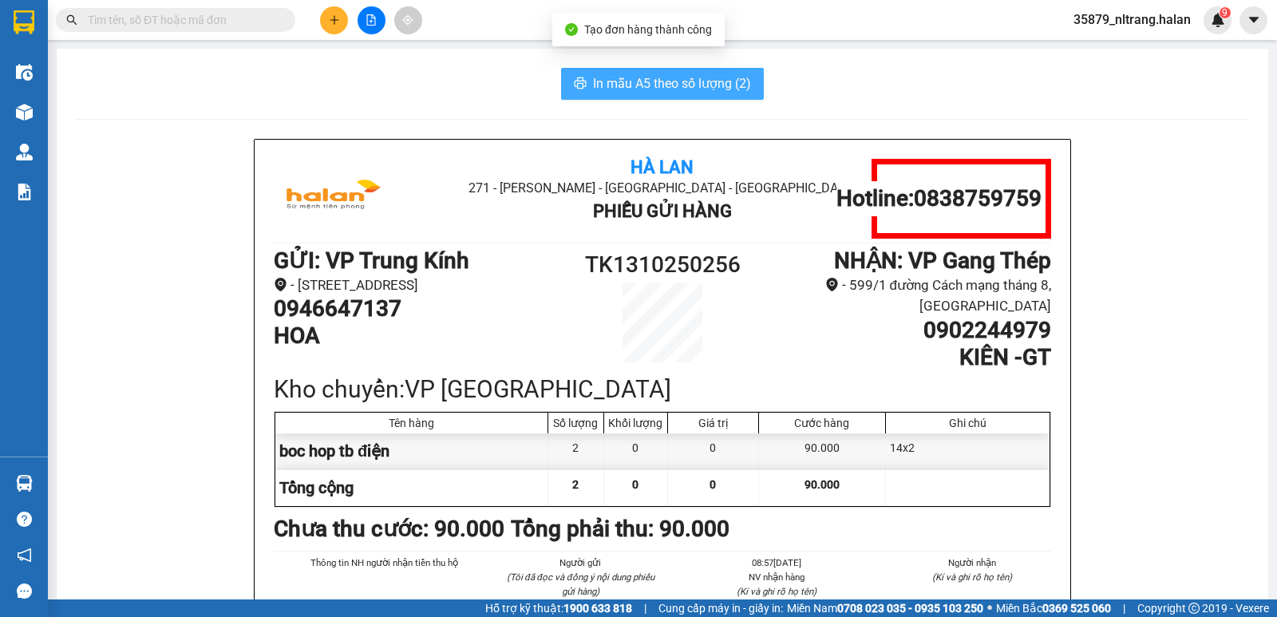
click at [666, 91] on span "In mẫu A5 theo số lượng (2)" at bounding box center [672, 83] width 158 height 20
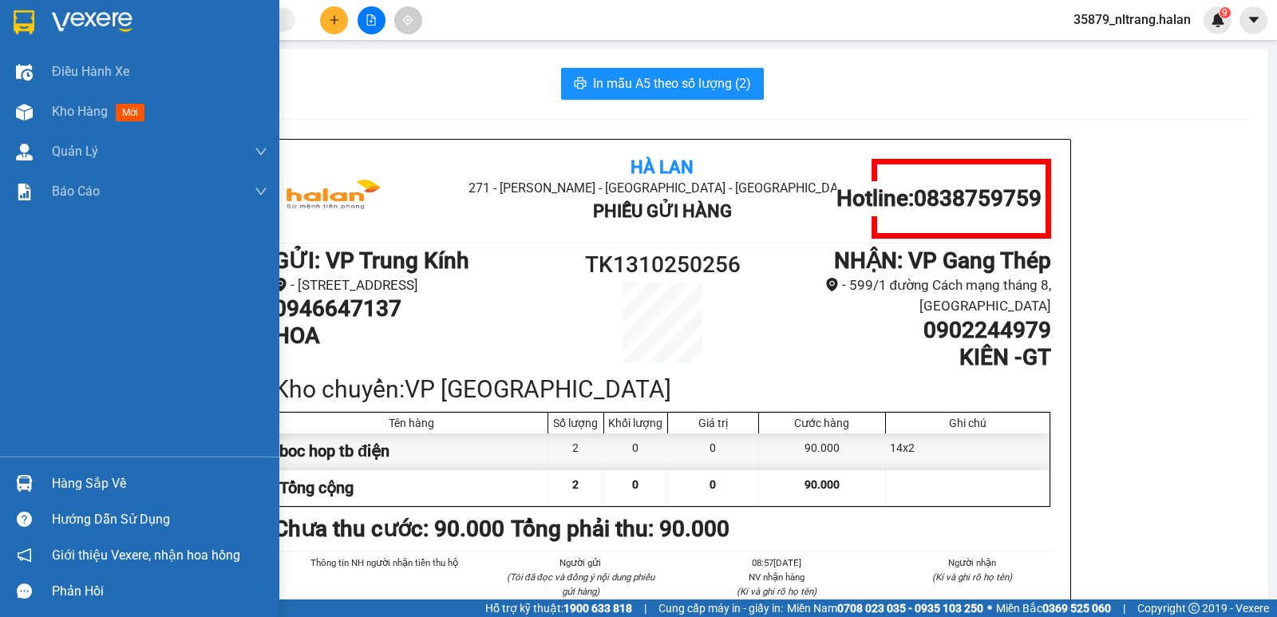
click at [29, 475] on img at bounding box center [24, 483] width 17 height 17
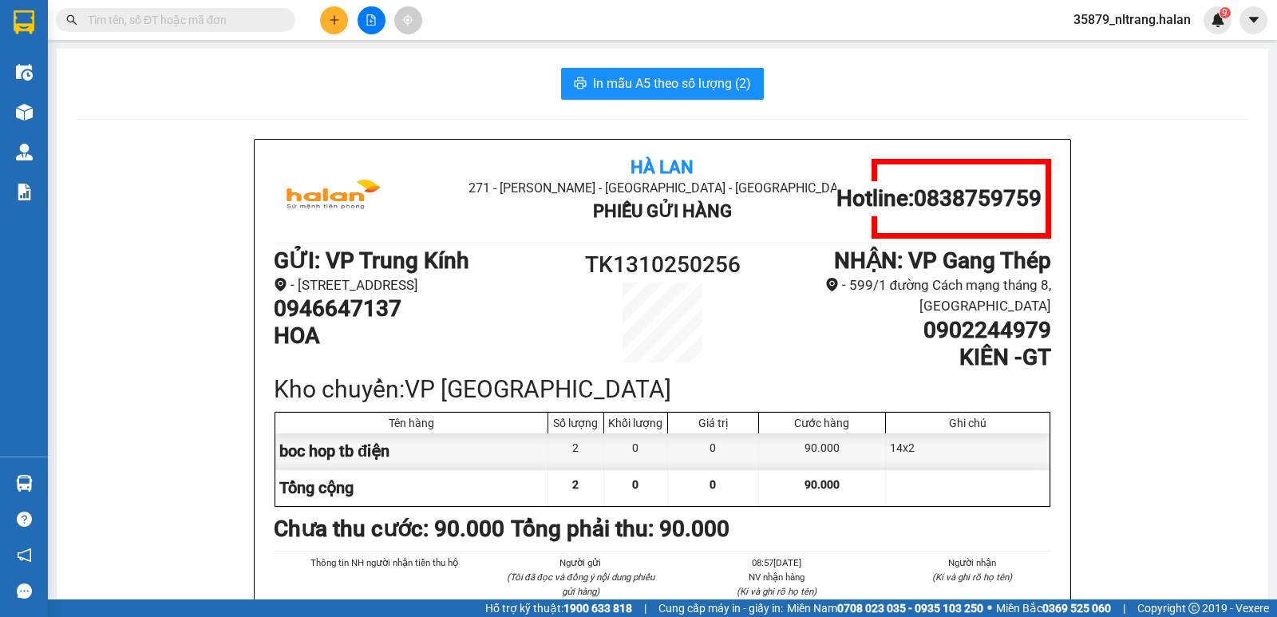
click at [158, 214] on section "Kết quả tìm kiếm ( 10000 ) Bộ lọc Mã ĐH Trạng thái Món hàng Thu hộ Tổng cước Ch…" at bounding box center [638, 308] width 1277 height 617
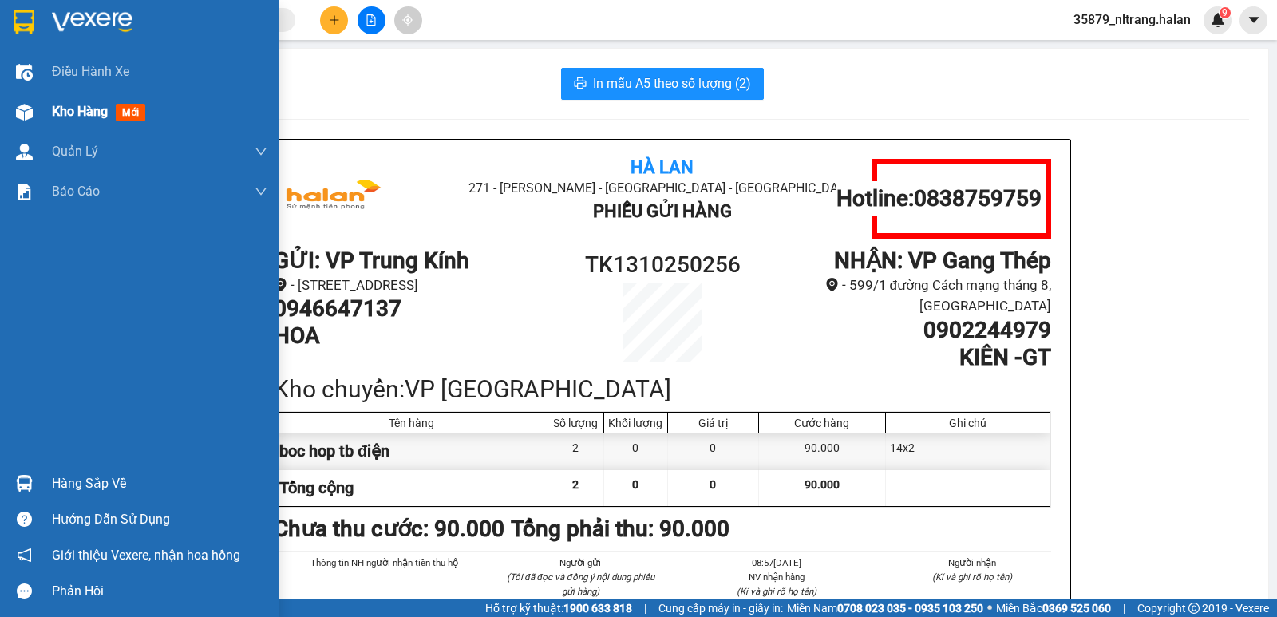
click at [17, 106] on img at bounding box center [24, 112] width 17 height 17
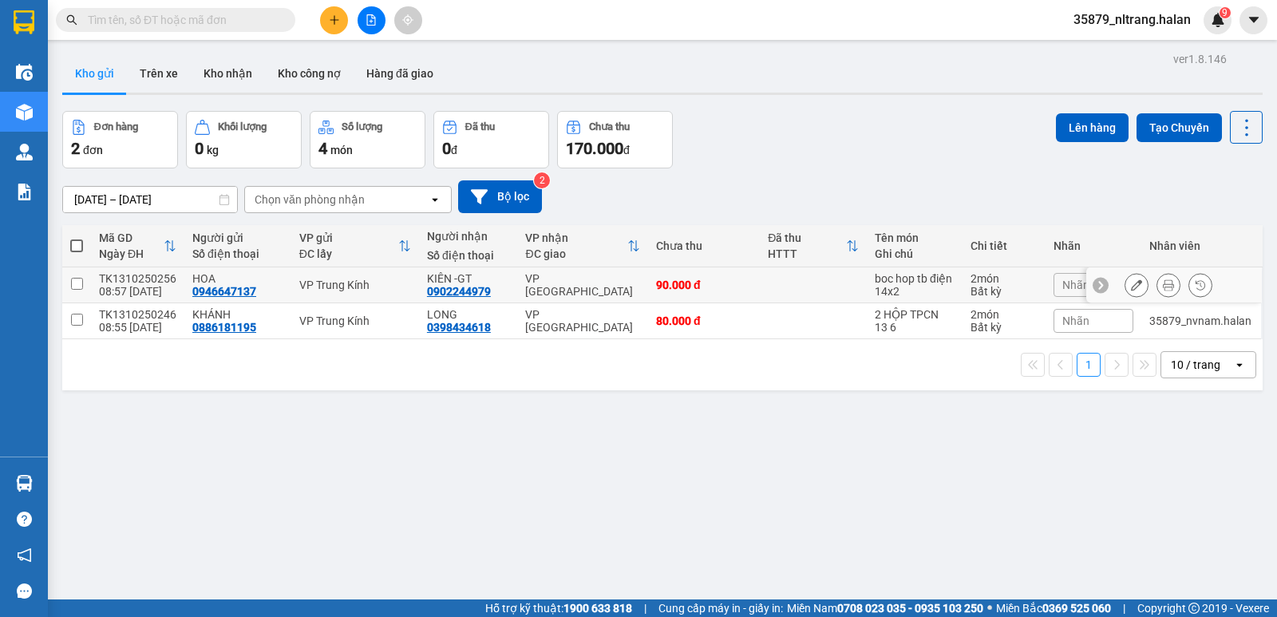
click at [1125, 281] on button at bounding box center [1136, 285] width 22 height 28
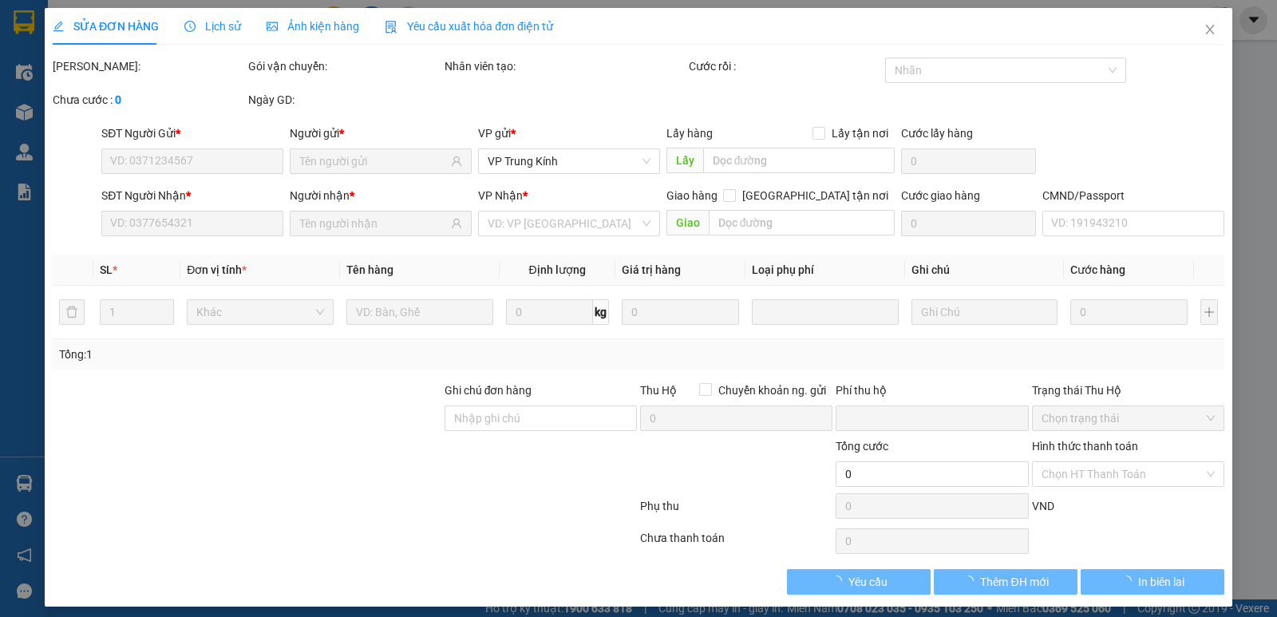
type input "0946647137"
type input "0902244979"
type input "0"
type input "90.000"
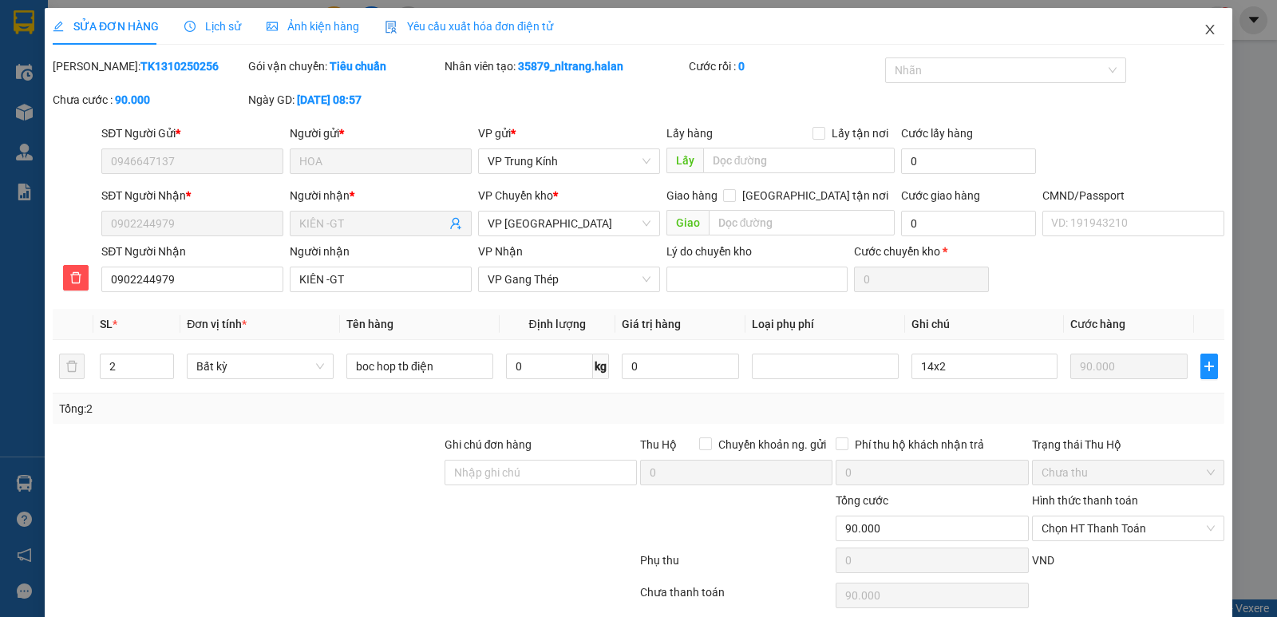
click at [1203, 31] on icon "close" at bounding box center [1209, 29] width 13 height 13
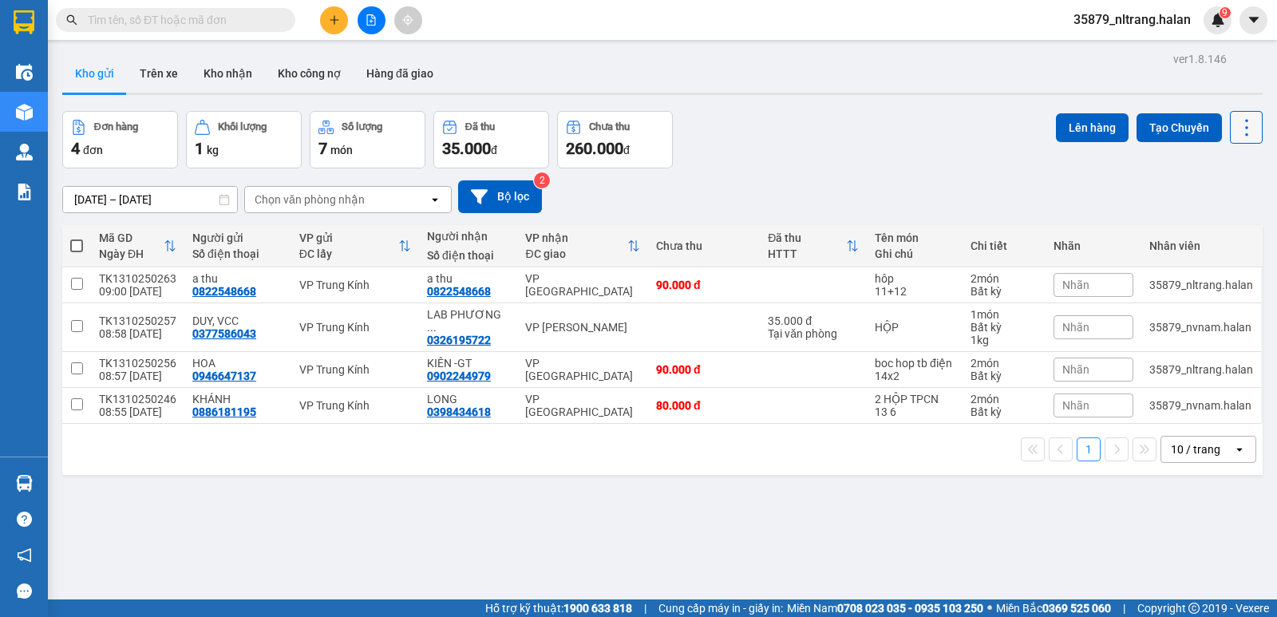
click at [1246, 124] on button at bounding box center [1246, 127] width 33 height 33
click at [1216, 233] on span "Làm mới" at bounding box center [1212, 228] width 44 height 16
click at [337, 19] on icon "plus" at bounding box center [334, 19] width 11 height 11
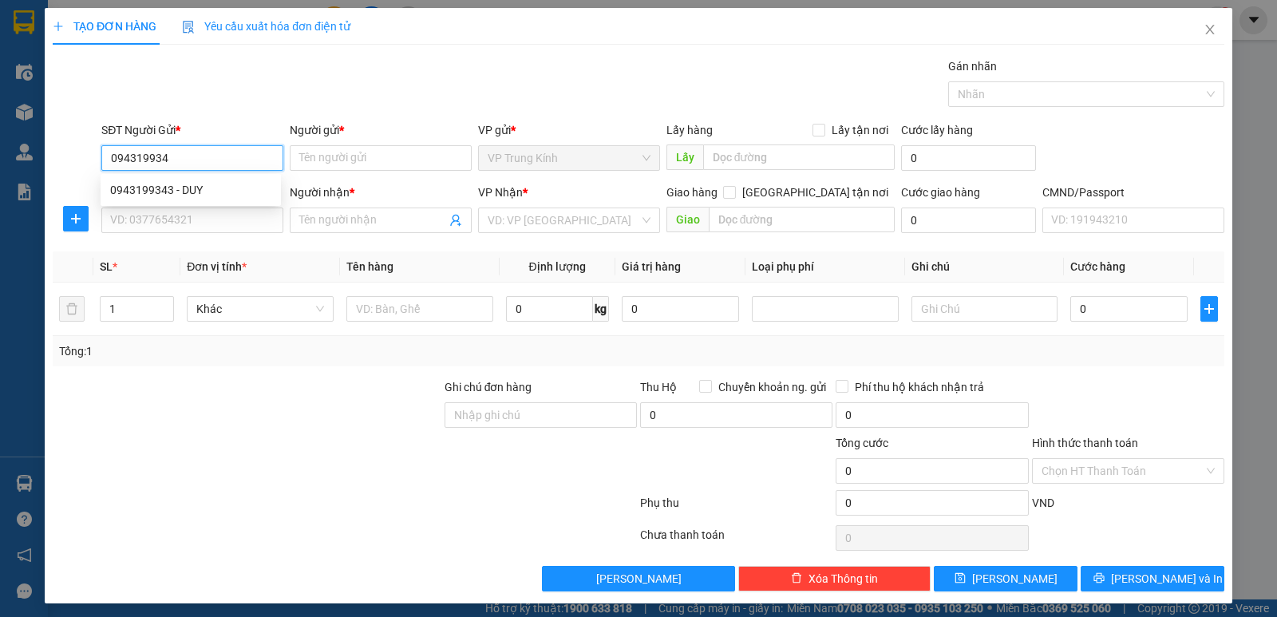
type input "0943199343"
click at [207, 191] on div "0943199343 - DUY" at bounding box center [190, 190] width 161 height 18
type input "DUY"
type input "0943199343"
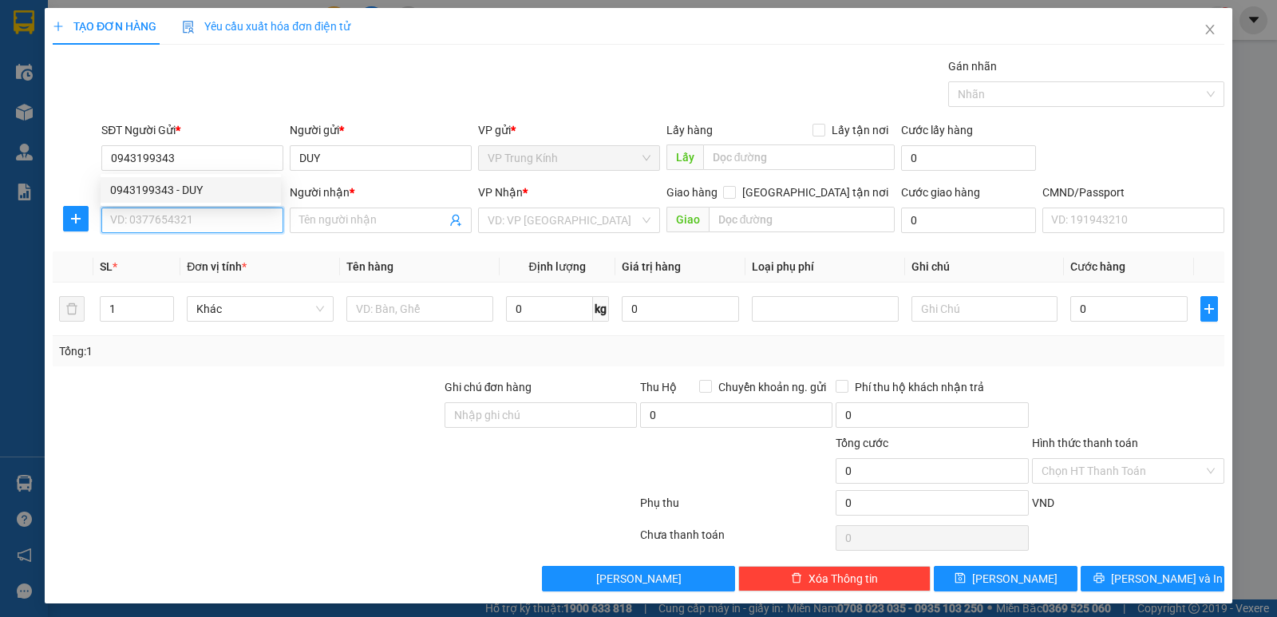
click at [195, 218] on input "SĐT Người Nhận *" at bounding box center [192, 220] width 182 height 26
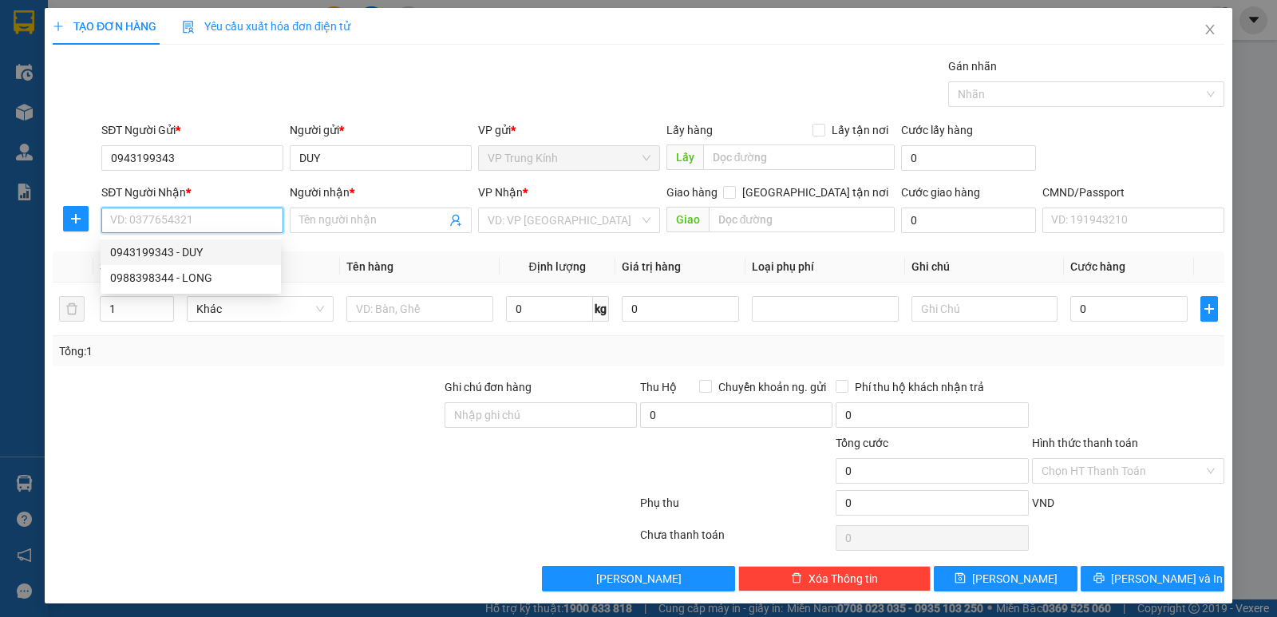
click at [213, 255] on div "0943199343 - DUY" at bounding box center [190, 252] width 161 height 18
type input "0943199343"
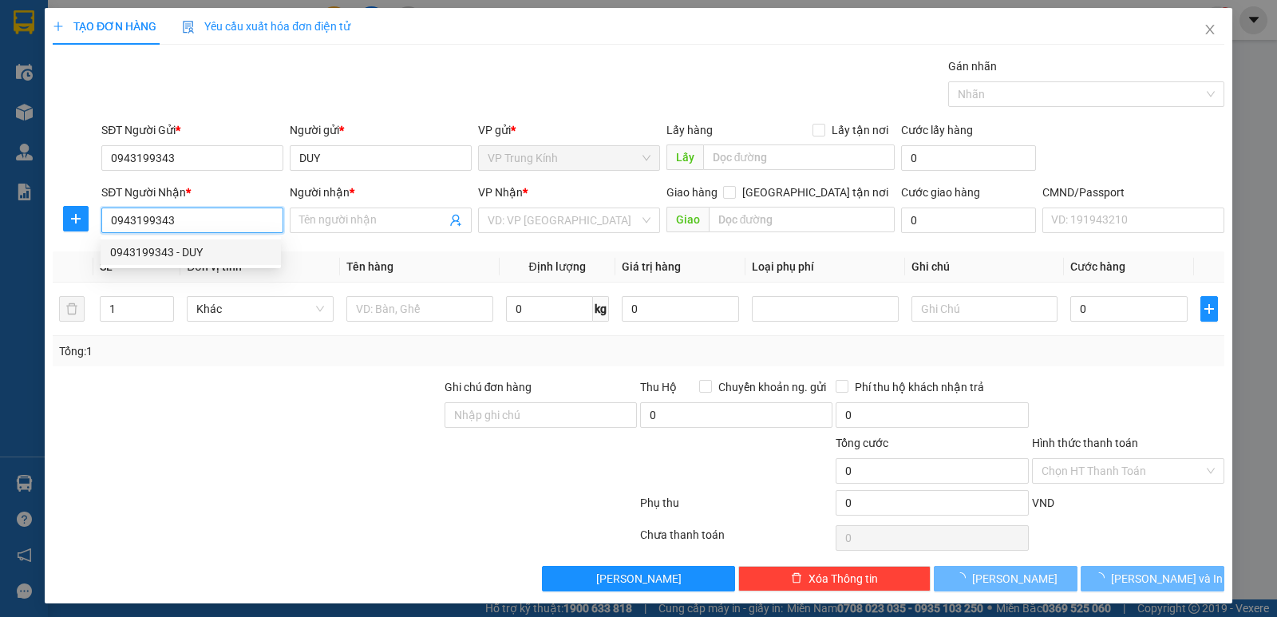
type input "DUY"
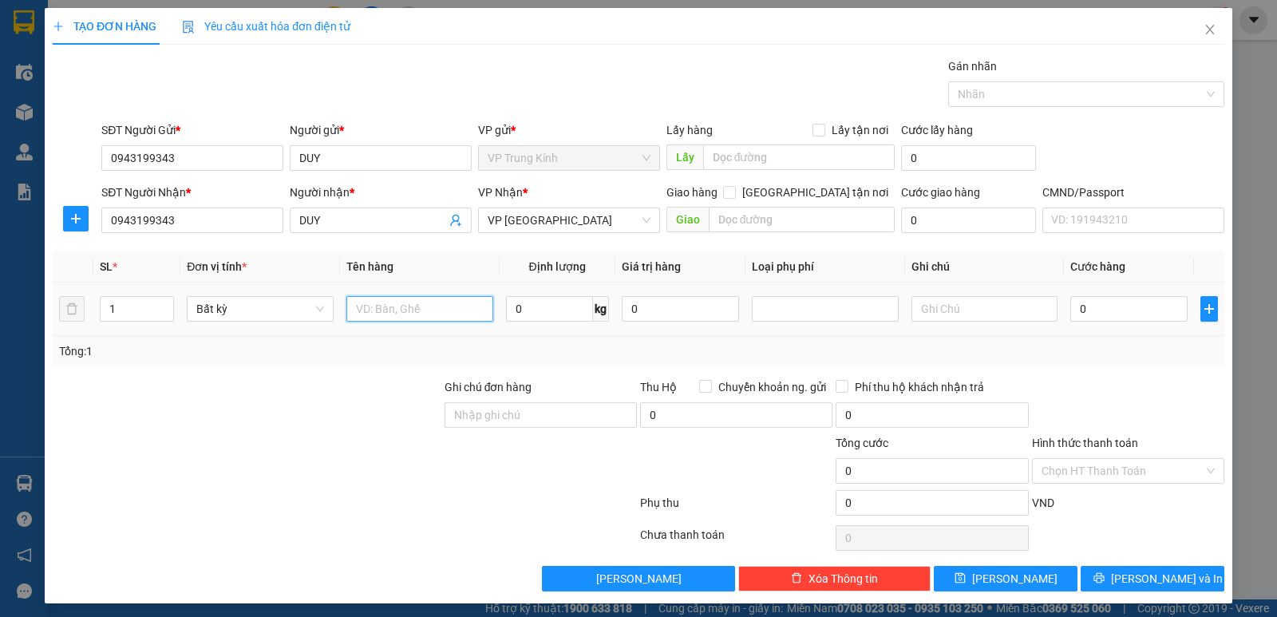
click at [397, 301] on input "text" at bounding box center [419, 309] width 147 height 26
type input "boc hop"
type input "21"
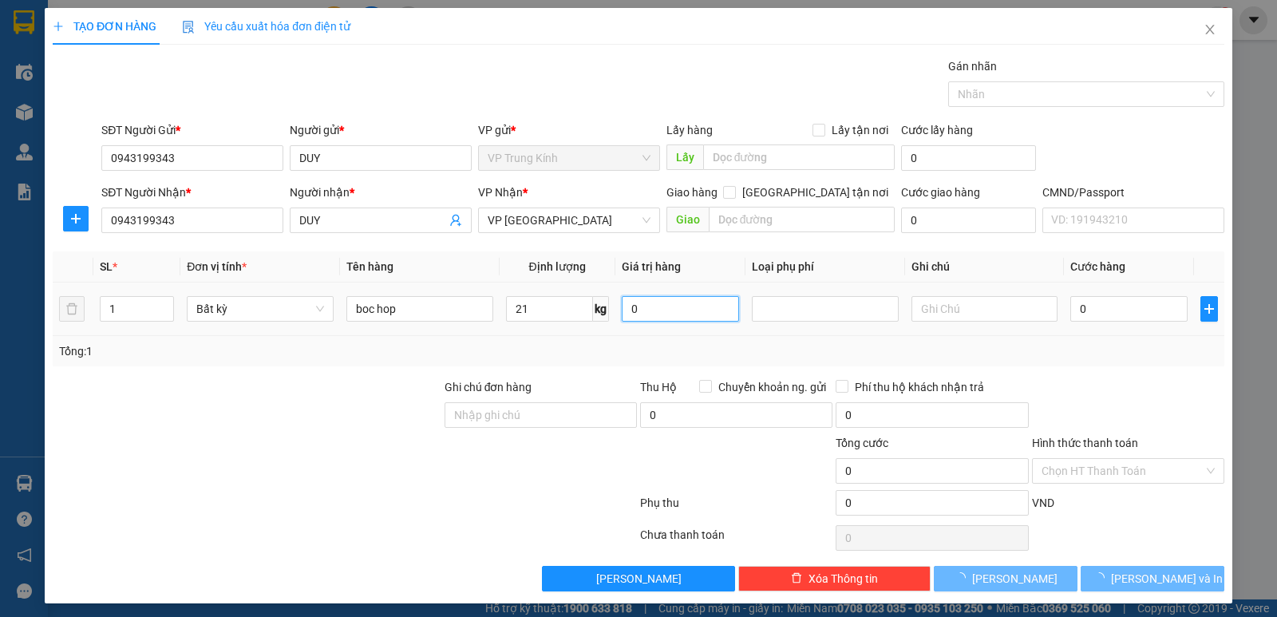
type input "65.000"
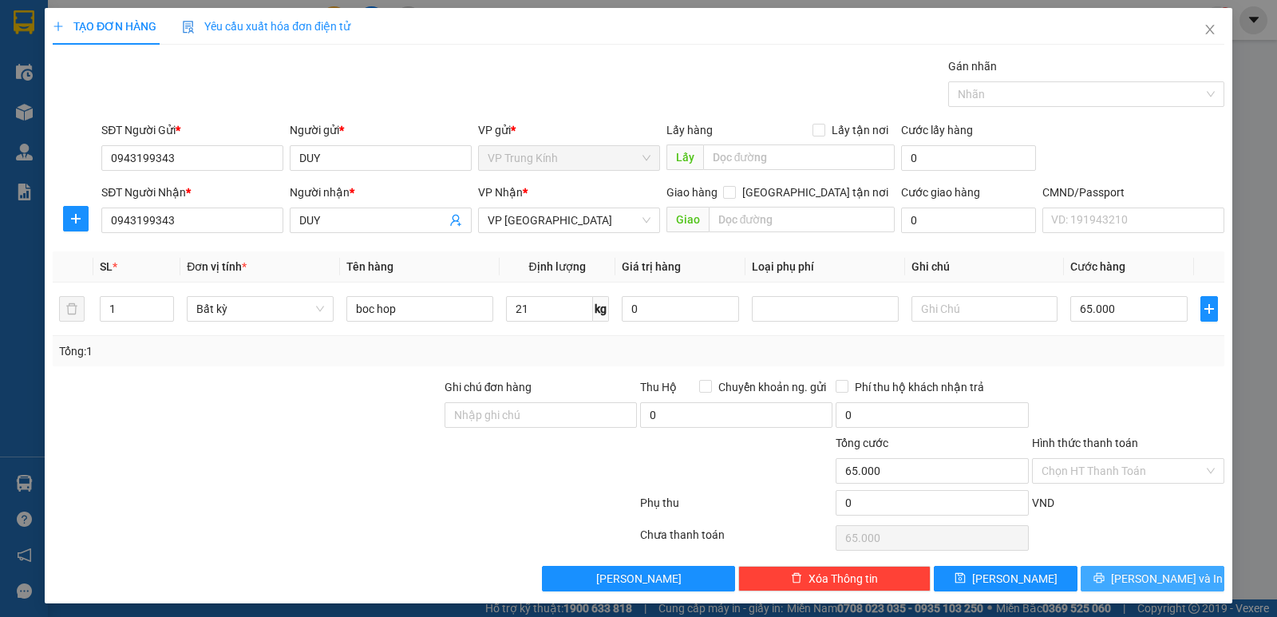
click at [1143, 570] on span "[PERSON_NAME] và In" at bounding box center [1167, 579] width 112 height 18
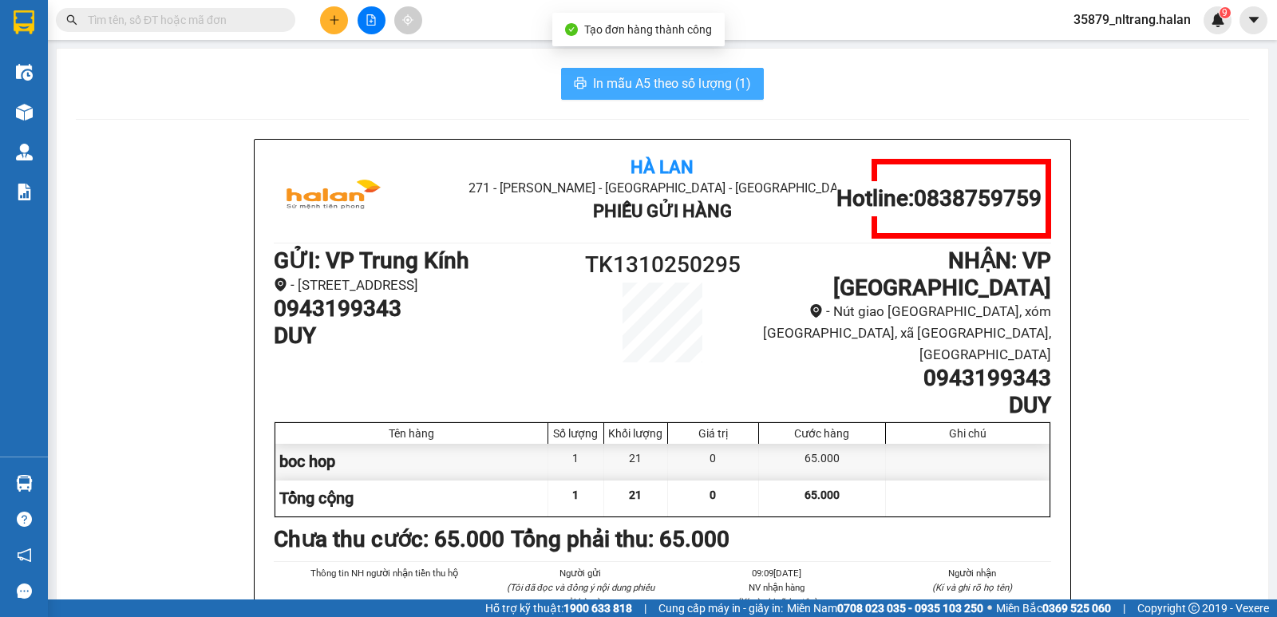
click at [646, 95] on button "In mẫu A5 theo số lượng (1)" at bounding box center [662, 84] width 203 height 32
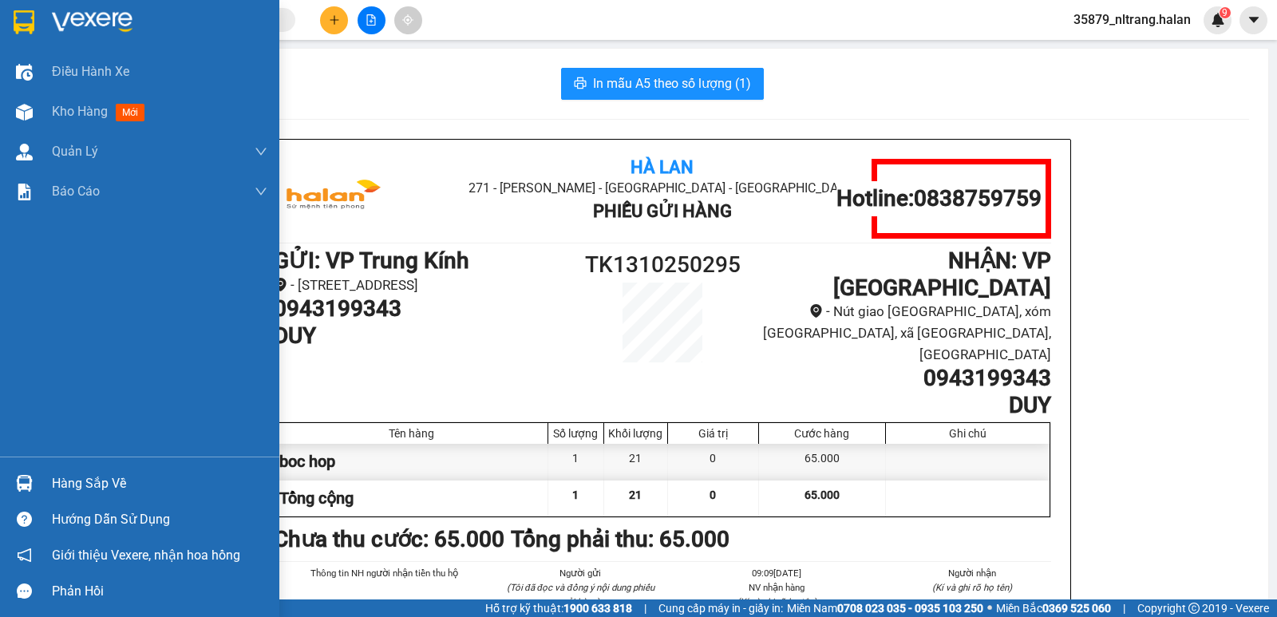
click at [62, 489] on div "Hàng sắp về" at bounding box center [159, 484] width 215 height 24
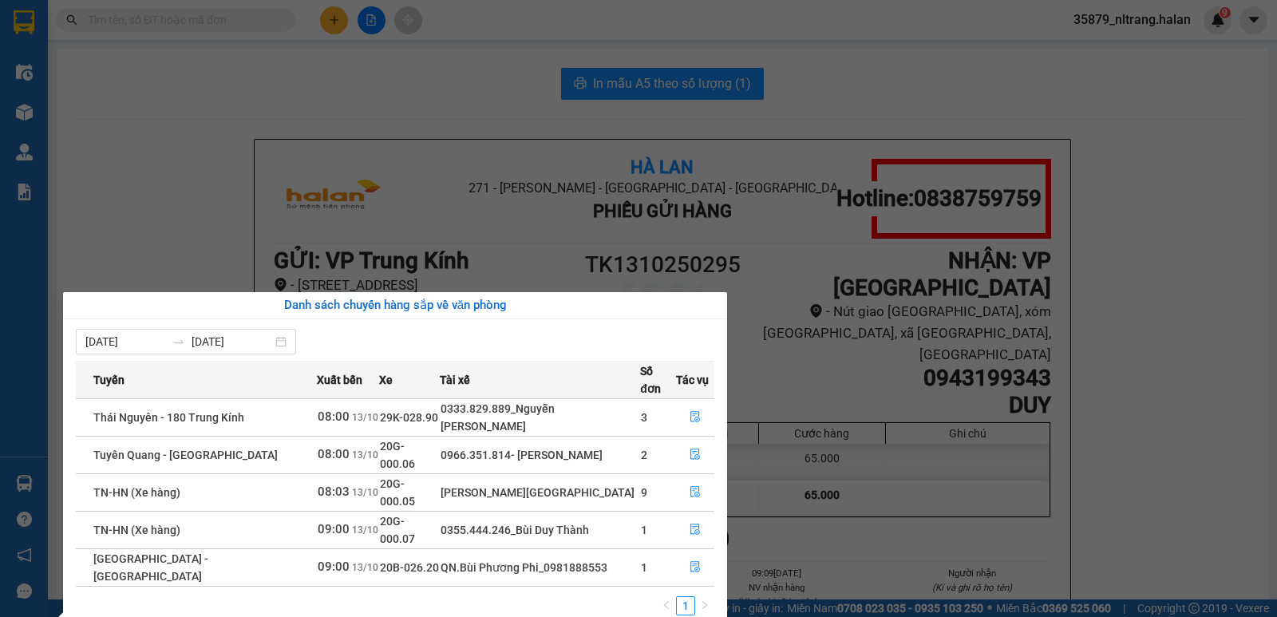
click at [338, 23] on section "Kết quả tìm kiếm ( 10000 ) Bộ lọc Mã ĐH Trạng thái Món hàng Thu hộ Tổng cước Ch…" at bounding box center [638, 308] width 1277 height 617
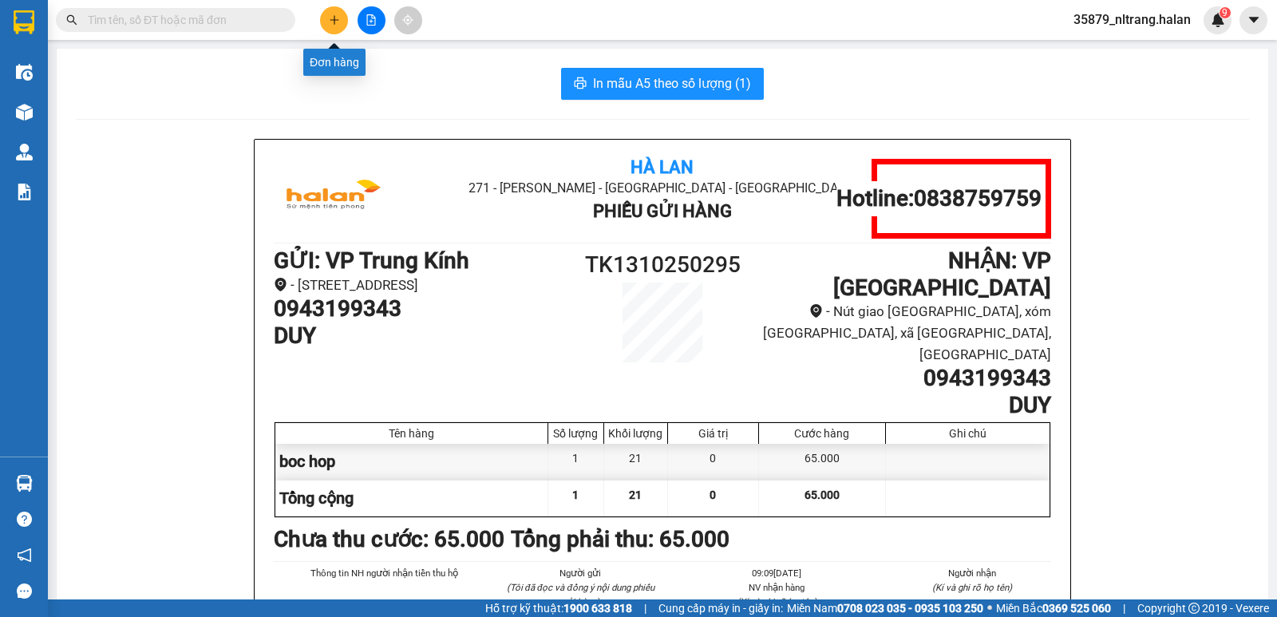
click at [338, 23] on icon "plus" at bounding box center [334, 19] width 11 height 11
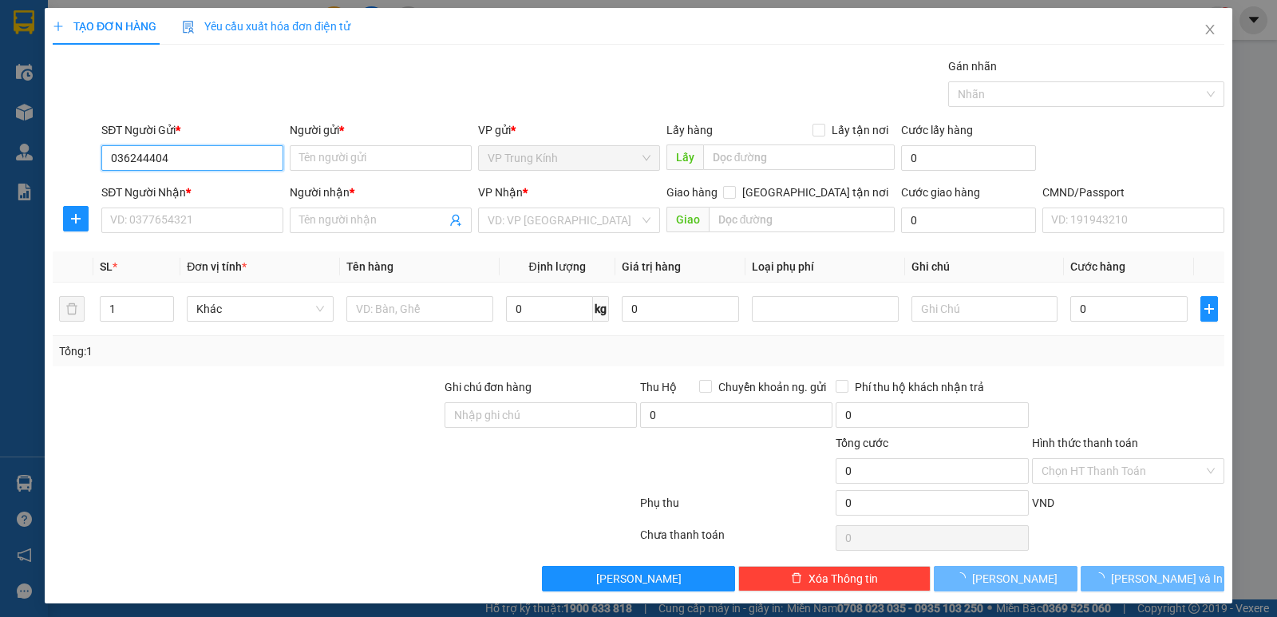
type input "0362444044"
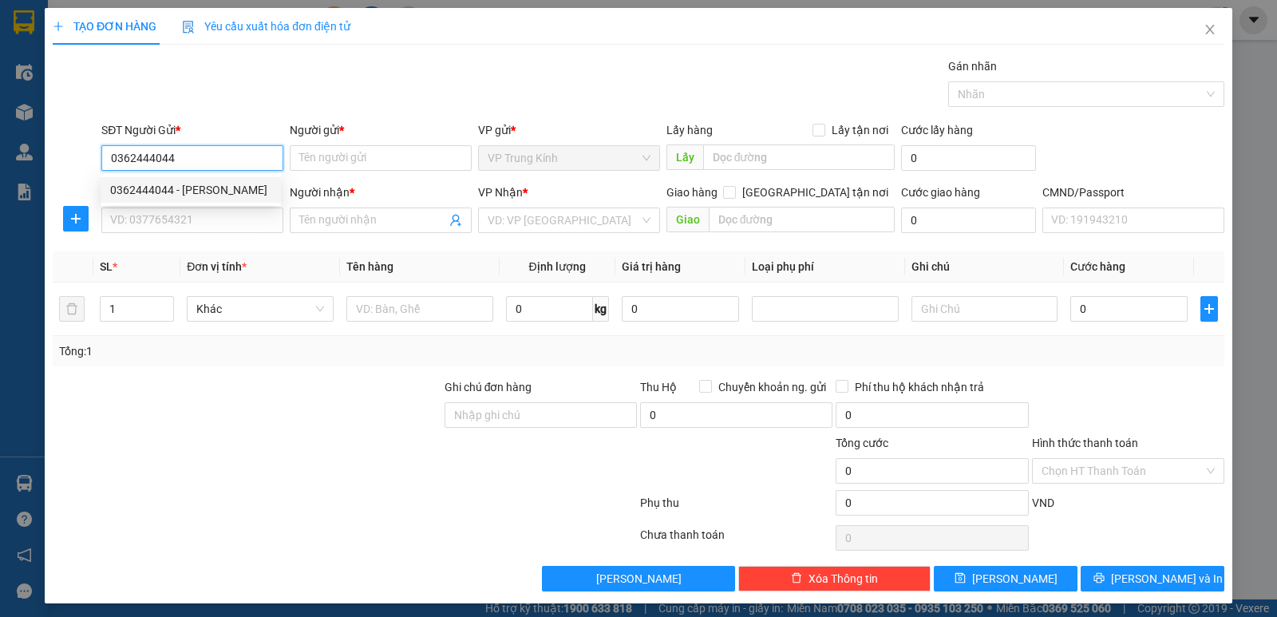
click at [200, 201] on div "0362444044 - [PERSON_NAME]" at bounding box center [191, 190] width 180 height 26
type input "THANH"
type input "0362444044"
click at [198, 221] on input "SĐT Người Nhận *" at bounding box center [192, 220] width 182 height 26
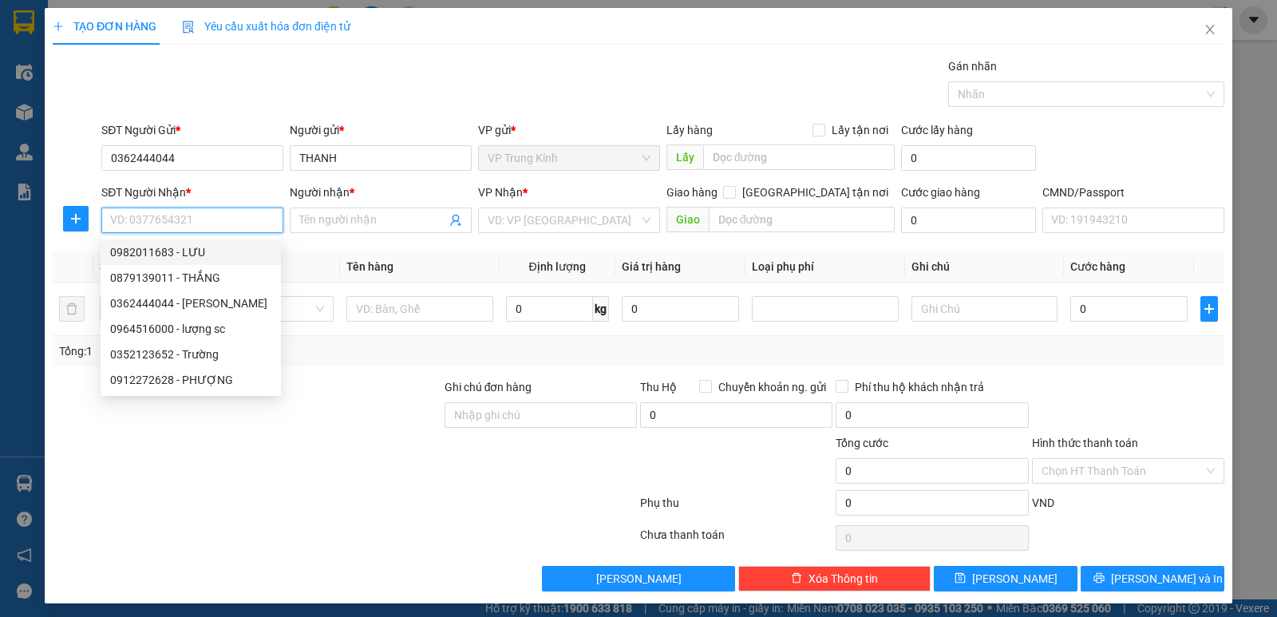
click at [204, 246] on div "0982011683 - LƯU" at bounding box center [190, 252] width 161 height 18
type input "0982011683"
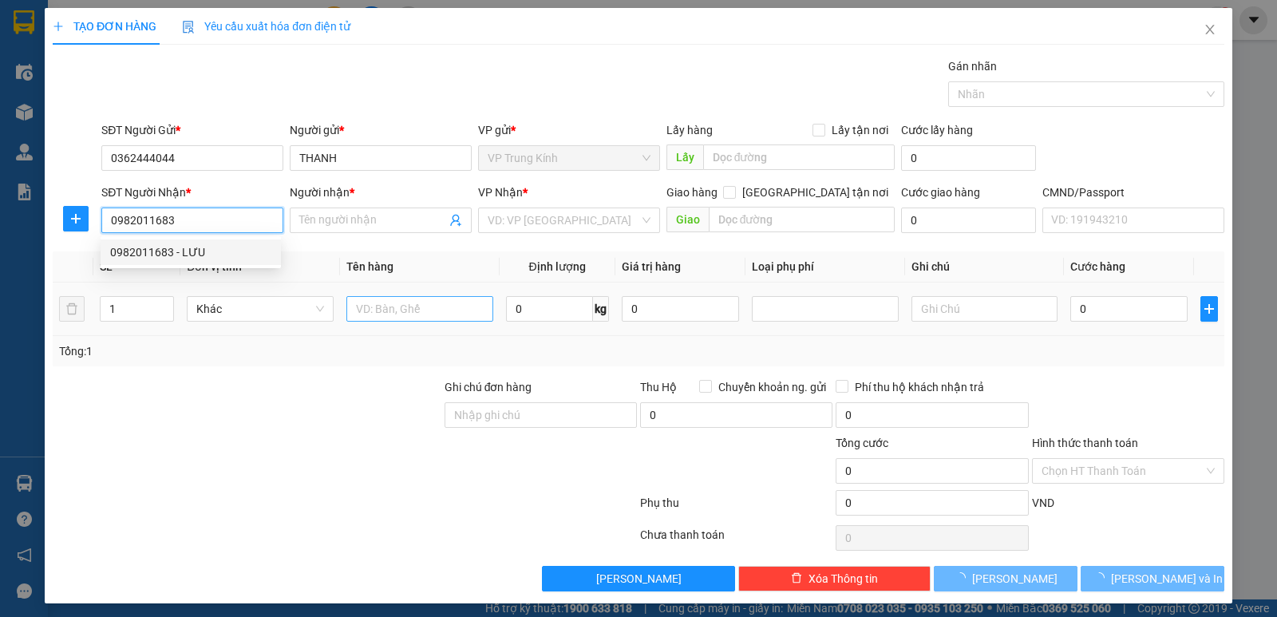
type input "LƯU"
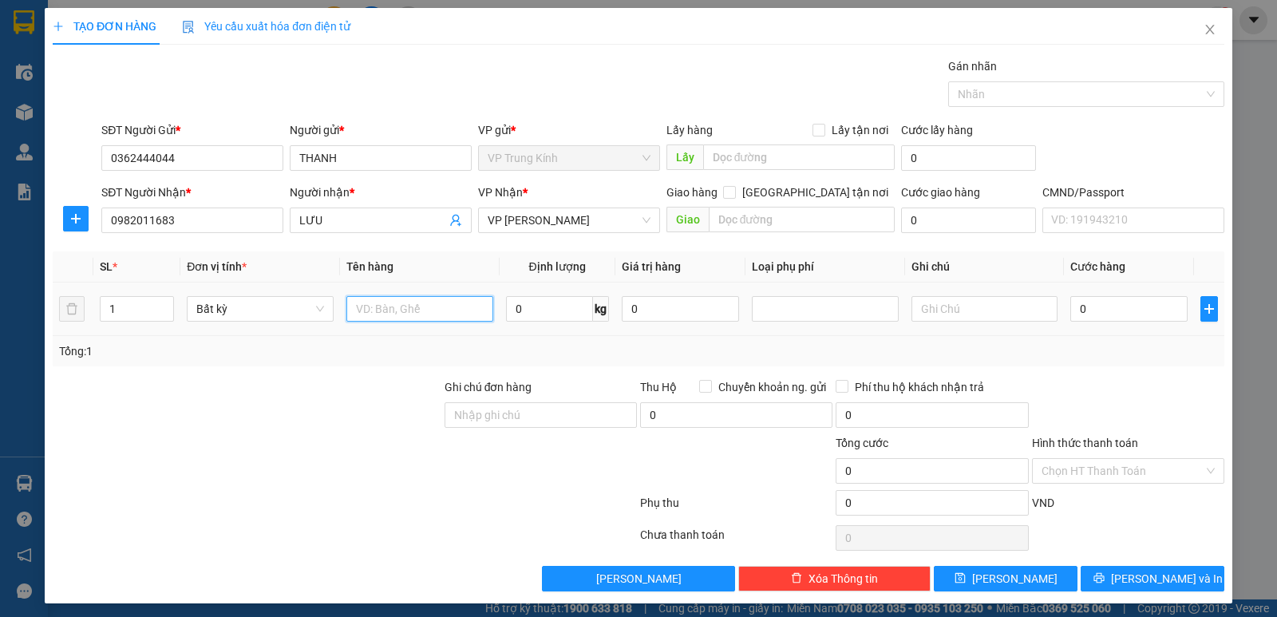
click at [409, 316] on input "text" at bounding box center [419, 309] width 147 height 26
type input "hop đt"
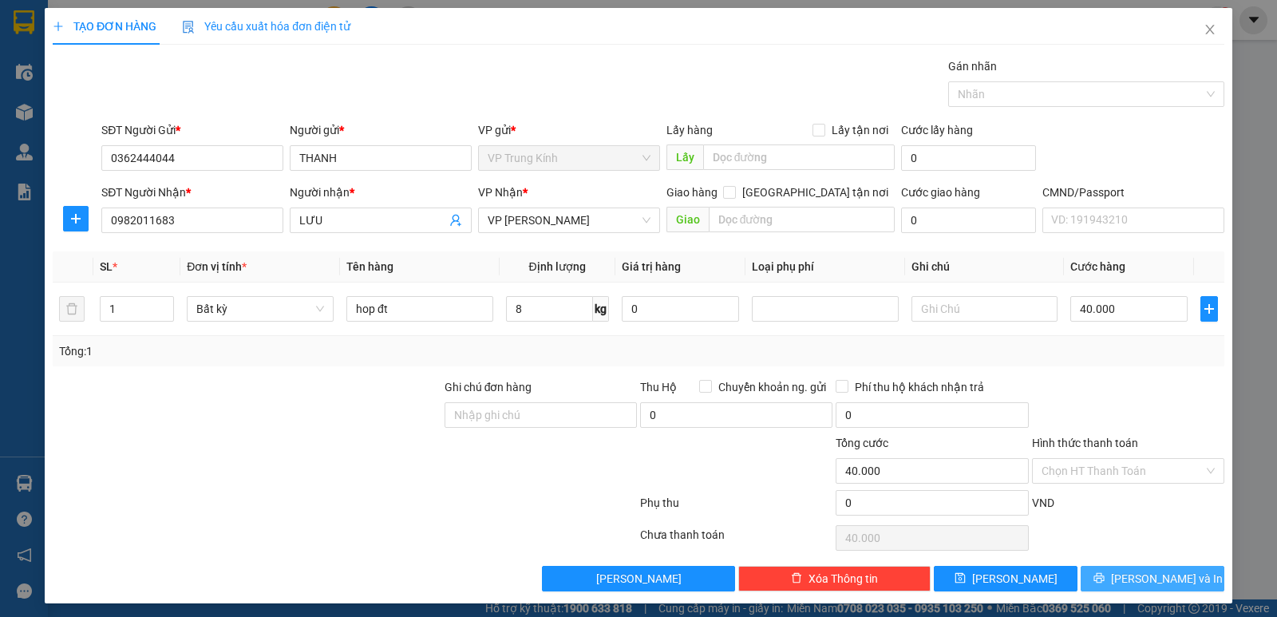
click at [1135, 575] on div "Transit Pickup Surcharge Ids Transit Deliver Surcharge Ids Transit Deliver Surc…" at bounding box center [638, 324] width 1171 height 534
click at [1131, 581] on span "[PERSON_NAME] và In" at bounding box center [1167, 579] width 112 height 18
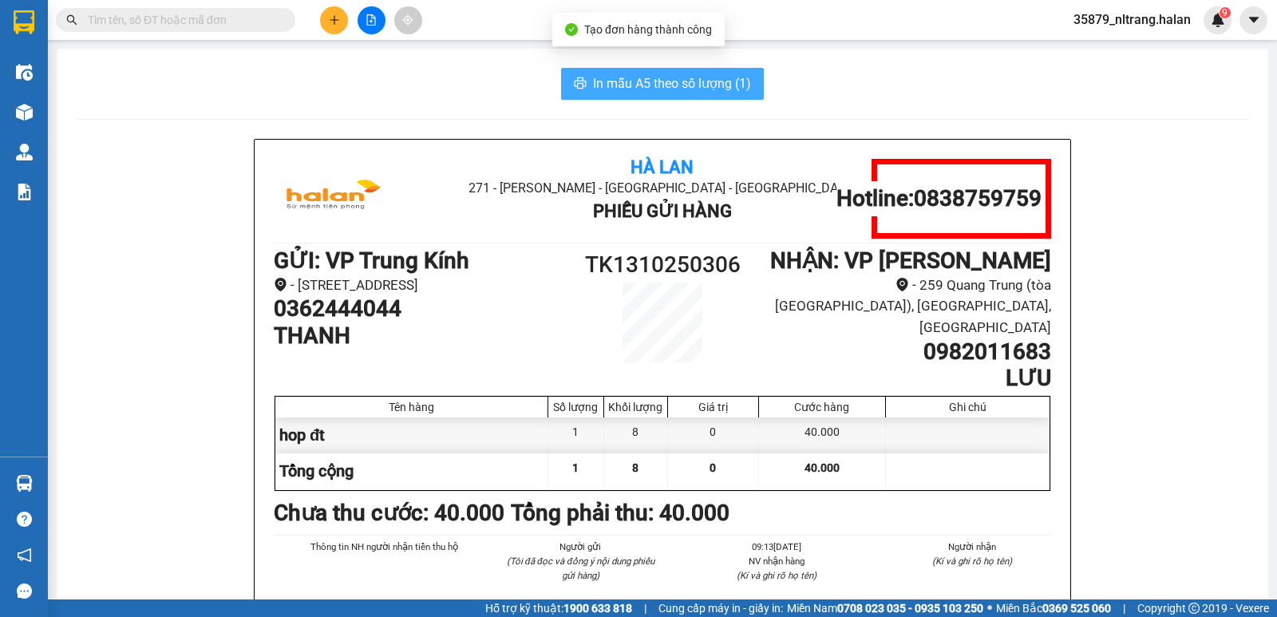
click at [642, 83] on span "In mẫu A5 theo số lượng (1)" at bounding box center [672, 83] width 158 height 20
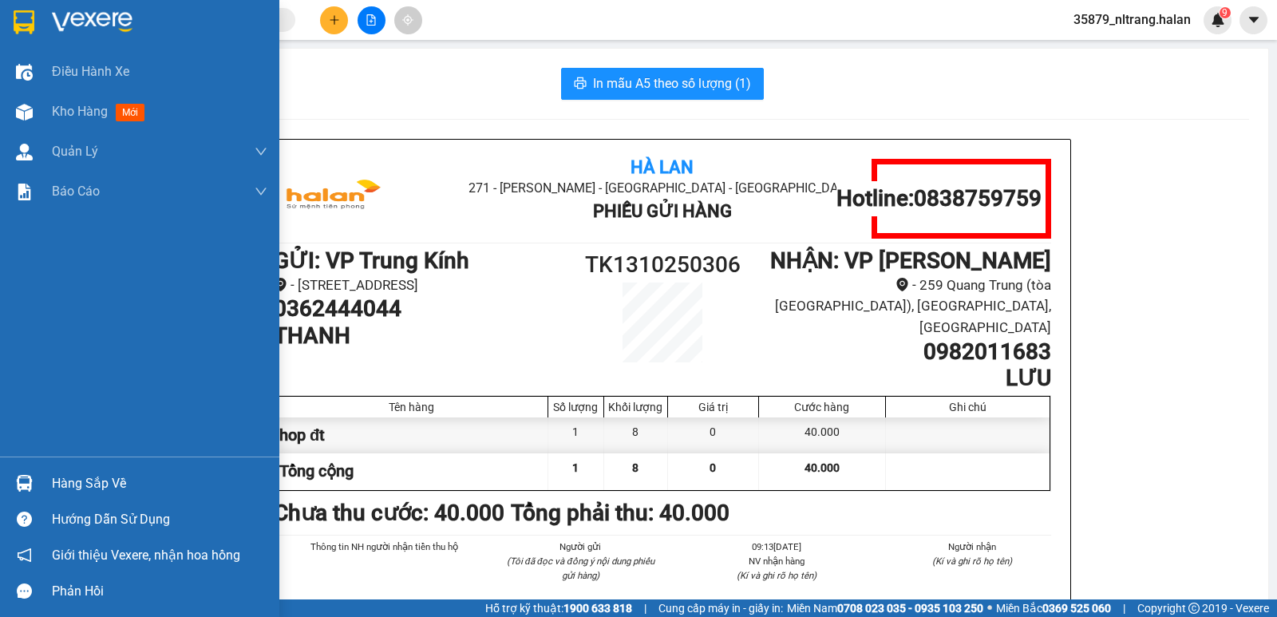
click at [22, 482] on img at bounding box center [24, 483] width 17 height 17
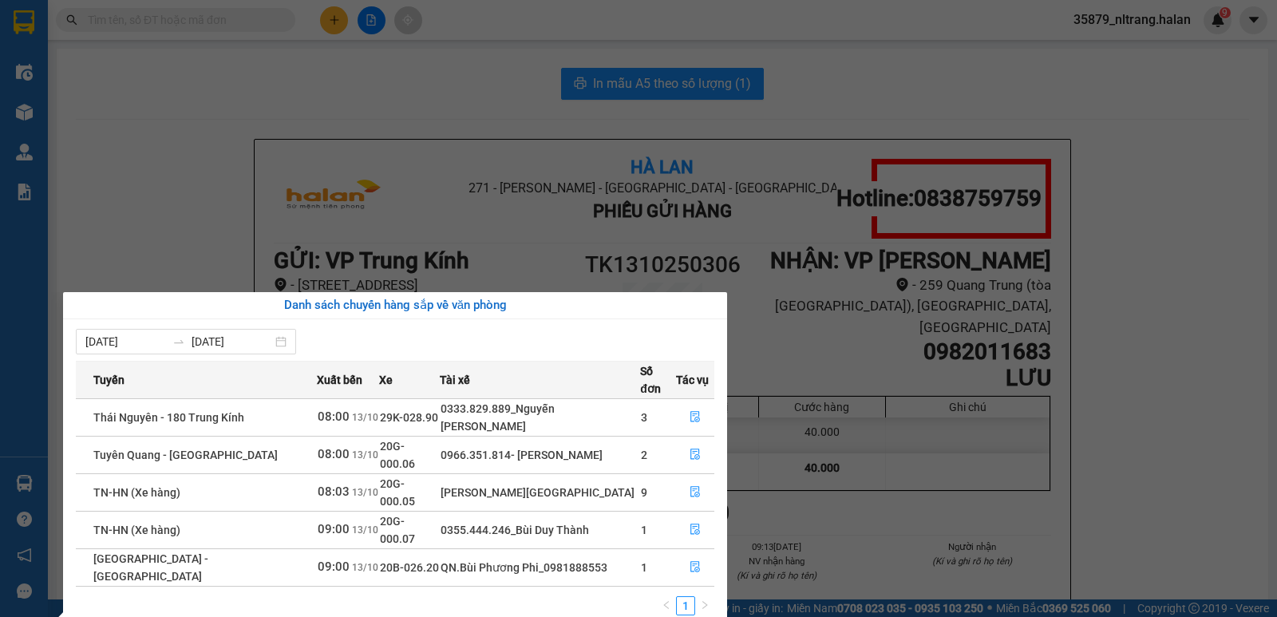
click at [136, 219] on section "Kết quả tìm kiếm ( 10000 ) Bộ lọc Mã ĐH Trạng thái Món hàng Thu hộ Tổng cước Ch…" at bounding box center [638, 308] width 1277 height 617
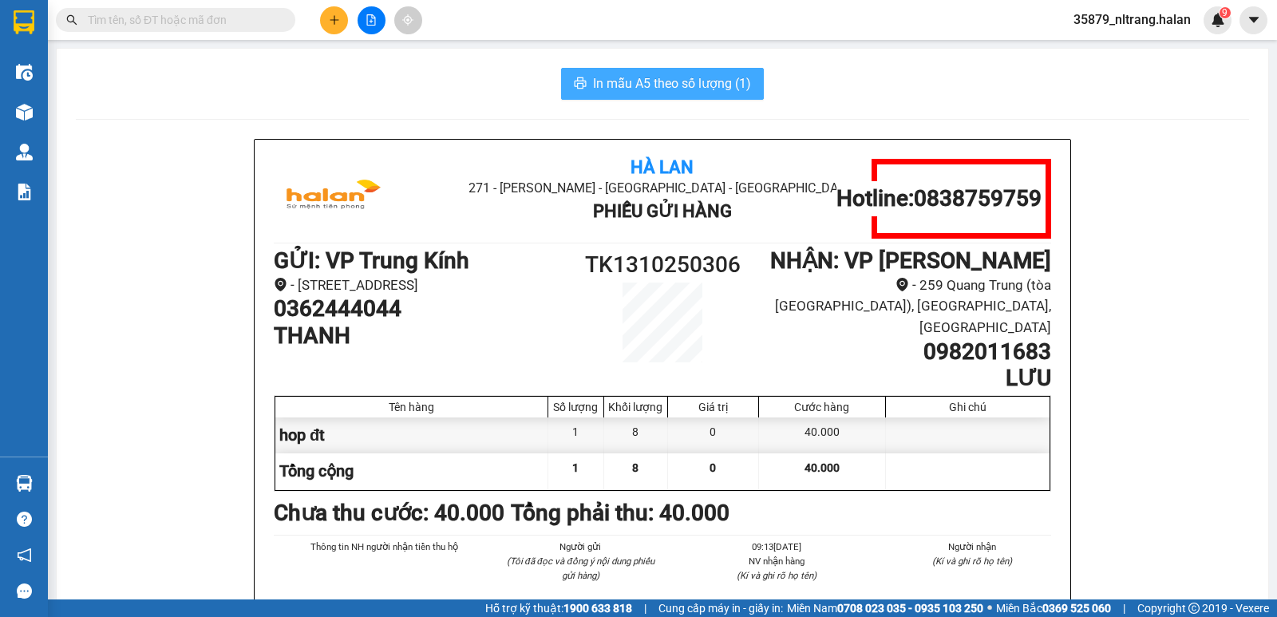
click at [616, 81] on span "In mẫu A5 theo số lượng (1)" at bounding box center [672, 83] width 158 height 20
drag, startPoint x: 463, startPoint y: 89, endPoint x: 475, endPoint y: 85, distance: 12.9
click at [464, 89] on div "In mẫu A5 theo số lượng (1)" at bounding box center [662, 84] width 1173 height 32
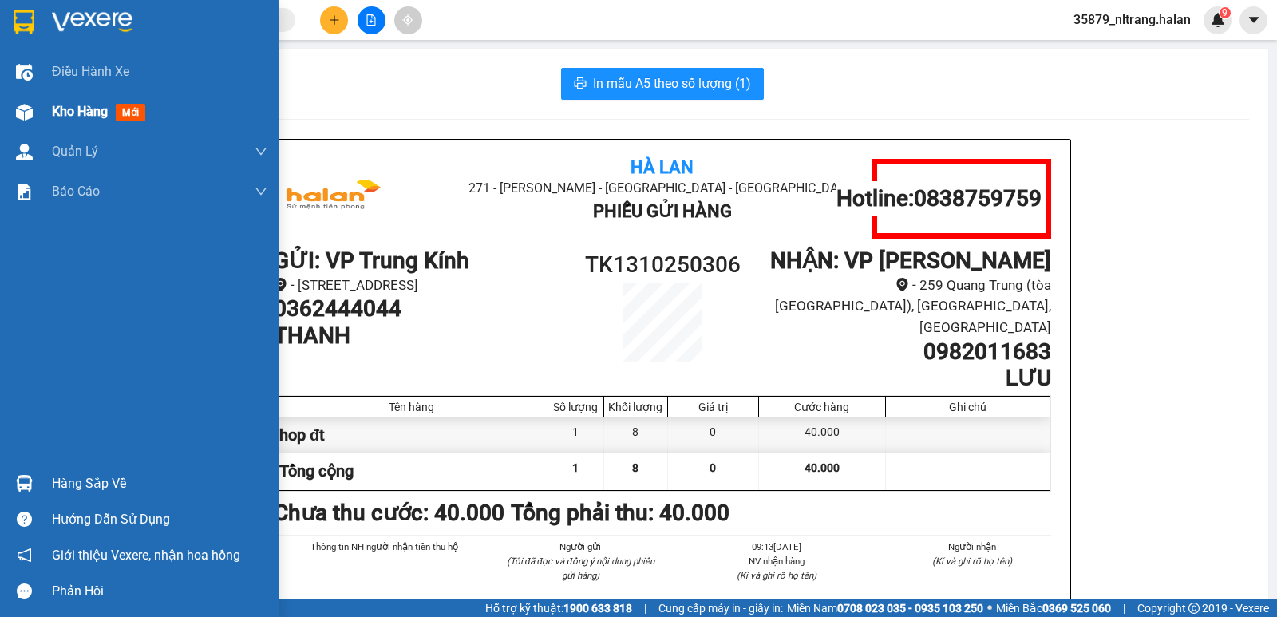
click at [22, 118] on img at bounding box center [24, 112] width 17 height 17
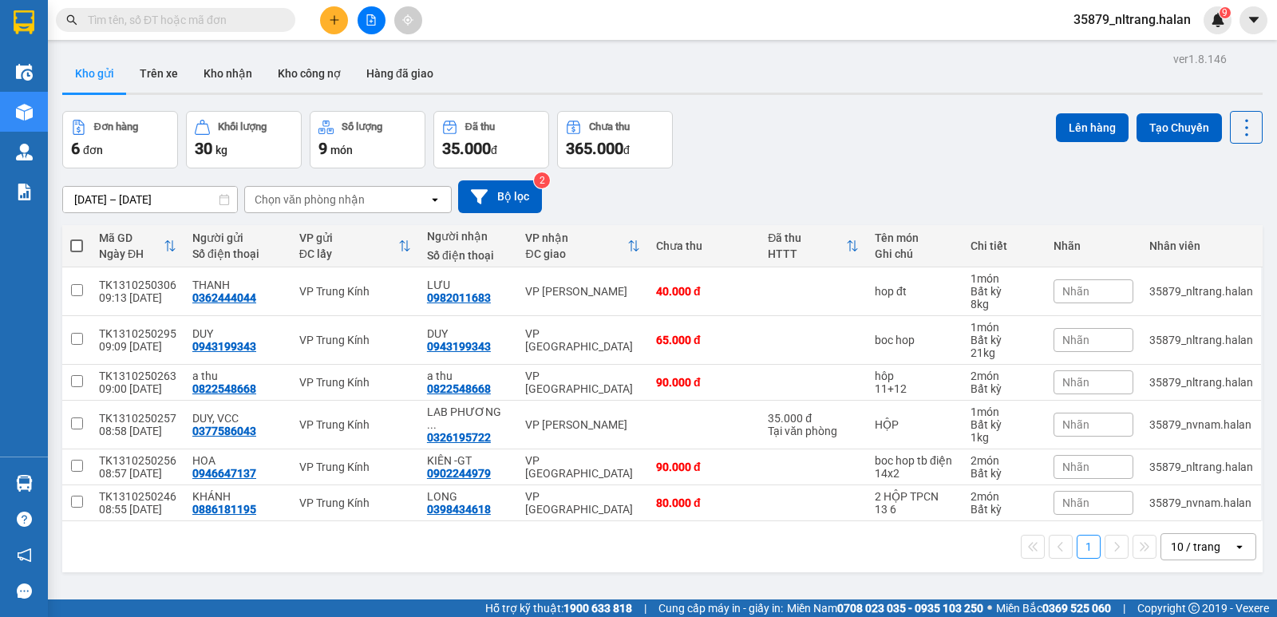
click at [769, 143] on div "Đơn hàng 6 đơn Khối lượng 30 kg Số lượng 9 món Đã thu 35.000 đ Chưa thu 365.000…" at bounding box center [662, 139] width 1200 height 57
click at [215, 22] on input "text" at bounding box center [182, 20] width 188 height 18
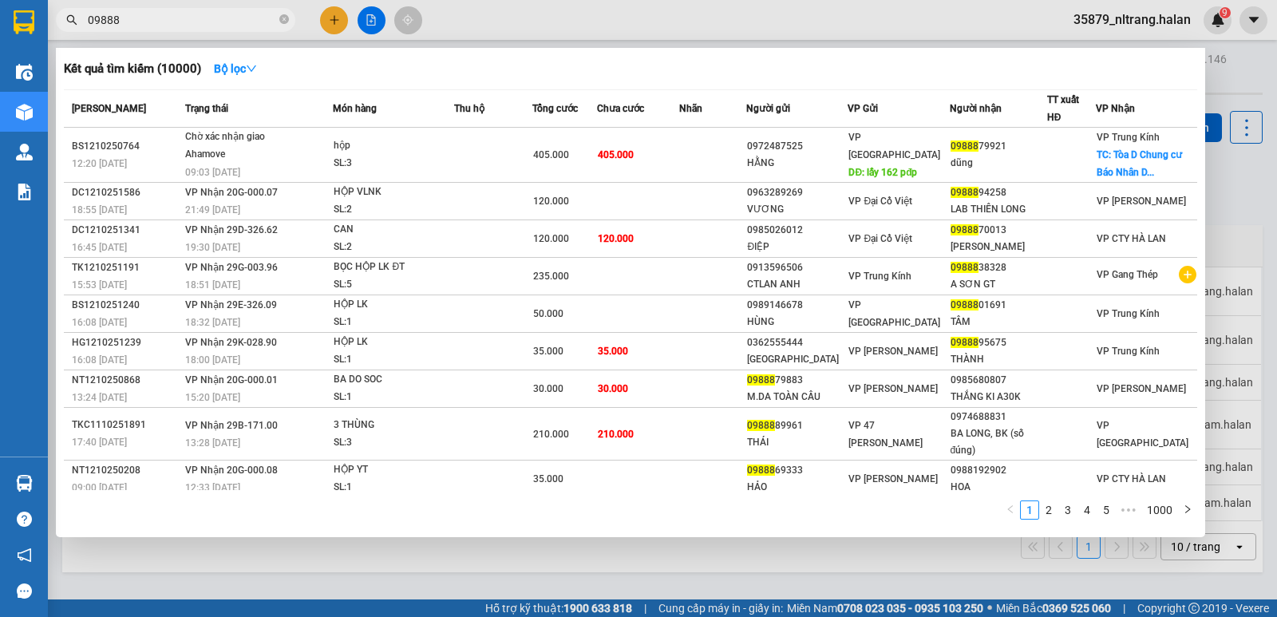
click at [246, 10] on span "09888" at bounding box center [175, 20] width 239 height 24
drag, startPoint x: 246, startPoint y: 10, endPoint x: 266, endPoint y: 6, distance: 20.5
click at [245, 10] on span "09888" at bounding box center [175, 20] width 239 height 24
click at [177, 24] on input "09888" at bounding box center [182, 20] width 188 height 18
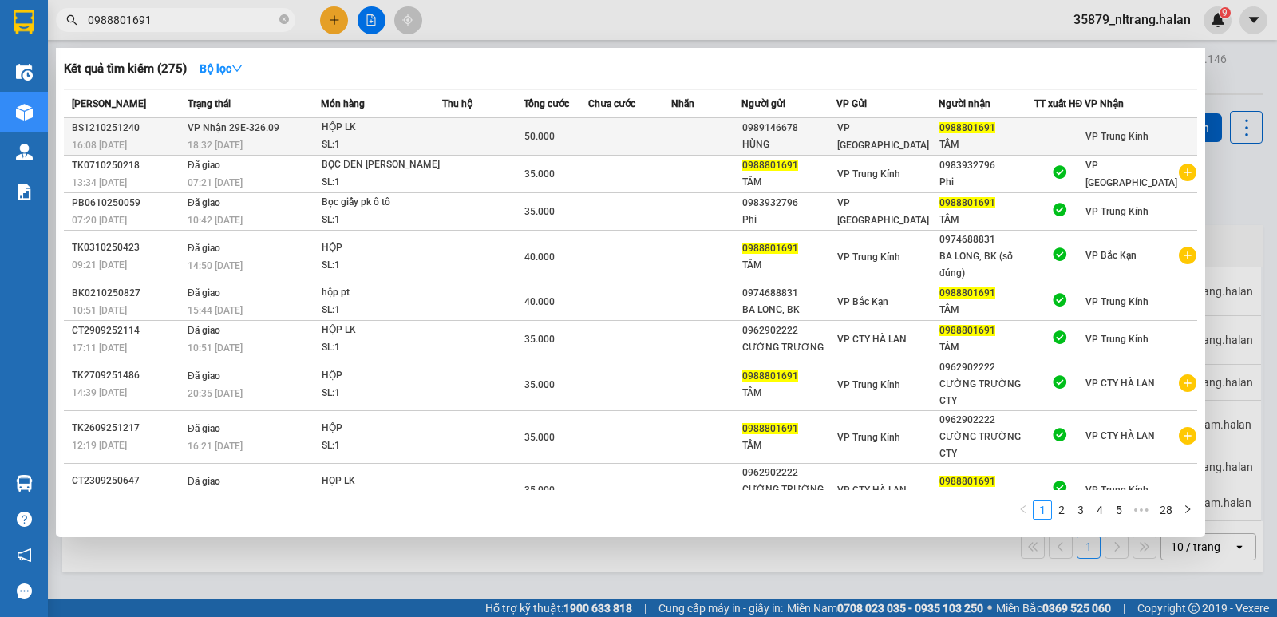
type input "0988801691"
click at [393, 134] on div "HỘP LK" at bounding box center [382, 128] width 120 height 18
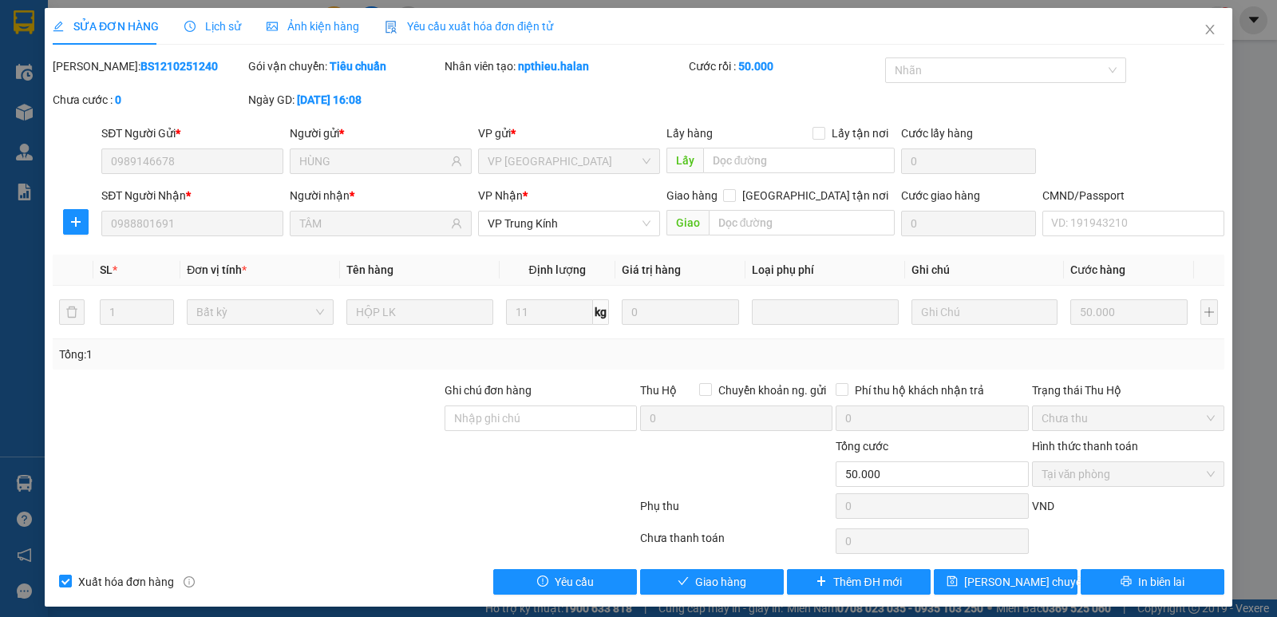
type input "0989146678"
type input "HÙNG"
type input "0988801691"
type input "TÂM"
type input "0"
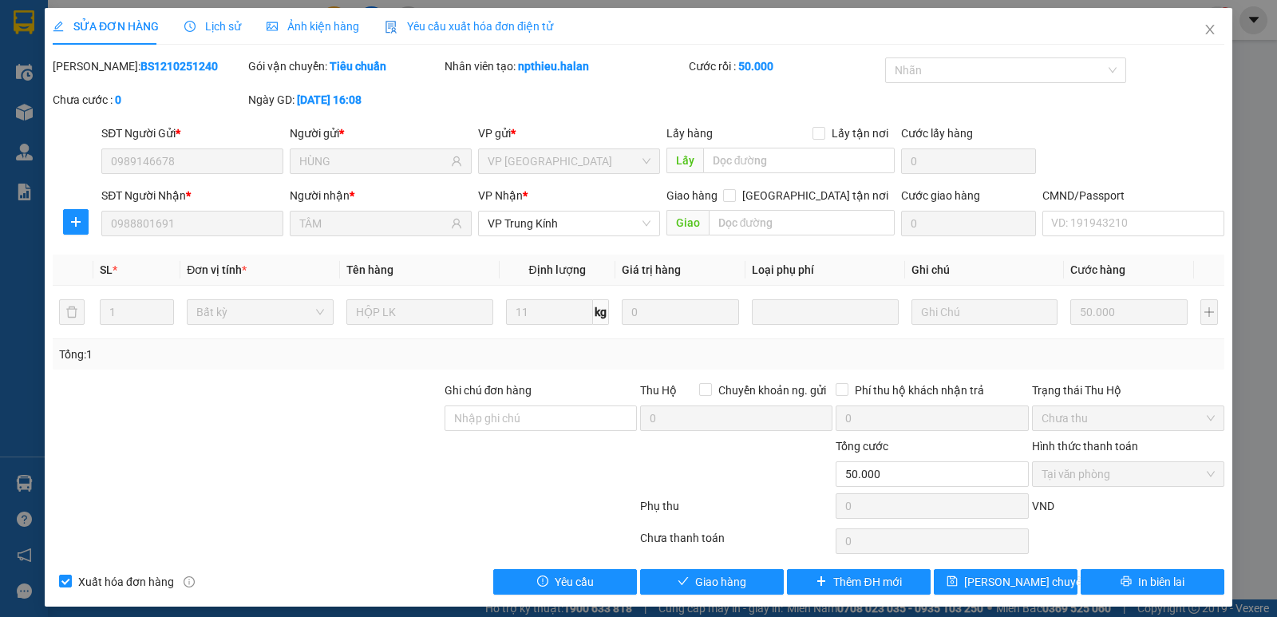
type input "50.000"
click at [716, 573] on span "Giao hàng" at bounding box center [720, 582] width 51 height 18
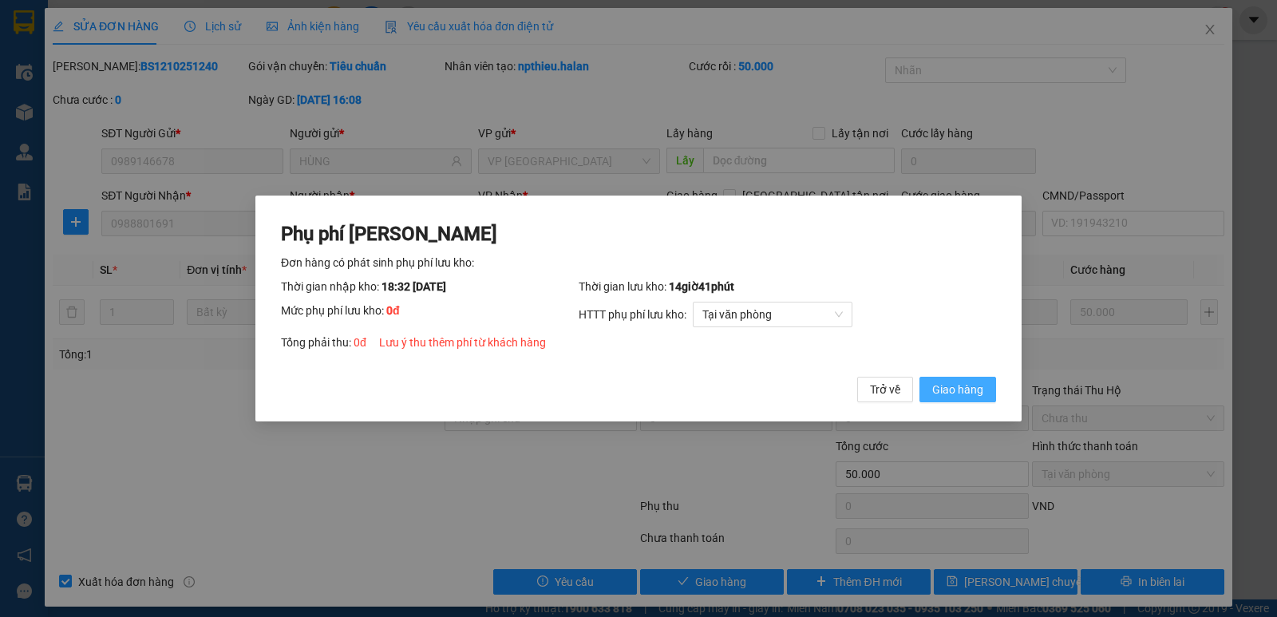
click at [954, 391] on span "Giao hàng" at bounding box center [957, 390] width 51 height 18
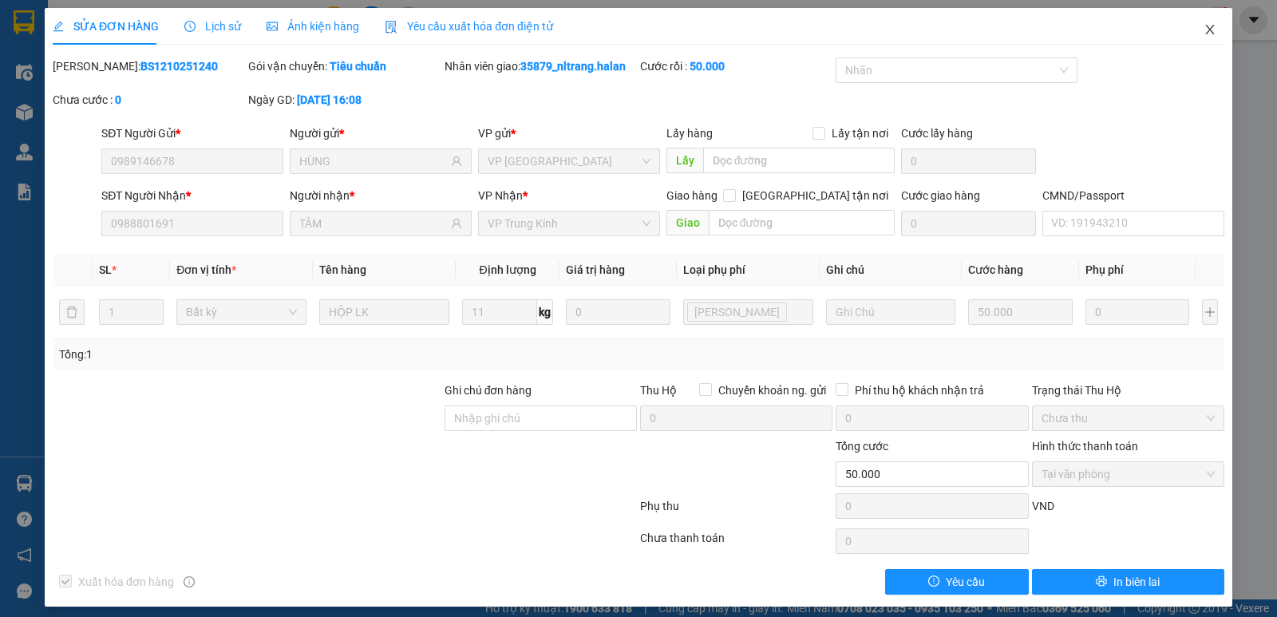
click at [1205, 34] on icon "close" at bounding box center [1209, 30] width 9 height 10
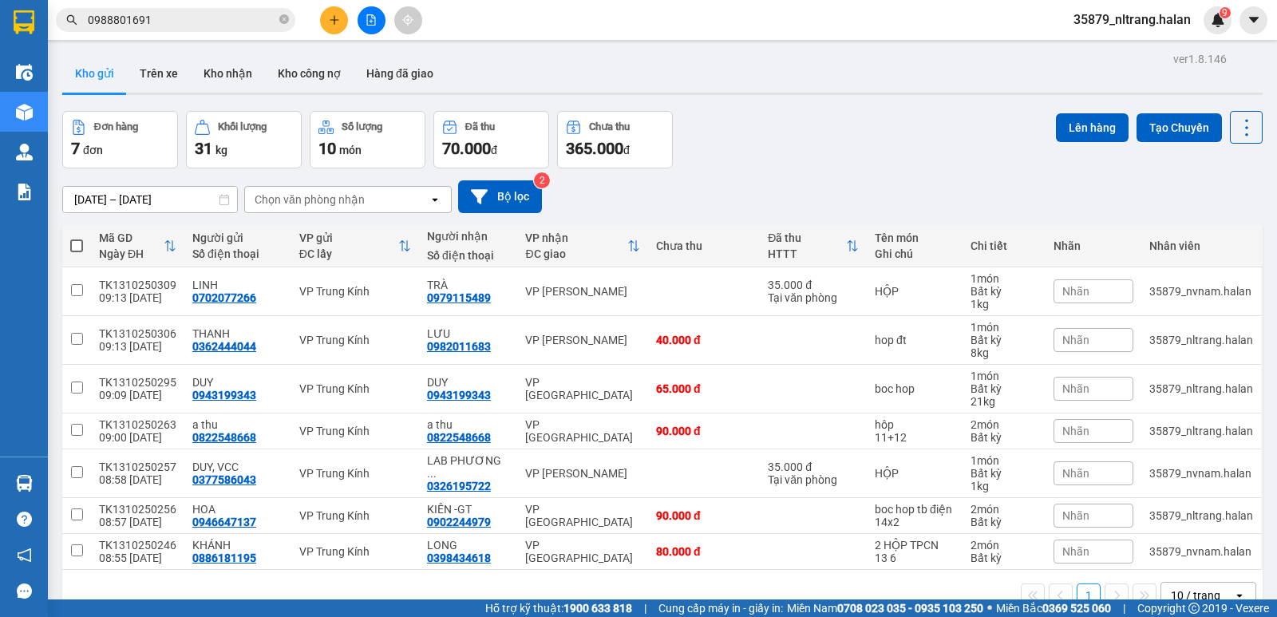
click at [828, 158] on div "Đơn hàng 7 đơn Khối lượng 31 kg Số lượng 10 món Đã thu 70.000 đ Chưa thu 365.00…" at bounding box center [662, 139] width 1200 height 57
click at [201, 21] on input "0988801691" at bounding box center [182, 20] width 188 height 18
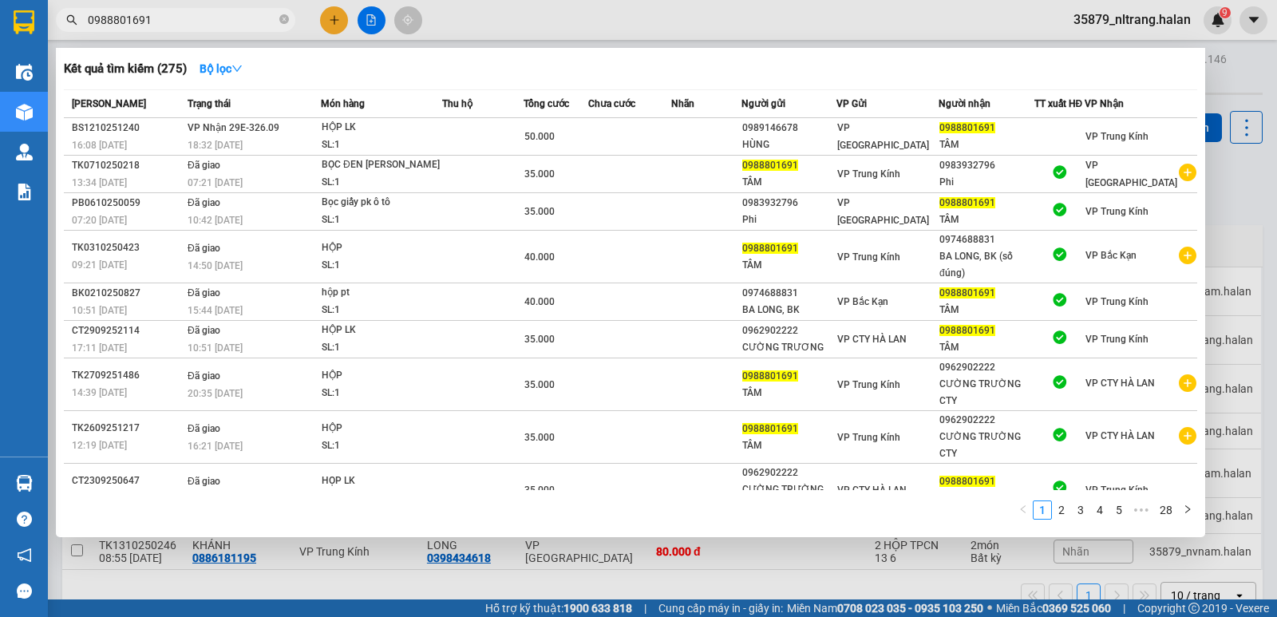
click at [201, 21] on input "0988801691" at bounding box center [182, 20] width 188 height 18
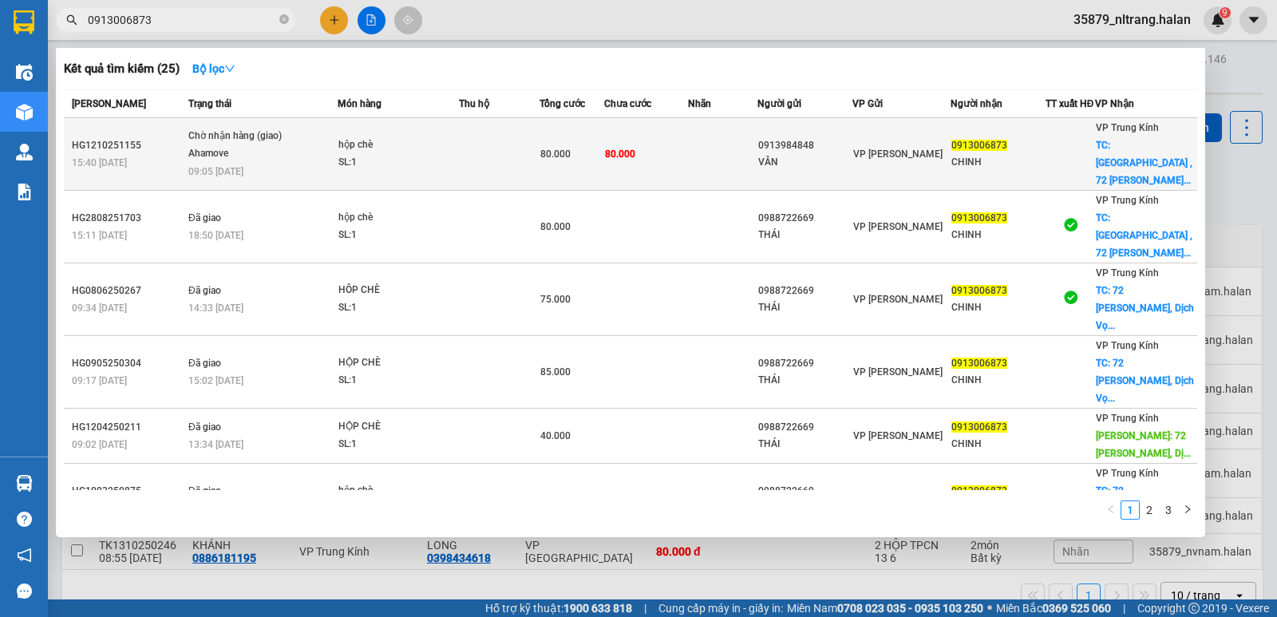
type input "0913006873"
click at [437, 153] on div "hộp chè" at bounding box center [398, 145] width 120 height 18
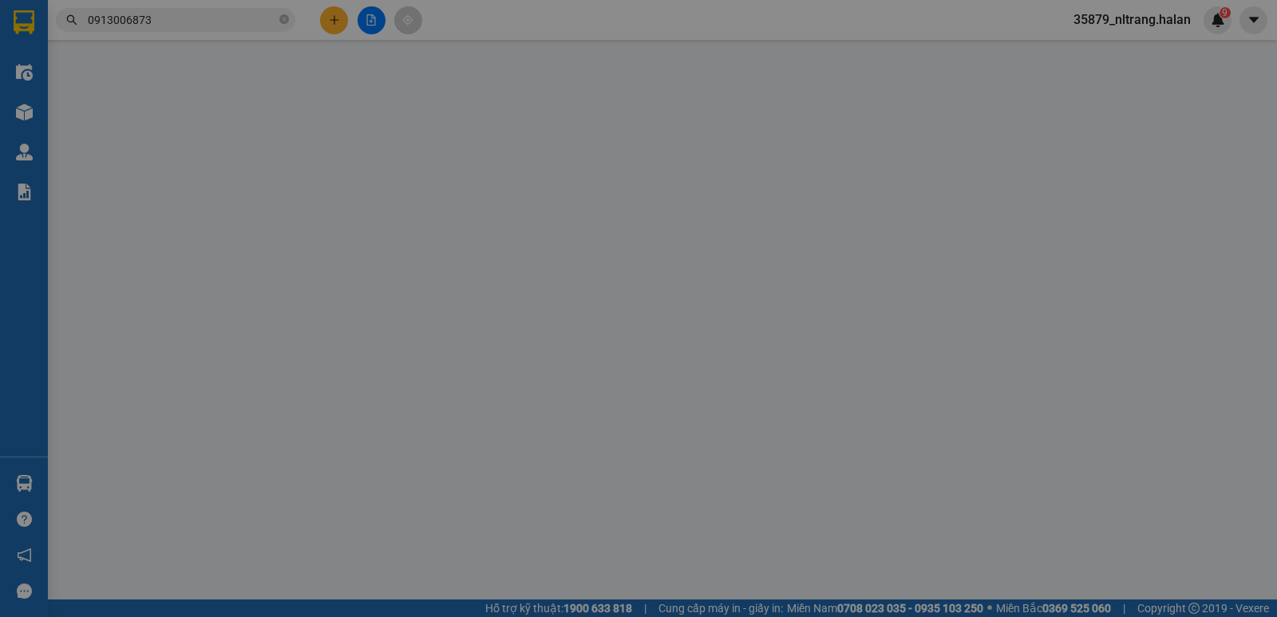
type input "0913984848"
type input "VÂN"
type input "0913006873"
type input "CHINH"
checkbox input "true"
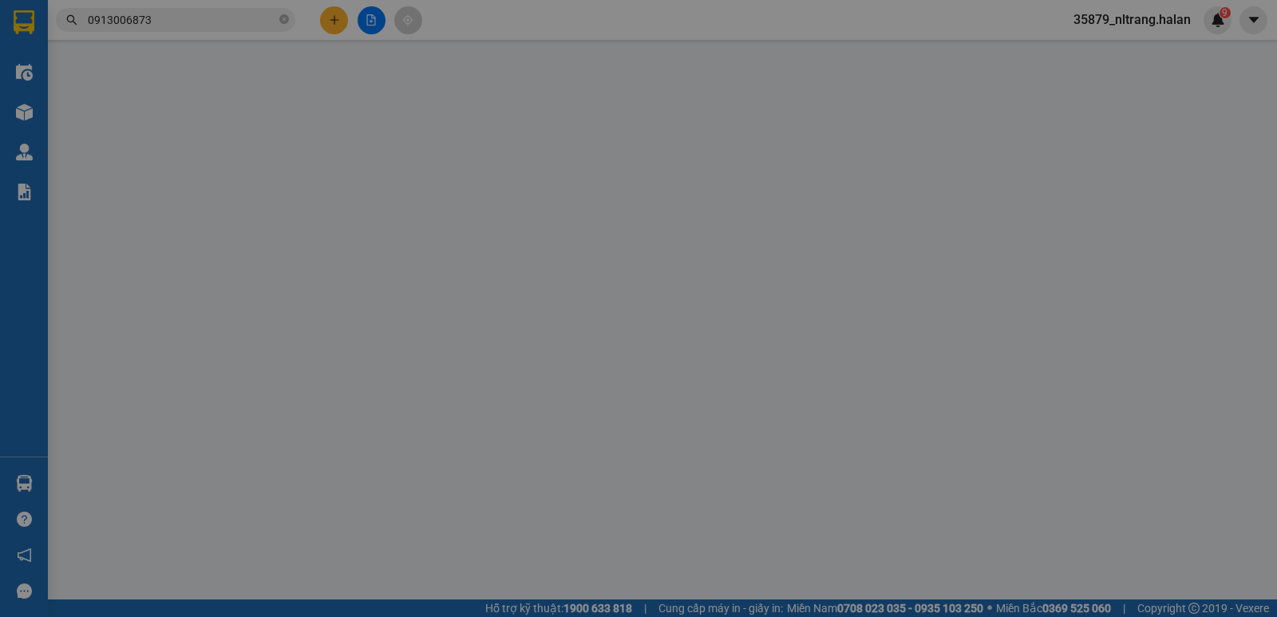
type input "[GEOGRAPHIC_DATA] , [GEOGRAPHIC_DATA][PERSON_NAME], Dịch Vọng, [GEOGRAPHIC_DATA…"
type input "40.000"
type input "sau 9h 13/10"
type input "0"
type input "80.000"
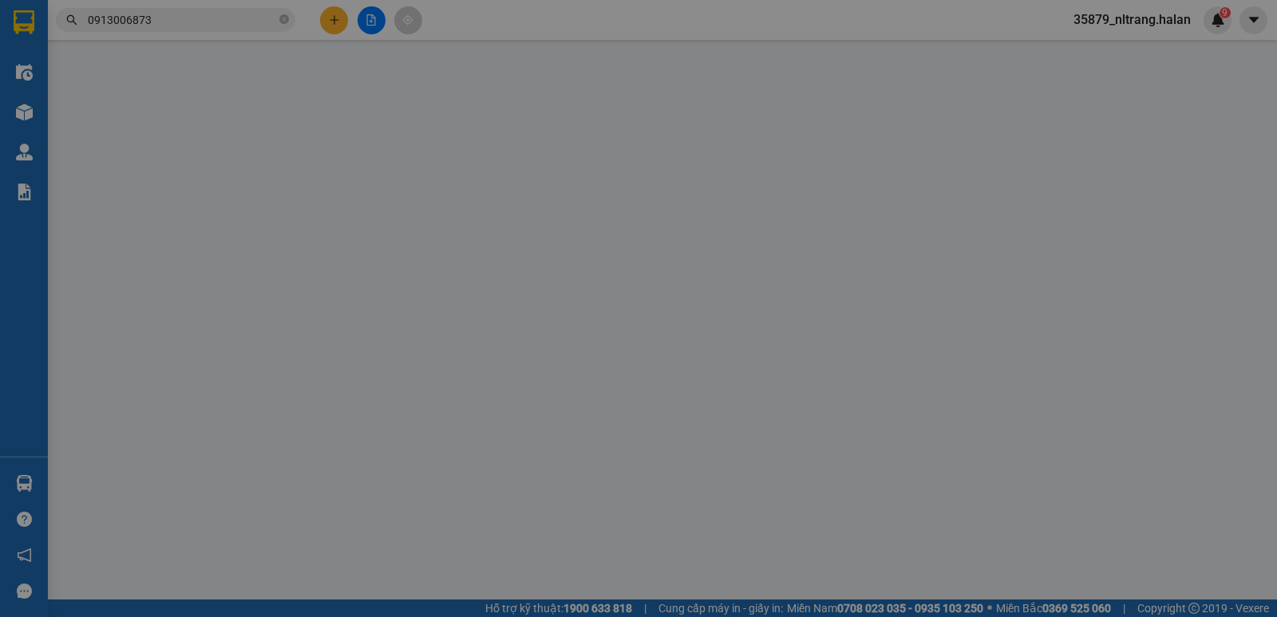
type input "80.000"
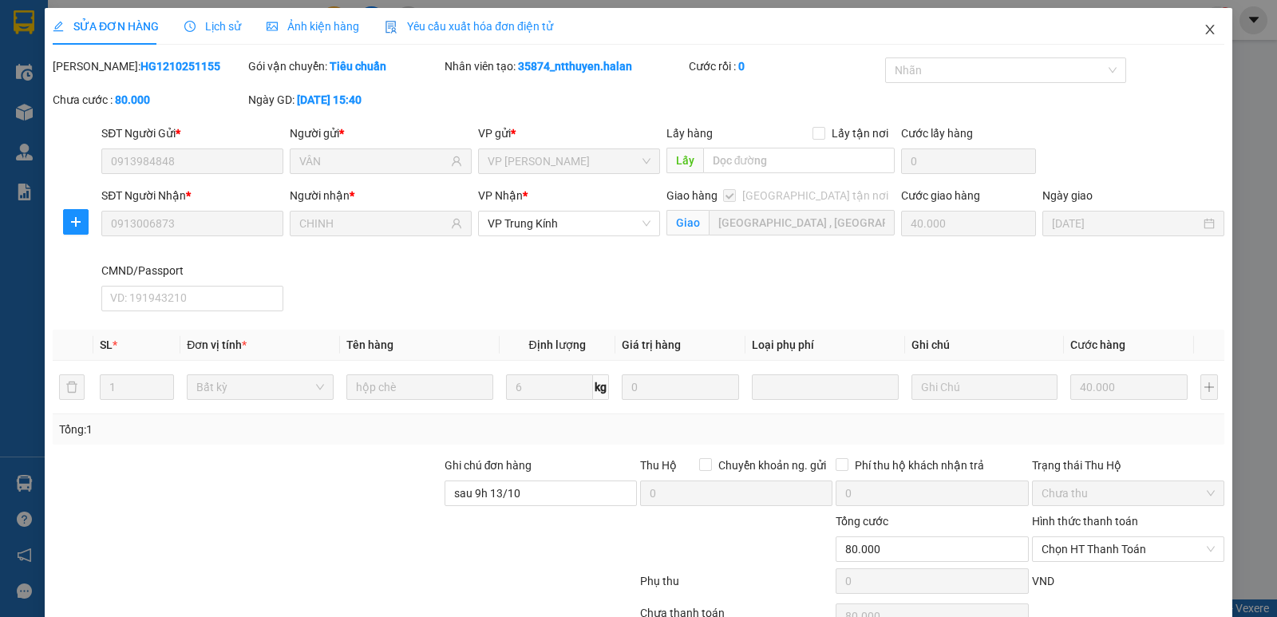
click at [1205, 32] on icon "close" at bounding box center [1209, 30] width 9 height 10
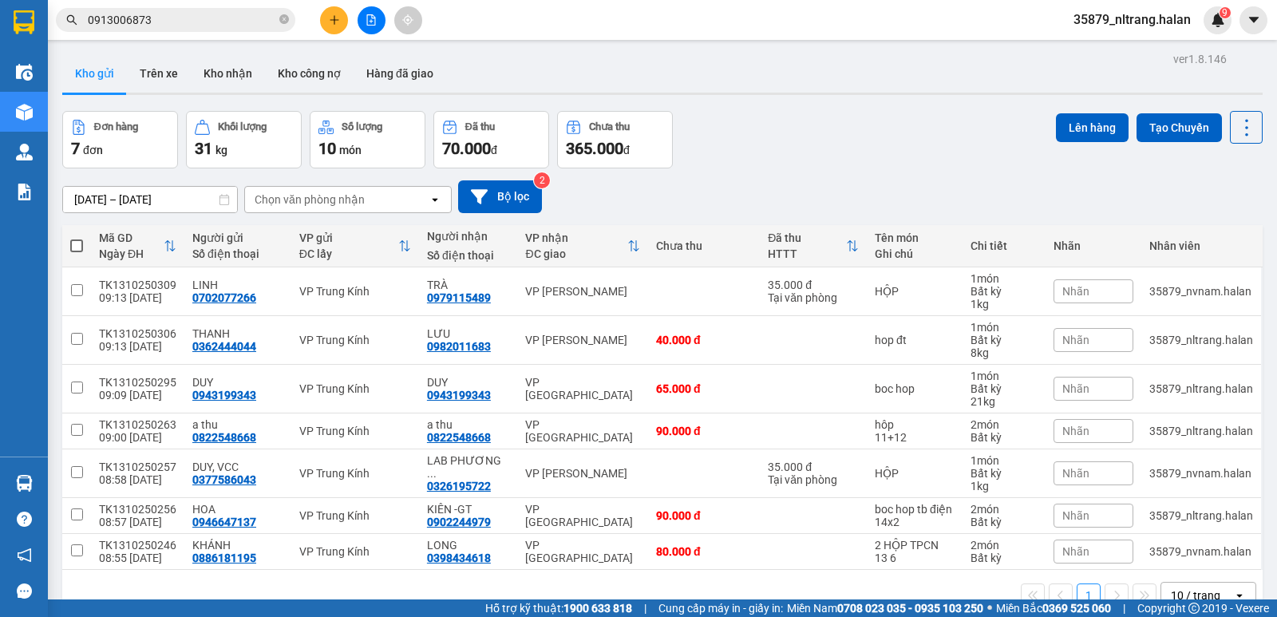
click at [93, 81] on button "Kho gửi" at bounding box center [94, 73] width 65 height 38
click at [327, 31] on button at bounding box center [334, 20] width 28 height 28
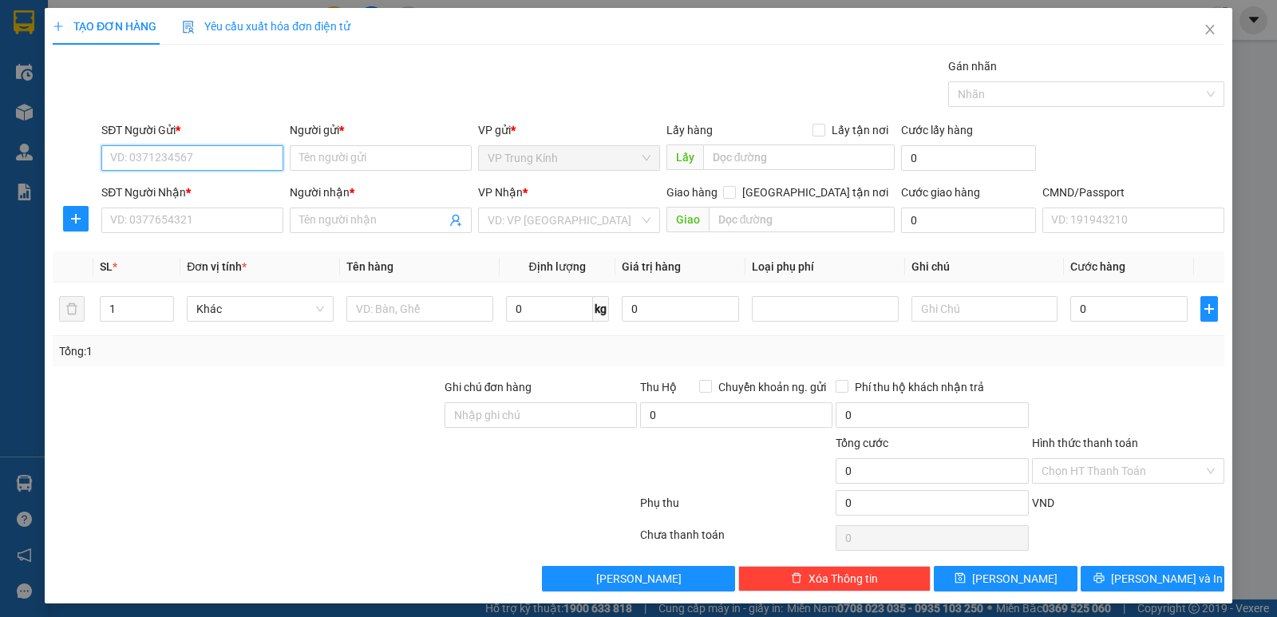
click at [209, 162] on input "SĐT Người Gửi *" at bounding box center [192, 158] width 182 height 26
type input "0964408414"
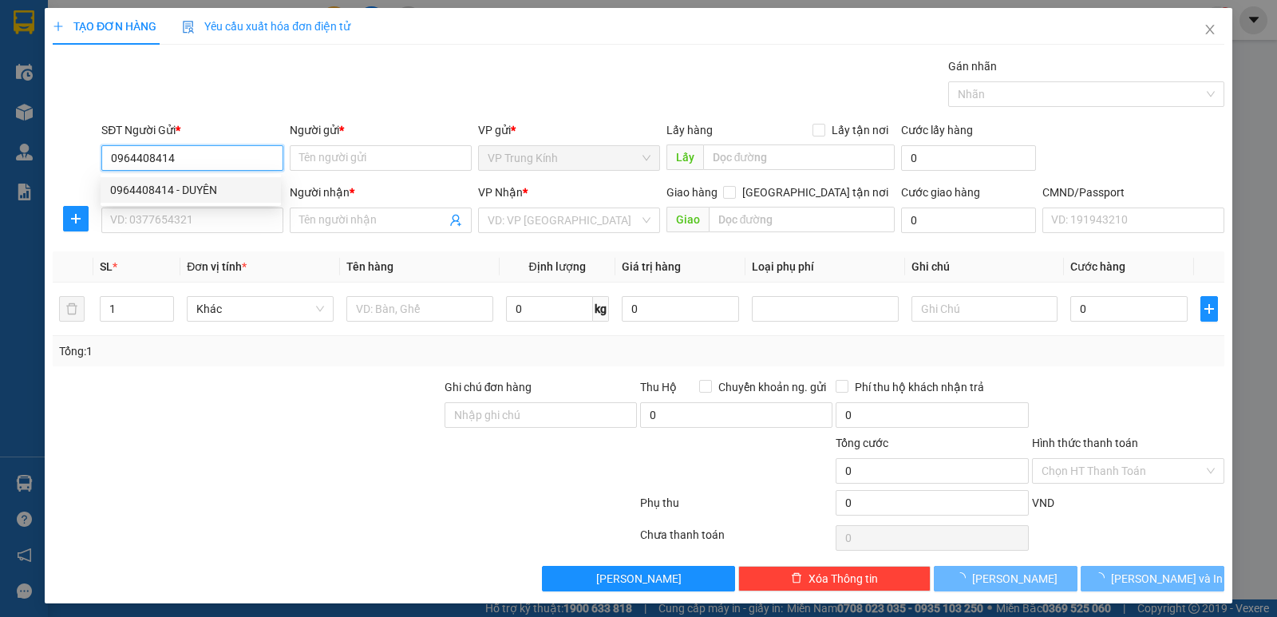
click at [196, 199] on div "0964408414 - DUYÊN" at bounding box center [191, 190] width 180 height 26
type input "DUYÊN"
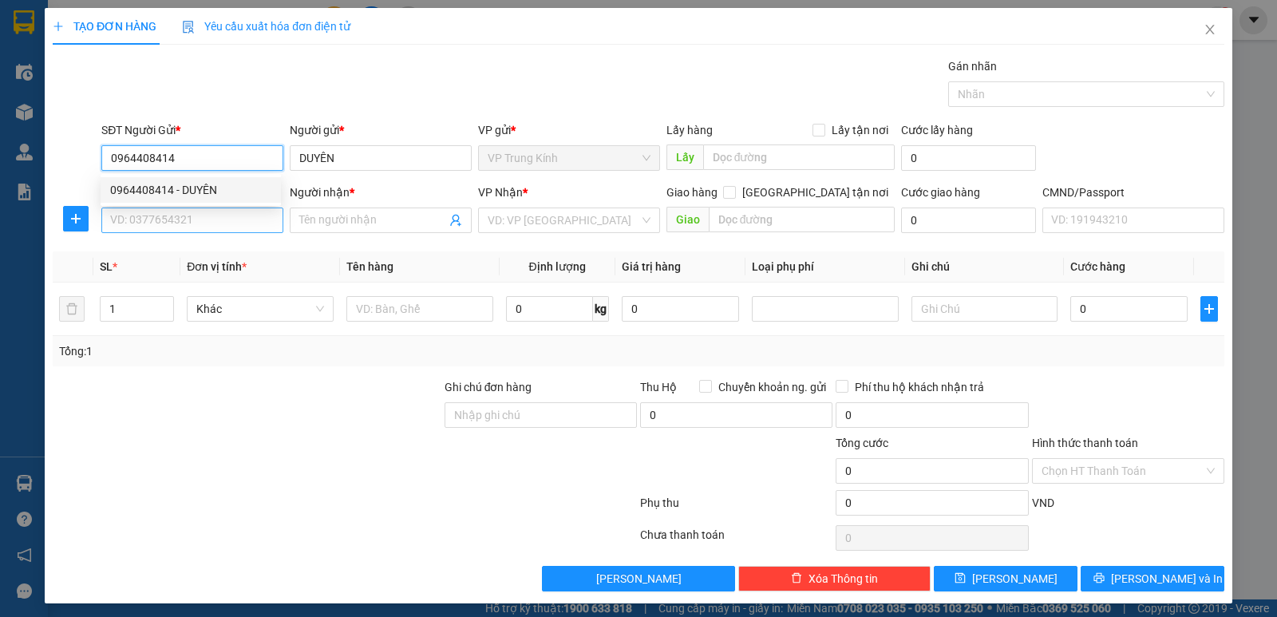
type input "0964408414"
click at [180, 226] on input "SĐT Người Nhận *" at bounding box center [192, 220] width 182 height 26
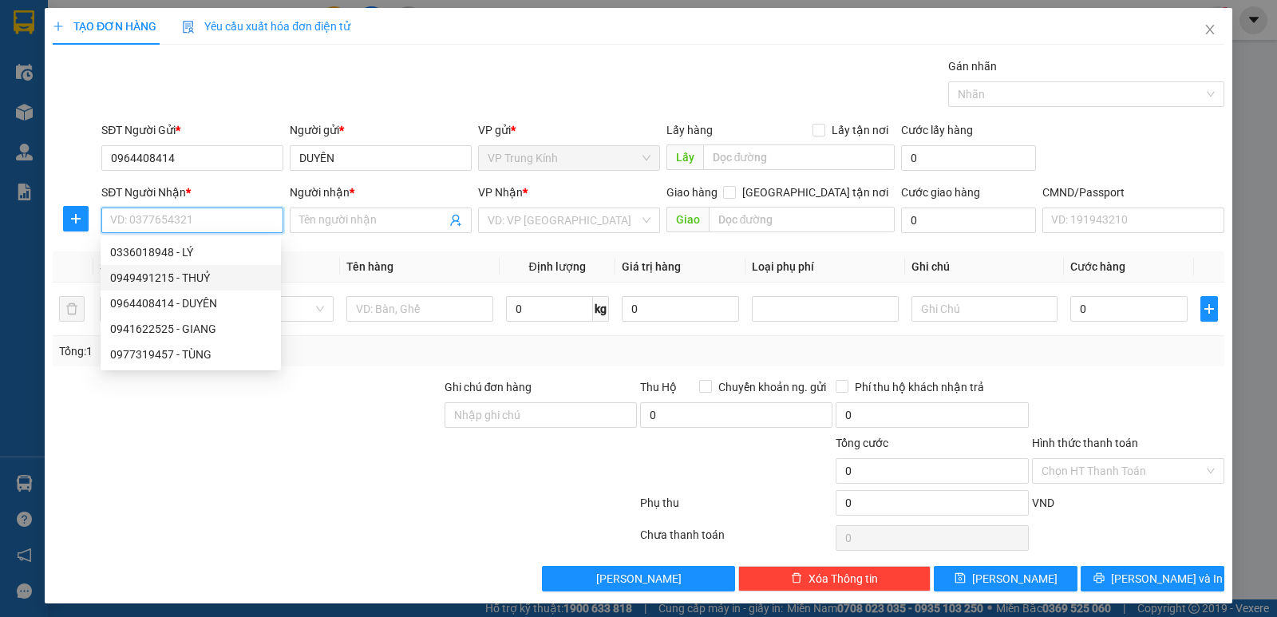
drag, startPoint x: 203, startPoint y: 279, endPoint x: 254, endPoint y: 291, distance: 52.6
click at [205, 279] on div "0949491215 - THUỶ" at bounding box center [190, 278] width 161 height 18
type input "0949491215"
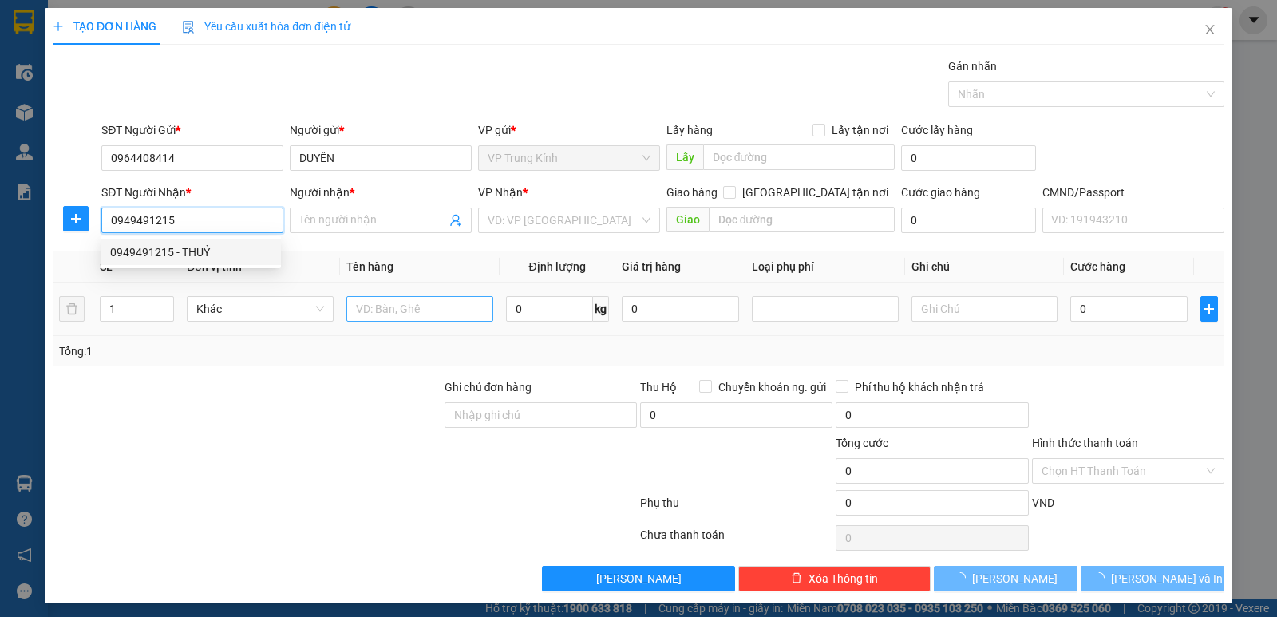
type input "THUỶ"
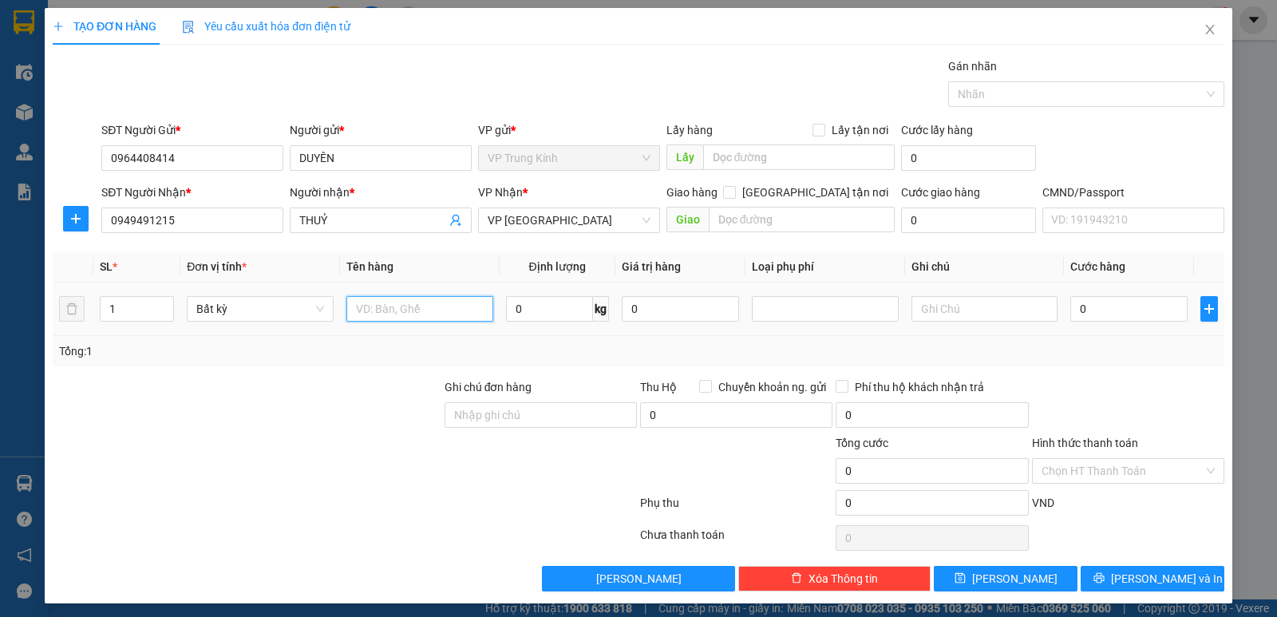
click at [373, 312] on input "text" at bounding box center [419, 309] width 147 height 26
type input "pb"
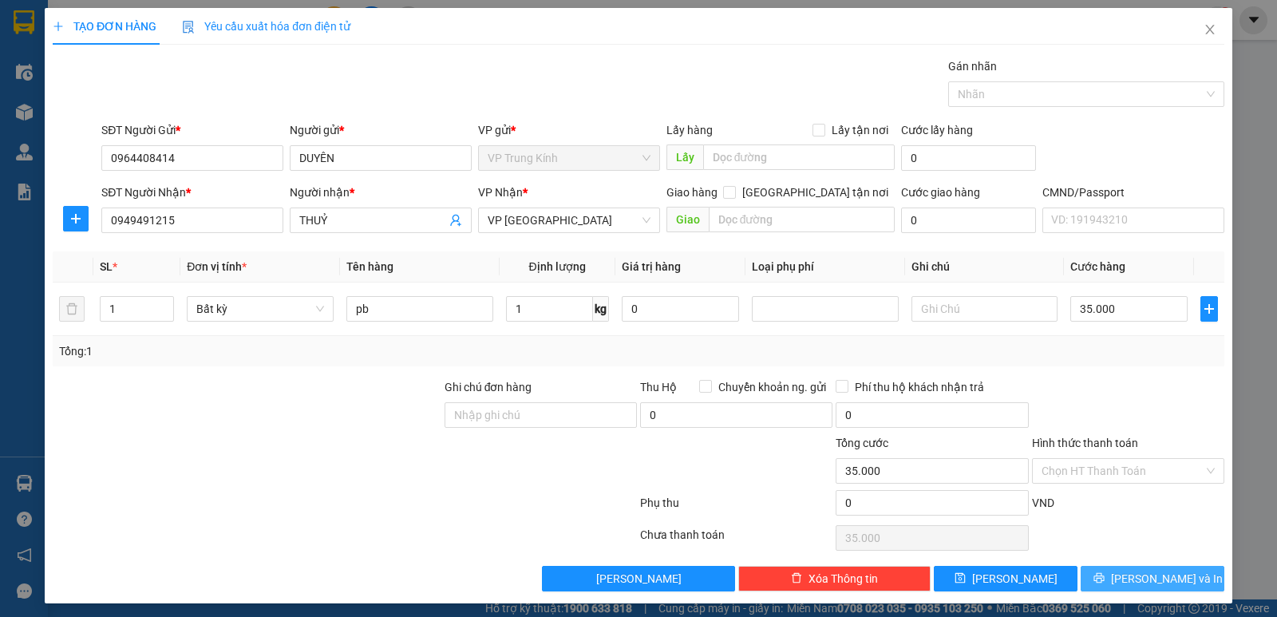
click at [1086, 574] on button "[PERSON_NAME] và In" at bounding box center [1152, 579] width 144 height 26
click at [1085, 574] on button "[PERSON_NAME] và In" at bounding box center [1152, 579] width 144 height 26
click at [1086, 574] on button "[PERSON_NAME] và In" at bounding box center [1152, 579] width 144 height 26
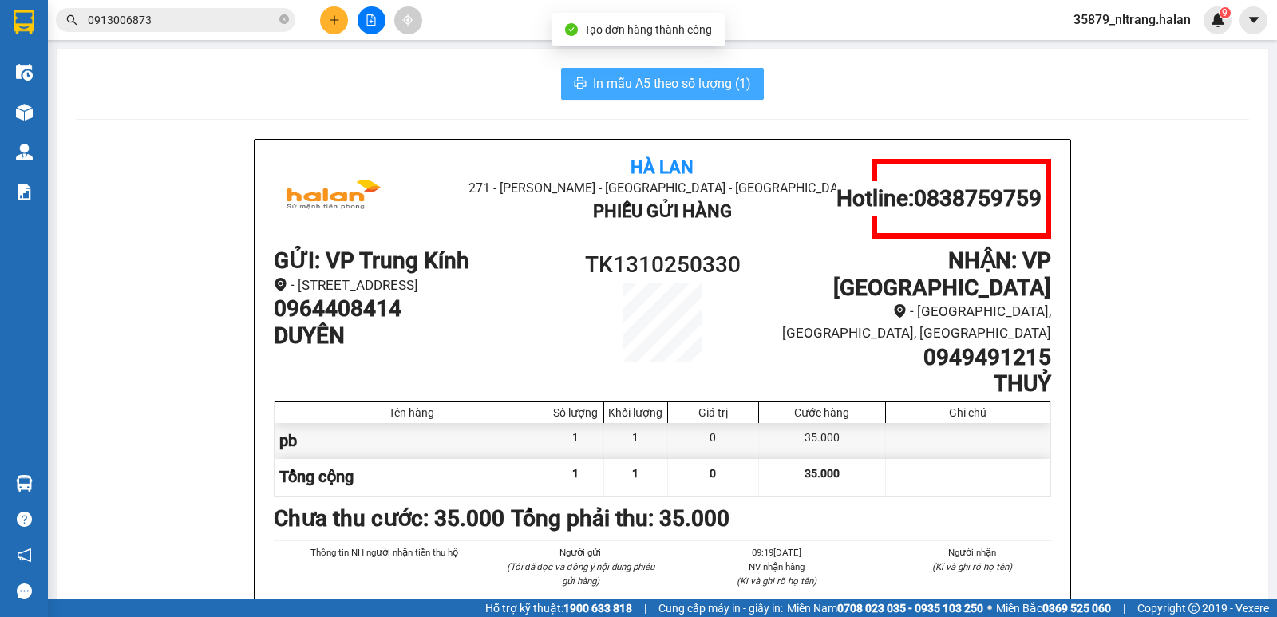
click at [622, 90] on span "In mẫu A5 theo số lượng (1)" at bounding box center [672, 83] width 158 height 20
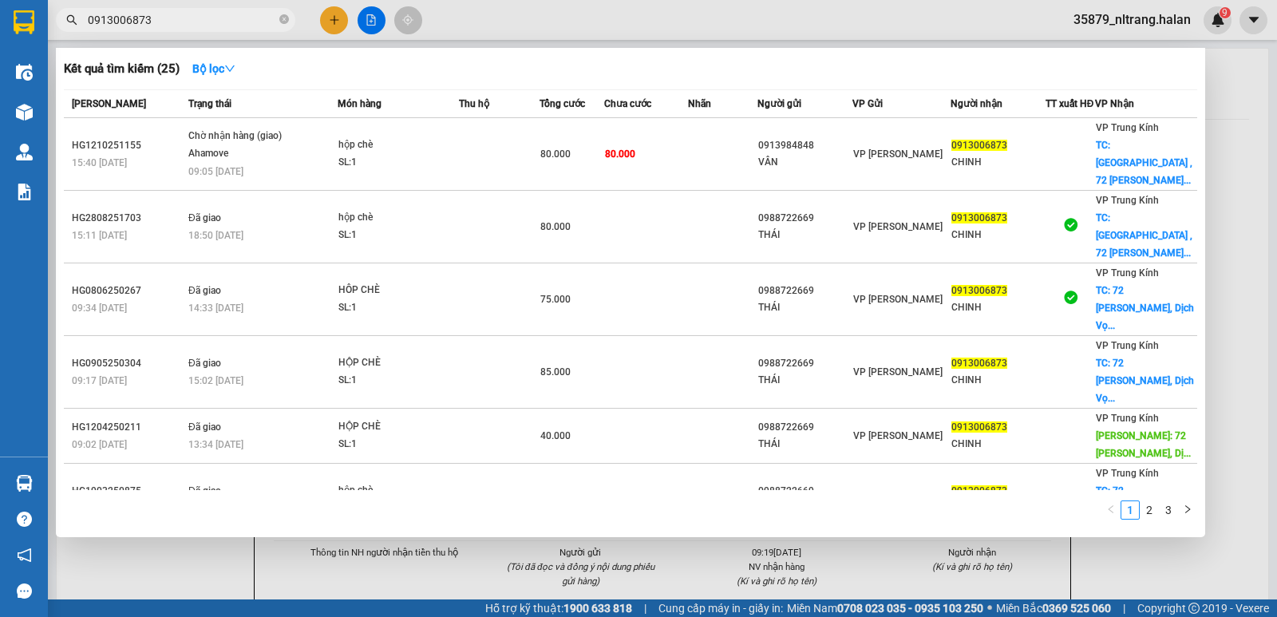
click at [219, 26] on input "0913006873" at bounding box center [182, 20] width 188 height 18
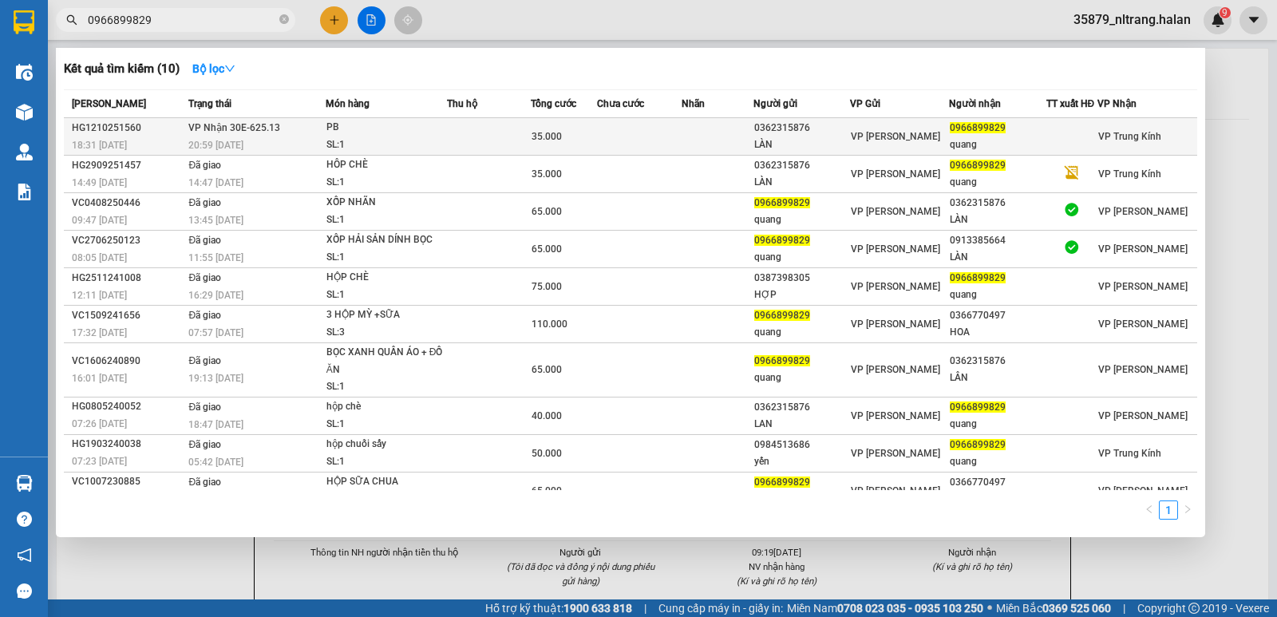
type input "0966899829"
click at [387, 123] on div "PB" at bounding box center [386, 128] width 120 height 18
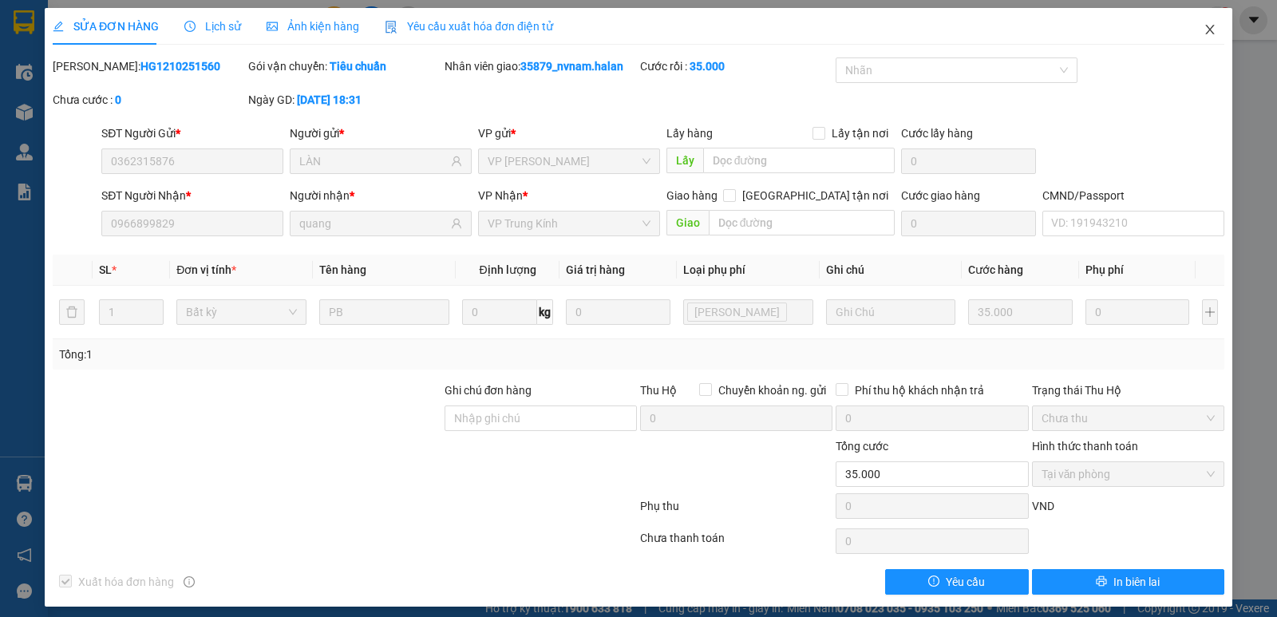
click at [1203, 25] on icon "close" at bounding box center [1209, 29] width 13 height 13
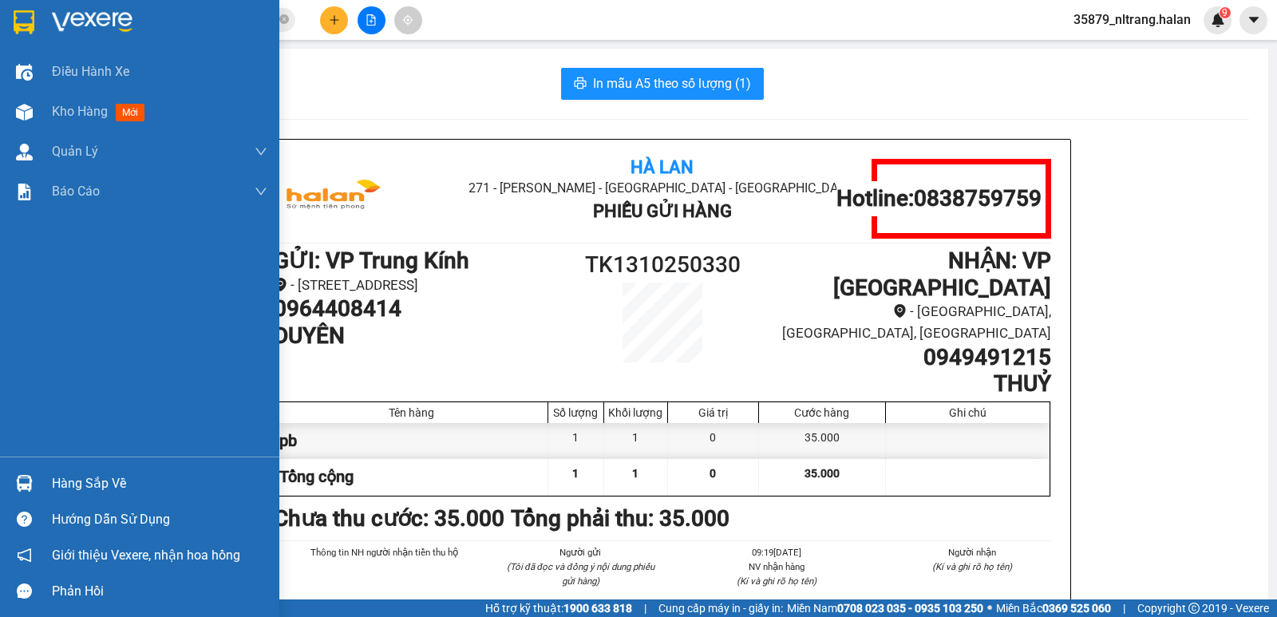
click at [17, 486] on img at bounding box center [24, 483] width 17 height 17
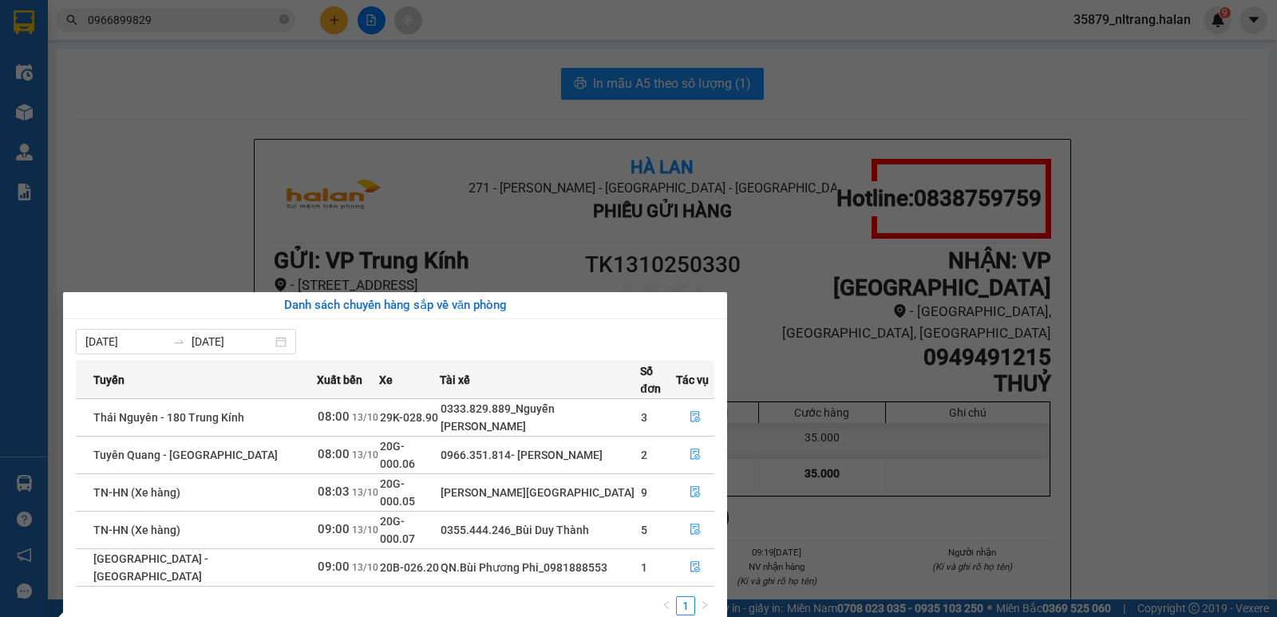
click at [124, 195] on section "Kết quả tìm kiếm ( 10 ) Bộ lọc Mã ĐH Trạng thái Món hàng Thu hộ Tổng cước Chưa …" at bounding box center [638, 308] width 1277 height 617
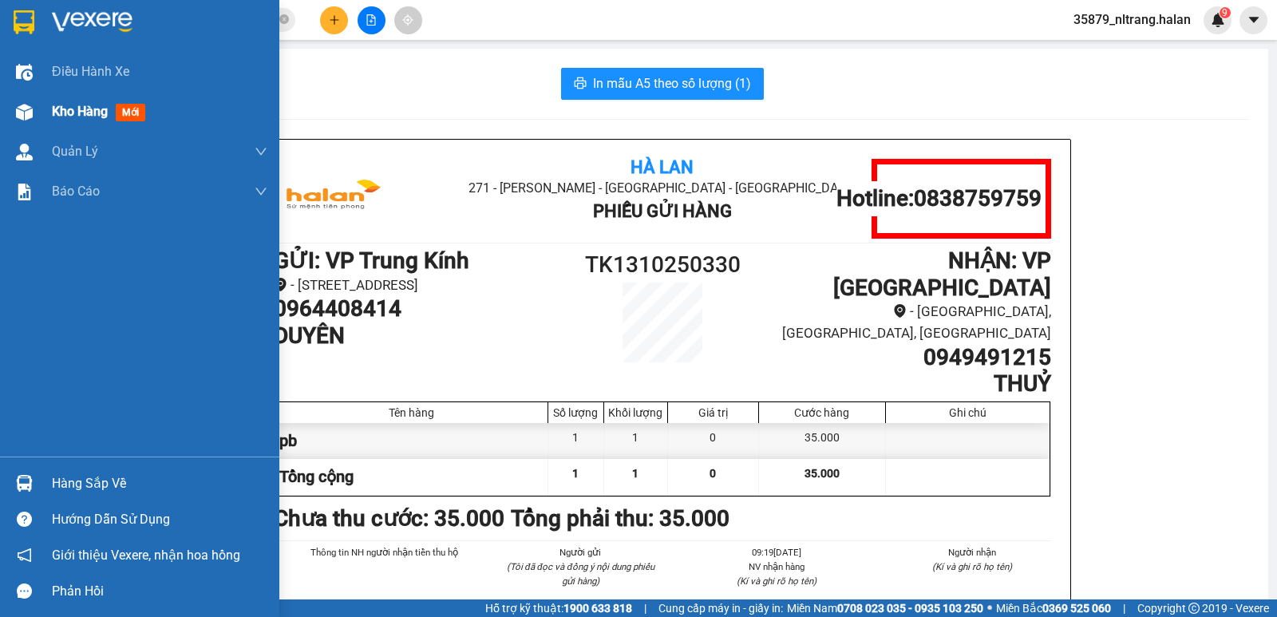
click at [52, 117] on span "Kho hàng" at bounding box center [80, 111] width 56 height 15
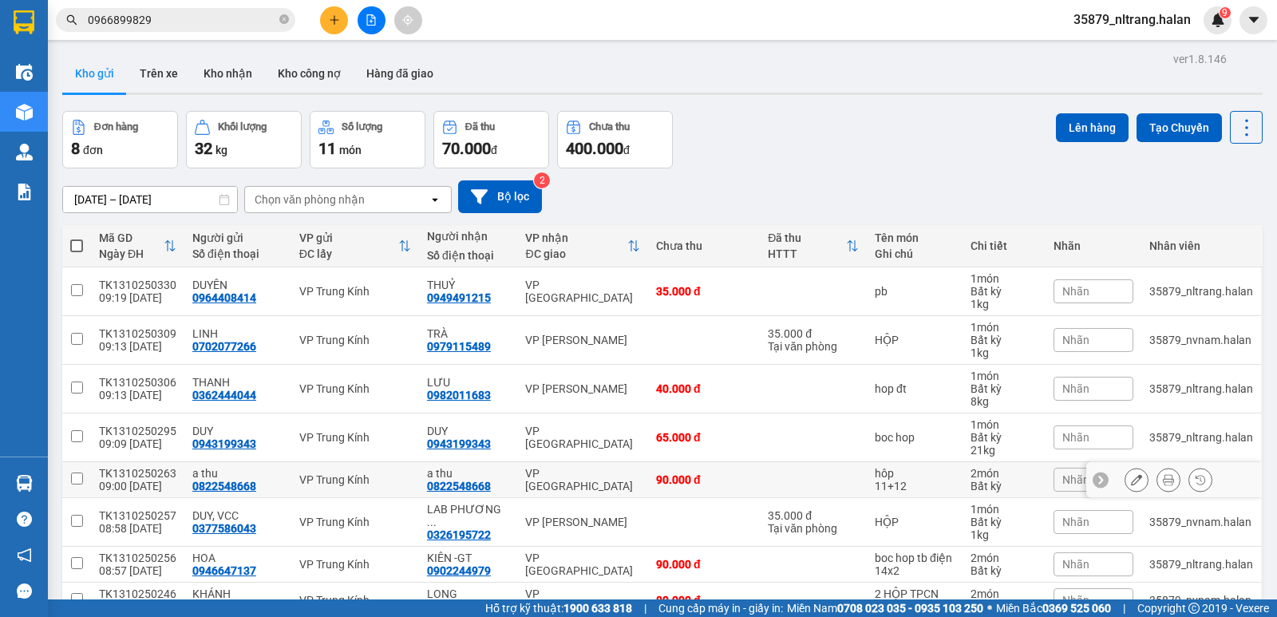
click at [81, 479] on input "checkbox" at bounding box center [77, 478] width 12 height 12
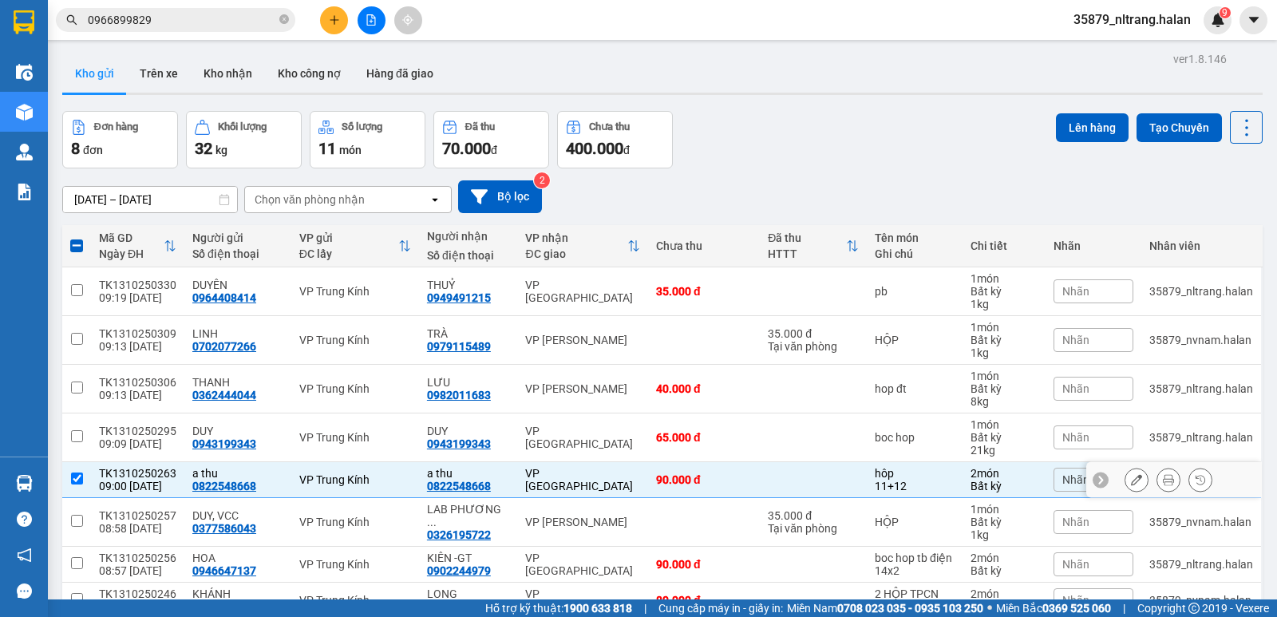
click at [81, 479] on input "checkbox" at bounding box center [77, 478] width 12 height 12
checkbox input "false"
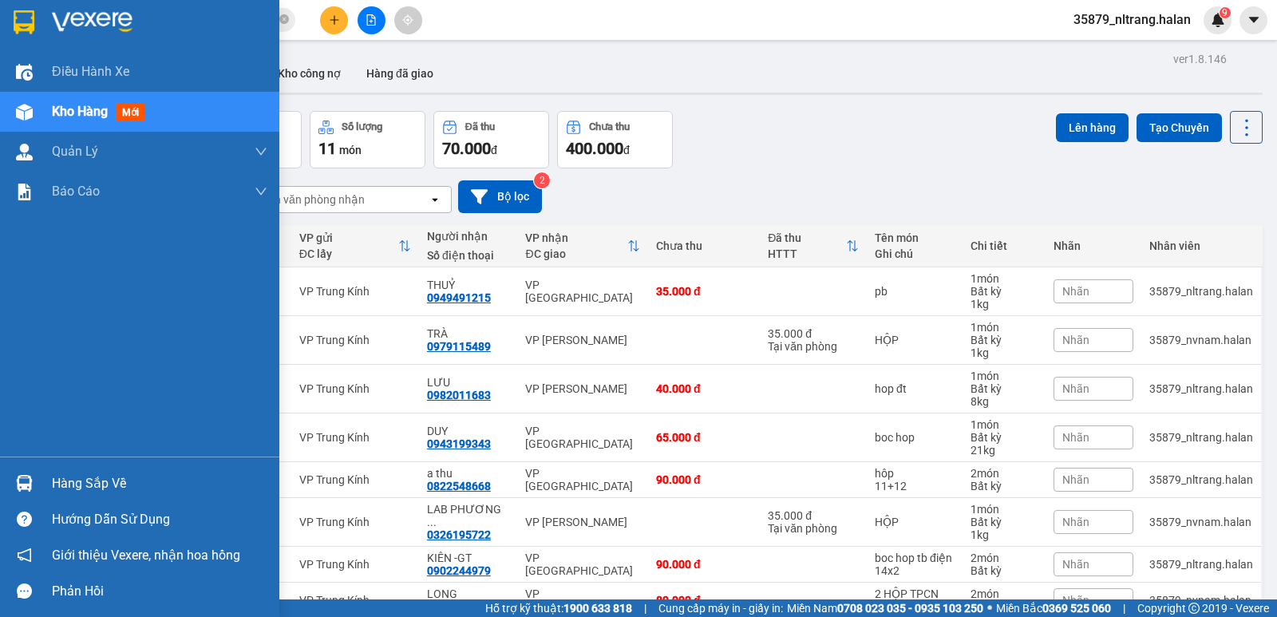
click at [6, 482] on div "Hàng sắp về" at bounding box center [139, 483] width 279 height 36
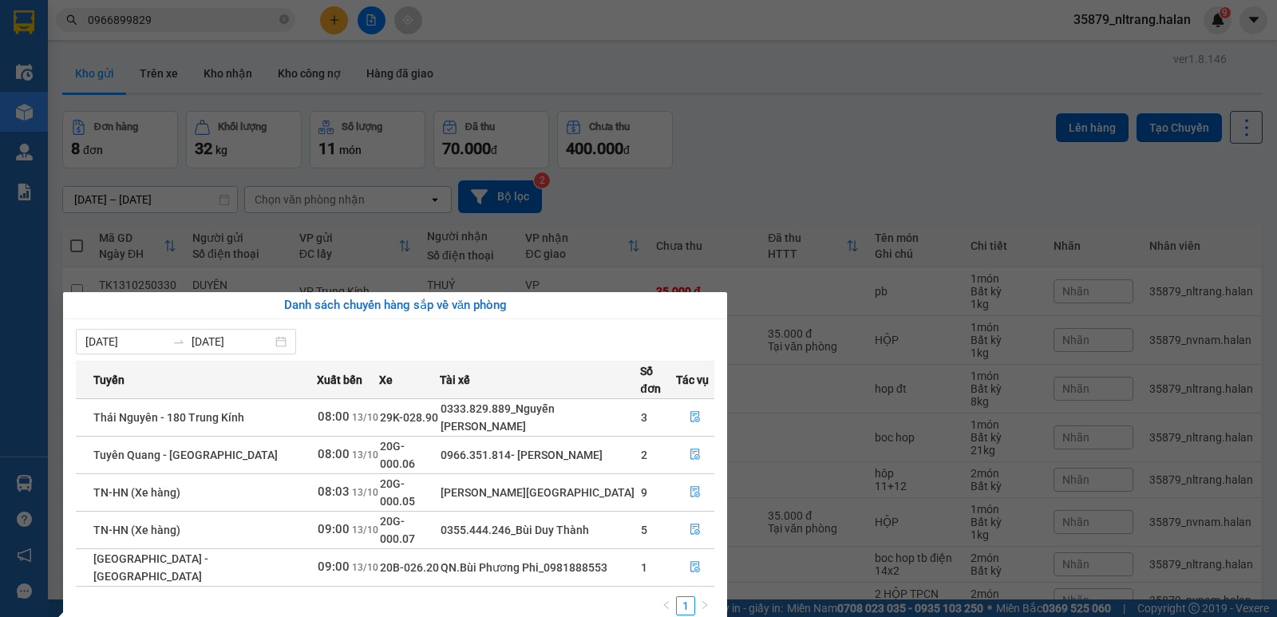
click at [821, 125] on section "Kết quả tìm kiếm ( 10 ) Bộ lọc Mã ĐH Trạng thái Món hàng Thu hộ Tổng cước Chưa …" at bounding box center [638, 308] width 1277 height 617
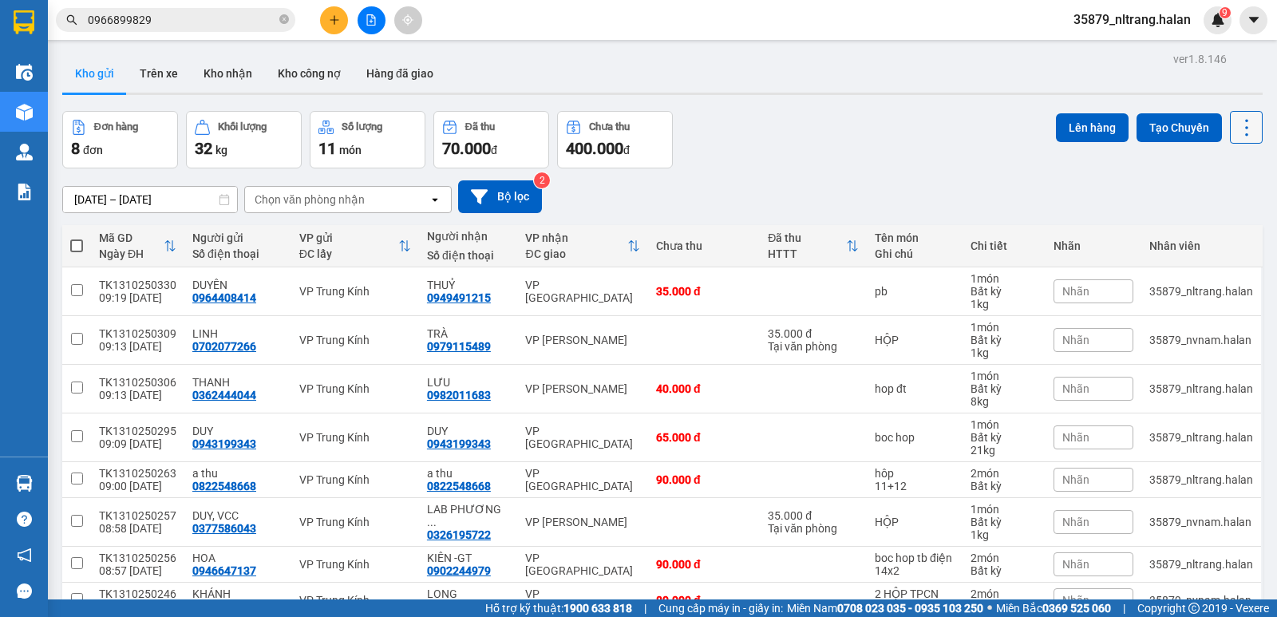
click at [1237, 135] on icon at bounding box center [1246, 128] width 22 height 22
click at [1211, 228] on span "Làm mới" at bounding box center [1212, 228] width 44 height 16
click at [332, 26] on button at bounding box center [334, 20] width 28 height 28
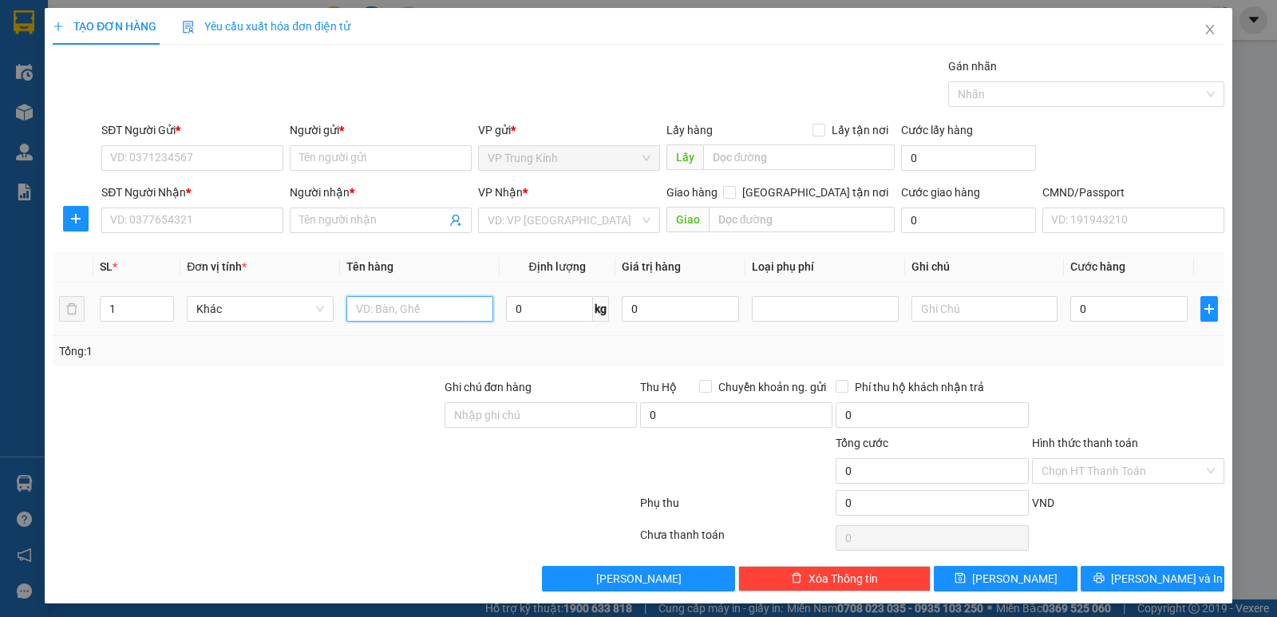
click at [389, 306] on input "text" at bounding box center [419, 309] width 147 height 26
type input "hôp"
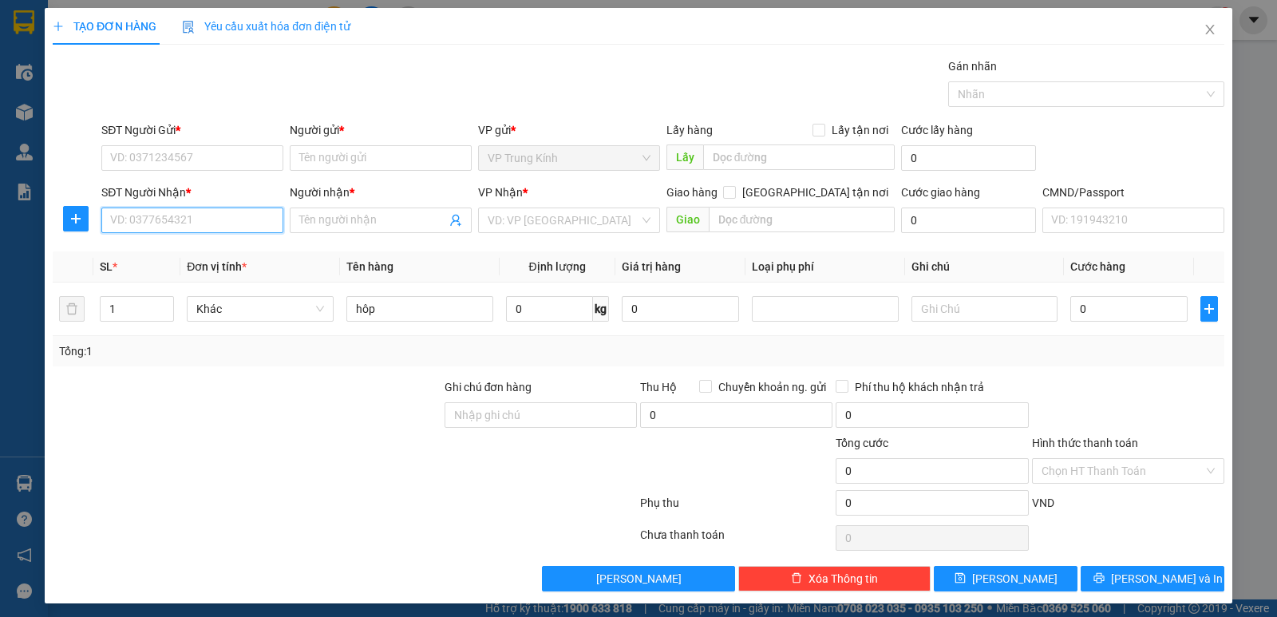
click at [200, 221] on input "SĐT Người Nhận *" at bounding box center [192, 220] width 182 height 26
click at [179, 156] on input "SĐT Người Gửi *" at bounding box center [192, 158] width 182 height 26
type input "0936001859"
click at [149, 219] on input "SĐT Người Nhận *" at bounding box center [192, 220] width 182 height 26
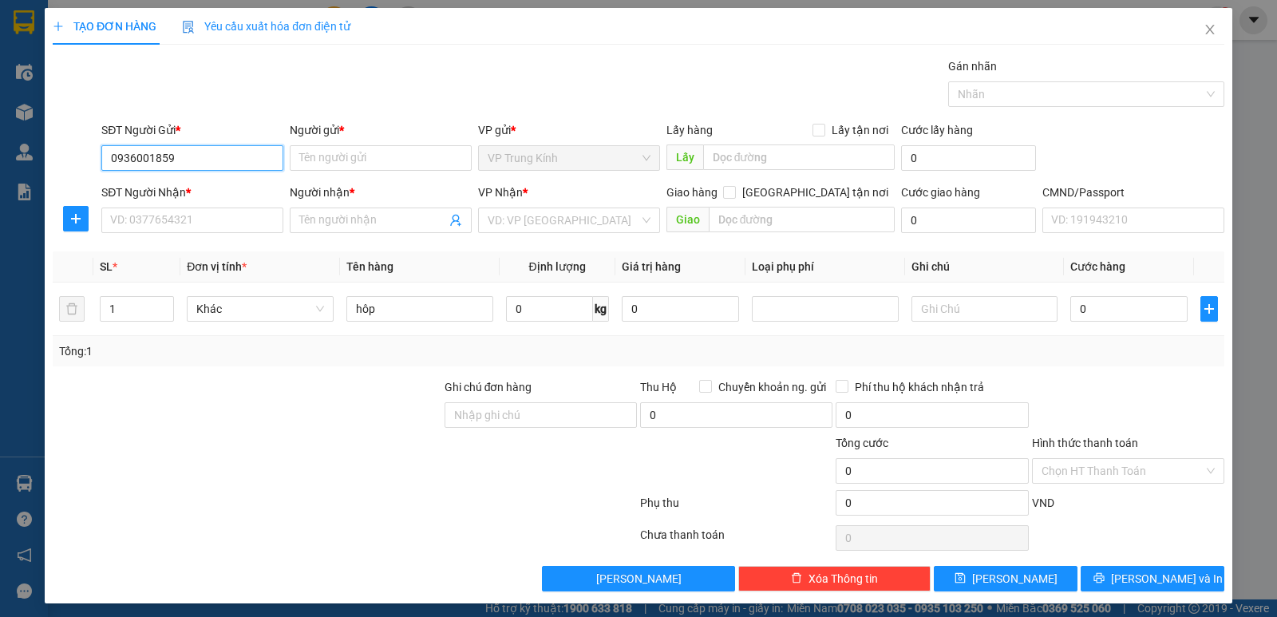
click at [216, 163] on input "0936001859" at bounding box center [192, 158] width 182 height 26
click at [382, 156] on input "Người gửi *" at bounding box center [381, 158] width 182 height 26
click at [192, 226] on input "SĐT Người Nhận *" at bounding box center [192, 220] width 182 height 26
click at [204, 216] on input "SĐT Người Nhận *" at bounding box center [192, 220] width 182 height 26
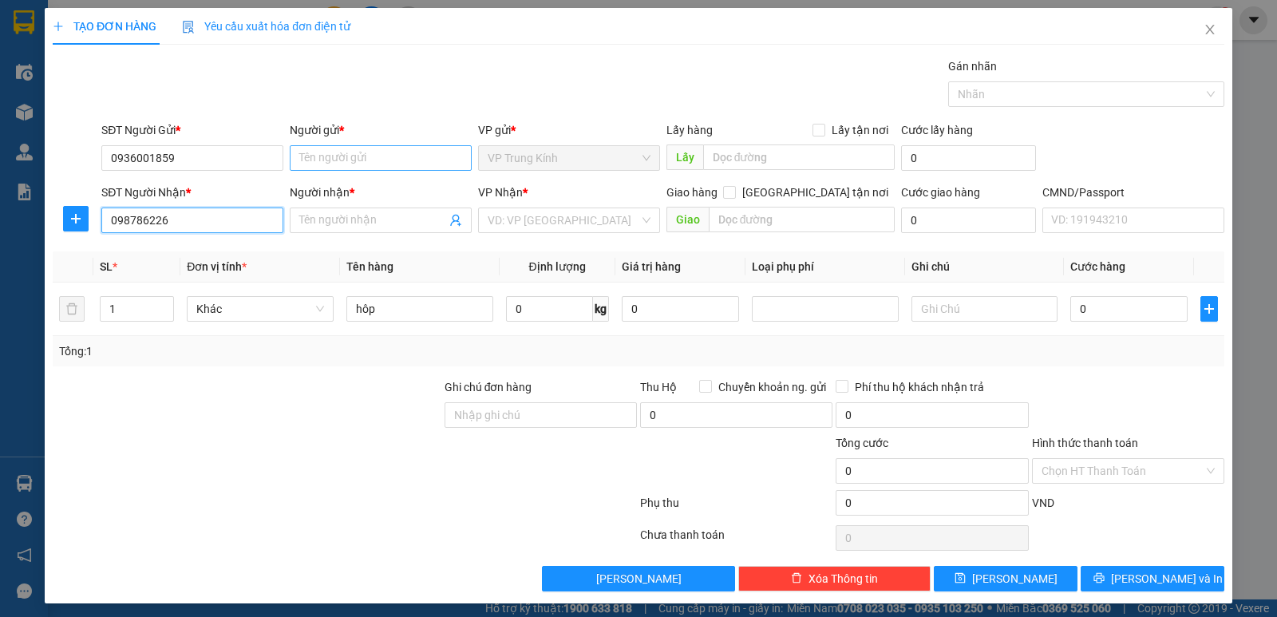
type input "0987862264"
click at [192, 247] on div "0987862264 - HẠNH" at bounding box center [190, 252] width 161 height 18
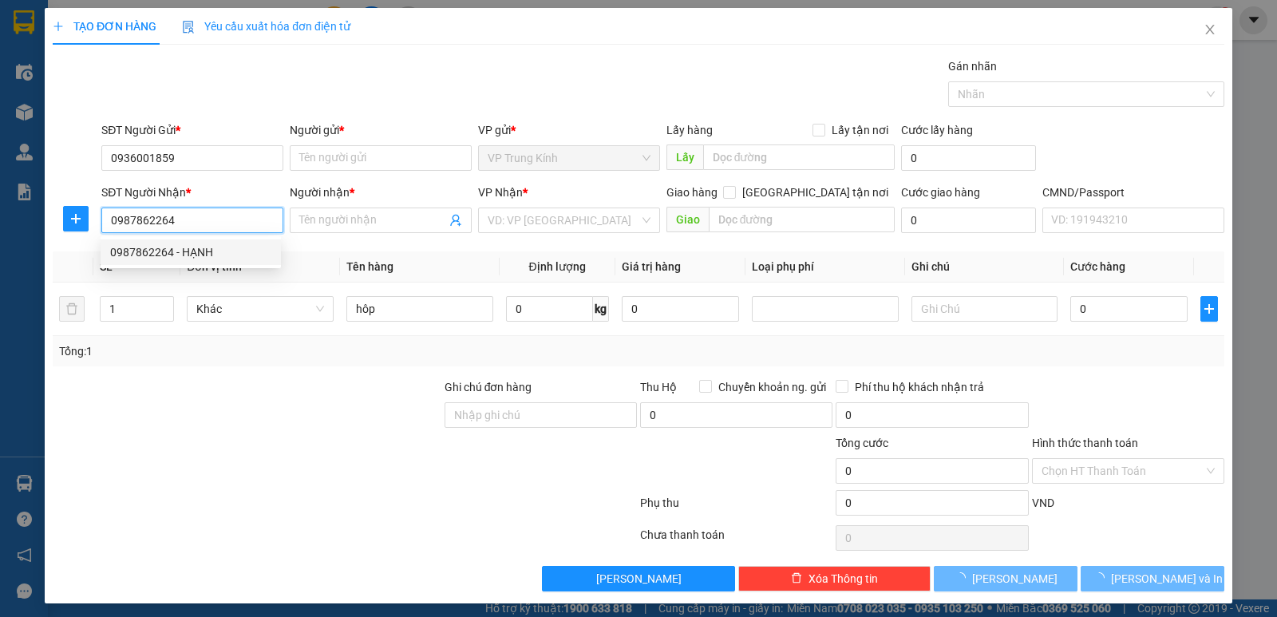
type input "HẠNH"
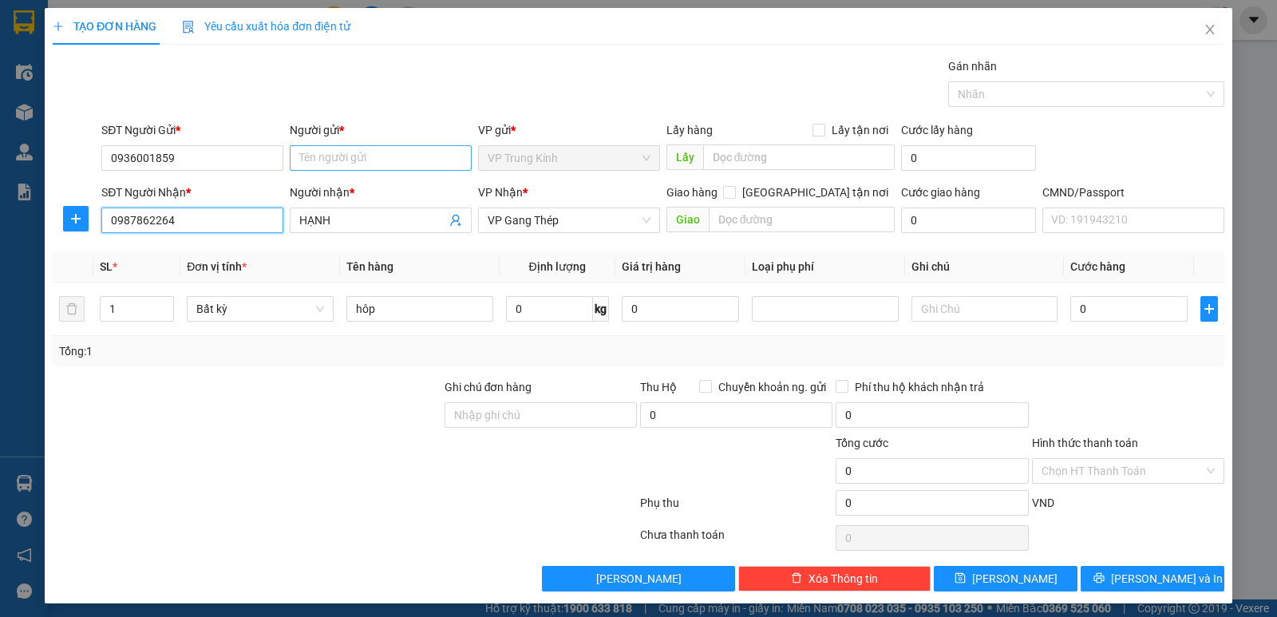
type input "0987862264"
click at [326, 167] on input "Người gửi *" at bounding box center [381, 158] width 182 height 26
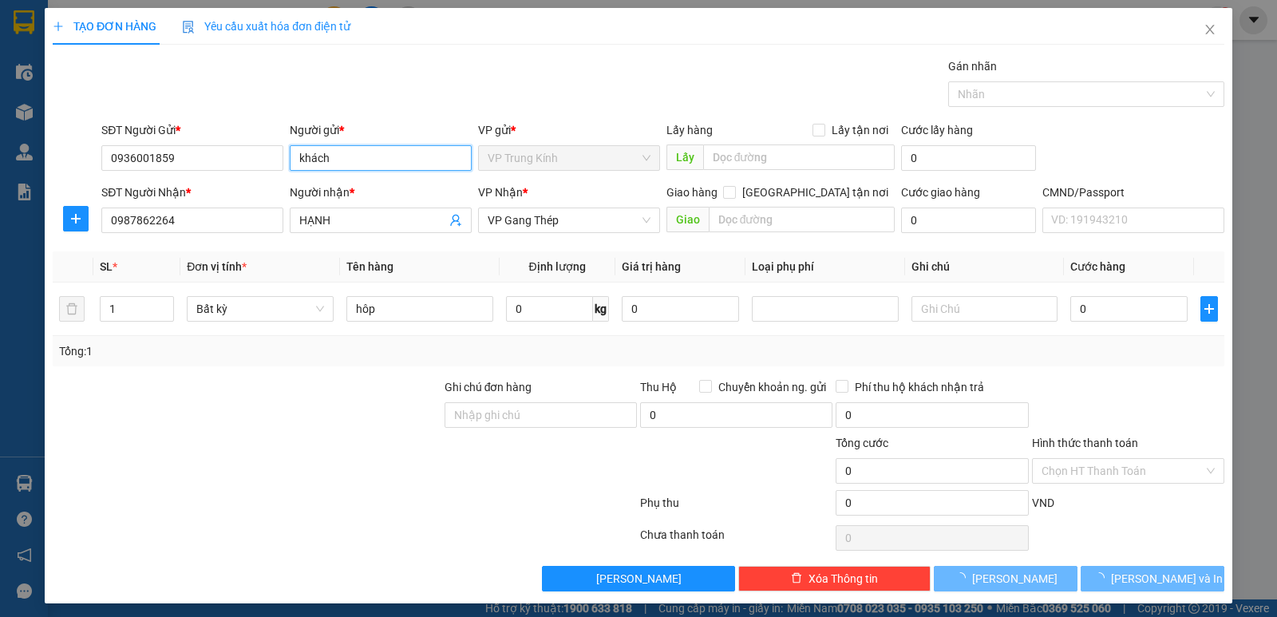
type input "khách"
click at [363, 88] on div "Gói vận chuyển * Tiêu chuẩn Gán nhãn Nhãn" at bounding box center [662, 85] width 1129 height 56
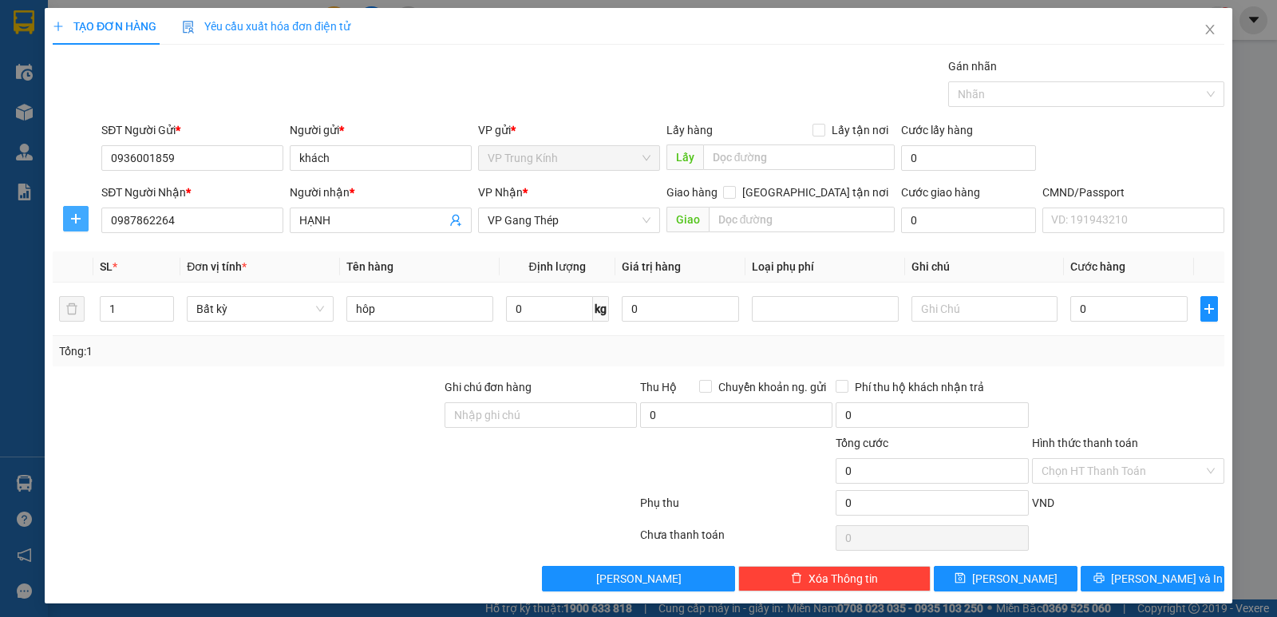
click at [70, 224] on icon "plus" at bounding box center [75, 218] width 13 height 13
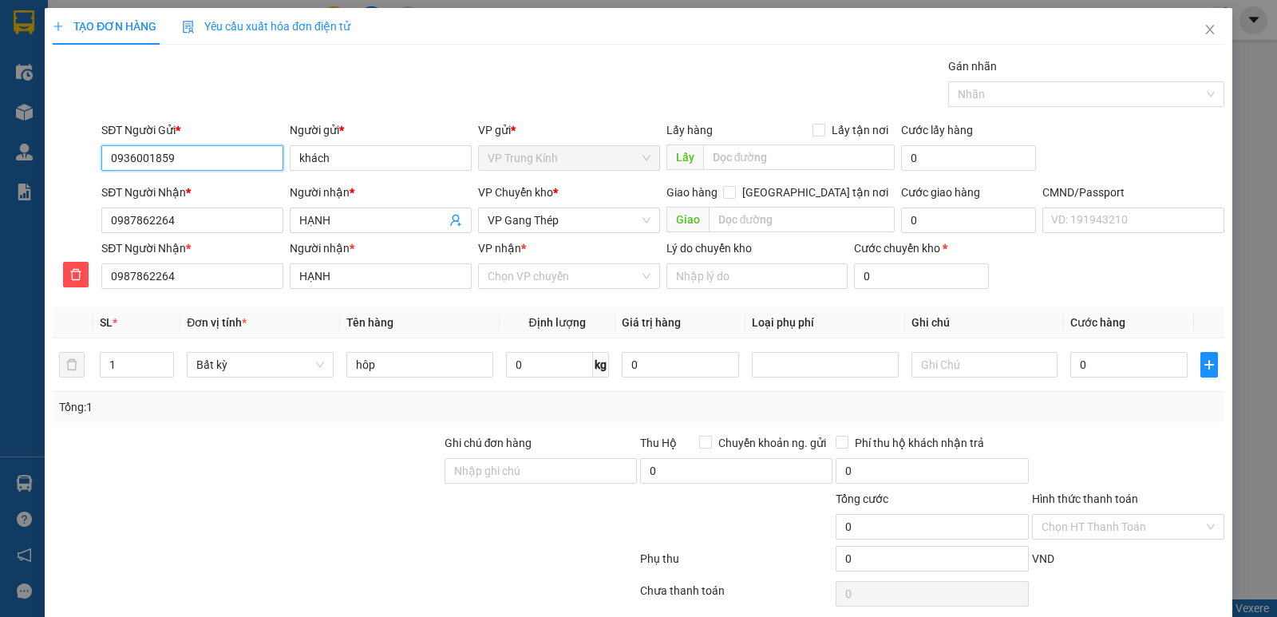
click at [207, 152] on input "0936001859" at bounding box center [192, 158] width 182 height 26
type input "0828672873"
click at [192, 184] on div "0828672873 - LY" at bounding box center [190, 190] width 161 height 18
type input "LY"
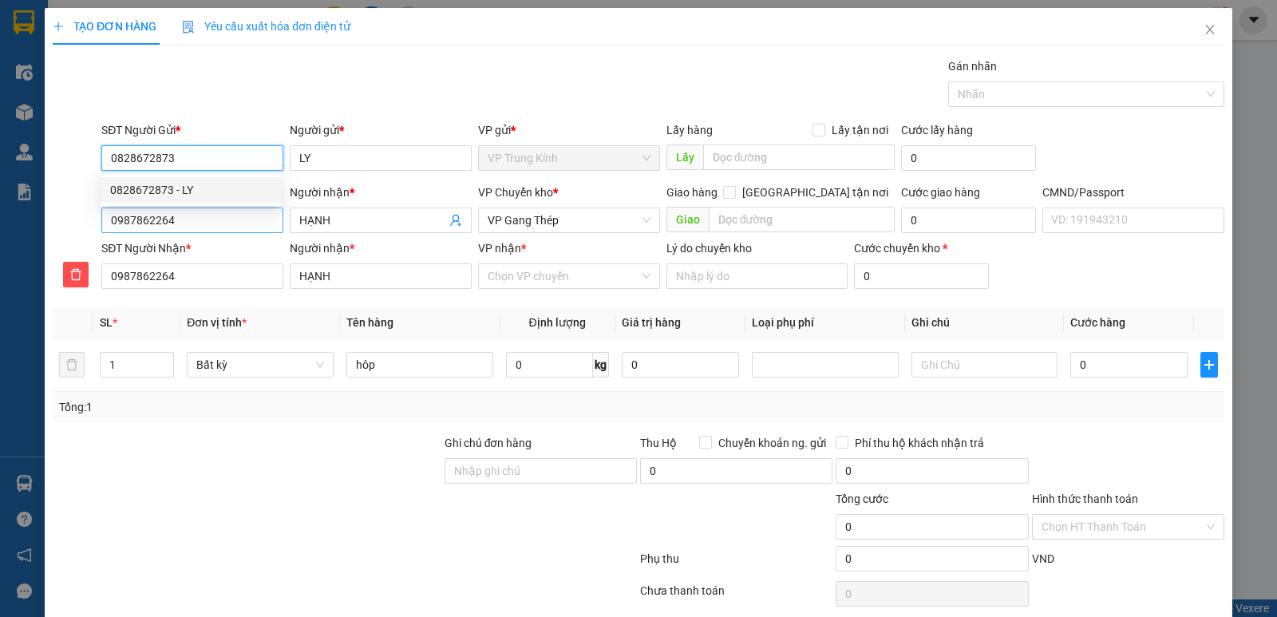
type input "0828672873"
click at [156, 226] on input "0987862264" at bounding box center [192, 220] width 182 height 26
type input "0"
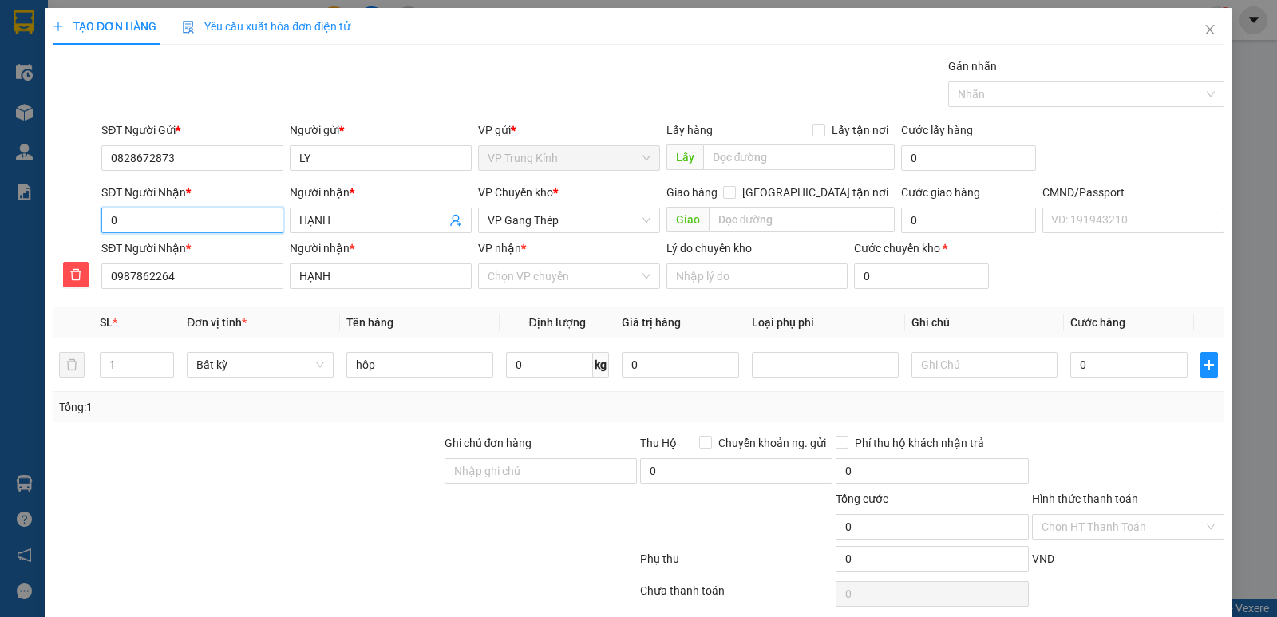
type input "0"
type input "09"
type input "097"
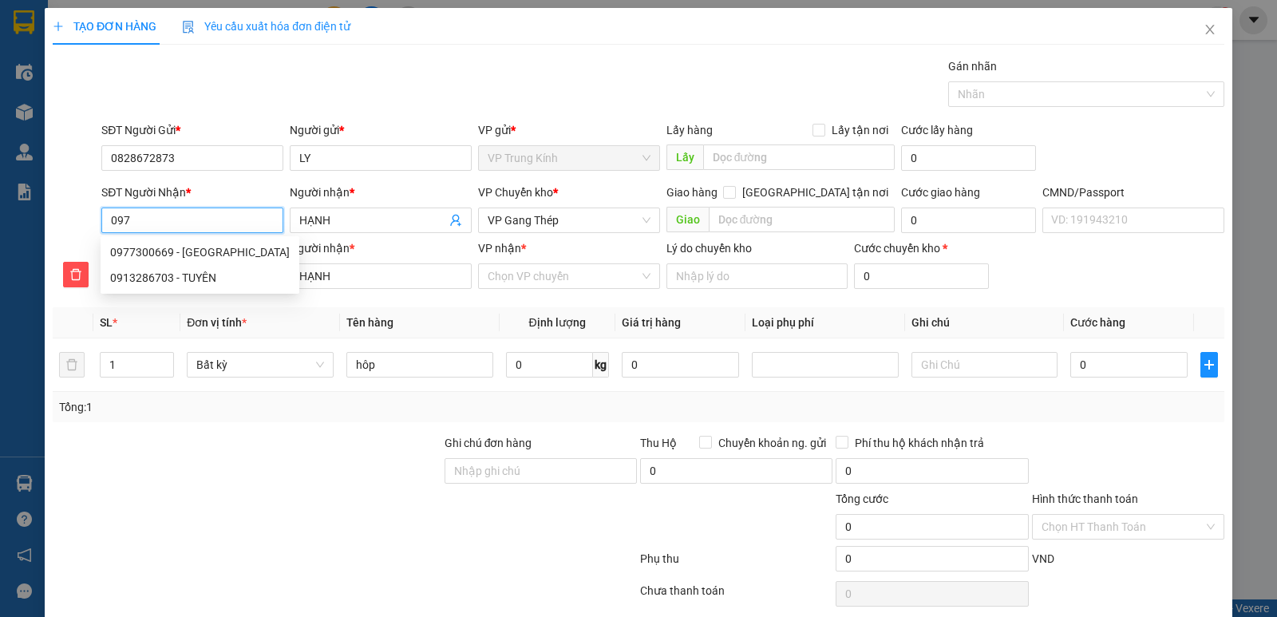
type input "0976"
click at [177, 253] on div "0976090668 - TOÀN" at bounding box center [190, 252] width 161 height 18
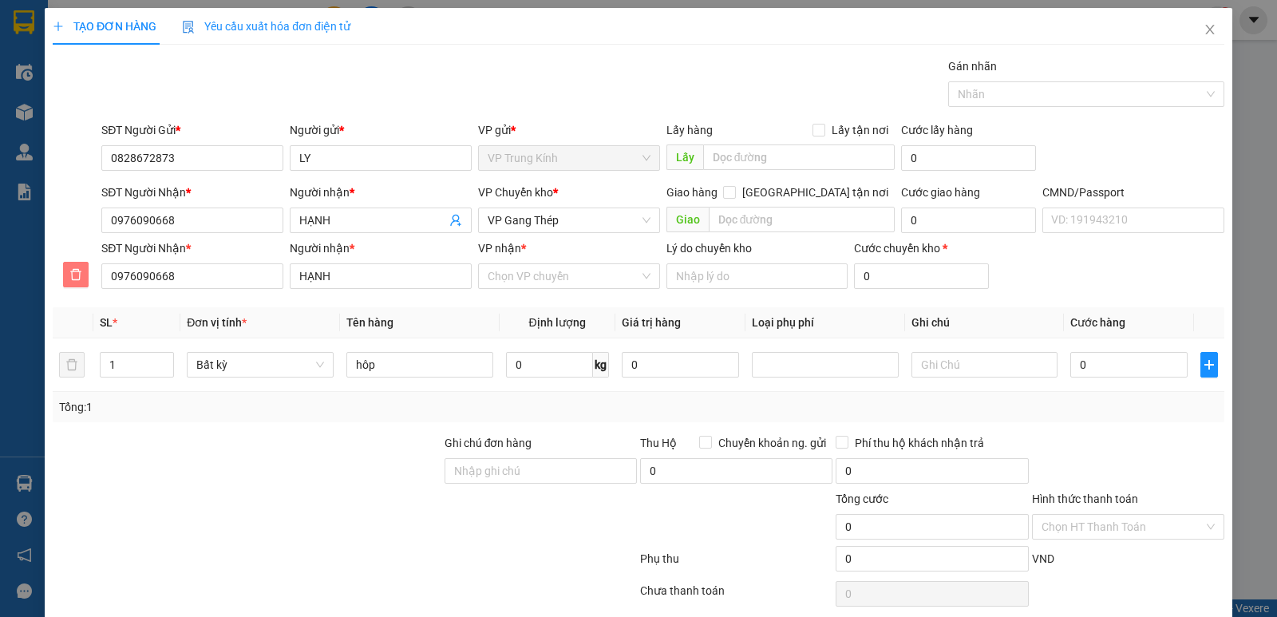
click at [73, 275] on icon "delete" at bounding box center [75, 274] width 13 height 13
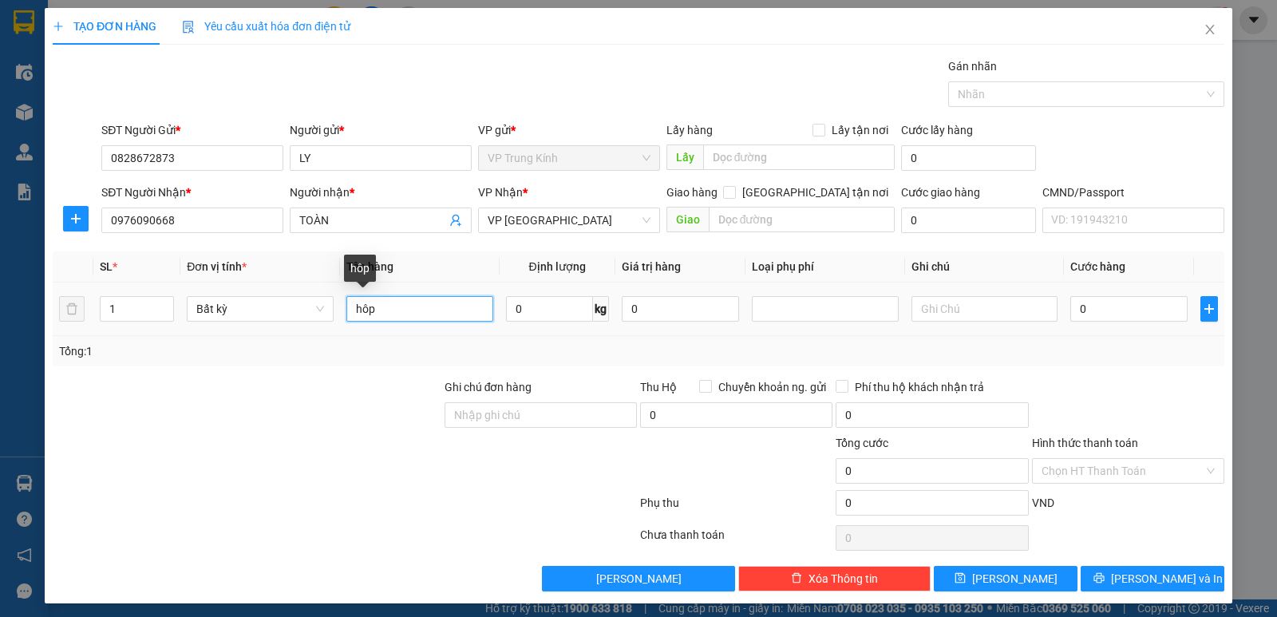
click at [409, 316] on input "hôp" at bounding box center [419, 309] width 147 height 26
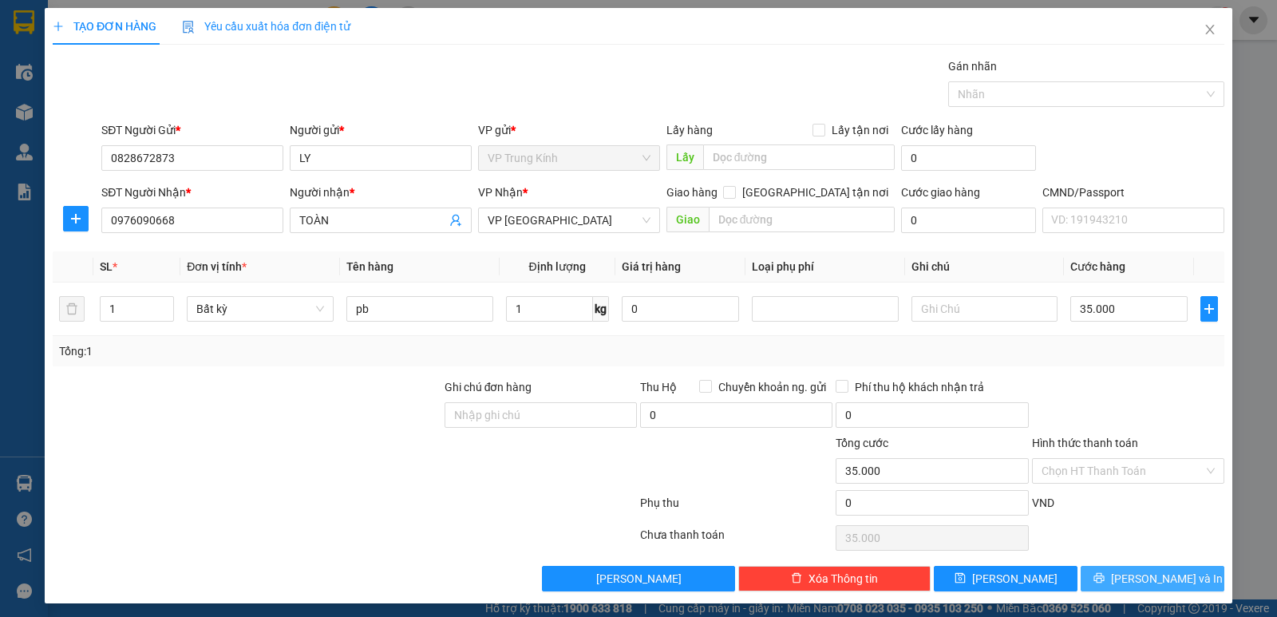
click at [1144, 559] on div "Transit Pickup Surcharge Ids Transit Deliver Surcharge Ids Transit Deliver Surc…" at bounding box center [638, 324] width 1171 height 534
click at [1136, 576] on span "[PERSON_NAME] và In" at bounding box center [1167, 579] width 112 height 18
click at [1136, 577] on span "[PERSON_NAME] và In" at bounding box center [1167, 579] width 112 height 18
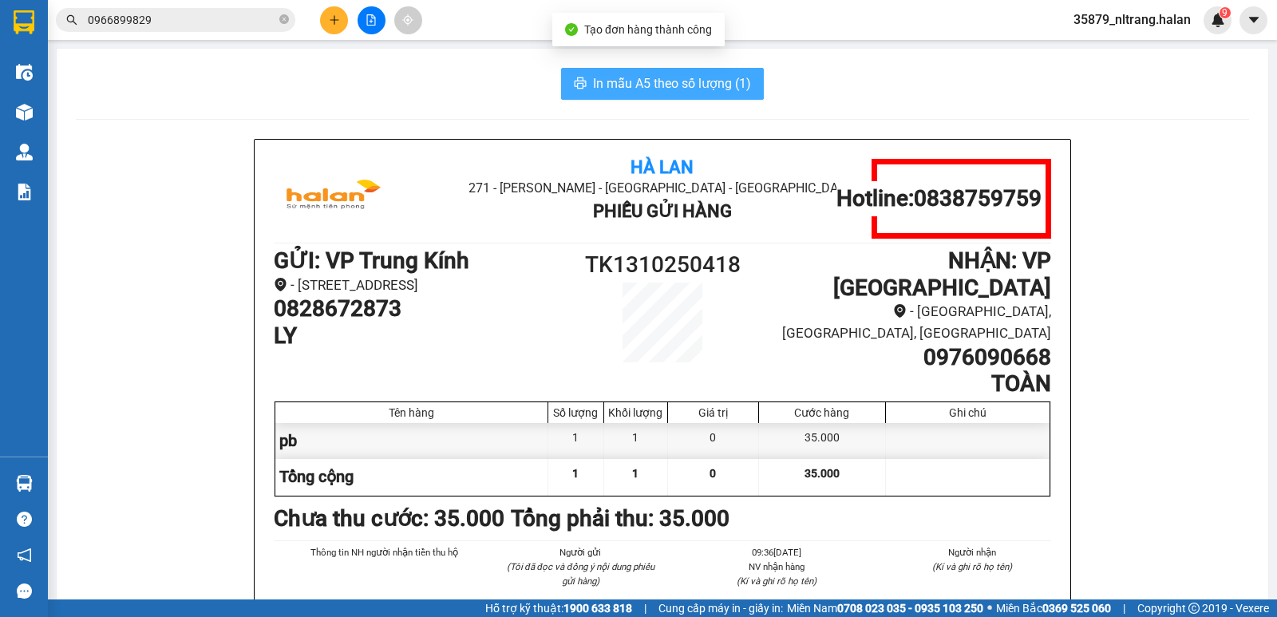
click at [604, 83] on span "In mẫu A5 theo số lượng (1)" at bounding box center [672, 83] width 158 height 20
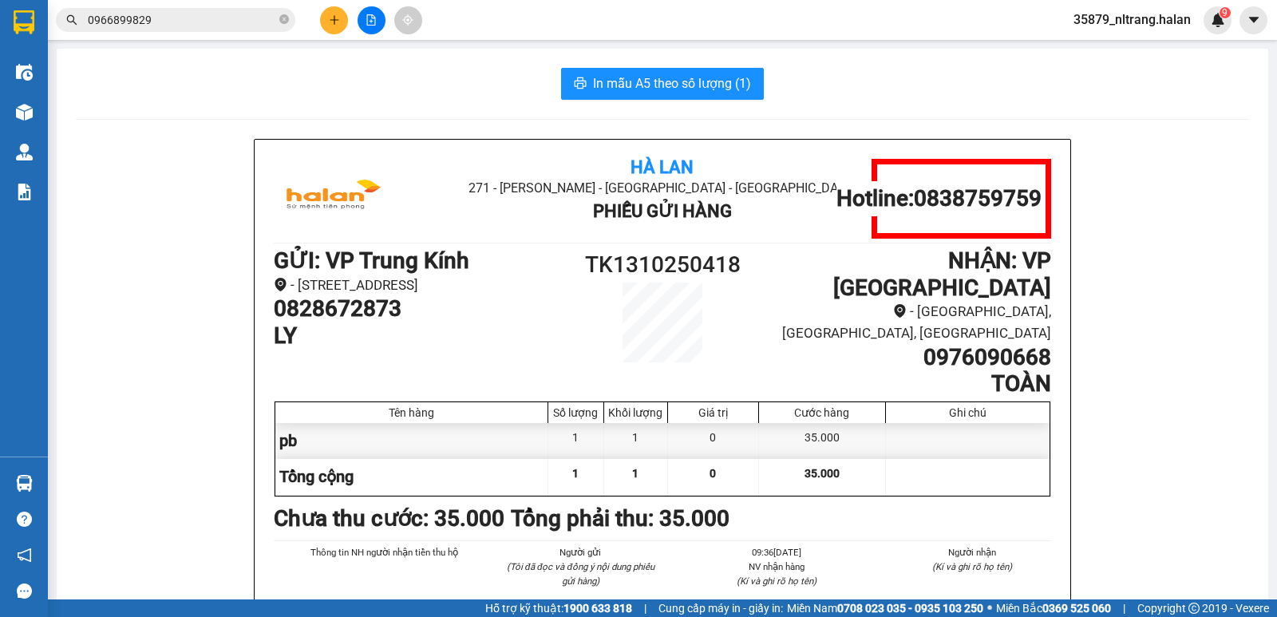
click at [184, 22] on input "0966899829" at bounding box center [182, 20] width 188 height 18
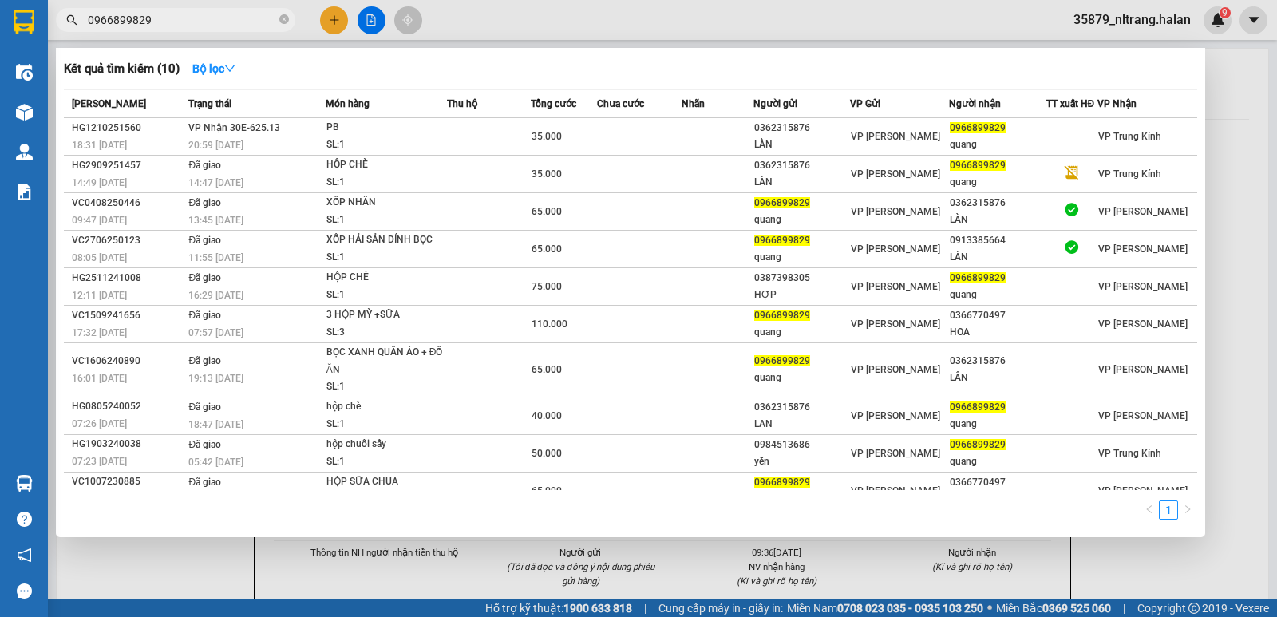
click at [184, 22] on input "0966899829" at bounding box center [182, 20] width 188 height 18
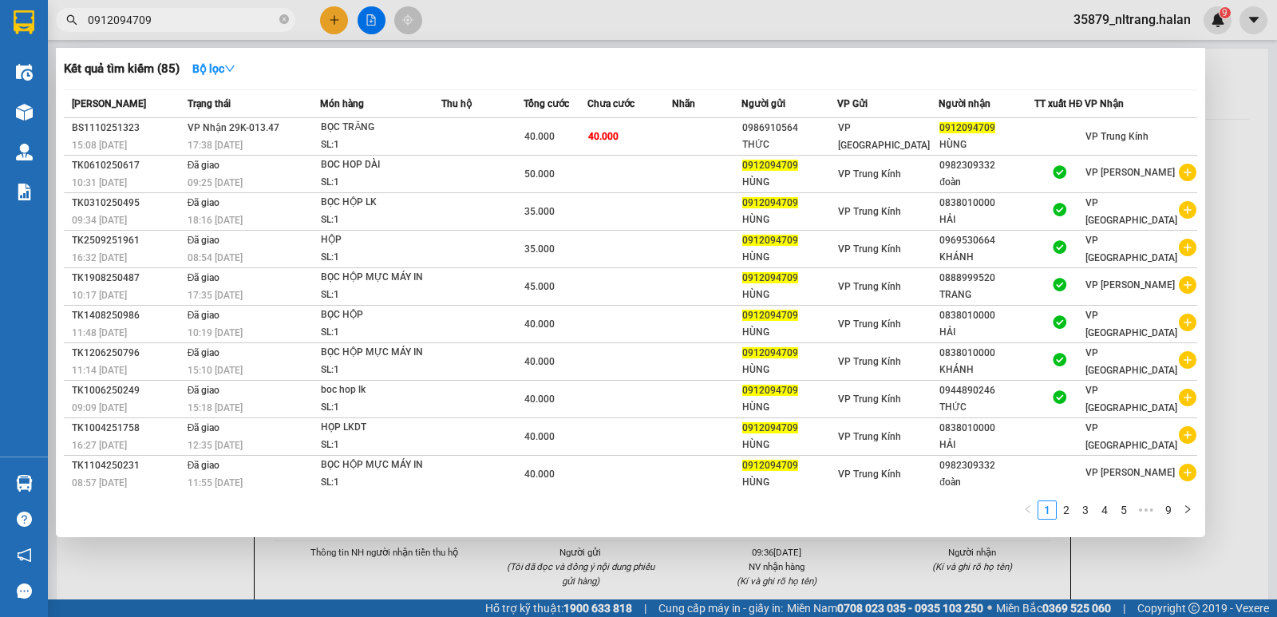
click at [428, 117] on th "Món hàng" at bounding box center [380, 104] width 121 height 28
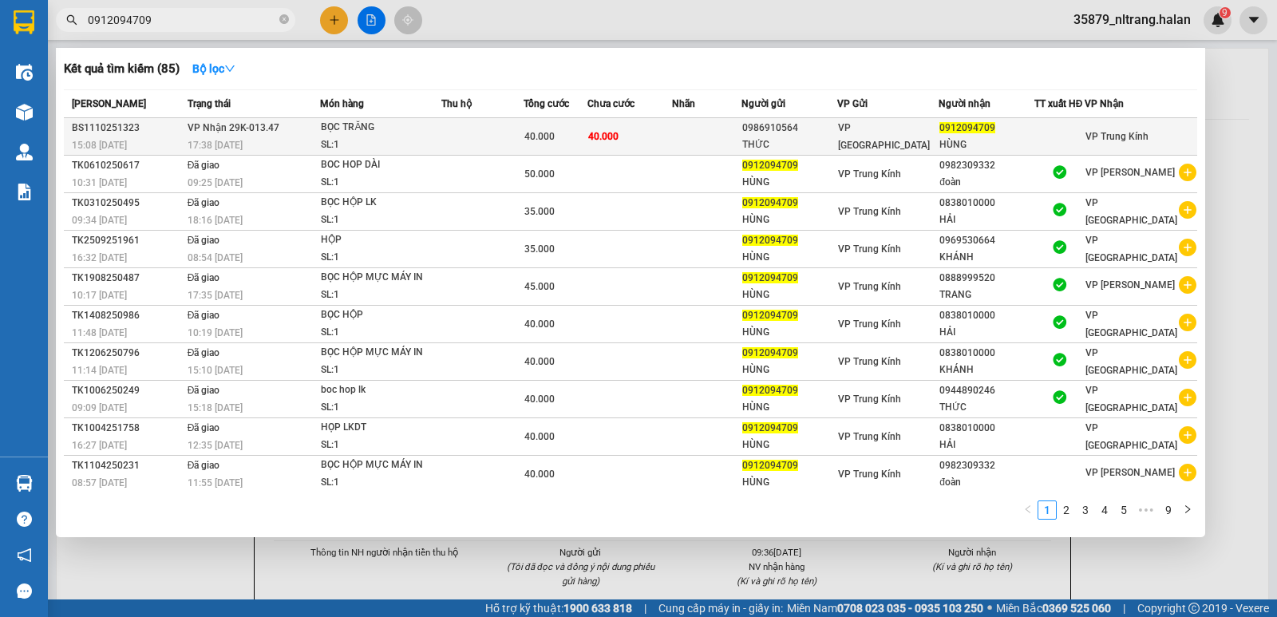
click at [428, 136] on div "SL: 1" at bounding box center [381, 145] width 120 height 18
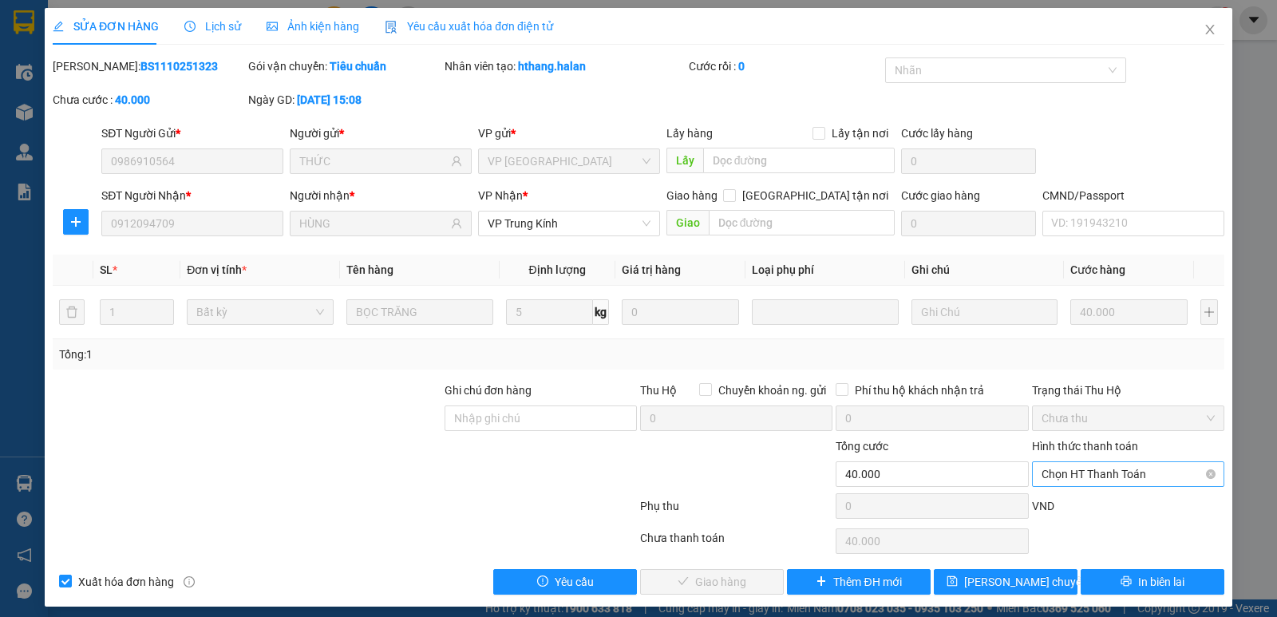
click at [1045, 462] on span "Chọn HT Thanh Toán" at bounding box center [1127, 474] width 173 height 24
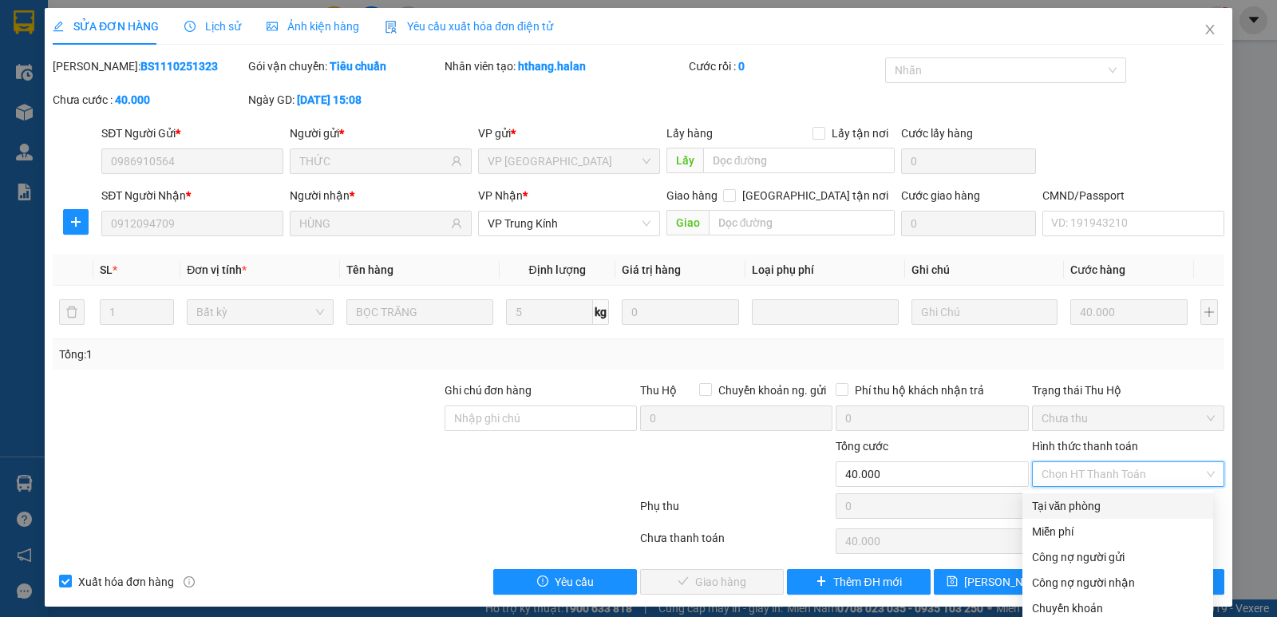
click at [1056, 497] on div "Tại văn phòng" at bounding box center [1118, 506] width 172 height 18
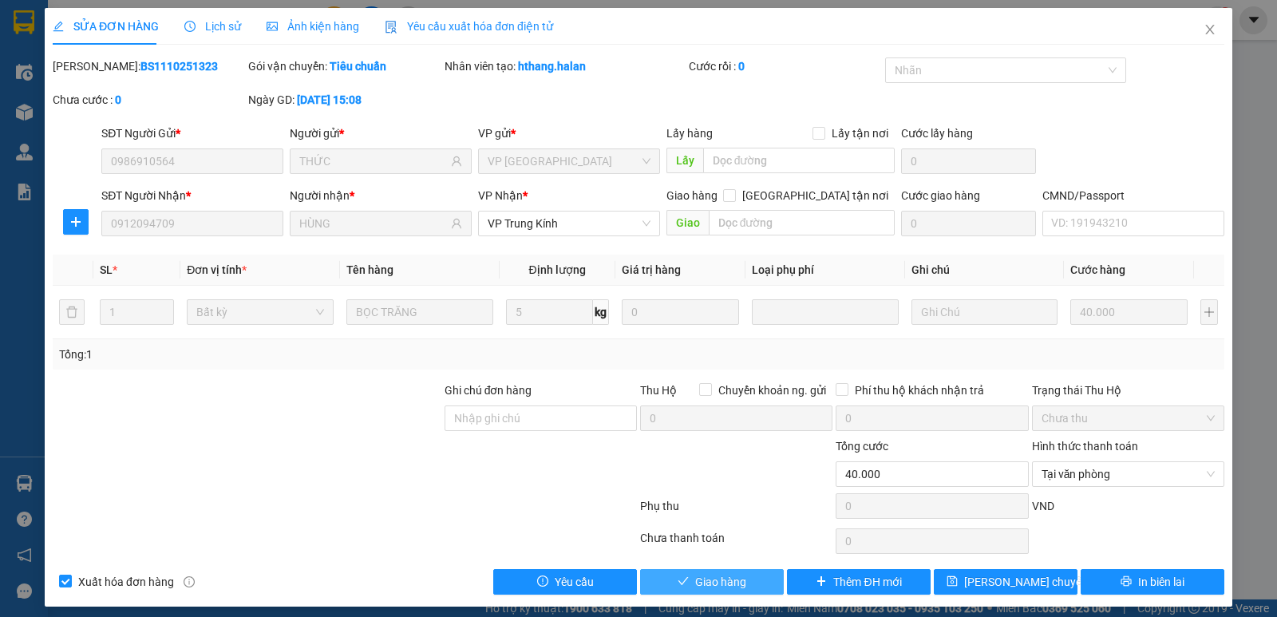
click at [687, 573] on button "Giao hàng" at bounding box center [712, 582] width 144 height 26
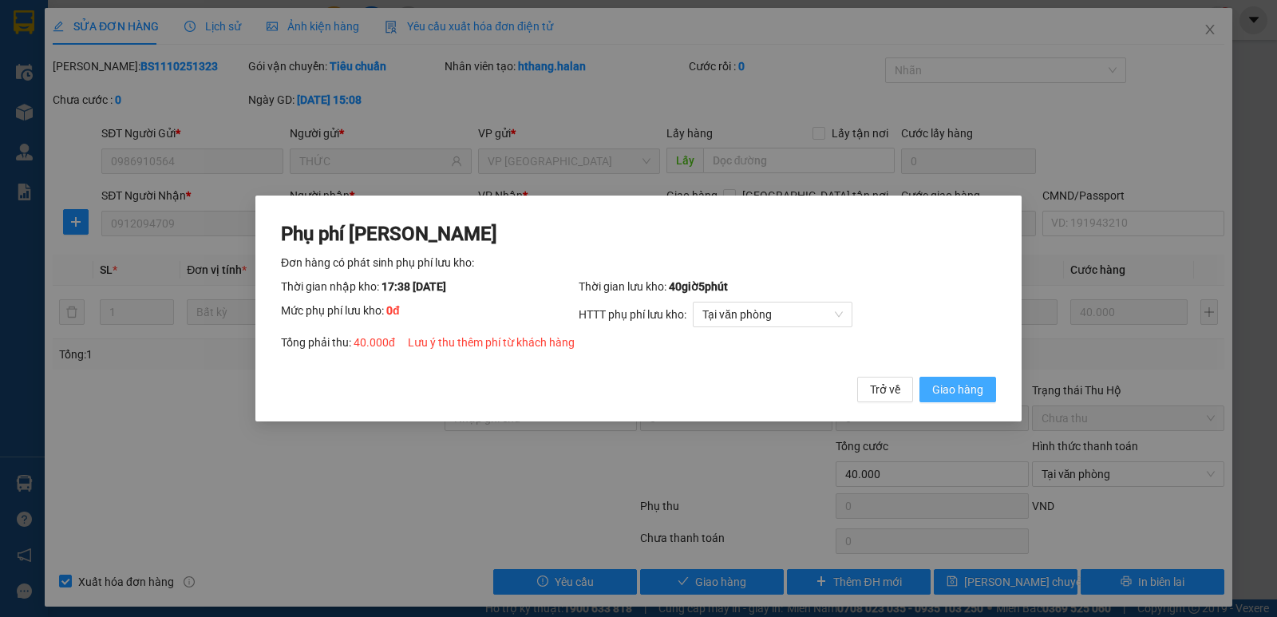
click at [962, 395] on span "Giao hàng" at bounding box center [957, 390] width 51 height 18
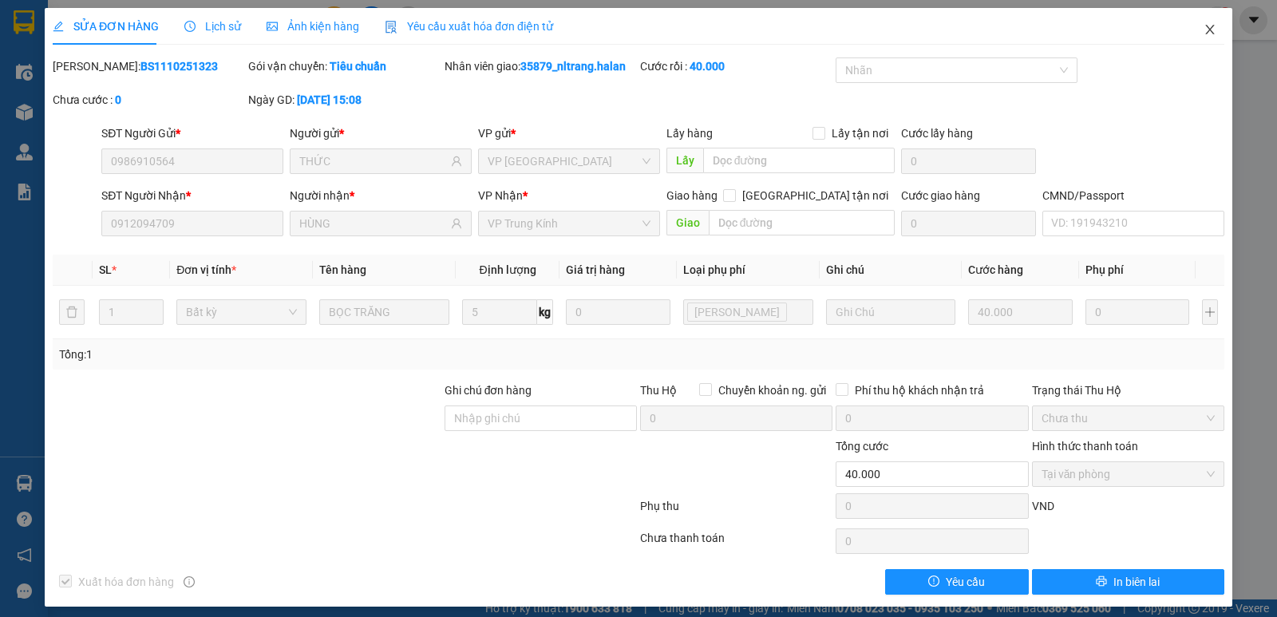
click at [1205, 30] on icon "close" at bounding box center [1209, 30] width 9 height 10
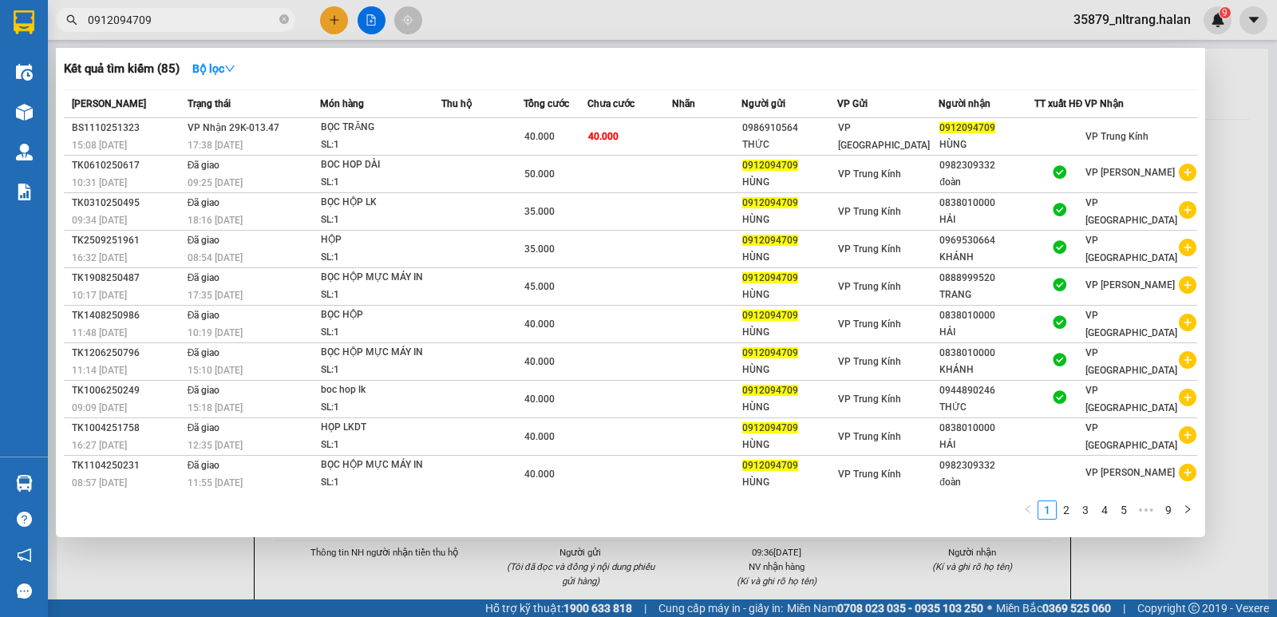
click at [194, 27] on input "0912094709" at bounding box center [182, 20] width 188 height 18
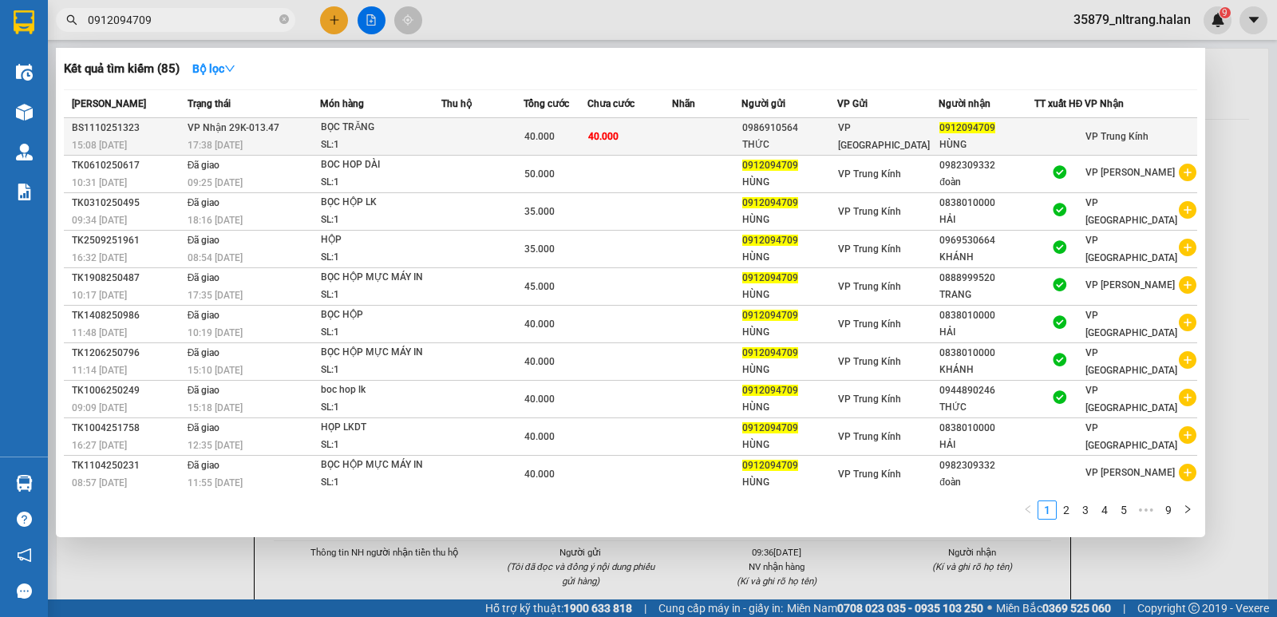
click at [428, 140] on div "SL: 1" at bounding box center [381, 145] width 120 height 18
